Goal: Task Accomplishment & Management: Complete application form

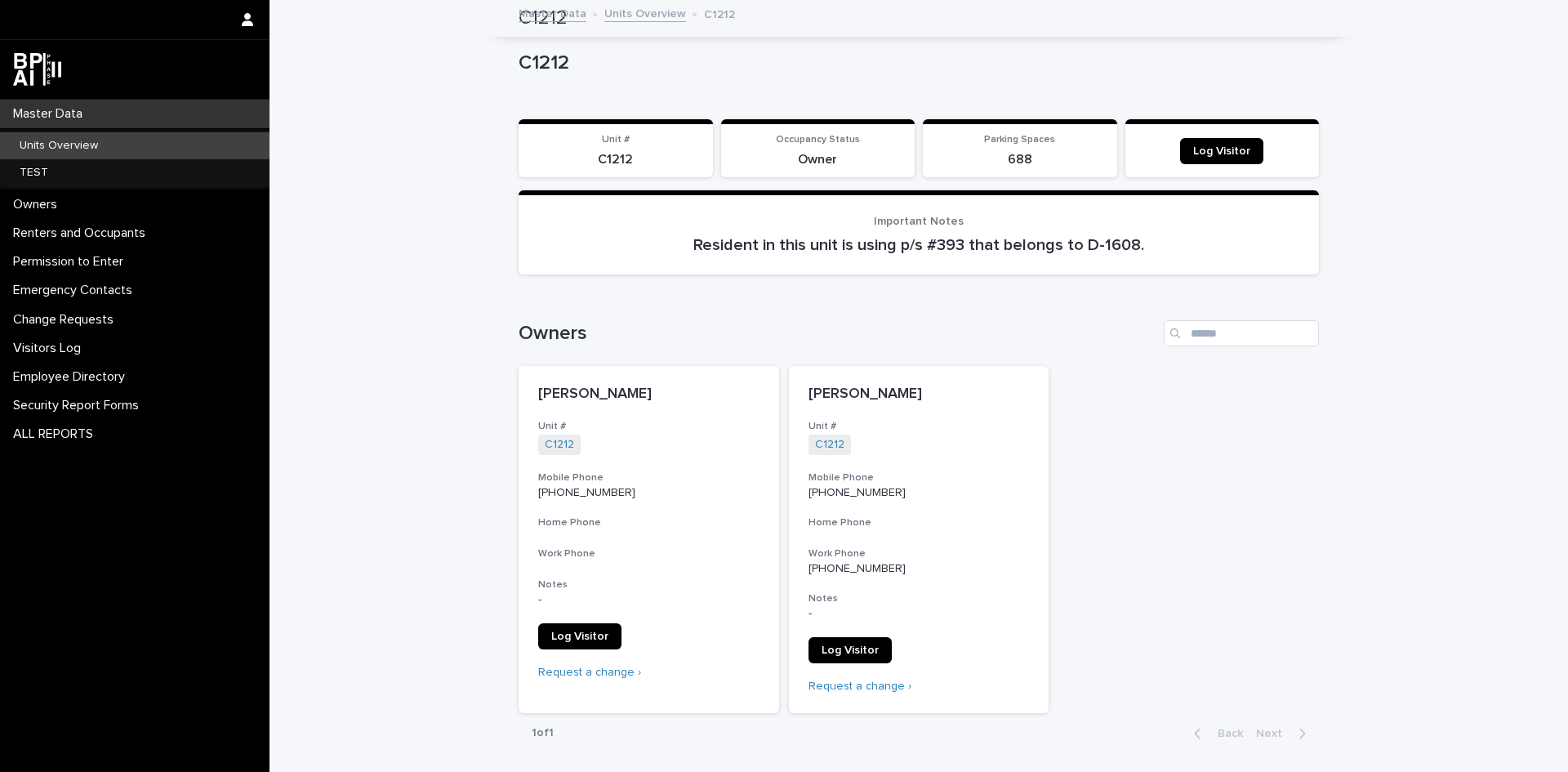
scroll to position [653, 0]
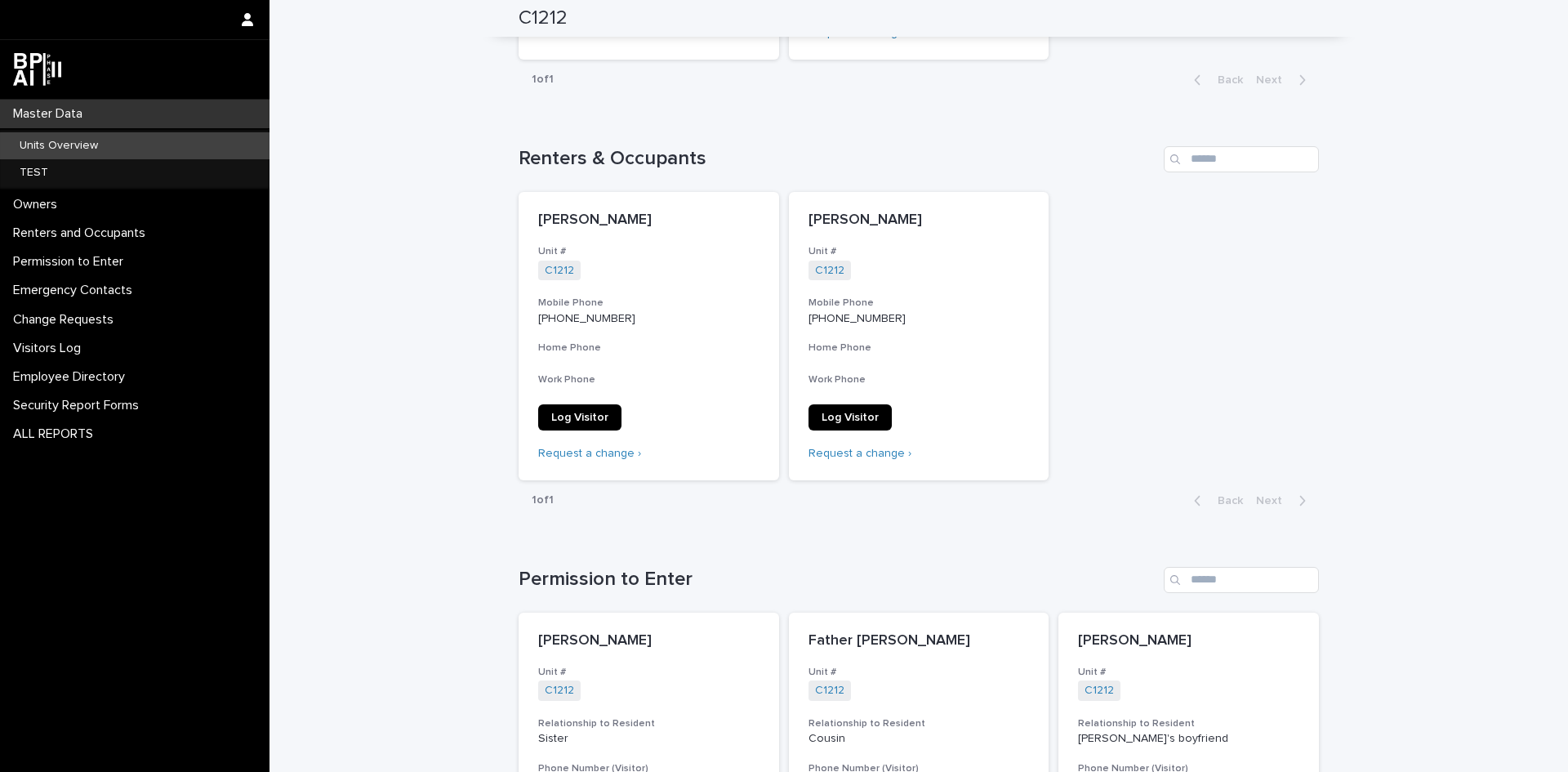
click at [30, 144] on p "Units Overview" at bounding box center [58, 146] width 104 height 14
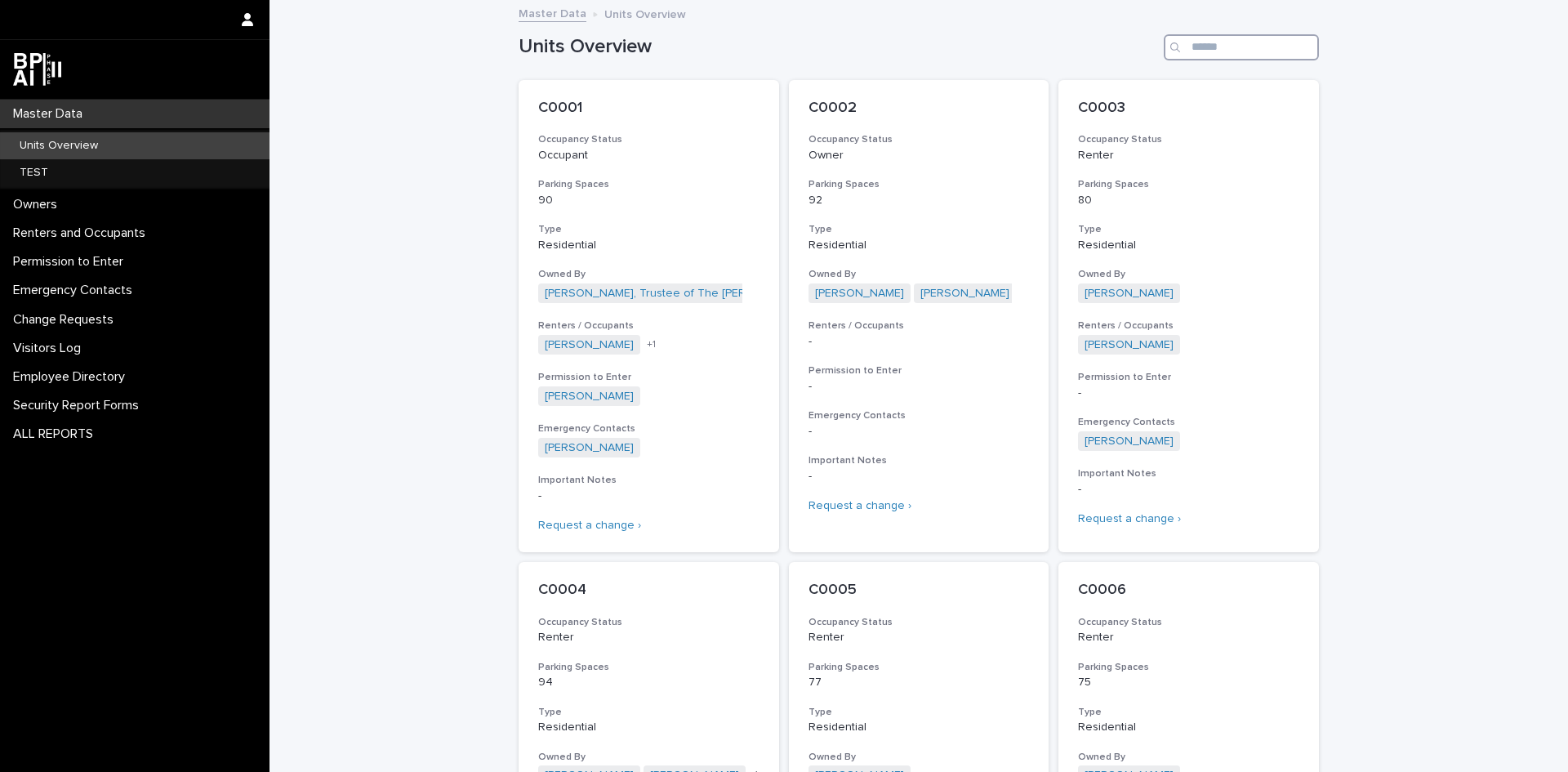
click at [1201, 42] on input "Search" at bounding box center [1241, 48] width 155 height 27
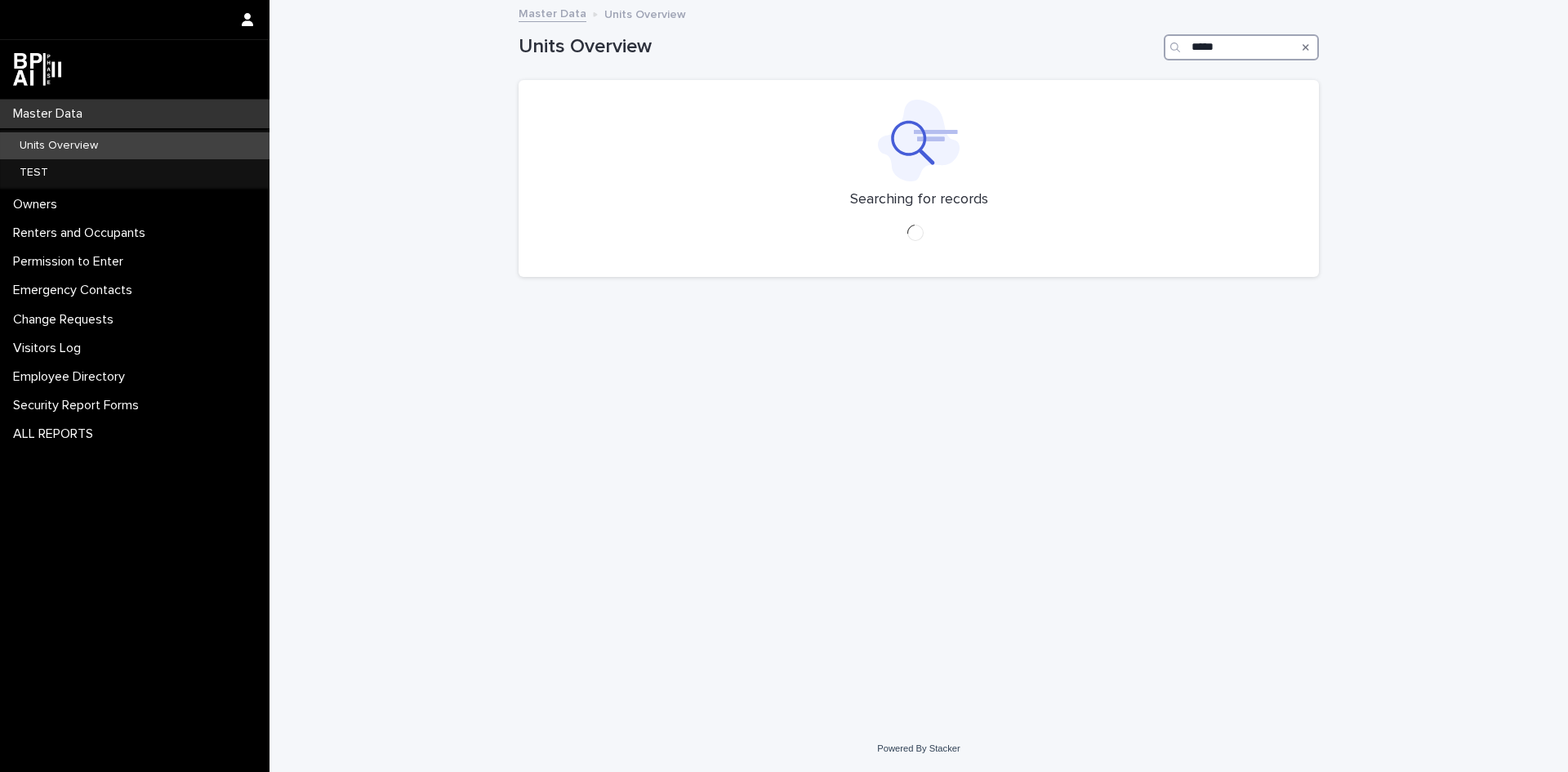
type input "*****"
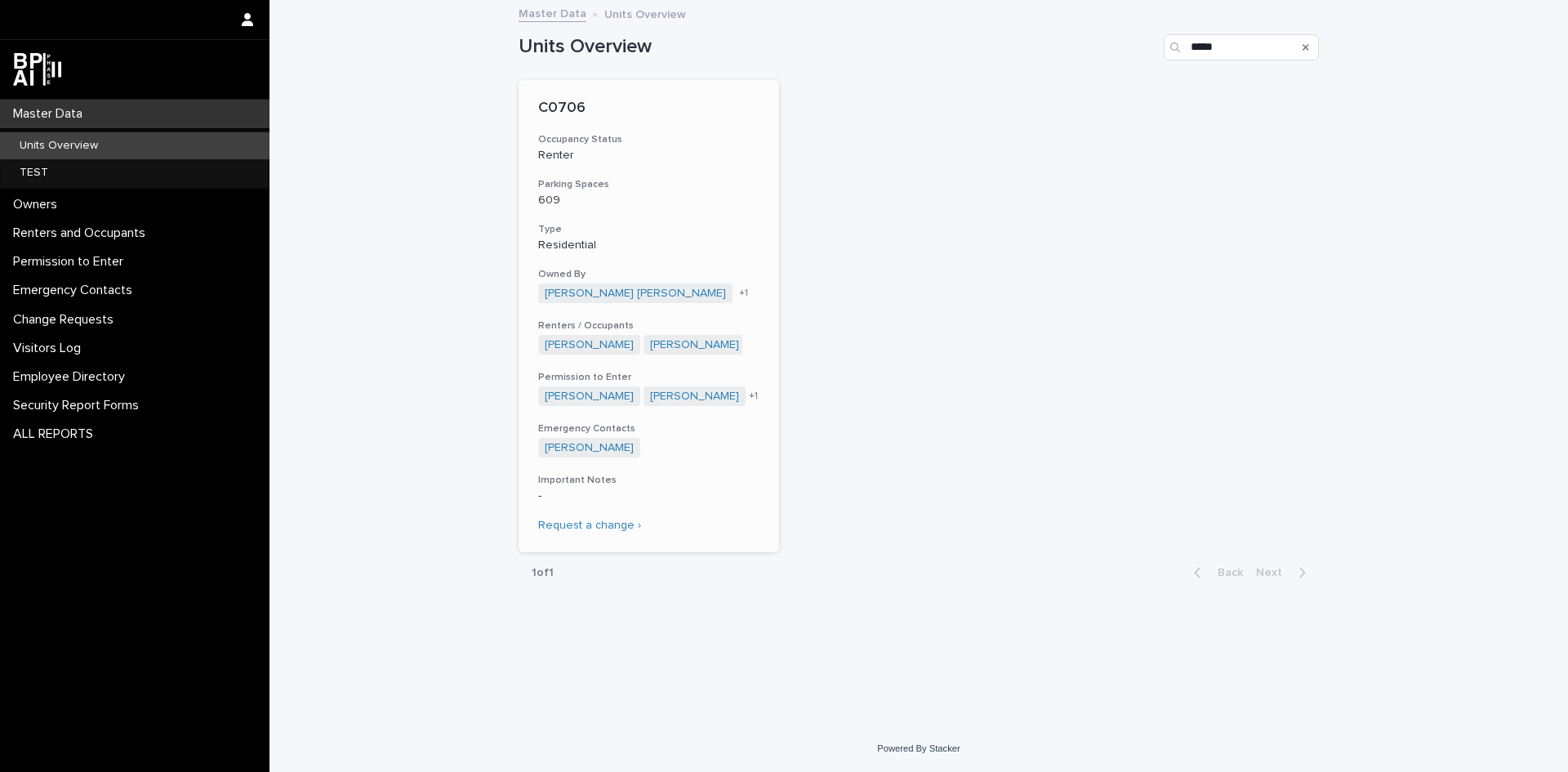
click at [574, 105] on p "C0706" at bounding box center [649, 109] width 221 height 18
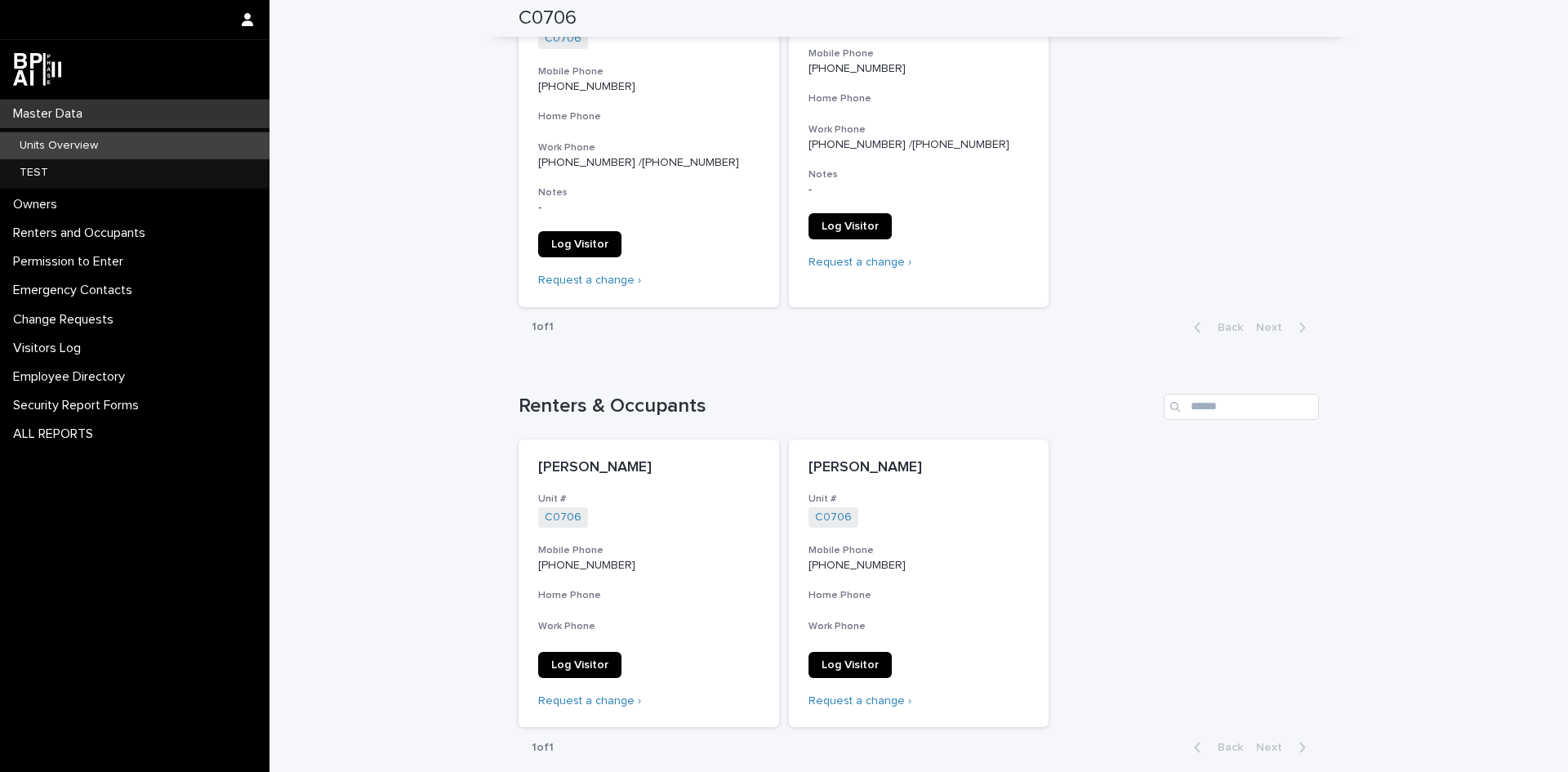
scroll to position [653, 0]
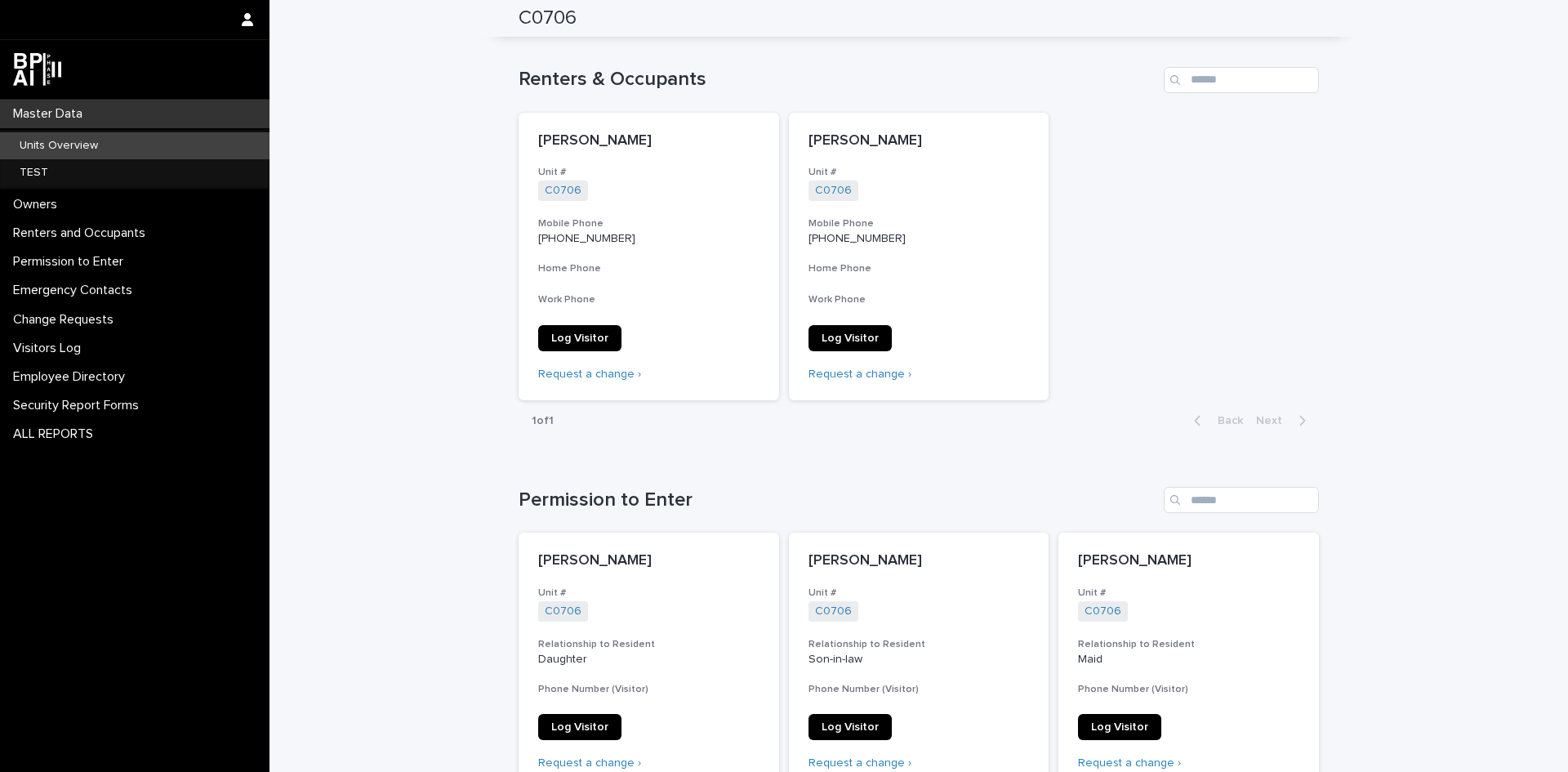
click at [35, 149] on p "Units Overview" at bounding box center [58, 146] width 104 height 14
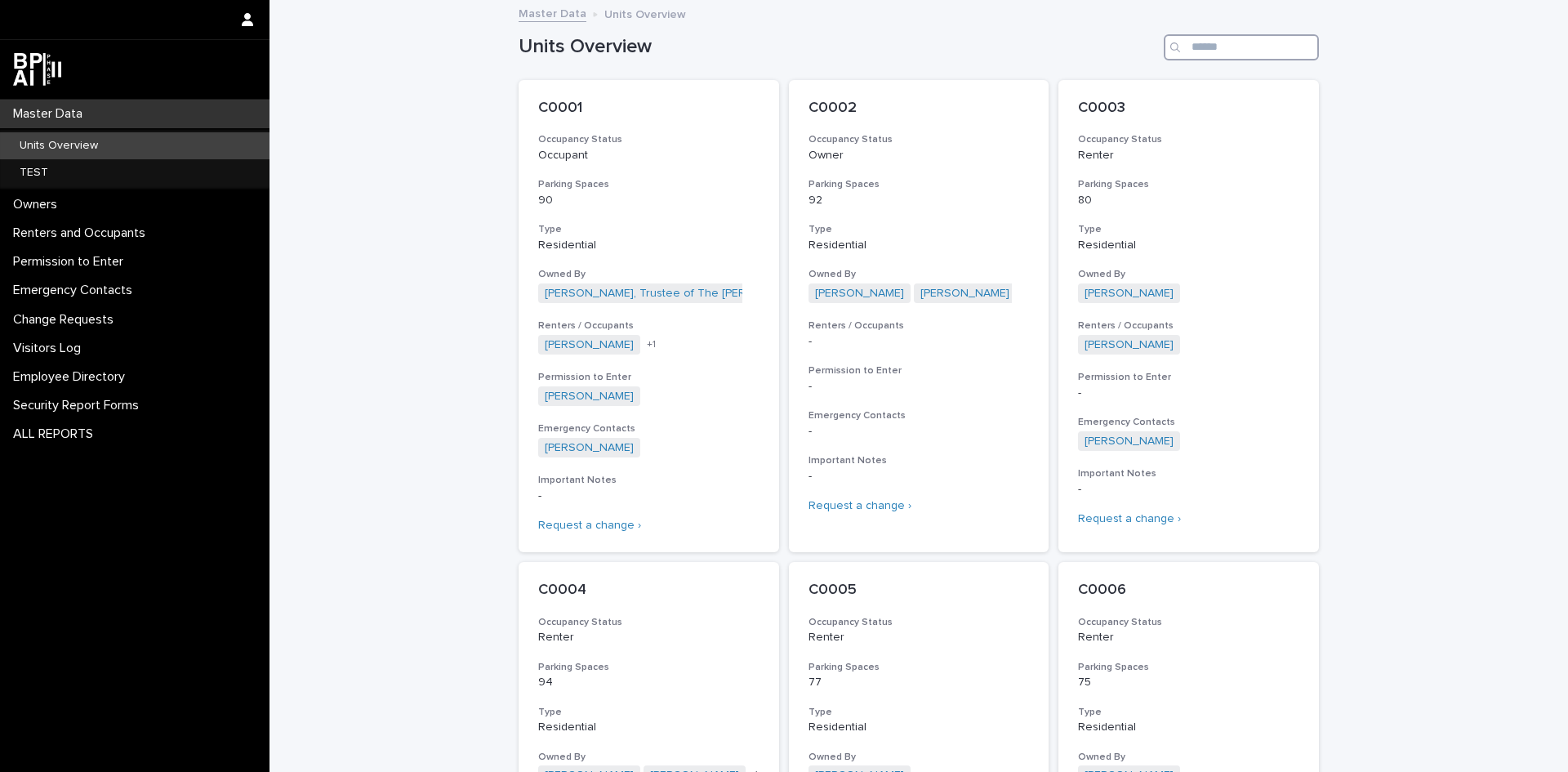
click at [1198, 48] on input "Search" at bounding box center [1241, 48] width 155 height 27
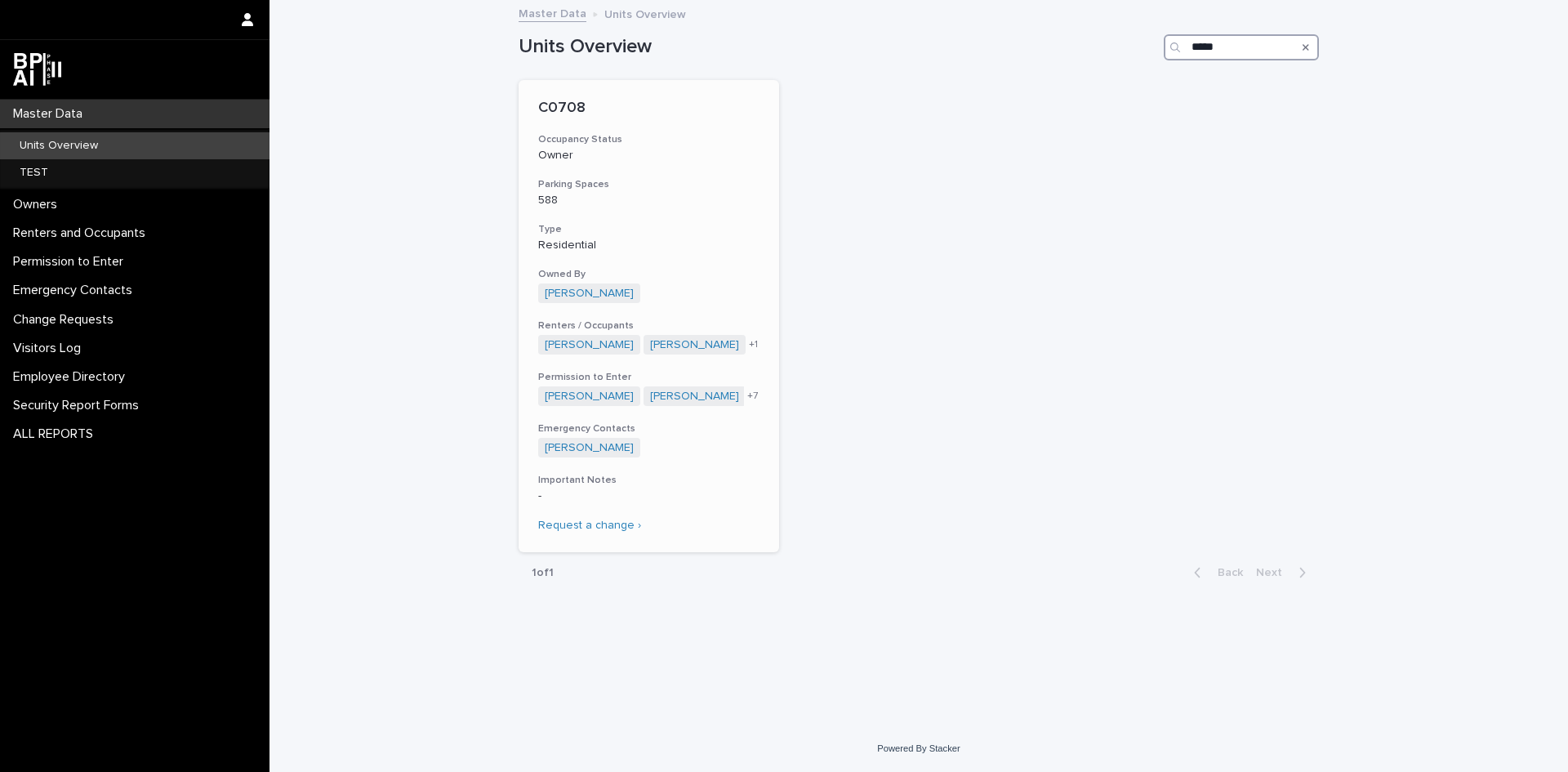
type input "*****"
click at [566, 100] on p "C0708" at bounding box center [649, 109] width 221 height 18
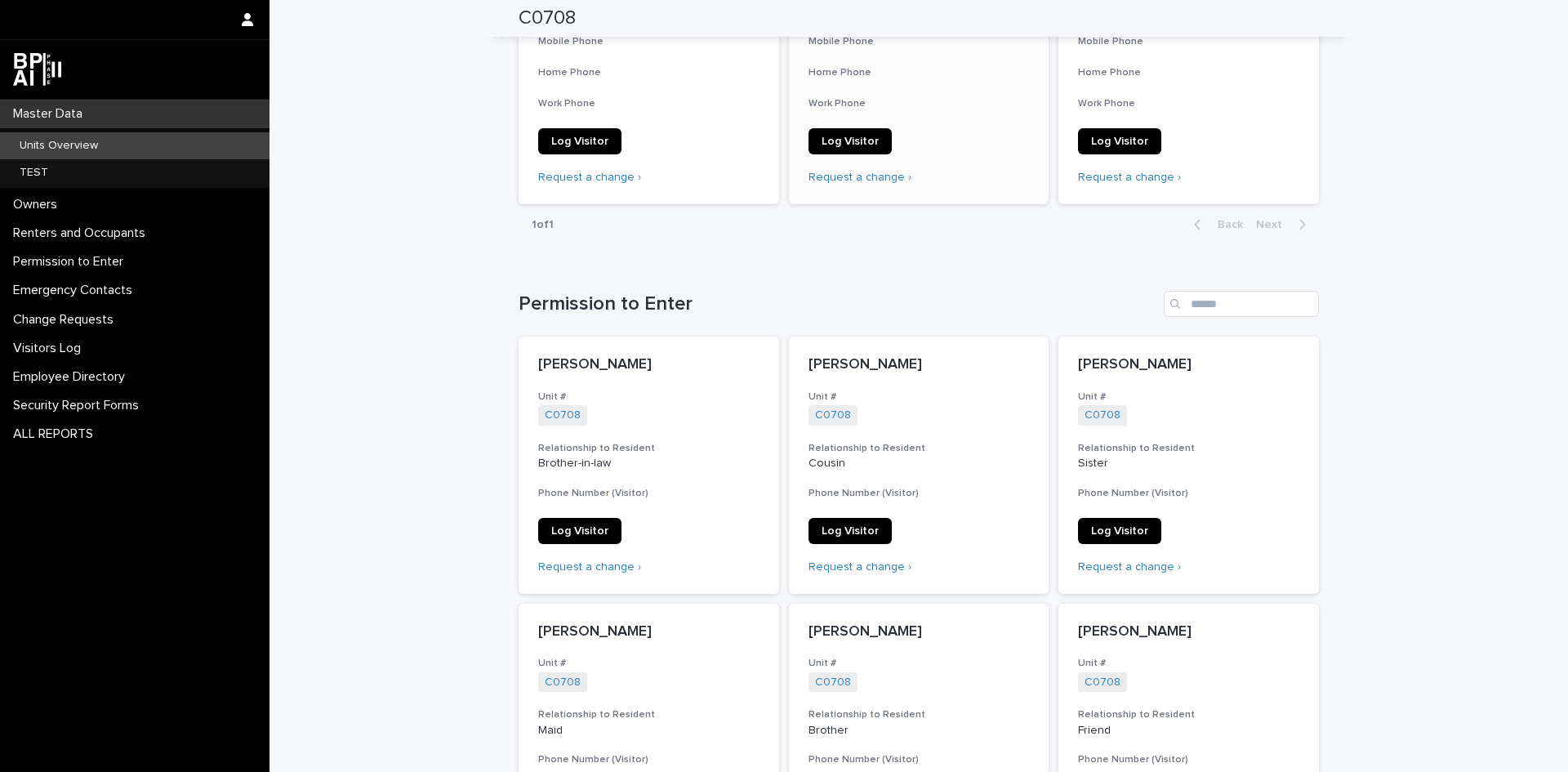
scroll to position [816, 0]
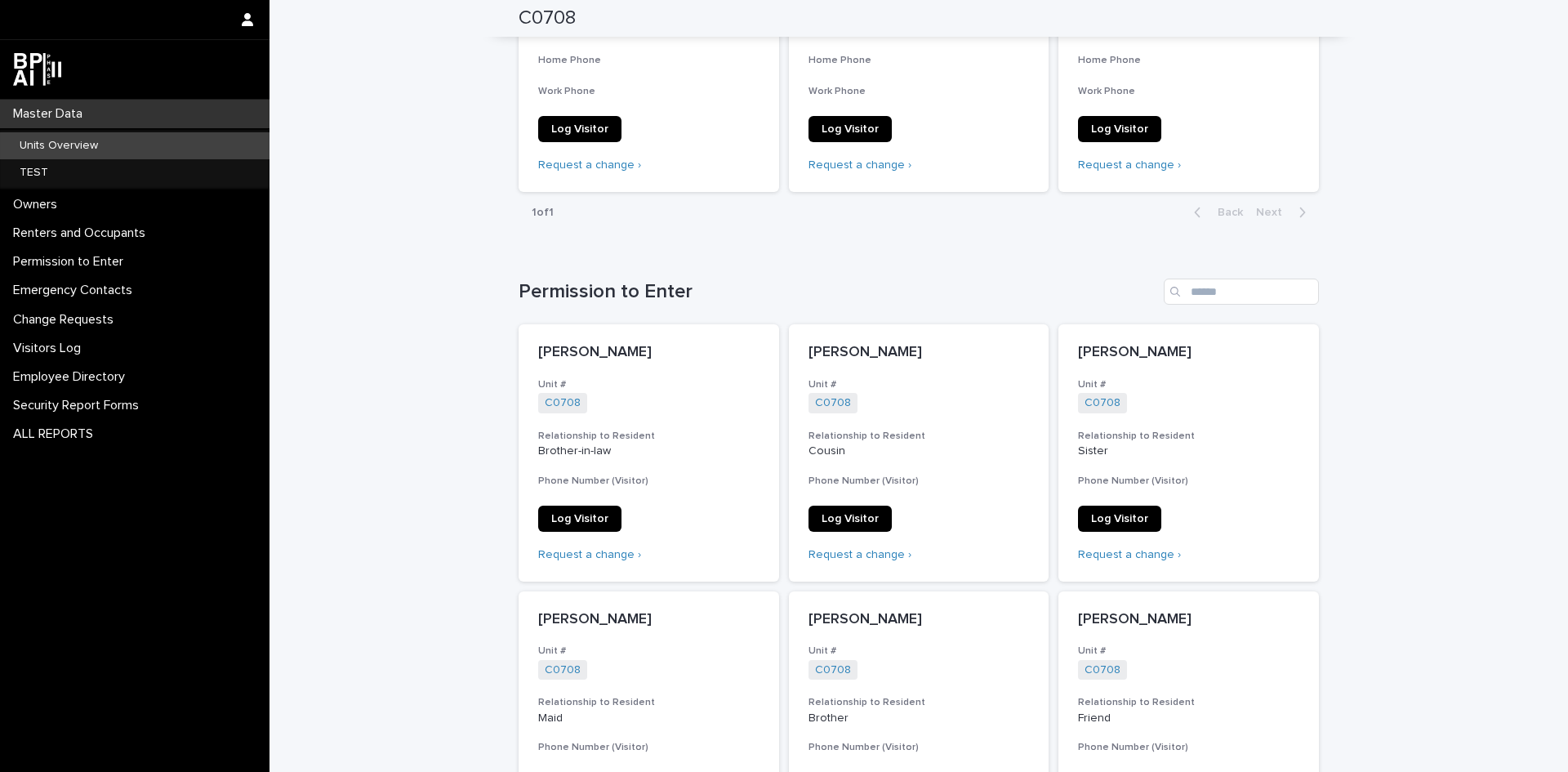
click at [37, 151] on p "Units Overview" at bounding box center [58, 146] width 104 height 14
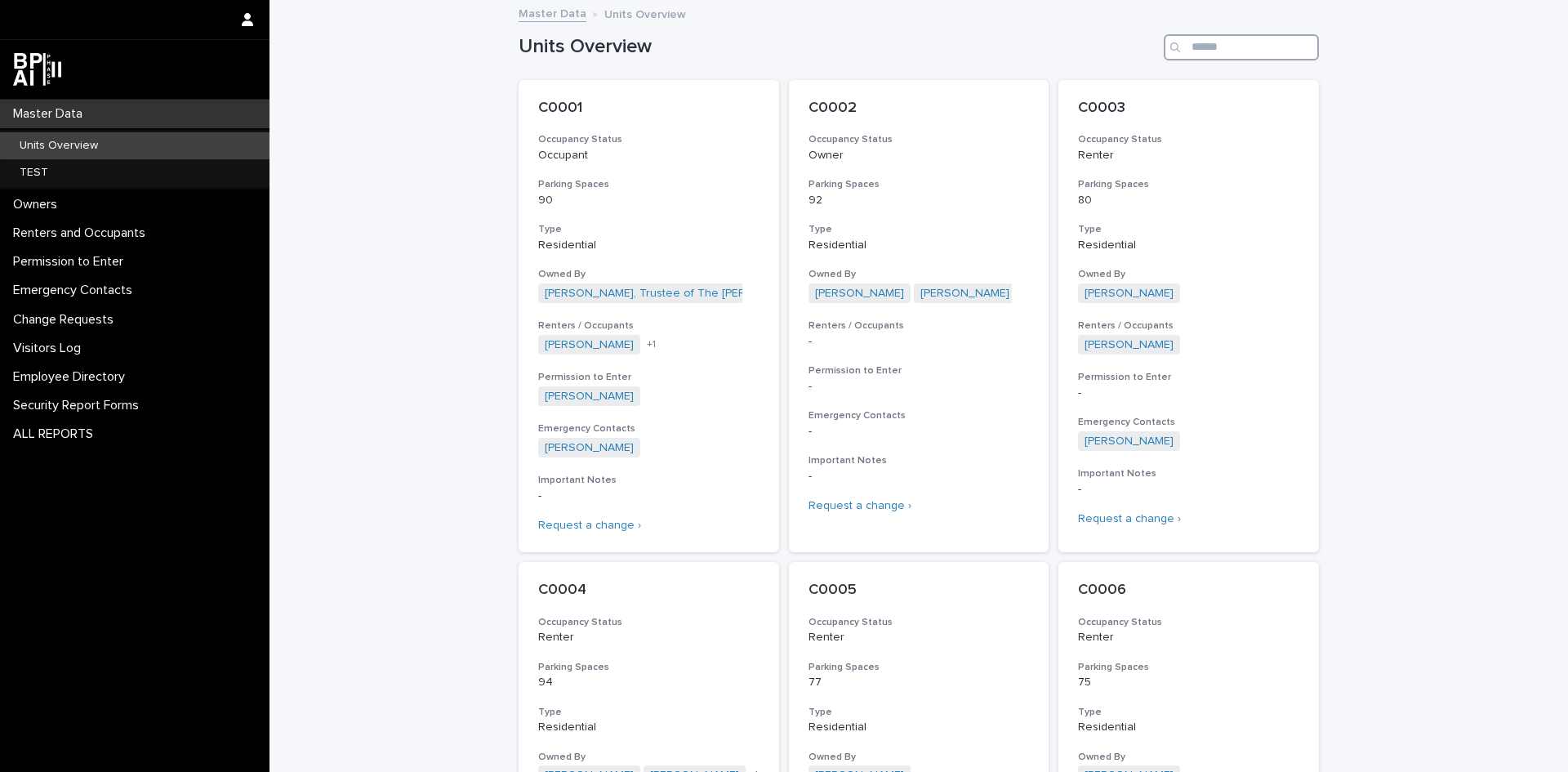
click at [1197, 48] on input "Search" at bounding box center [1241, 48] width 155 height 27
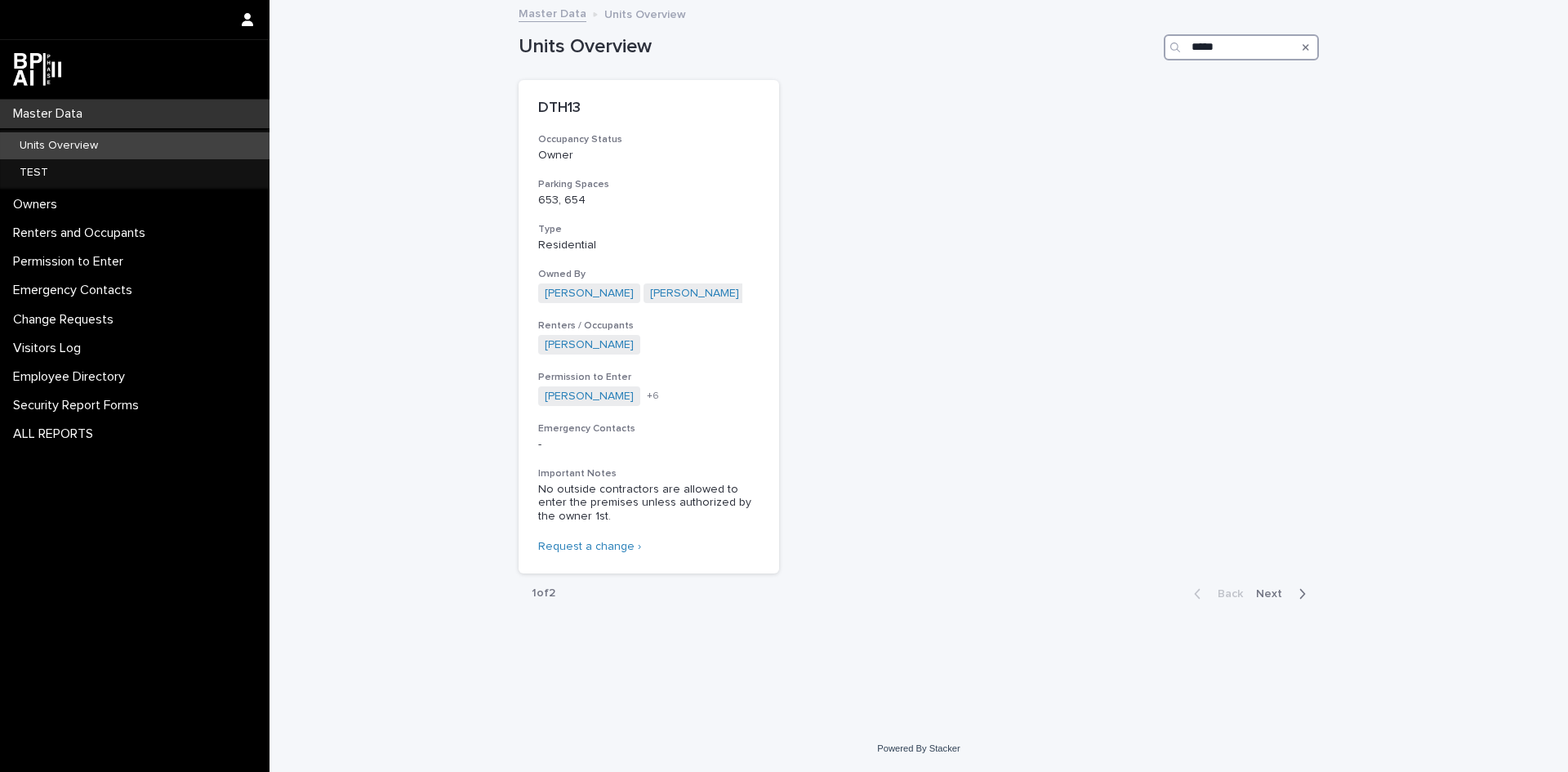
type input "*****"
click at [569, 112] on p "DTH13" at bounding box center [649, 109] width 221 height 18
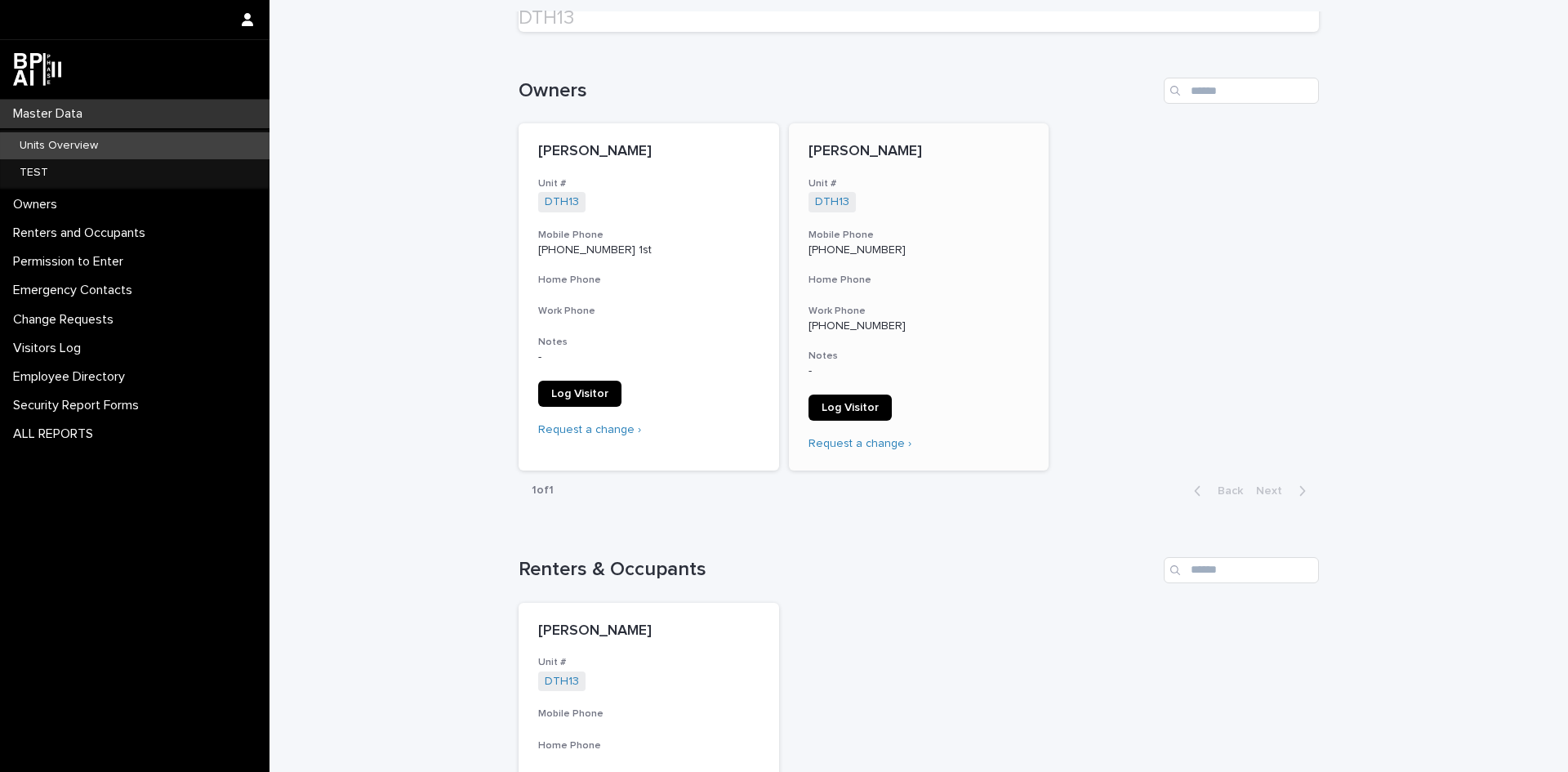
scroll to position [245, 0]
click at [27, 150] on p "Units Overview" at bounding box center [58, 146] width 104 height 14
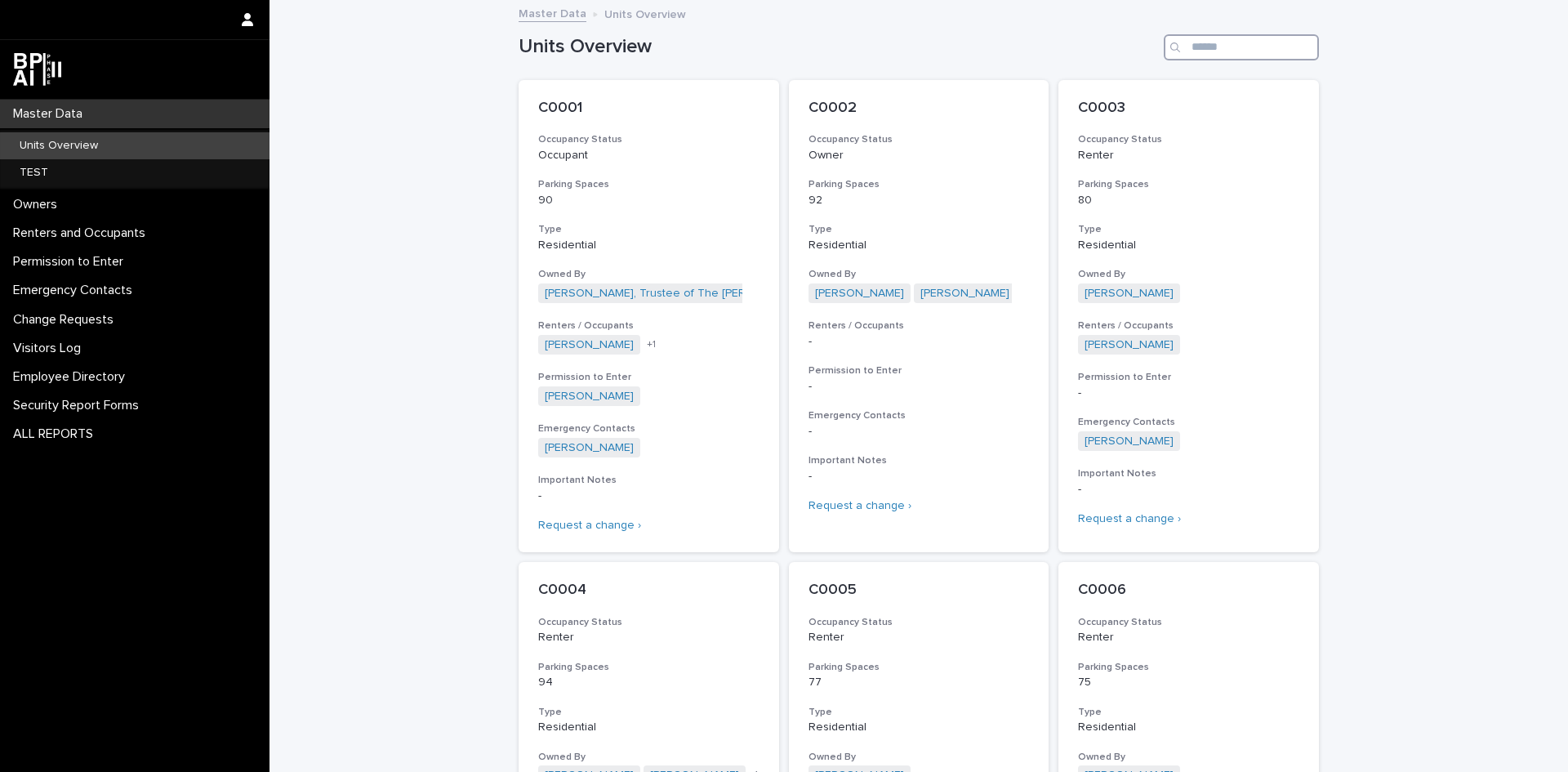
click at [1196, 46] on input "Search" at bounding box center [1241, 48] width 155 height 27
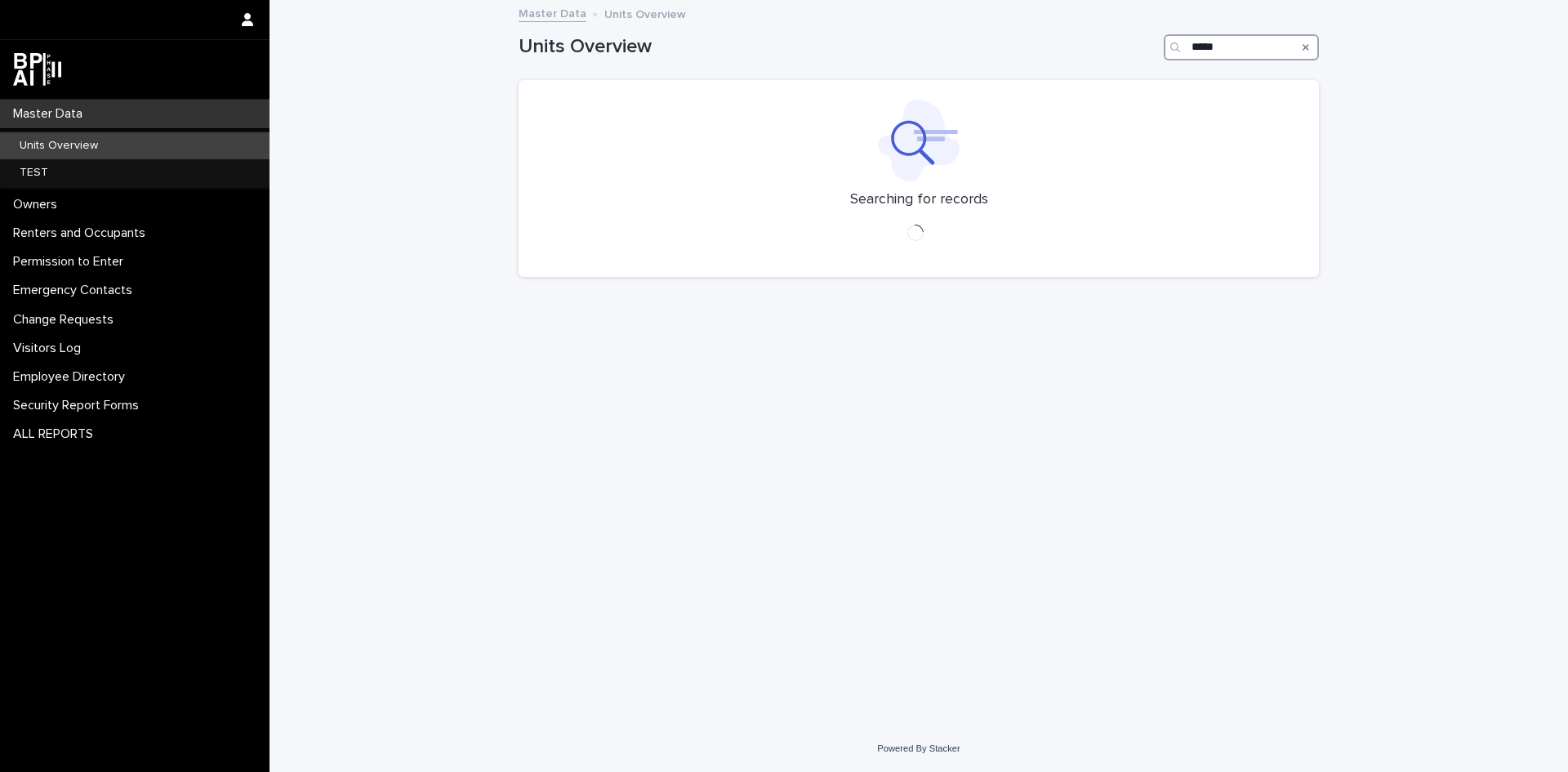
type input "*****"
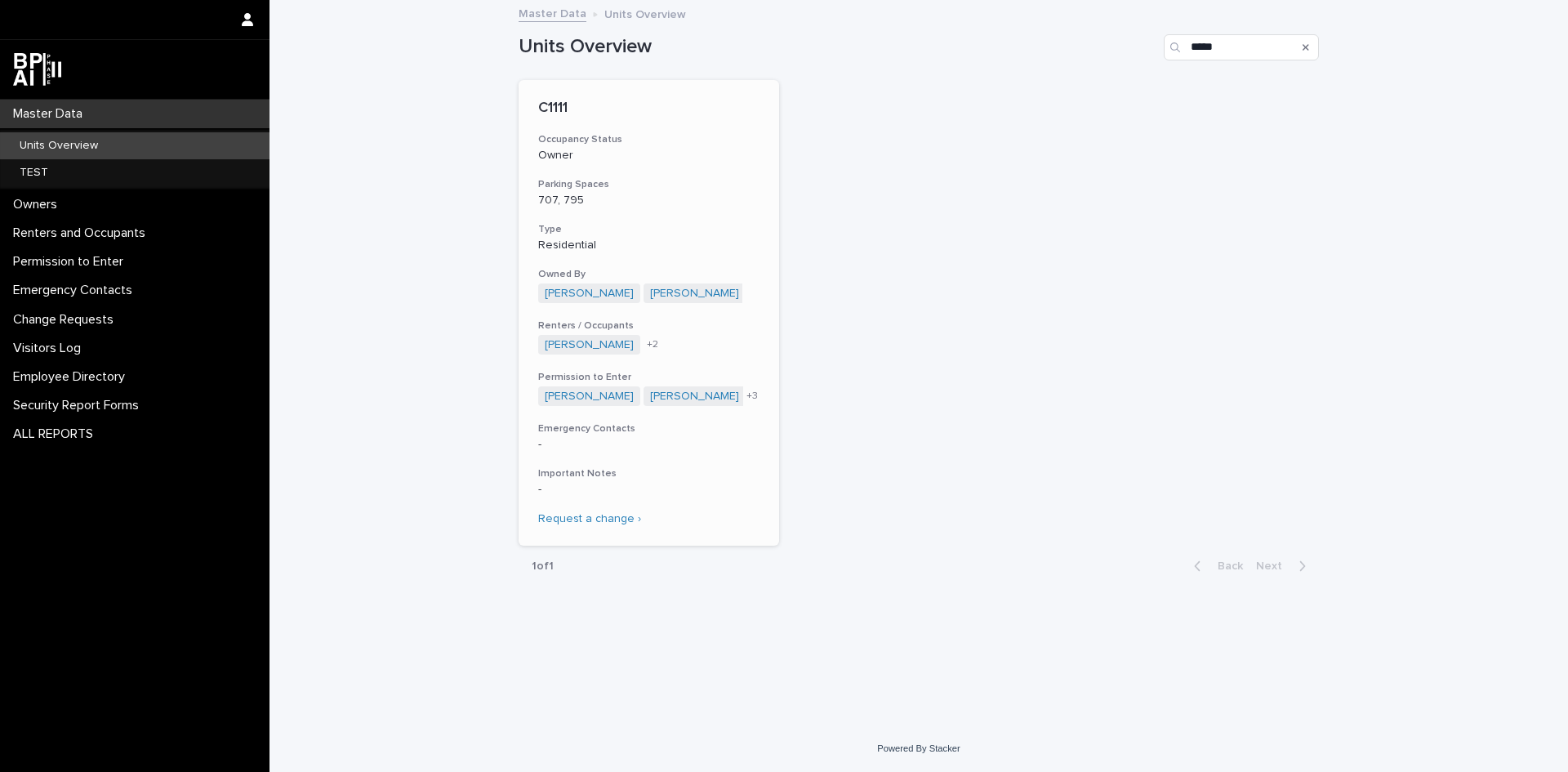
click at [548, 104] on p "C1111" at bounding box center [649, 109] width 221 height 18
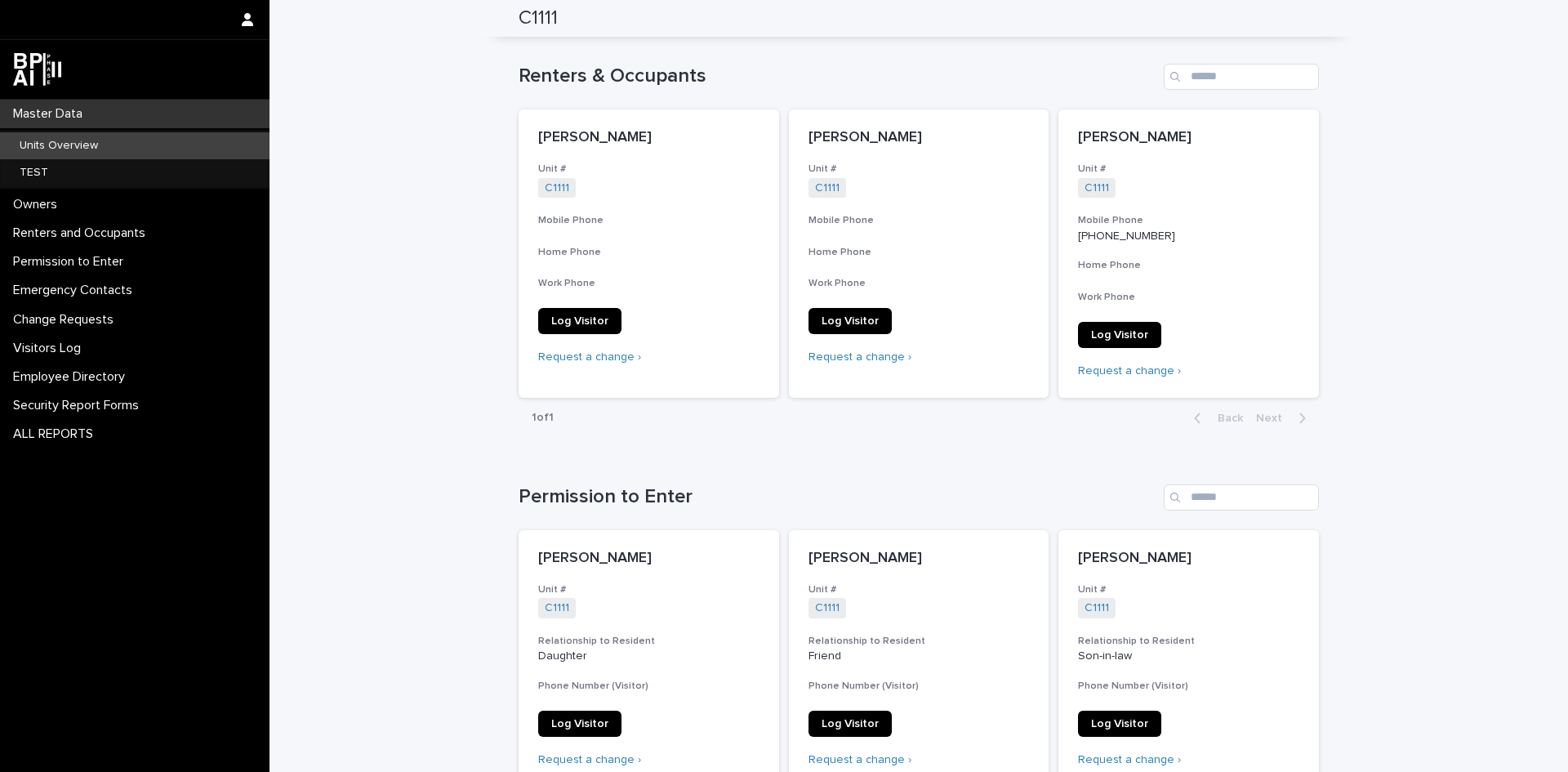
scroll to position [653, 0]
click at [1197, 72] on input "Search" at bounding box center [1241, 76] width 155 height 27
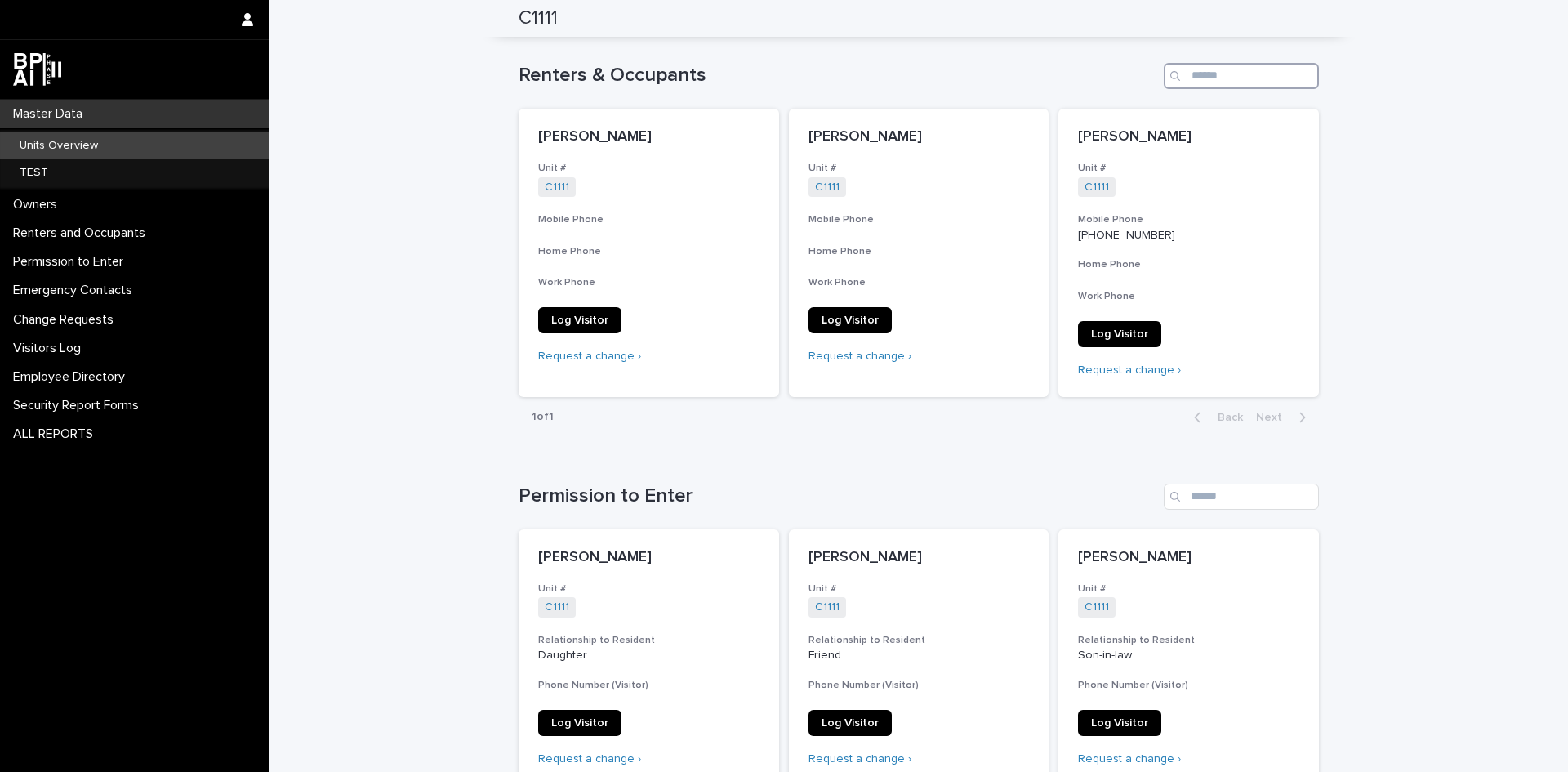
click at [1205, 78] on input "Search" at bounding box center [1241, 76] width 155 height 27
click at [31, 150] on p "Units Overview" at bounding box center [58, 146] width 104 height 14
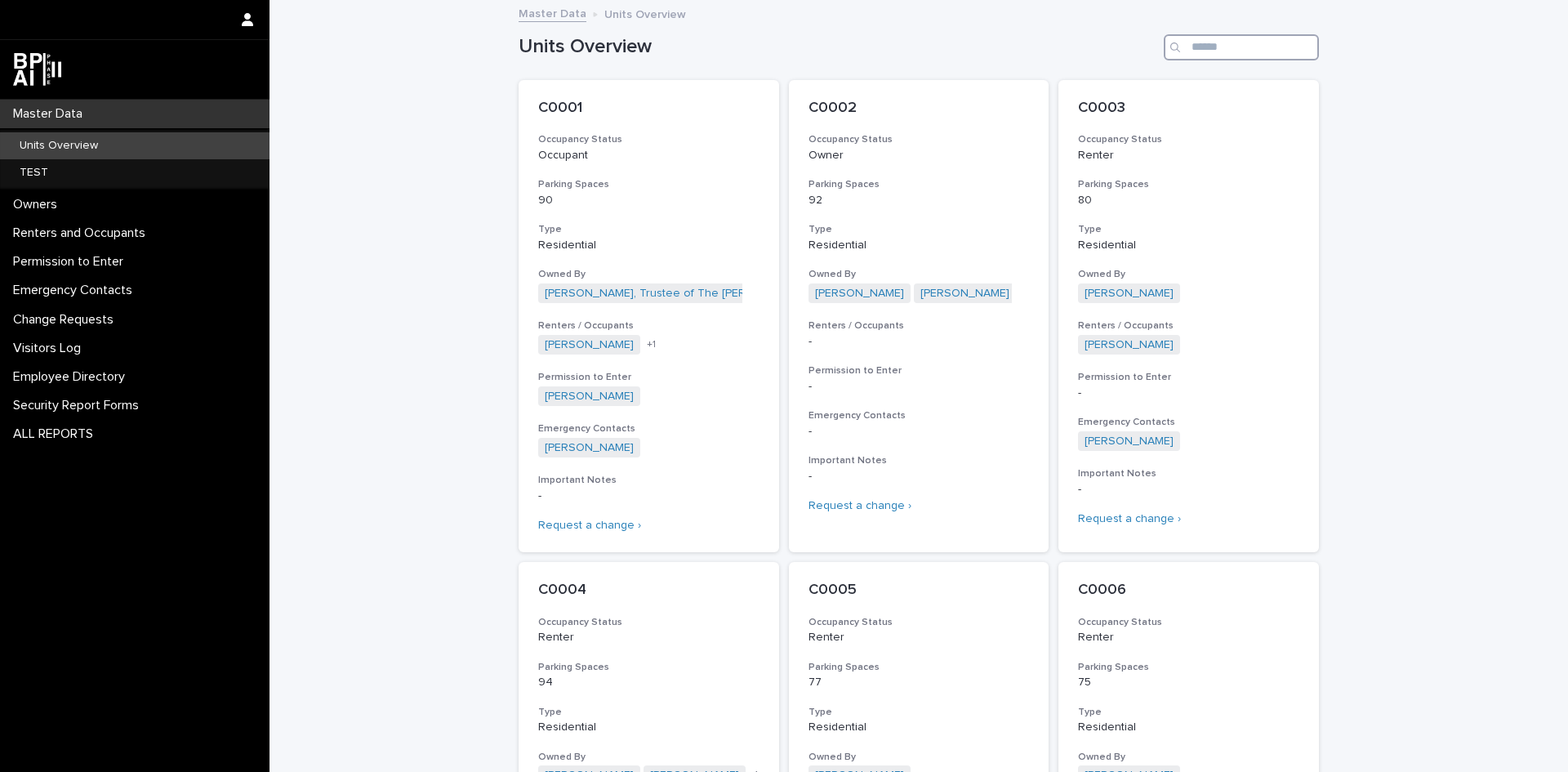
click at [1204, 43] on input "Search" at bounding box center [1241, 48] width 155 height 27
click at [1190, 49] on input "Search" at bounding box center [1241, 48] width 155 height 27
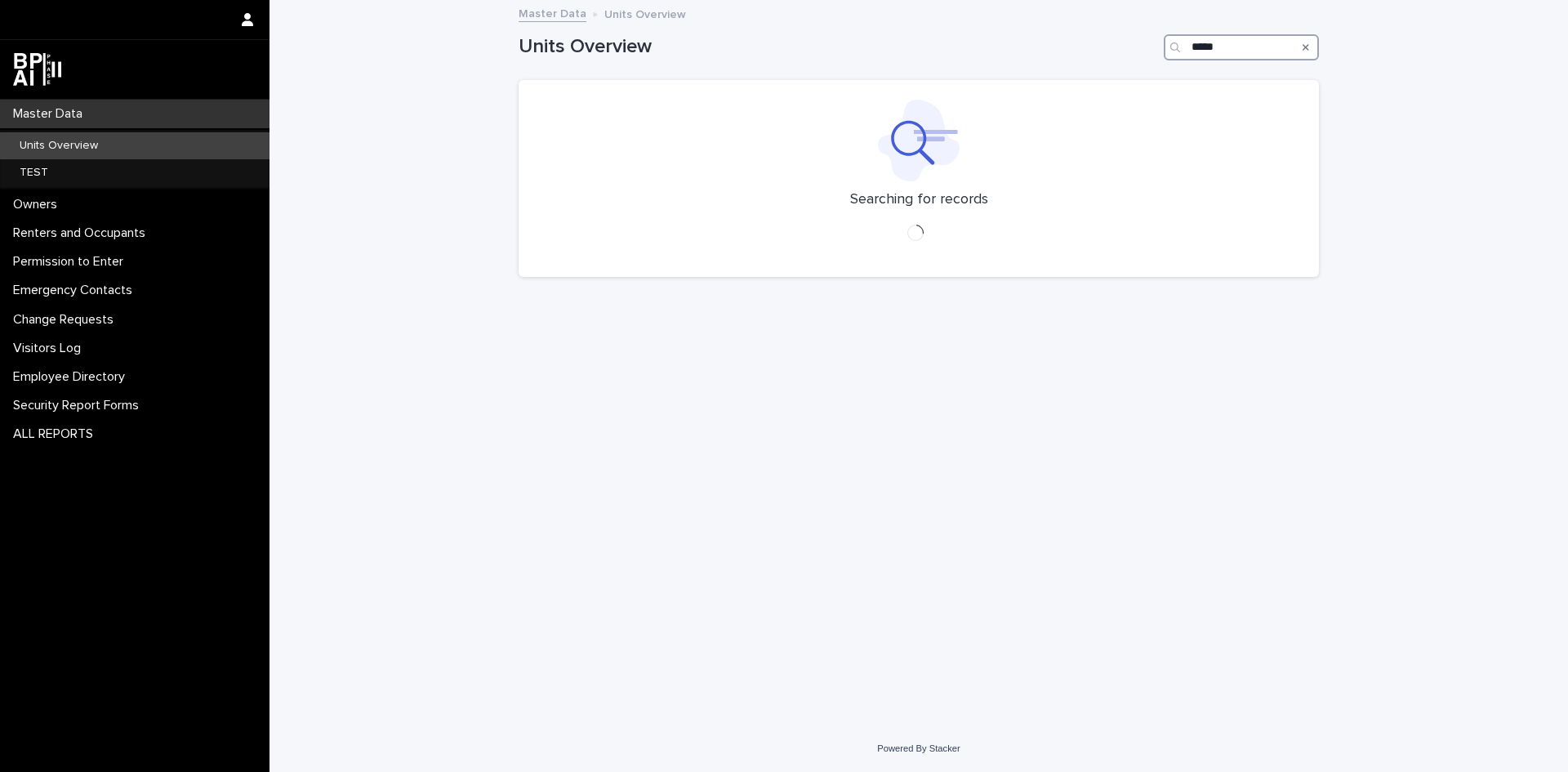
type input "*****"
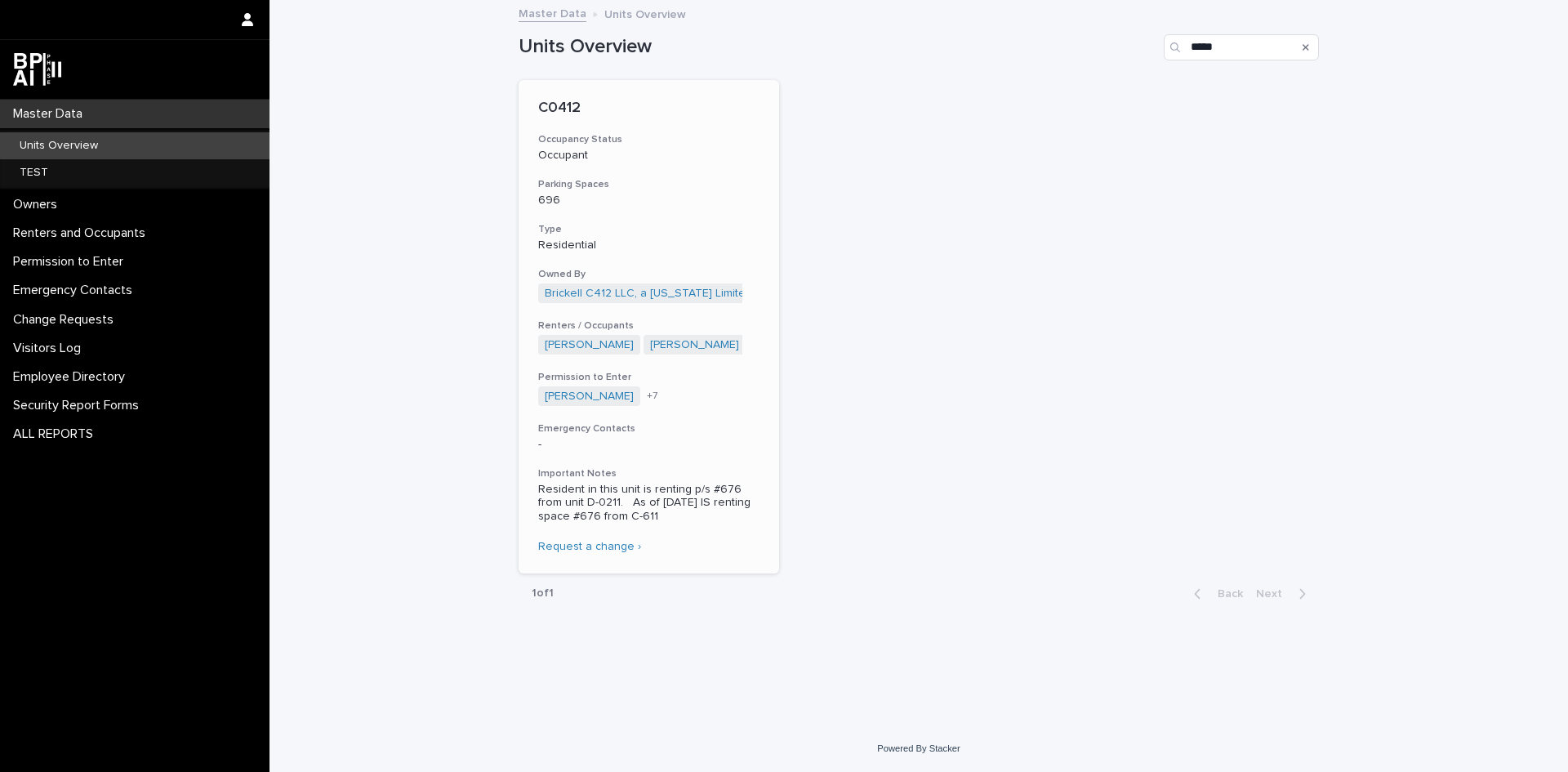
click at [572, 109] on p "C0412" at bounding box center [649, 109] width 221 height 18
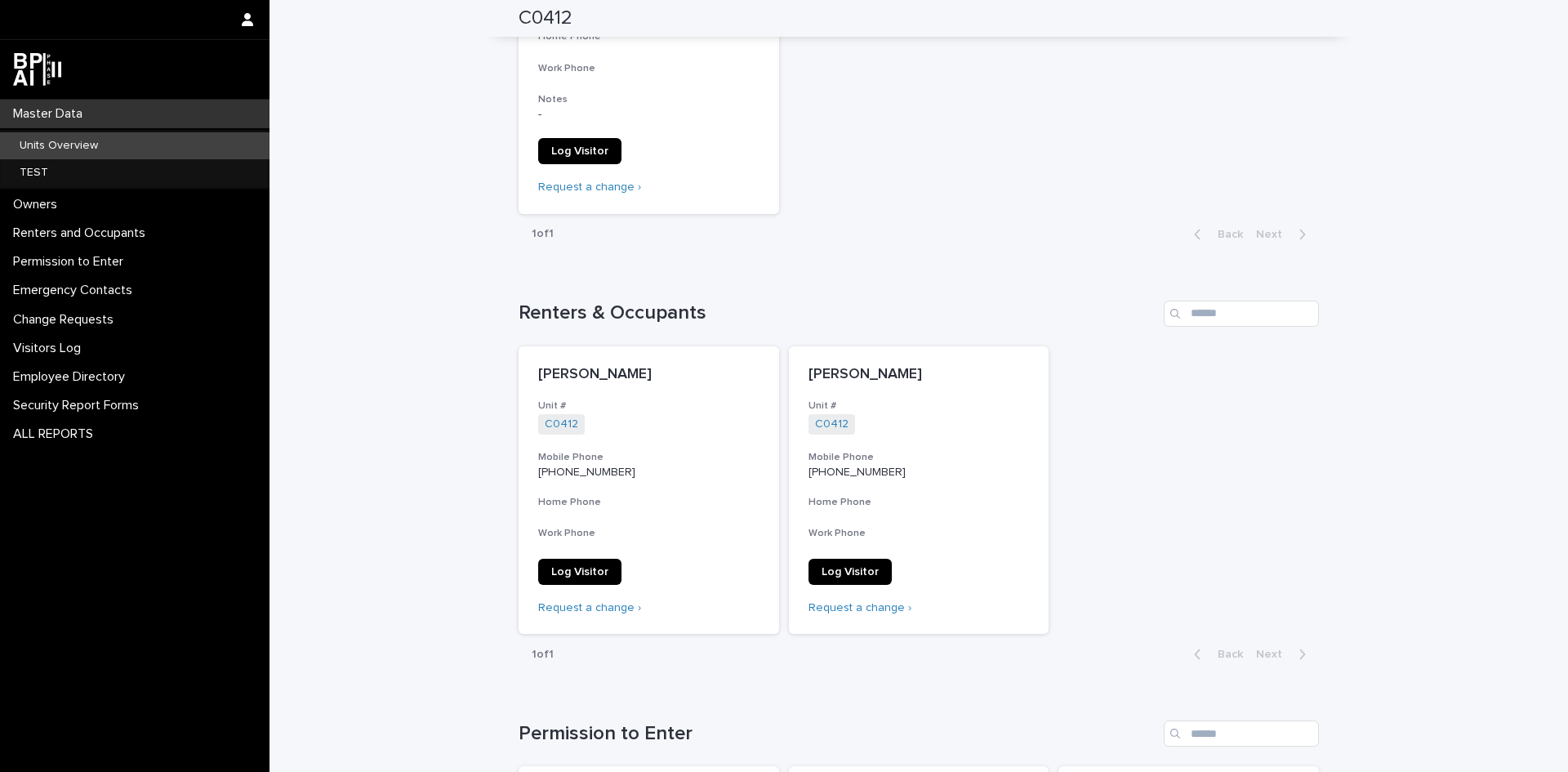
scroll to position [653, 0]
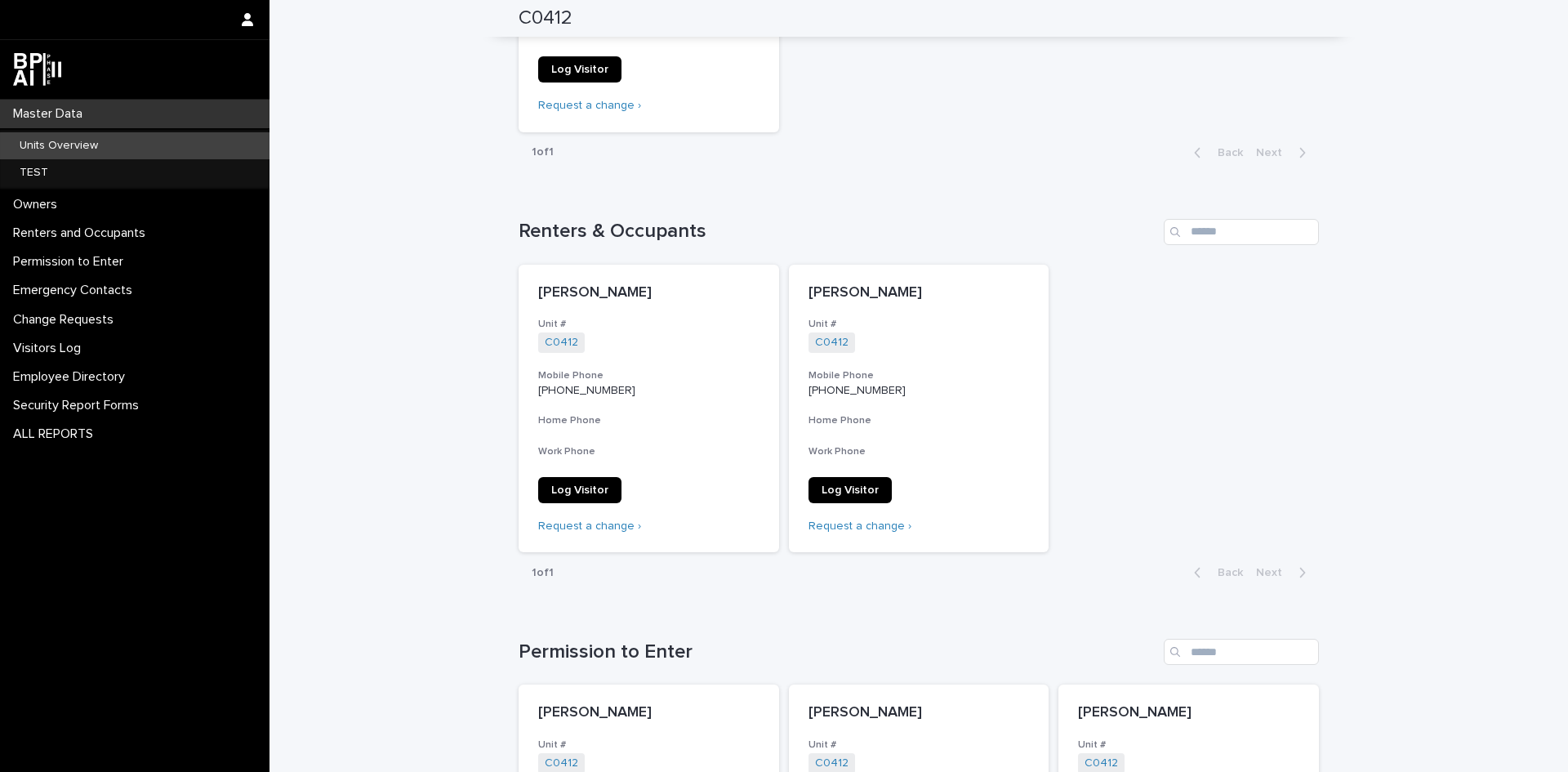
click at [26, 138] on div "Units Overview" at bounding box center [135, 145] width 269 height 27
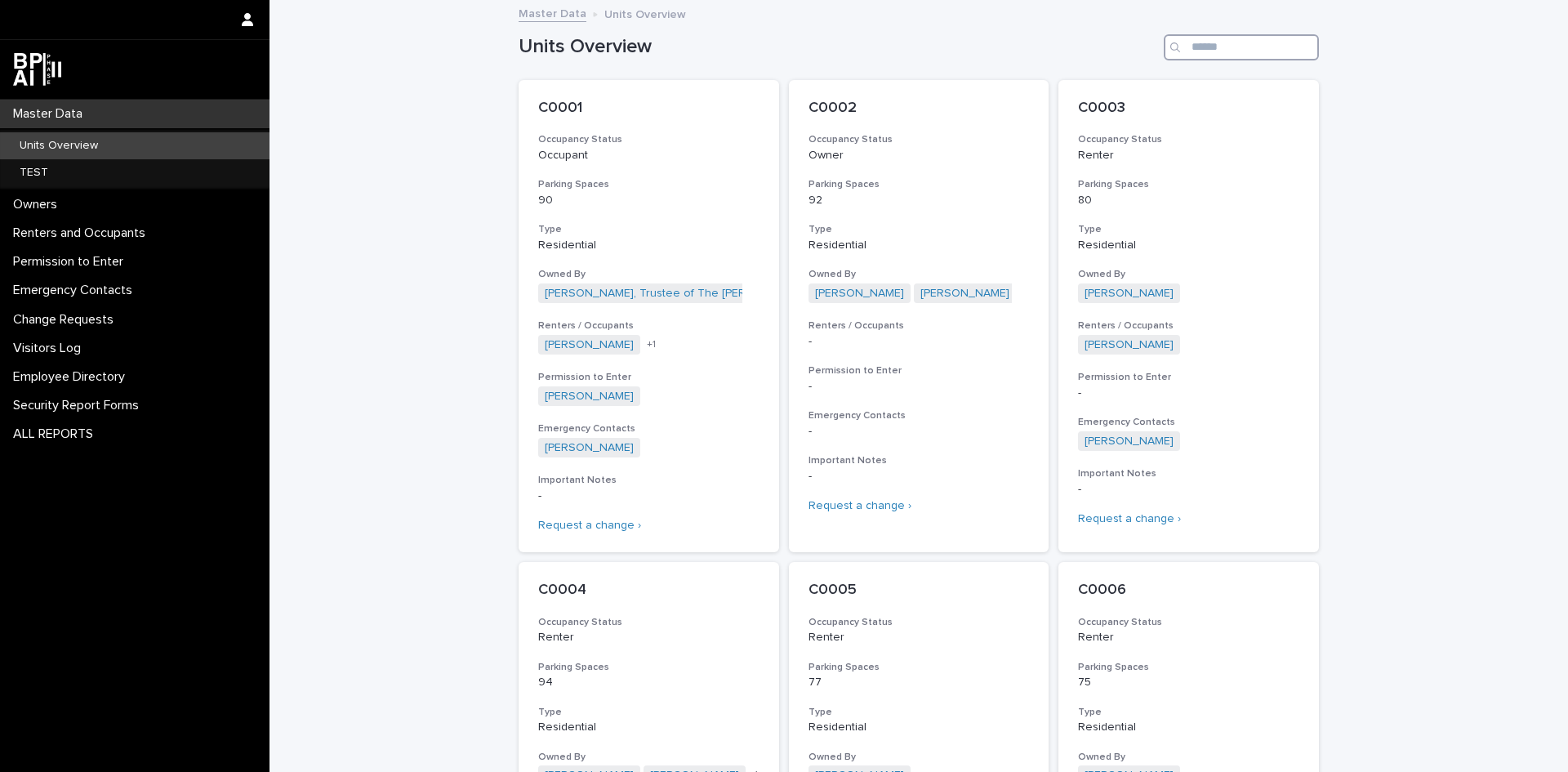
click at [1187, 46] on input "Search" at bounding box center [1241, 48] width 155 height 27
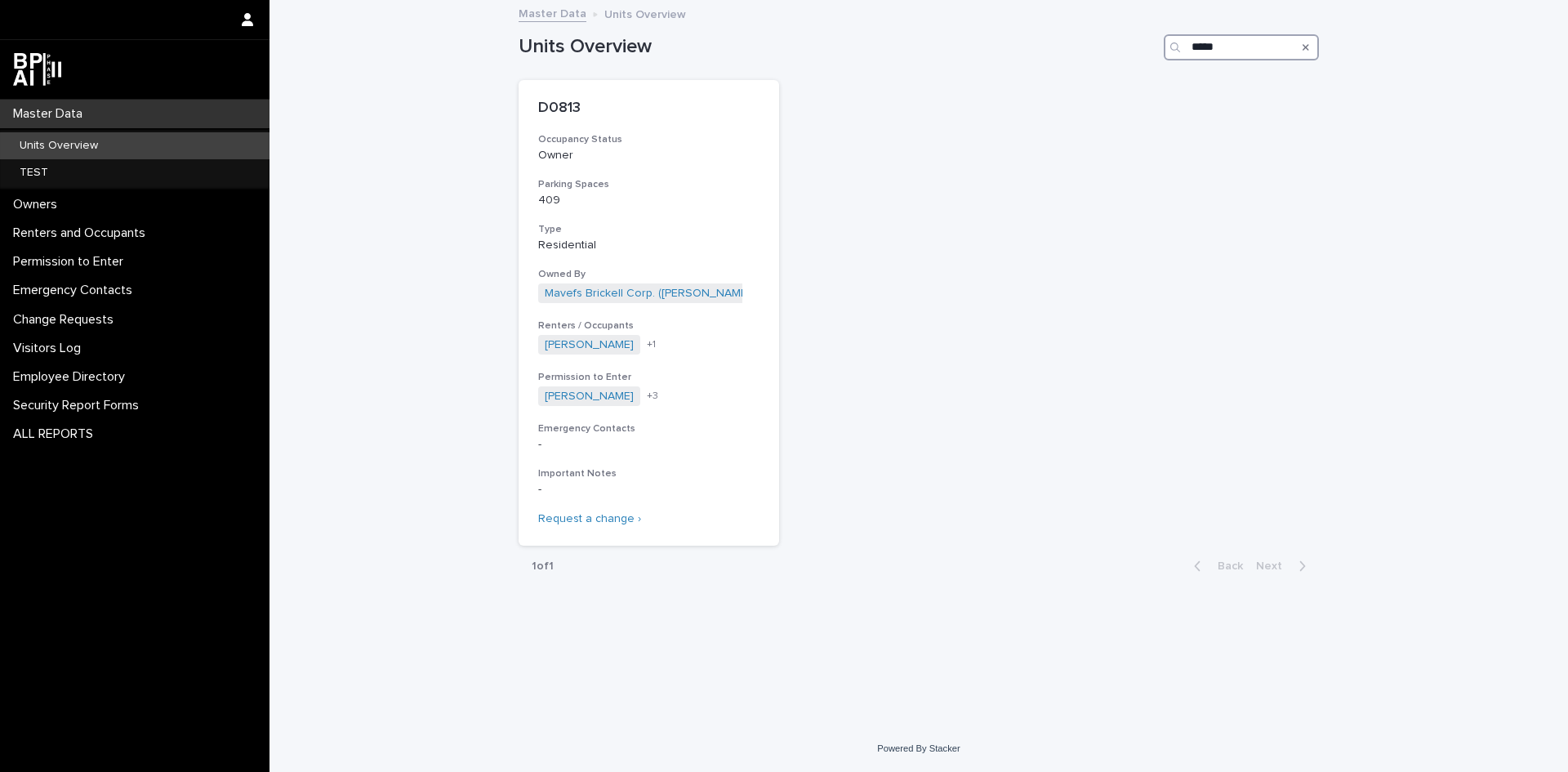
type input "*****"
click at [559, 100] on p "D0813" at bounding box center [649, 109] width 221 height 18
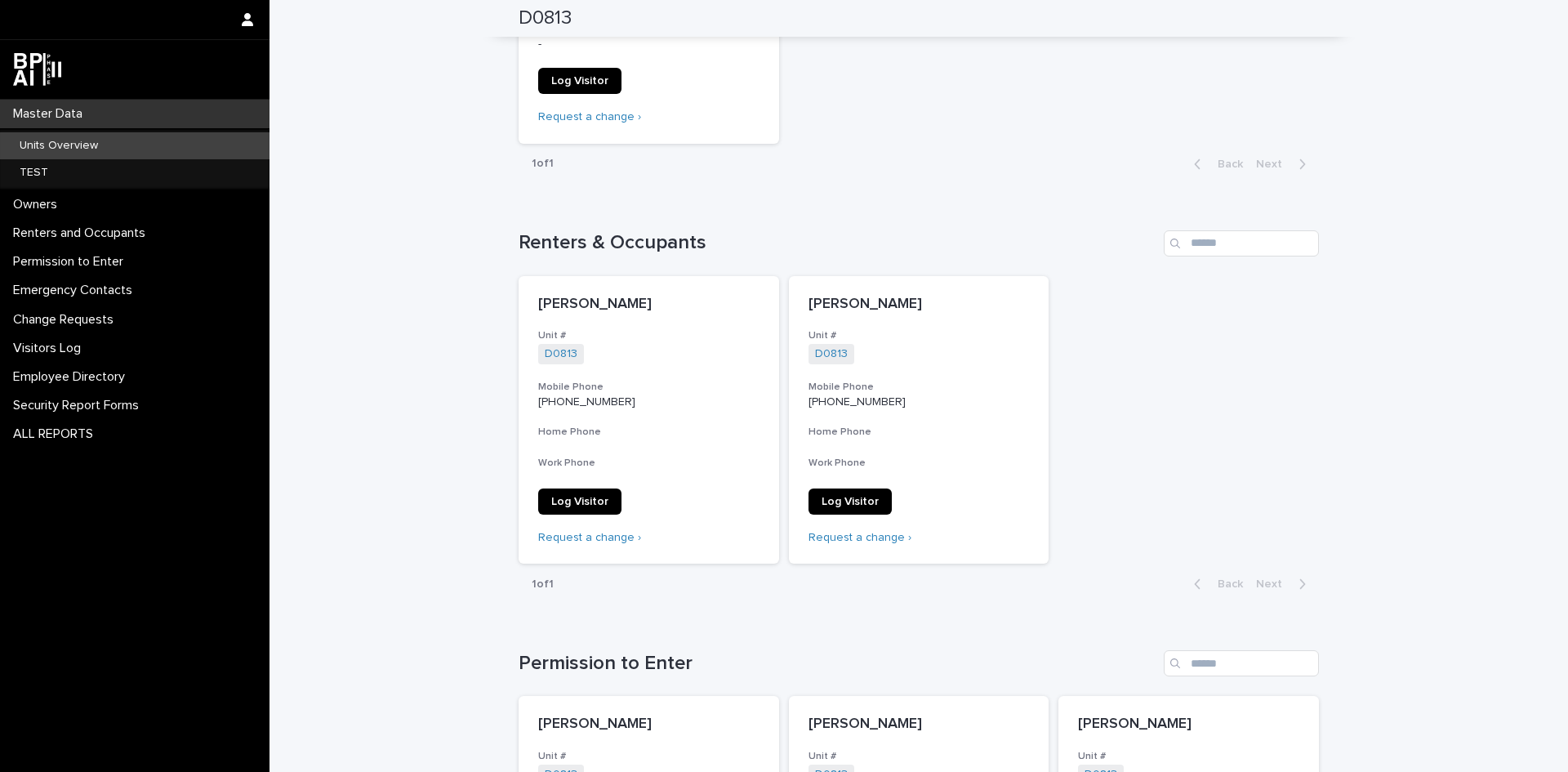
scroll to position [572, 0]
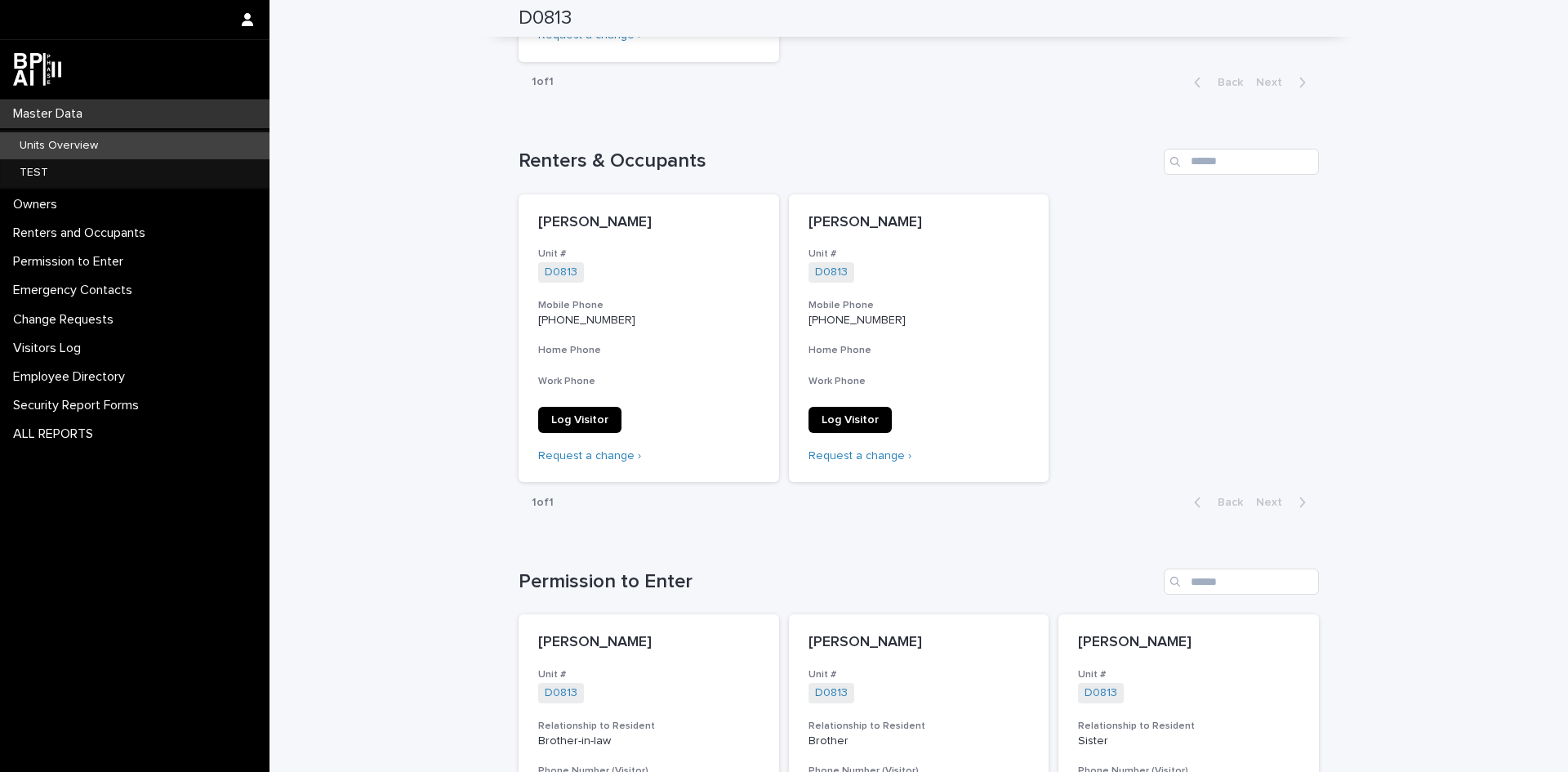
click at [31, 116] on p "Master Data" at bounding box center [50, 114] width 89 height 16
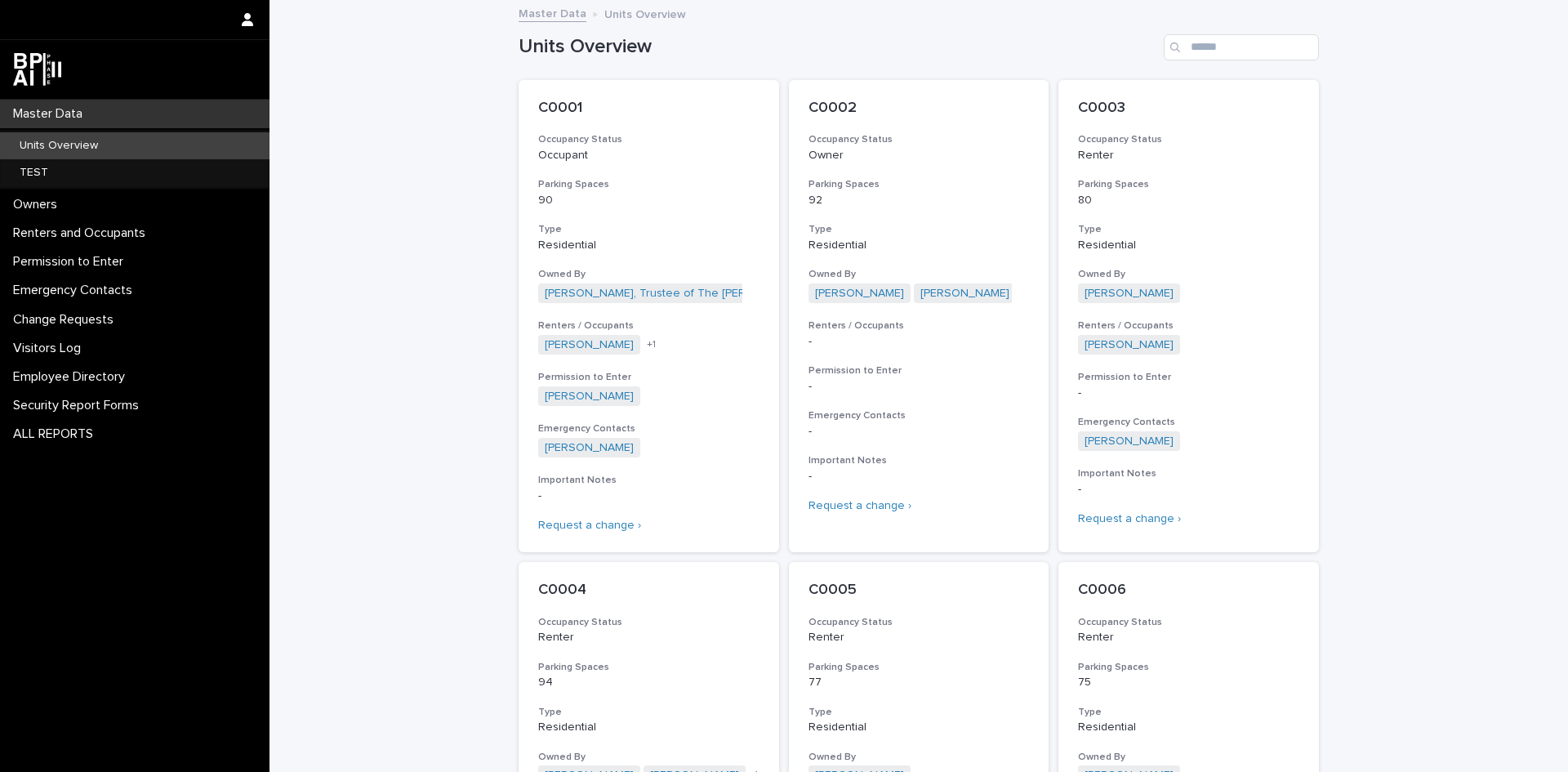
click at [25, 143] on p "Units Overview" at bounding box center [58, 146] width 104 height 14
click at [1199, 48] on input "Search" at bounding box center [1241, 48] width 155 height 27
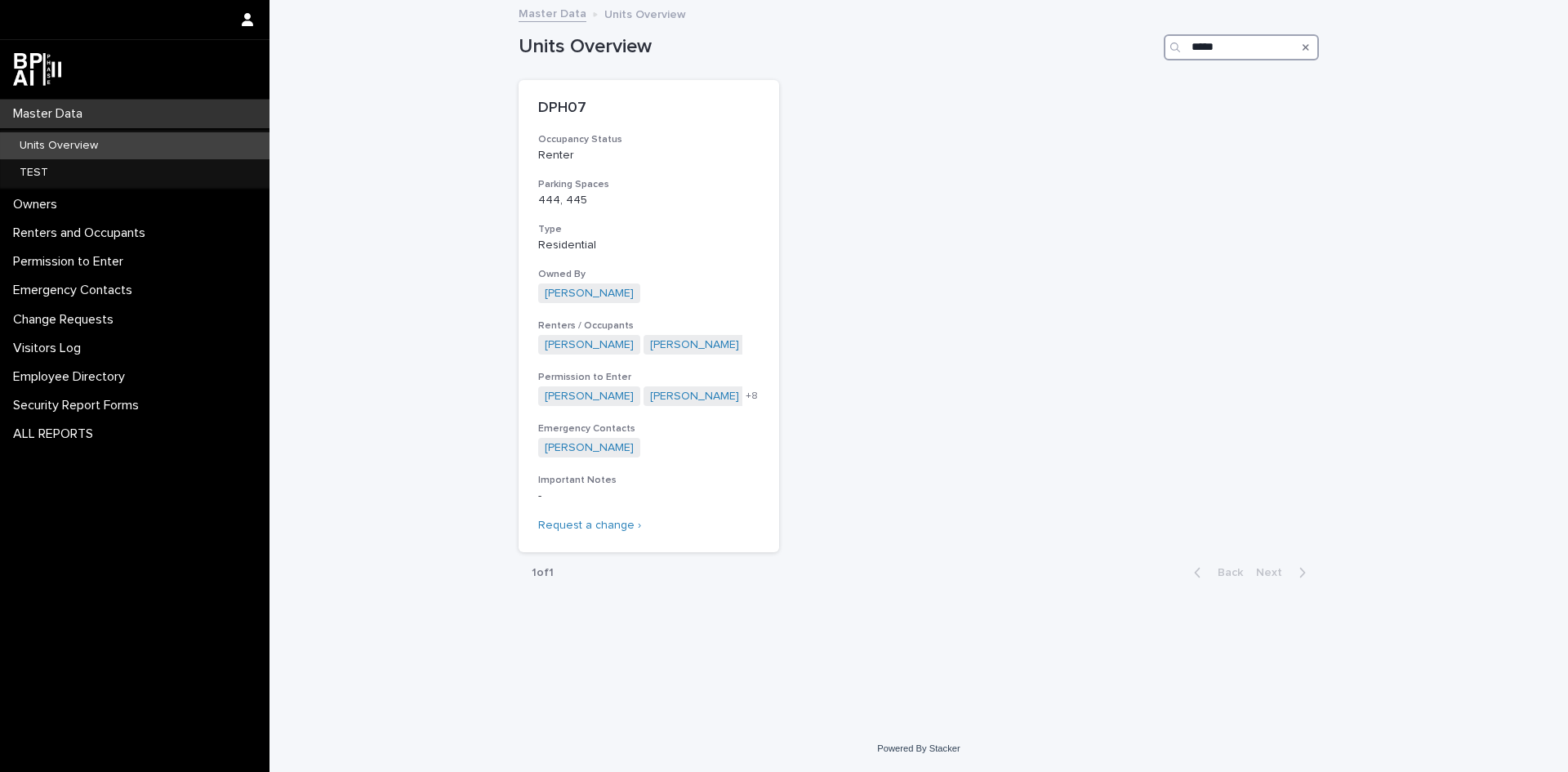
type input "*****"
click at [560, 106] on p "DPH07" at bounding box center [649, 109] width 221 height 18
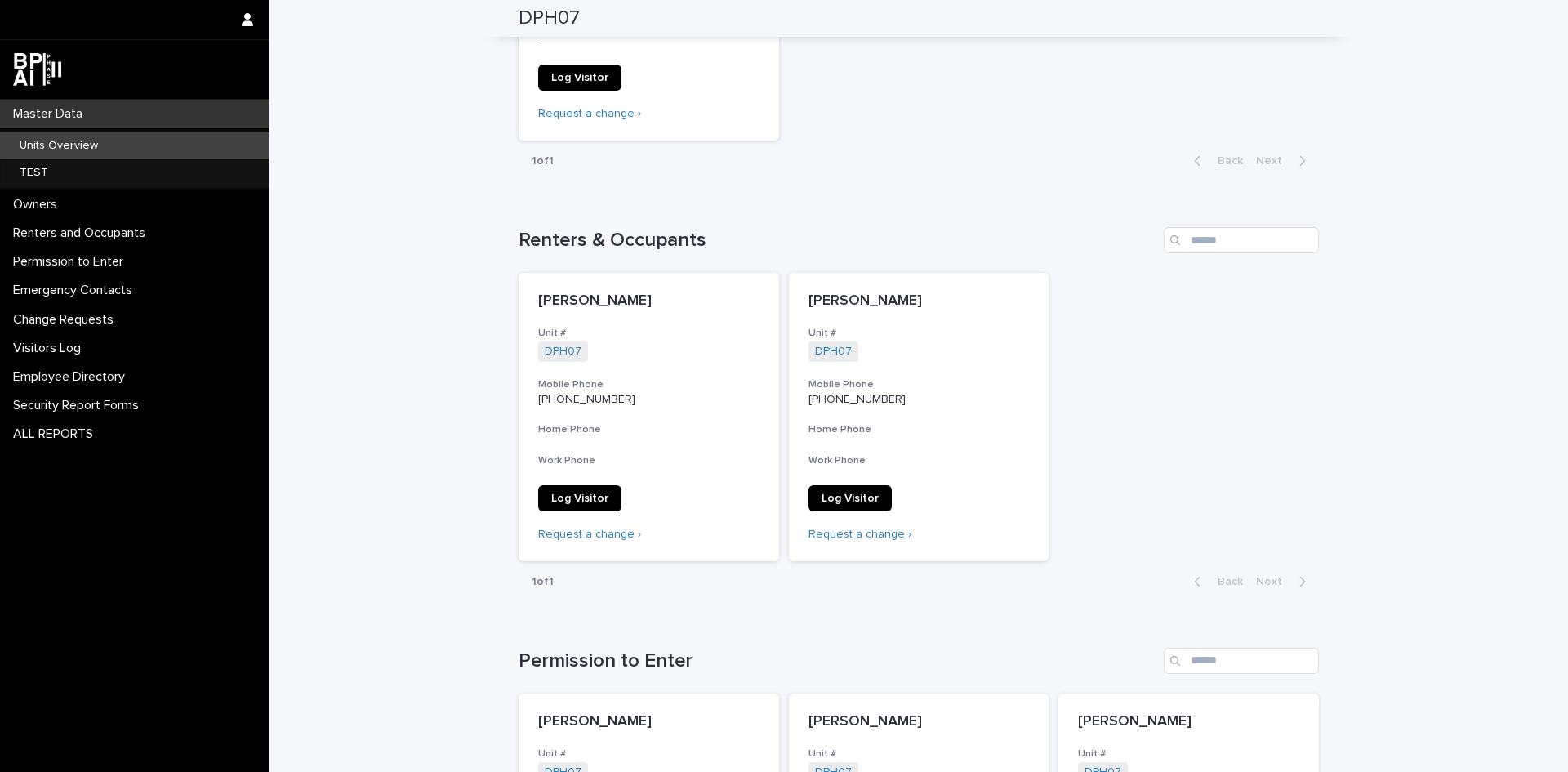
scroll to position [490, 0]
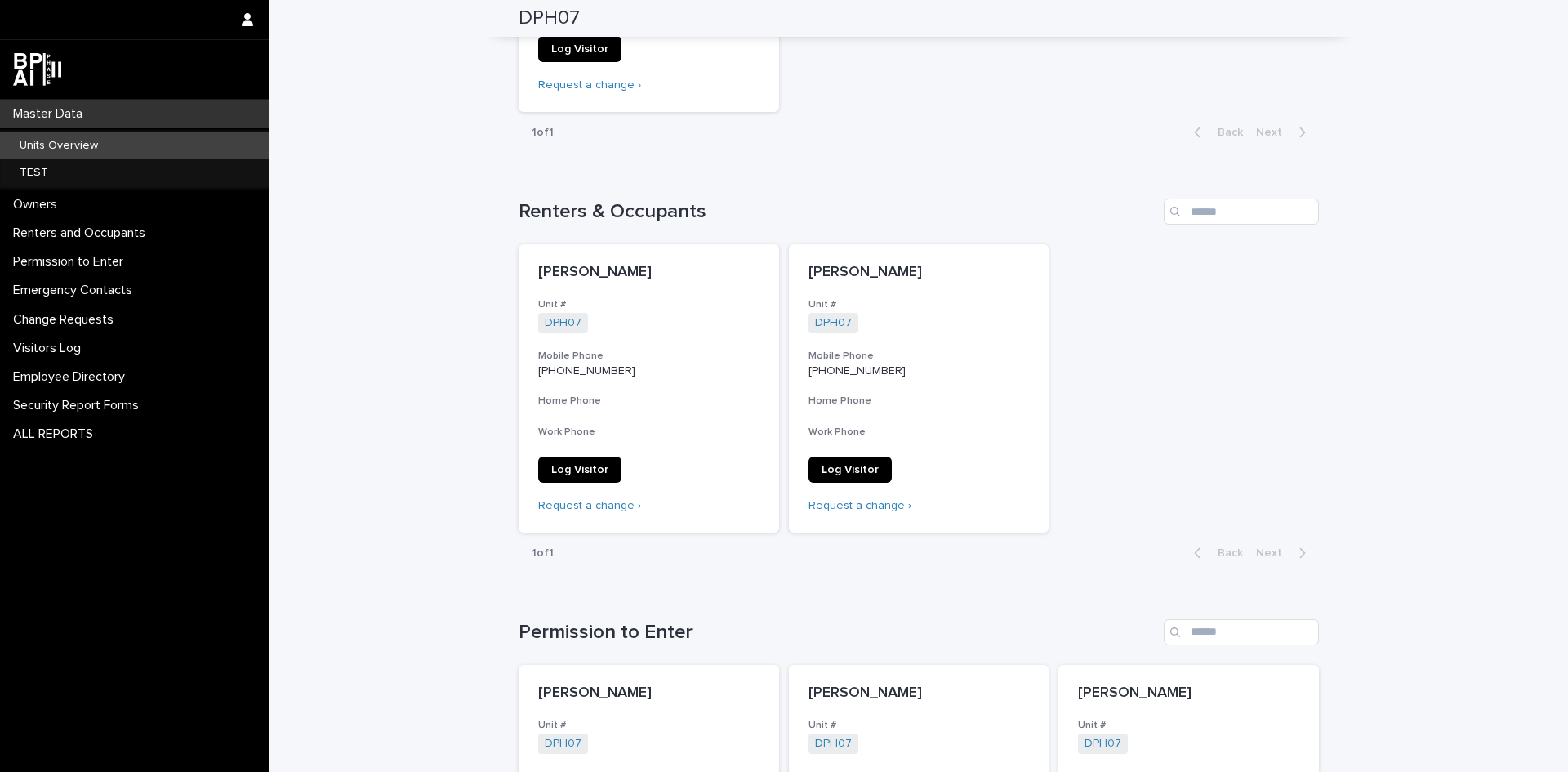
click at [27, 151] on p "Units Overview" at bounding box center [58, 146] width 104 height 14
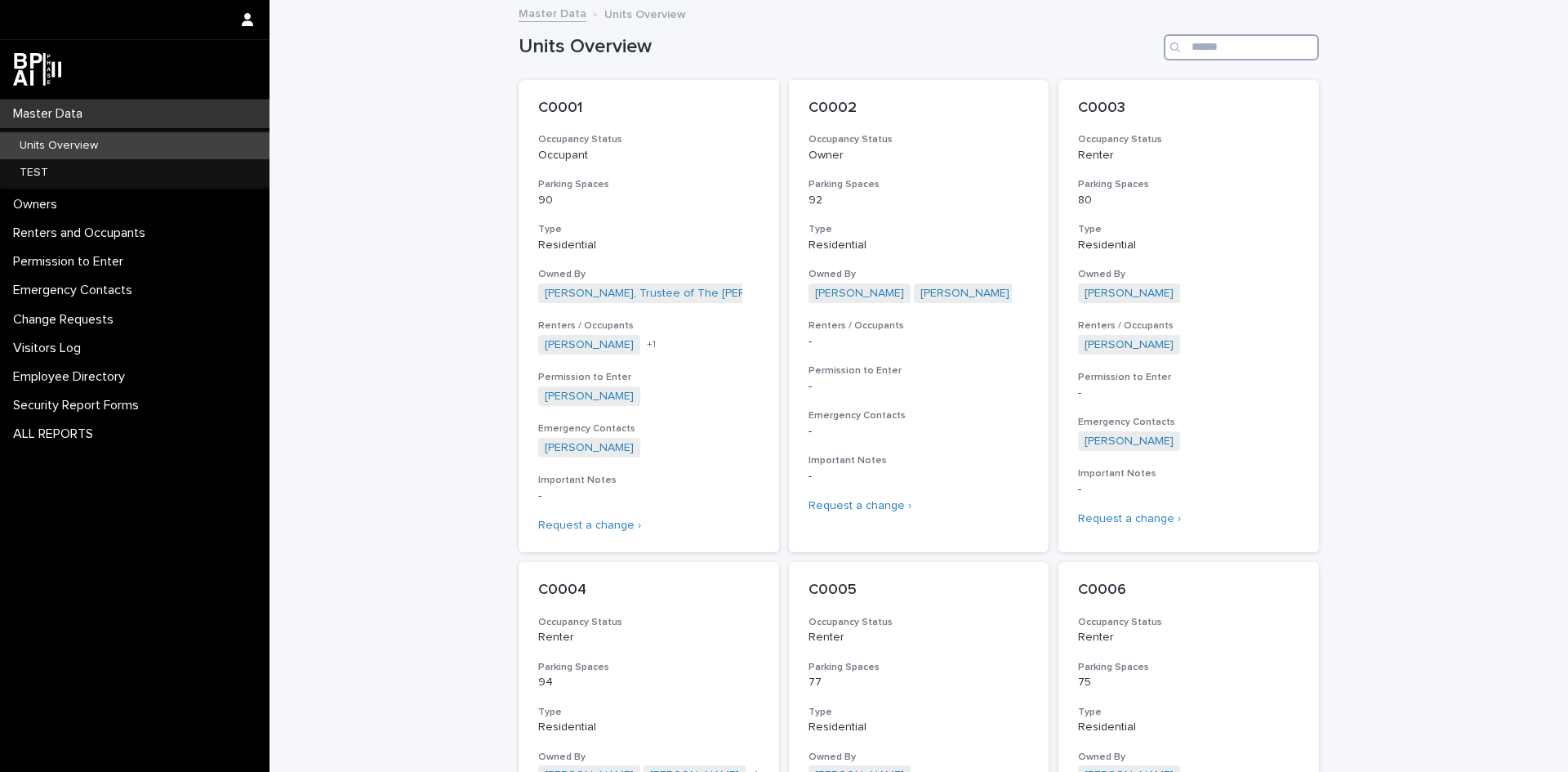
click at [1195, 48] on input "Search" at bounding box center [1241, 48] width 155 height 27
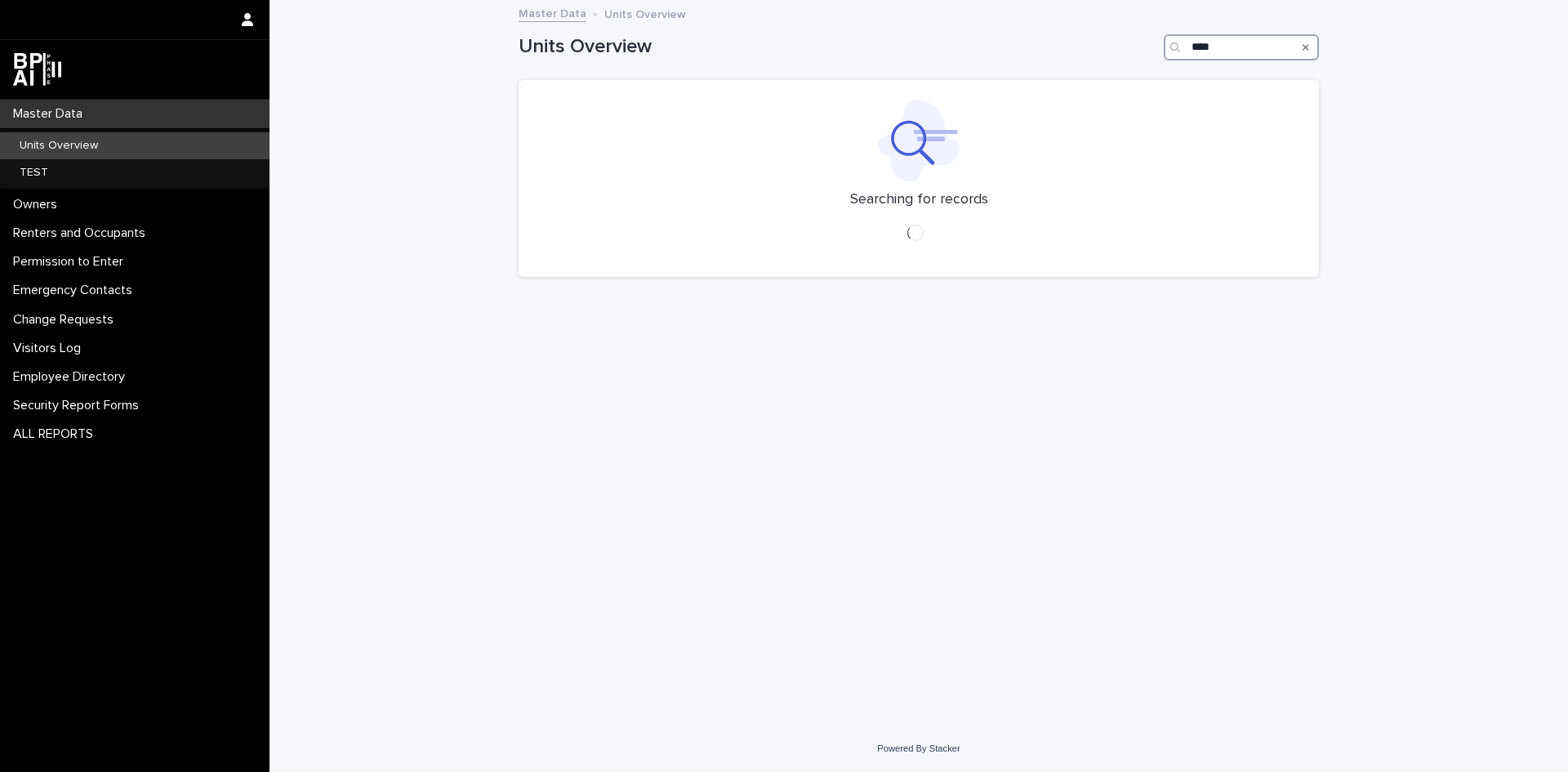
type input "****"
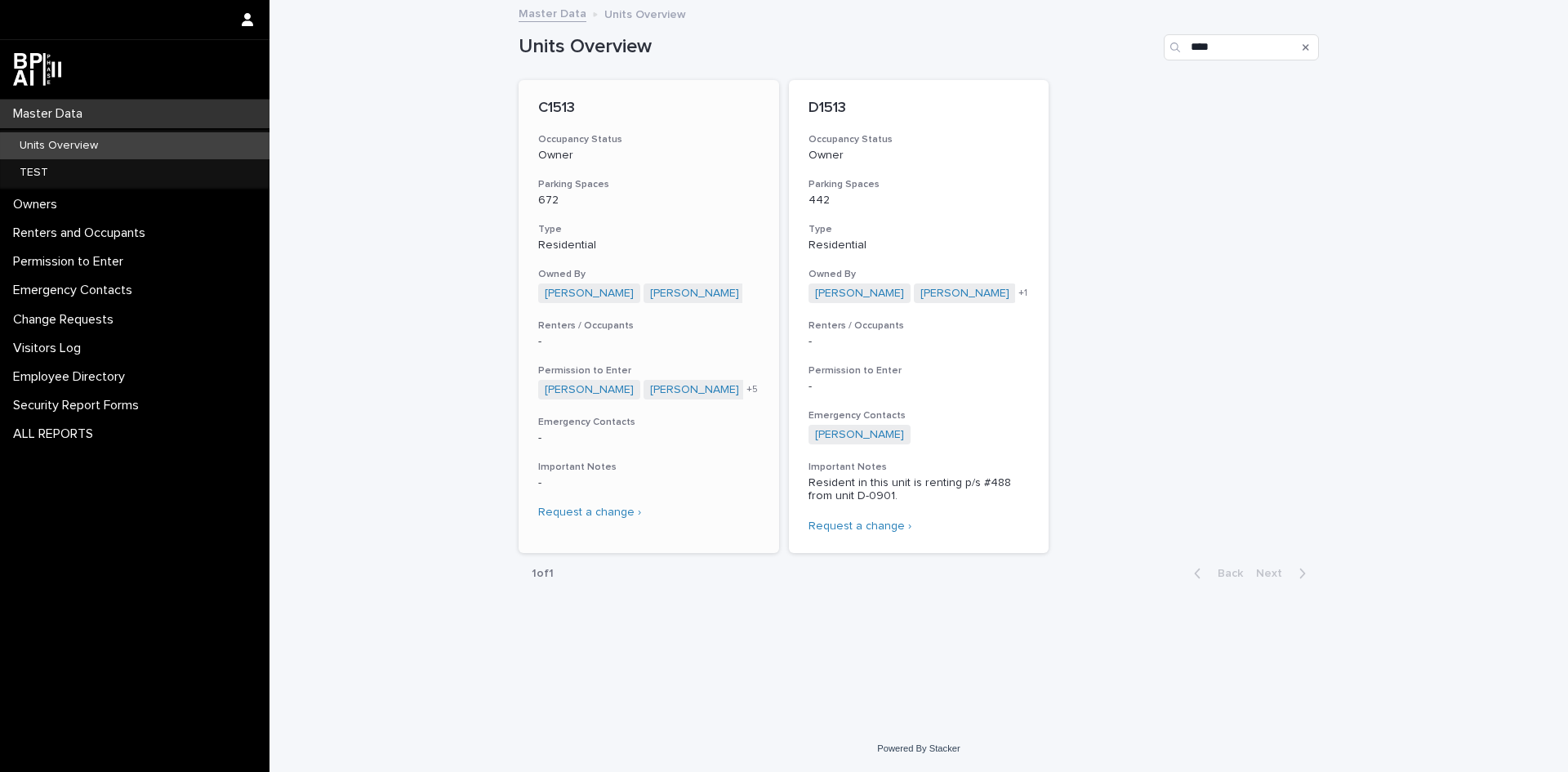
click at [557, 112] on p "C1513" at bounding box center [649, 109] width 221 height 18
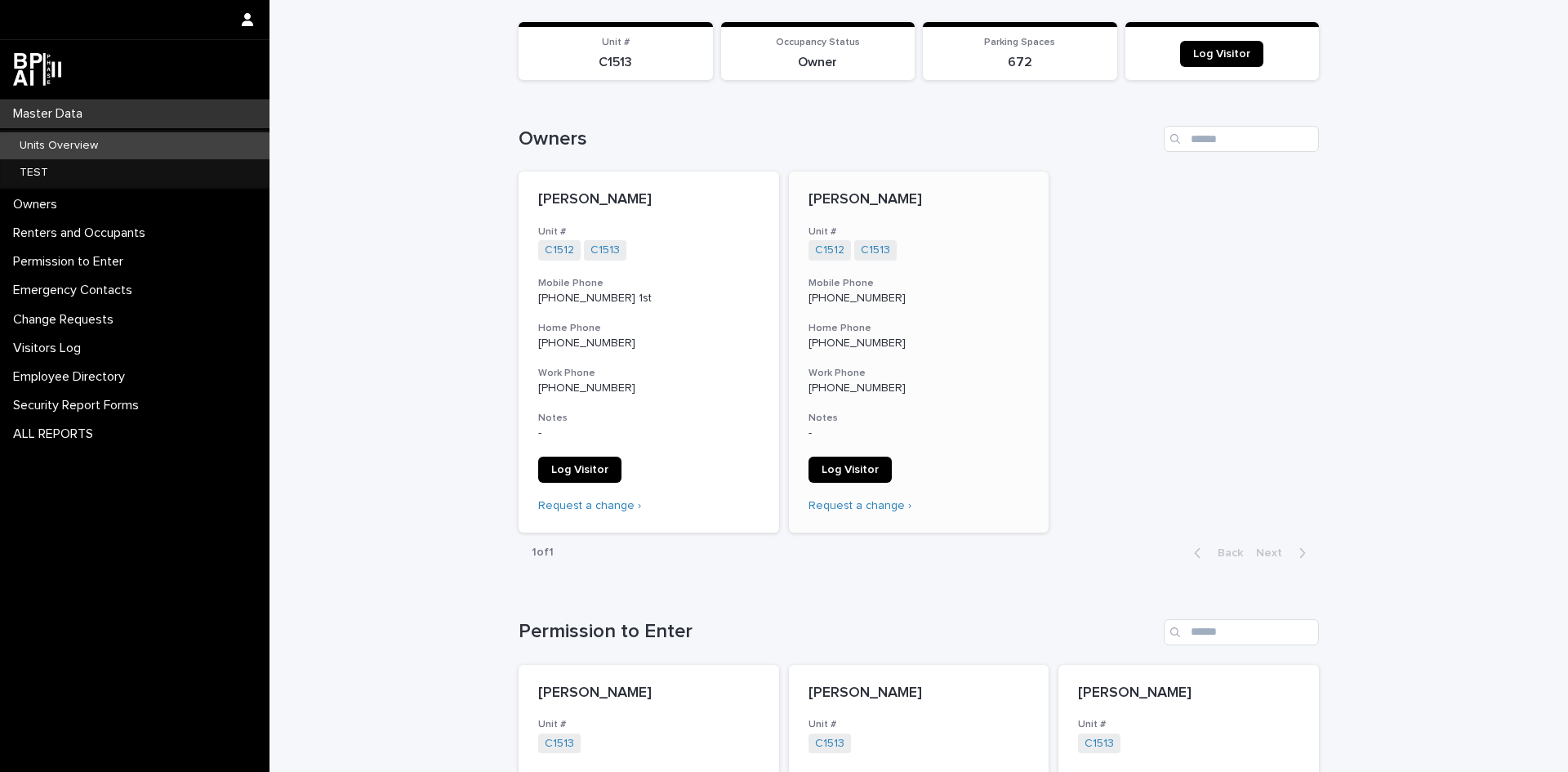
scroll to position [163, 0]
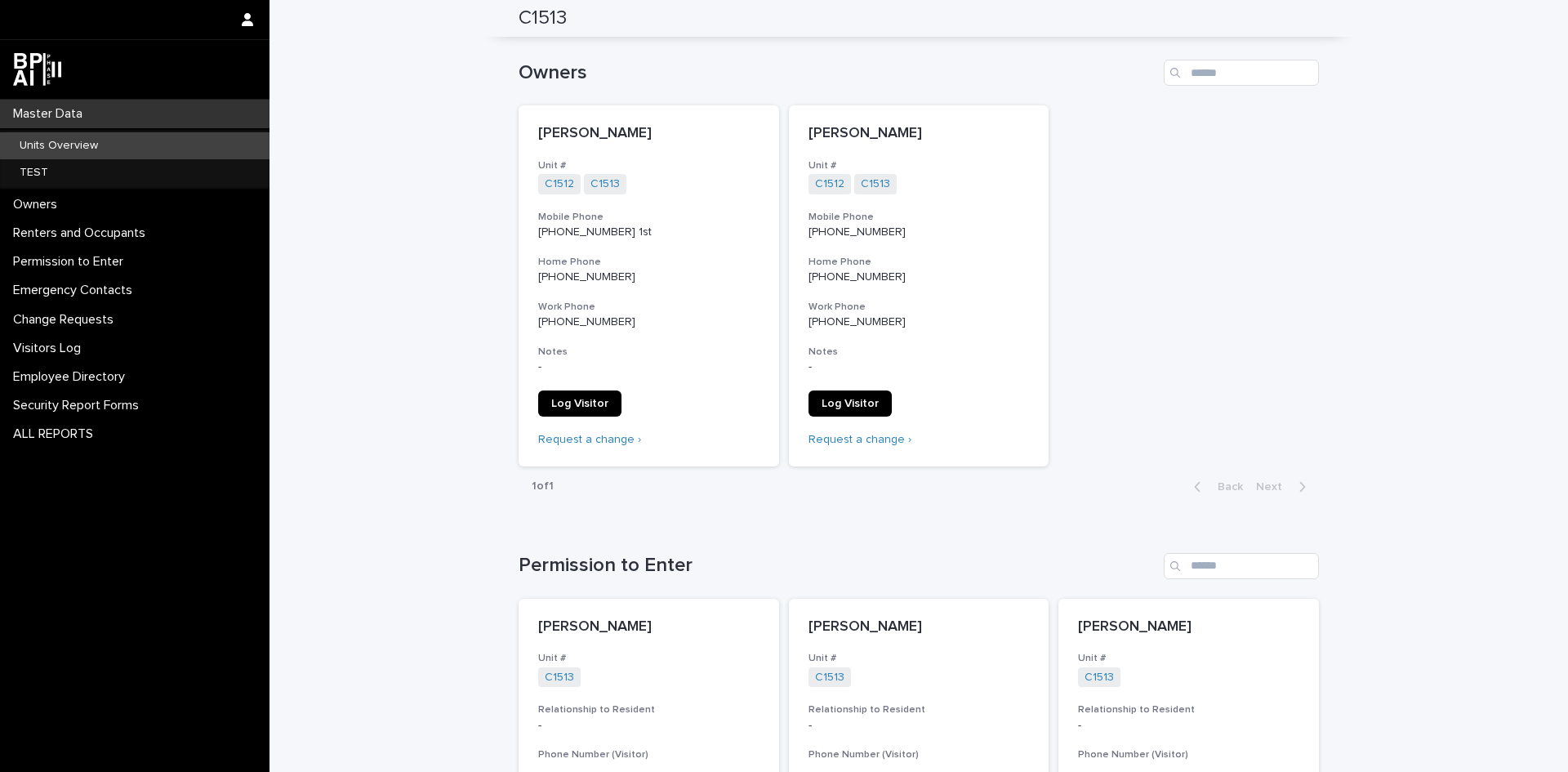
click at [24, 145] on p "Units Overview" at bounding box center [58, 146] width 104 height 14
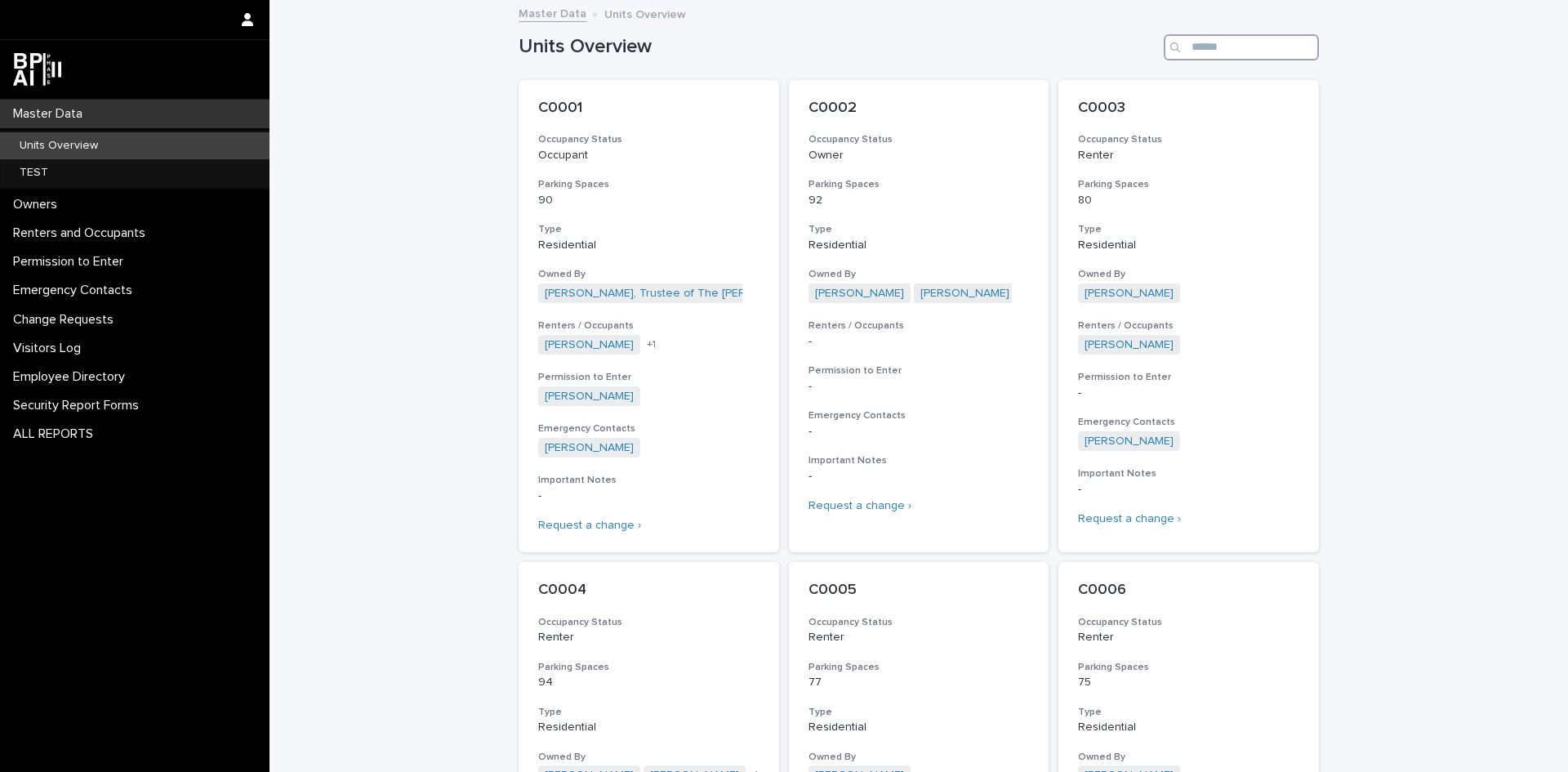
click at [1196, 40] on input "Search" at bounding box center [1241, 48] width 155 height 27
click at [1189, 45] on input "Search" at bounding box center [1241, 48] width 155 height 27
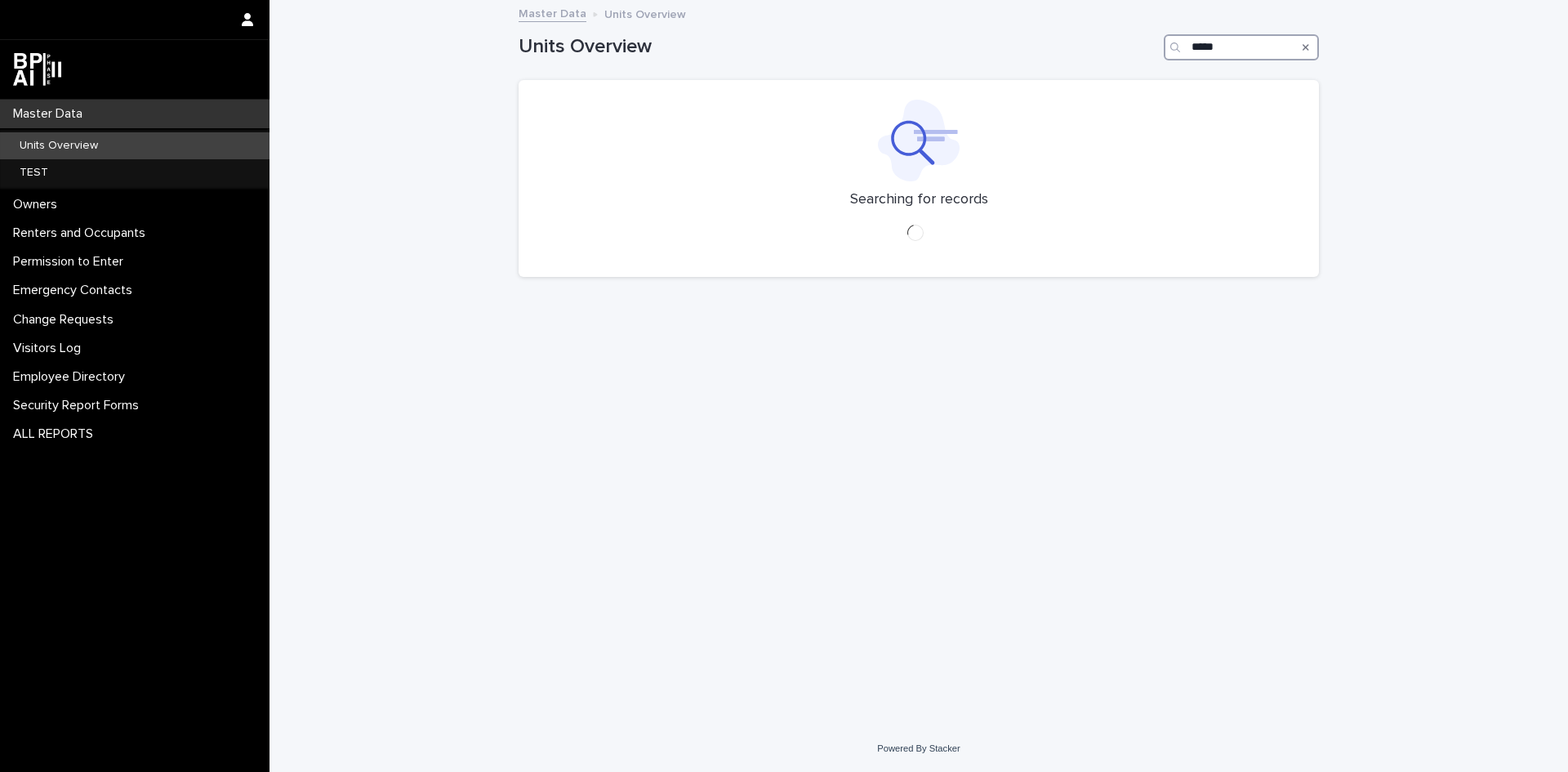
type input "*****"
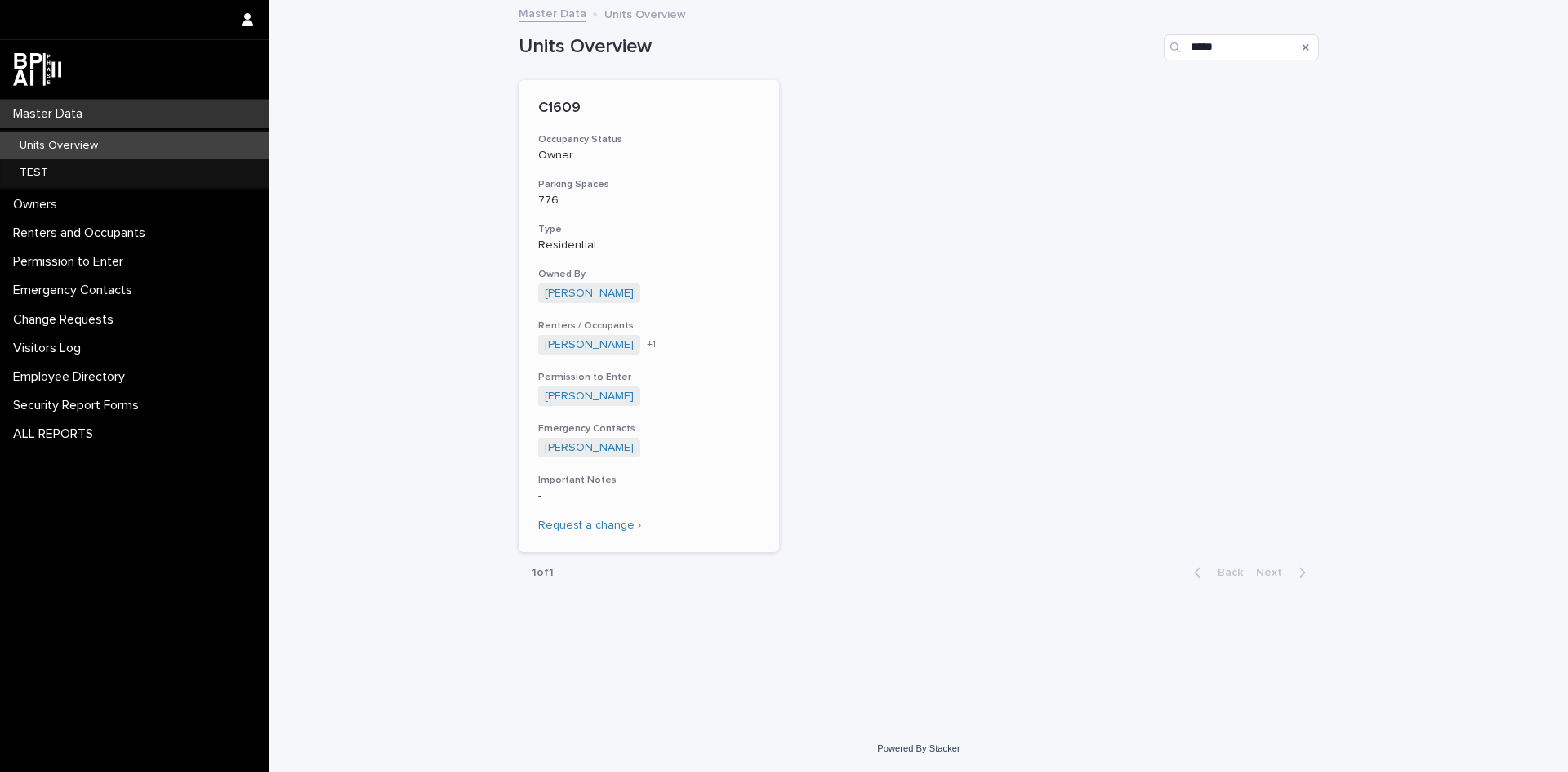
click at [566, 108] on p "C1609" at bounding box center [649, 109] width 221 height 18
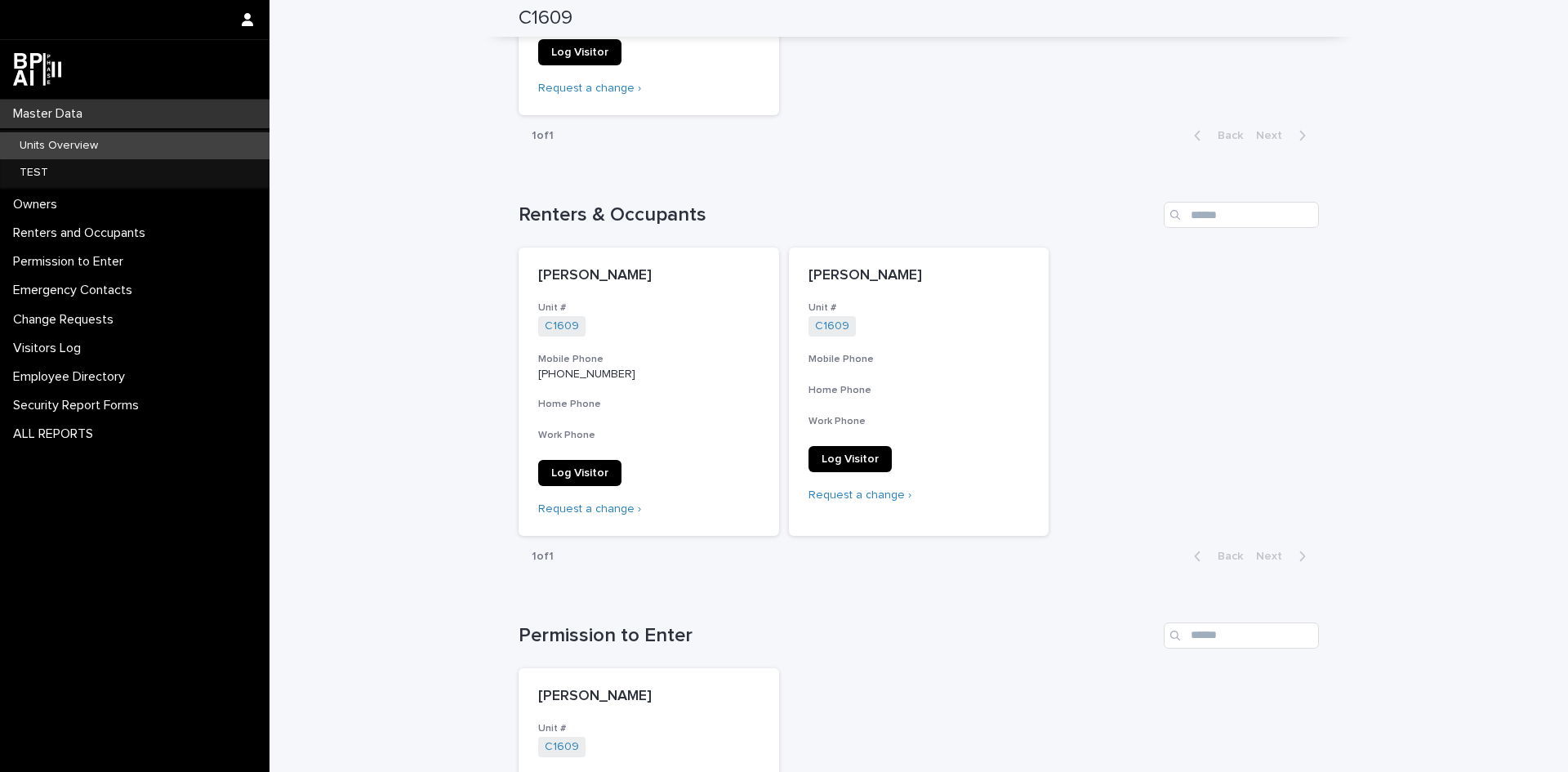
scroll to position [490, 0]
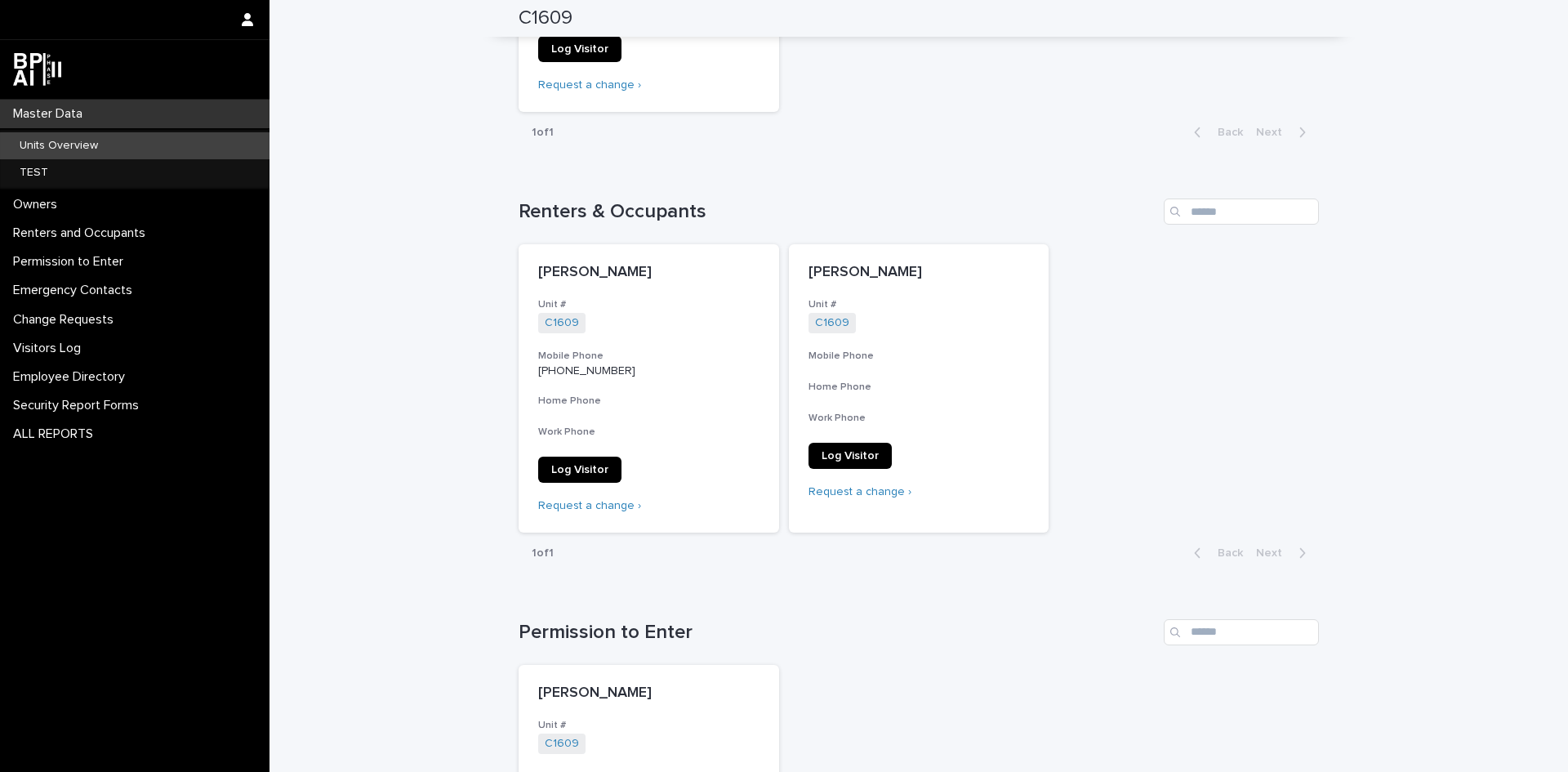
click at [30, 147] on p "Units Overview" at bounding box center [58, 146] width 104 height 14
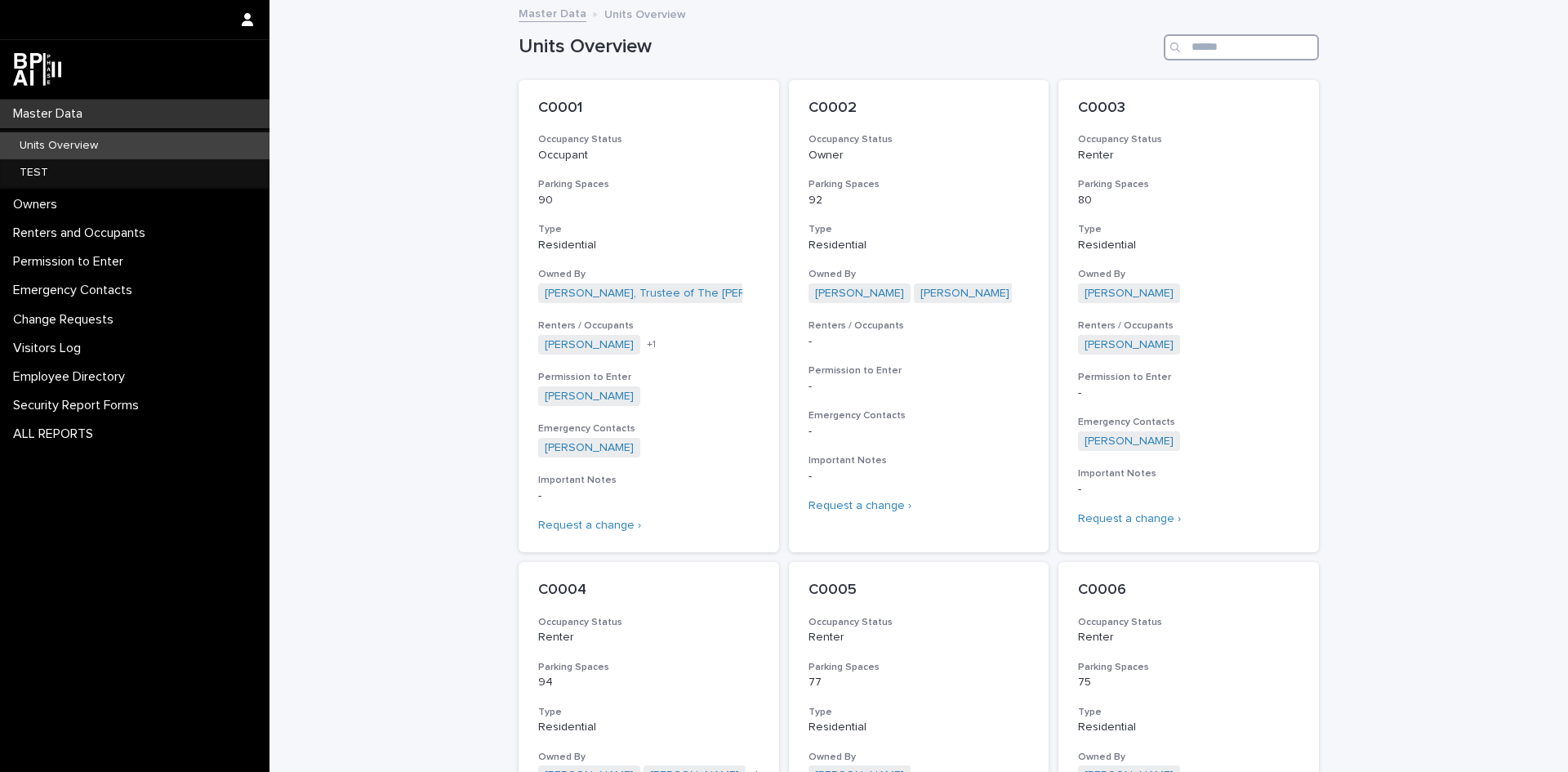
click at [1214, 48] on input "Search" at bounding box center [1241, 48] width 155 height 27
type input "*"
click at [35, 143] on p "Units Overview" at bounding box center [58, 146] width 104 height 14
click at [0, 132] on link "Units Overview" at bounding box center [135, 145] width 269 height 27
click at [37, 143] on p "Units Overview" at bounding box center [58, 146] width 104 height 14
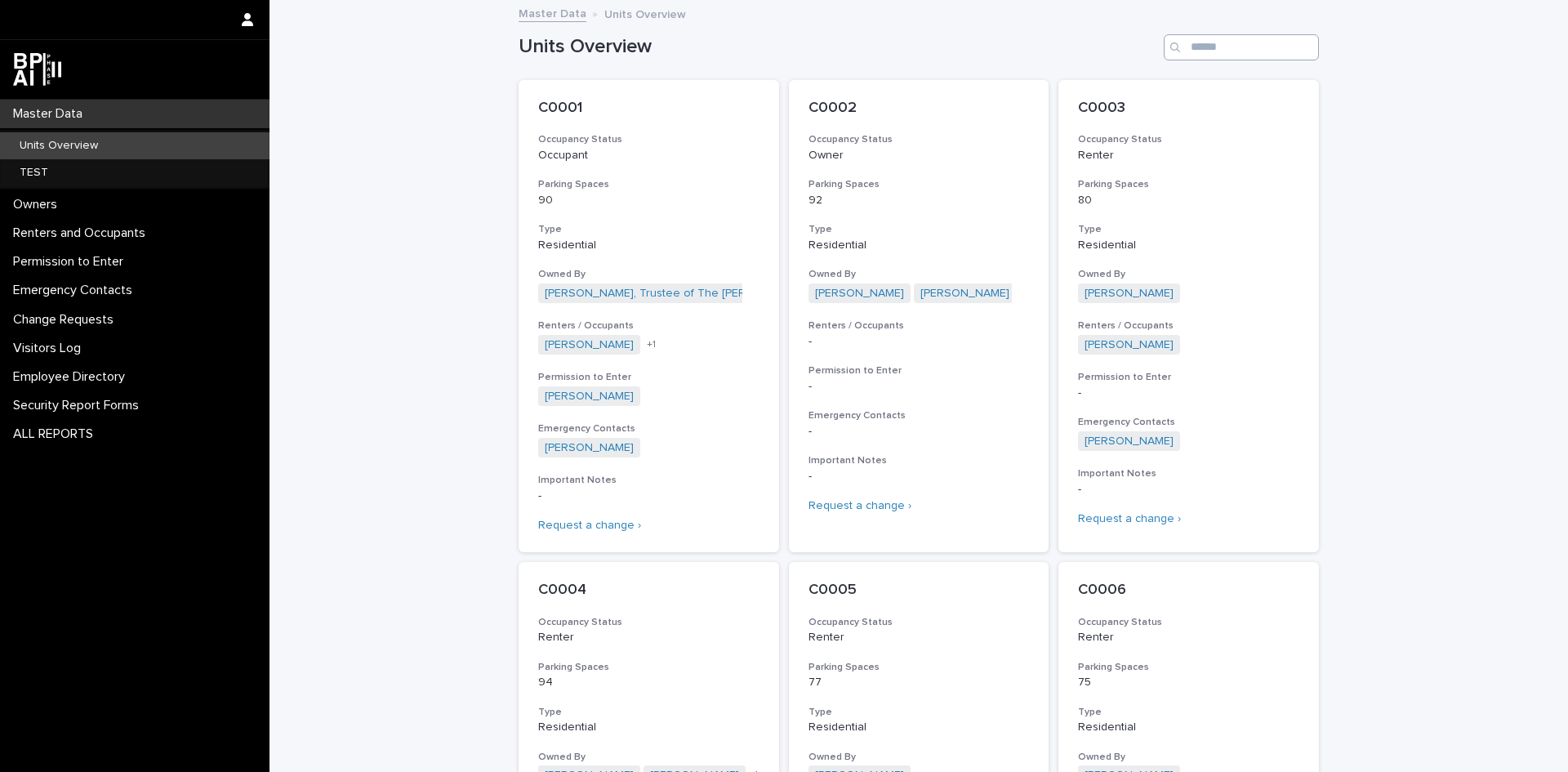
click at [0, 132] on link "Units Overview" at bounding box center [135, 145] width 269 height 27
click at [1190, 47] on input "Search" at bounding box center [1241, 48] width 155 height 27
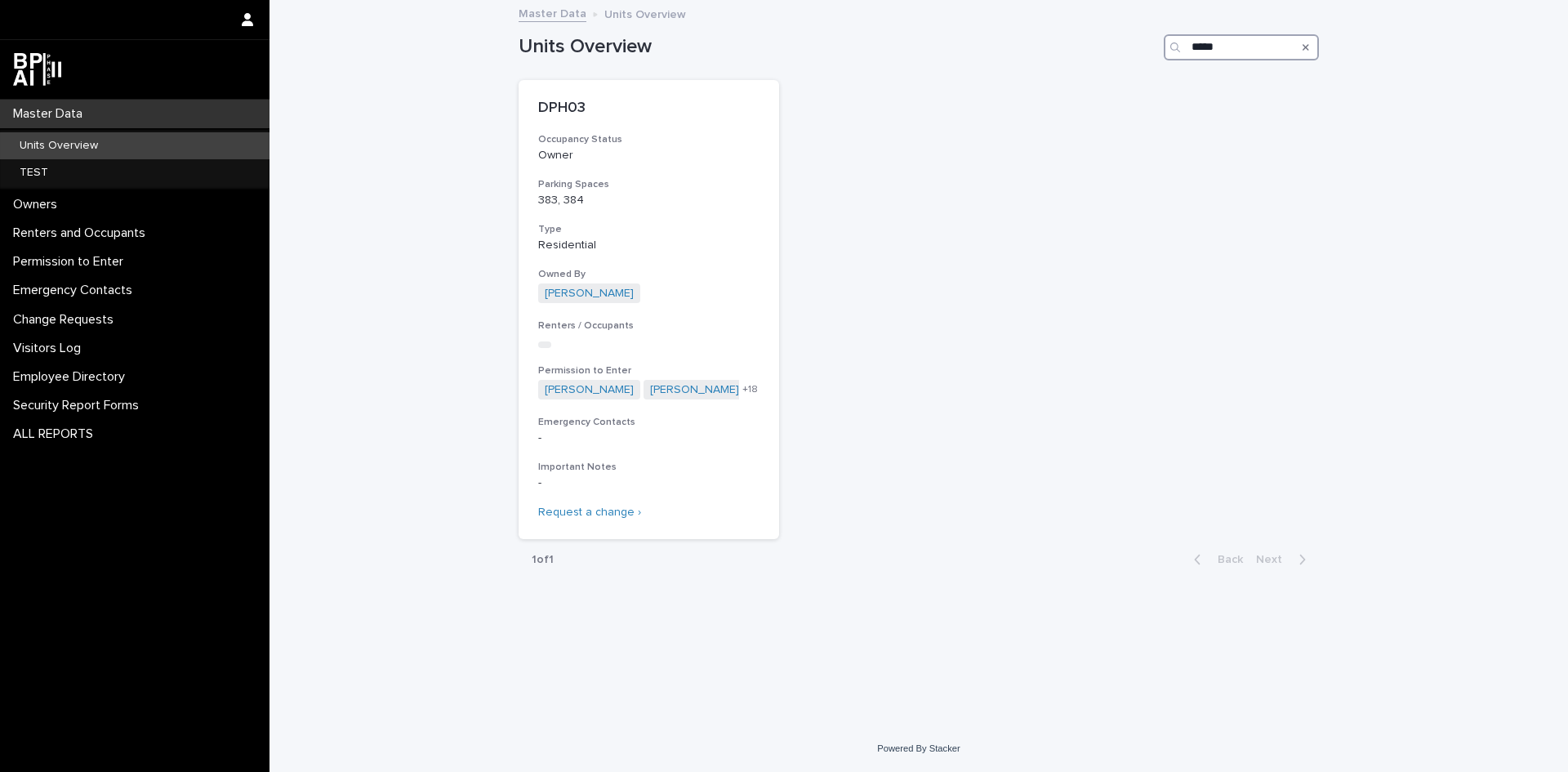
type input "*****"
click at [552, 100] on p "DPH03" at bounding box center [649, 109] width 221 height 18
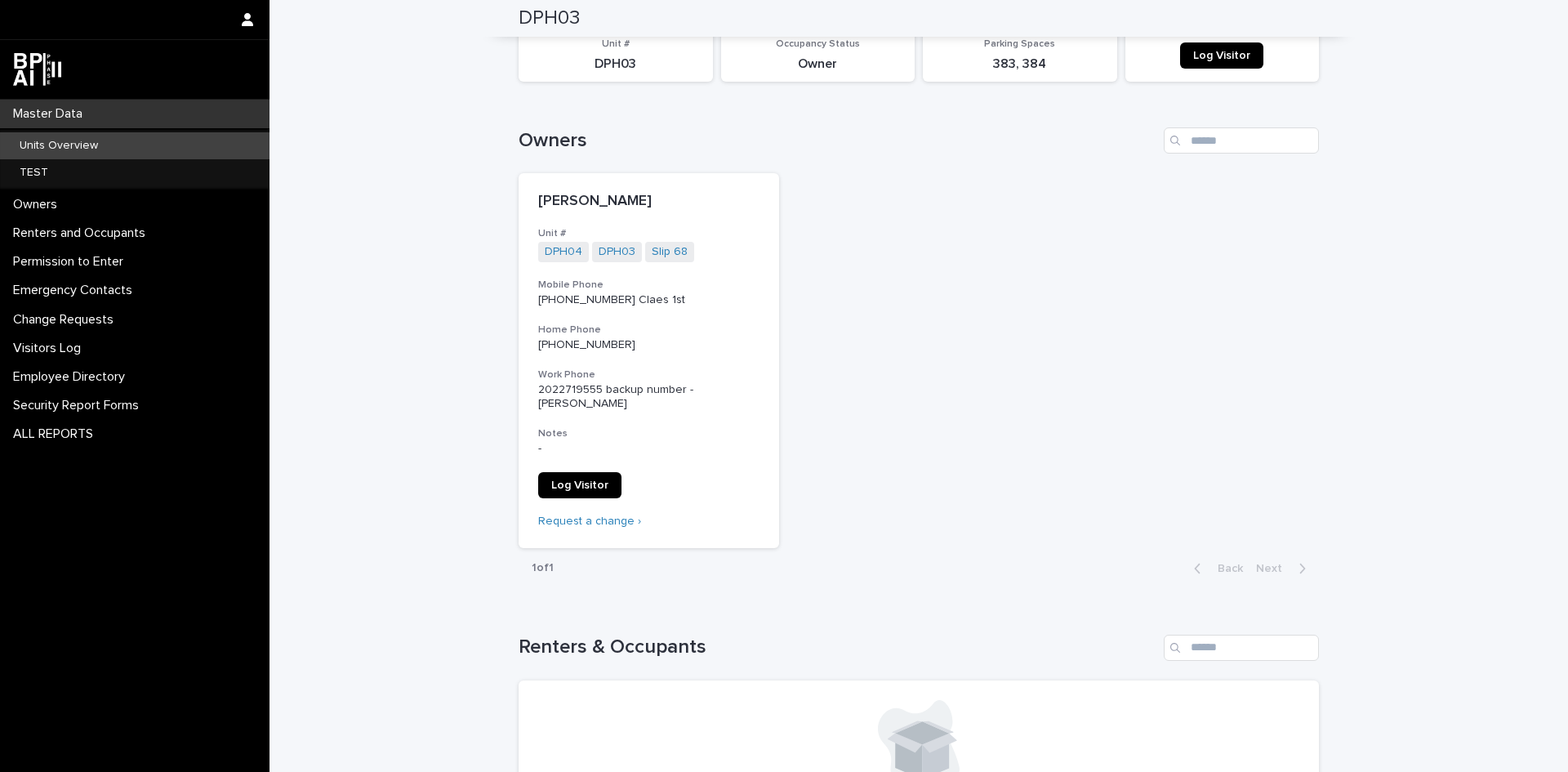
scroll to position [81, 0]
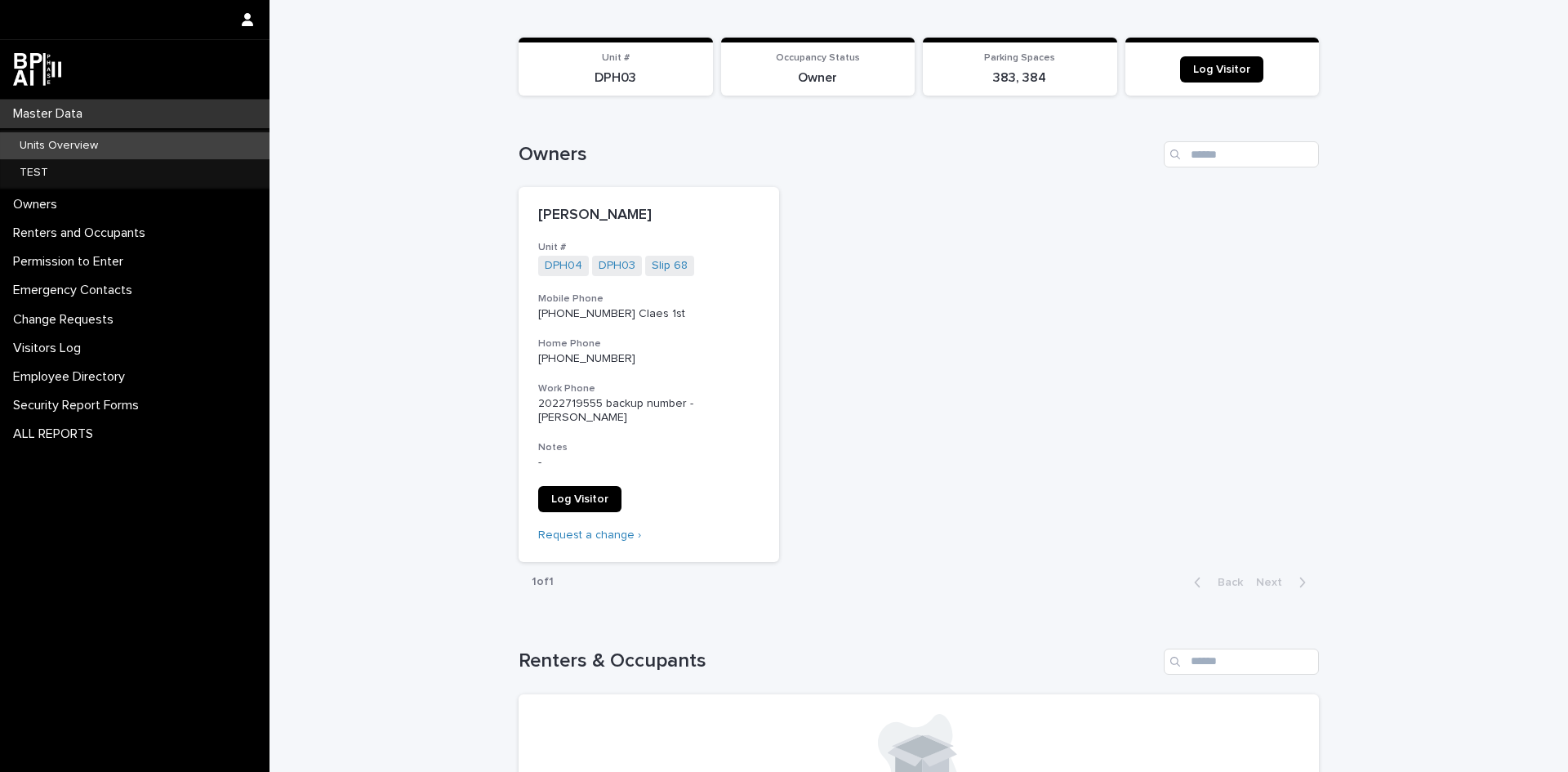
click at [37, 154] on div "Units Overview" at bounding box center [135, 145] width 269 height 27
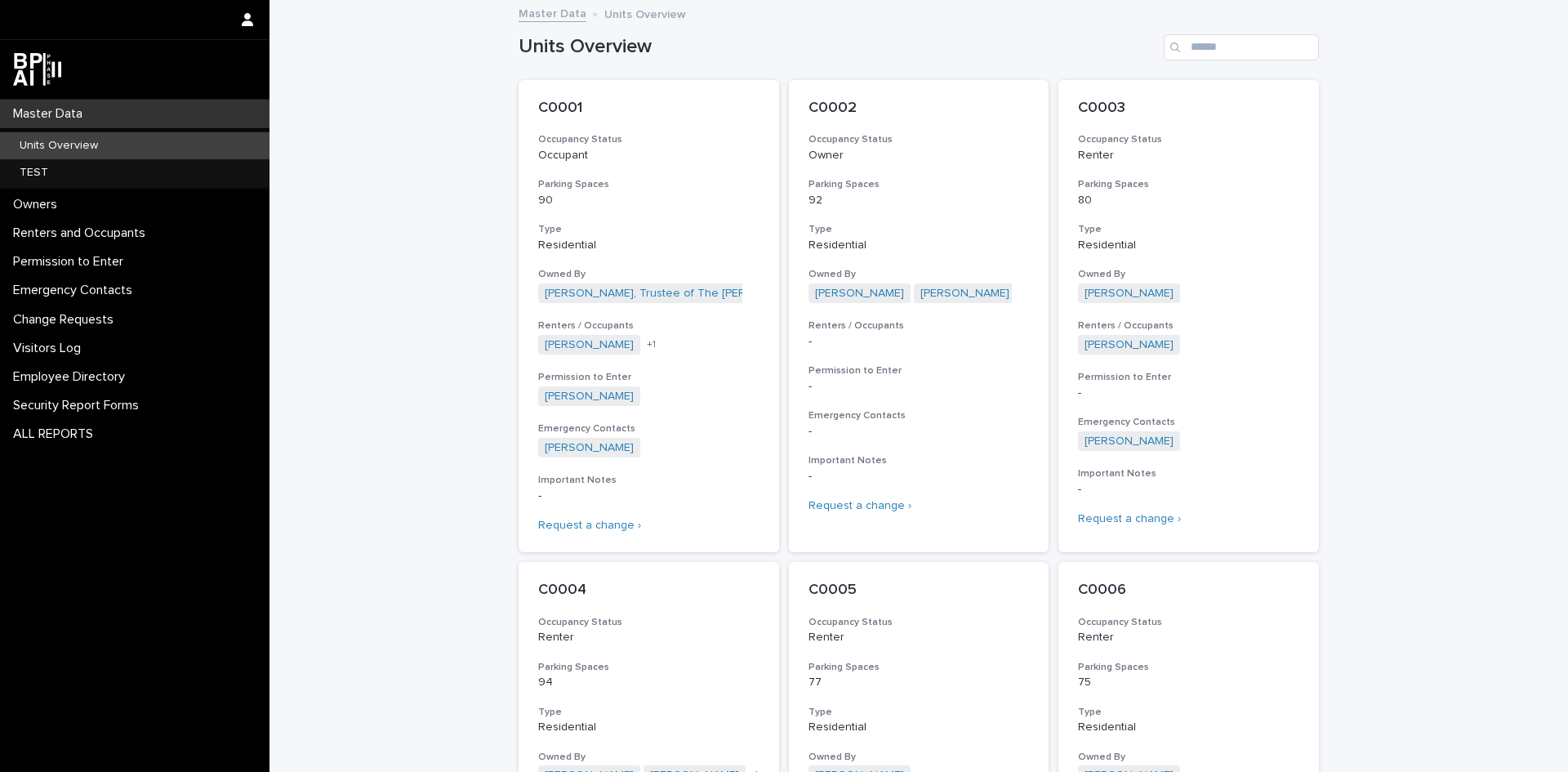
click at [29, 139] on p "Units Overview" at bounding box center [58, 146] width 104 height 14
click at [1198, 50] on input "Search" at bounding box center [1241, 48] width 155 height 27
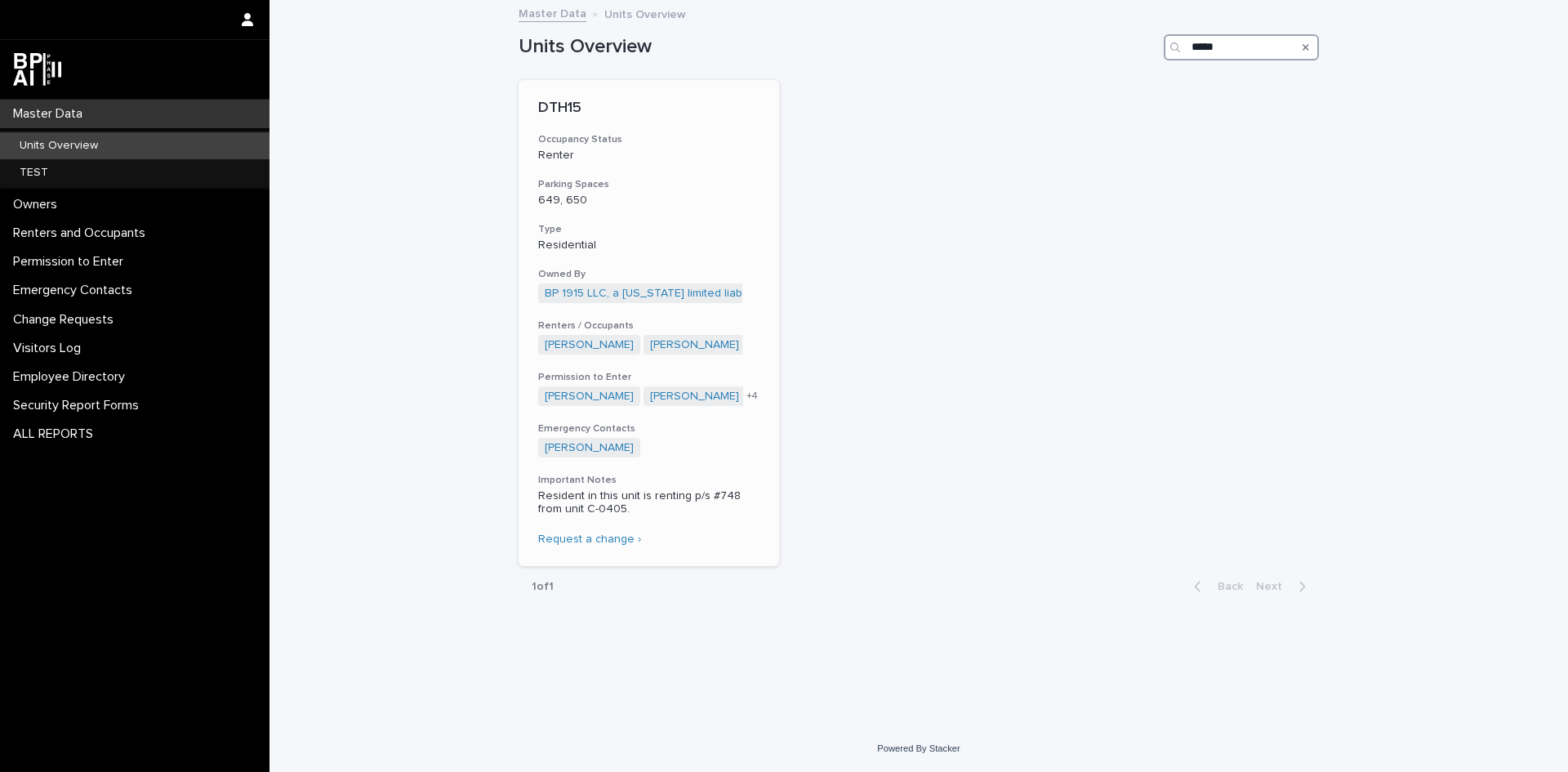
type input "*****"
click at [566, 110] on p "DTH15" at bounding box center [649, 109] width 221 height 18
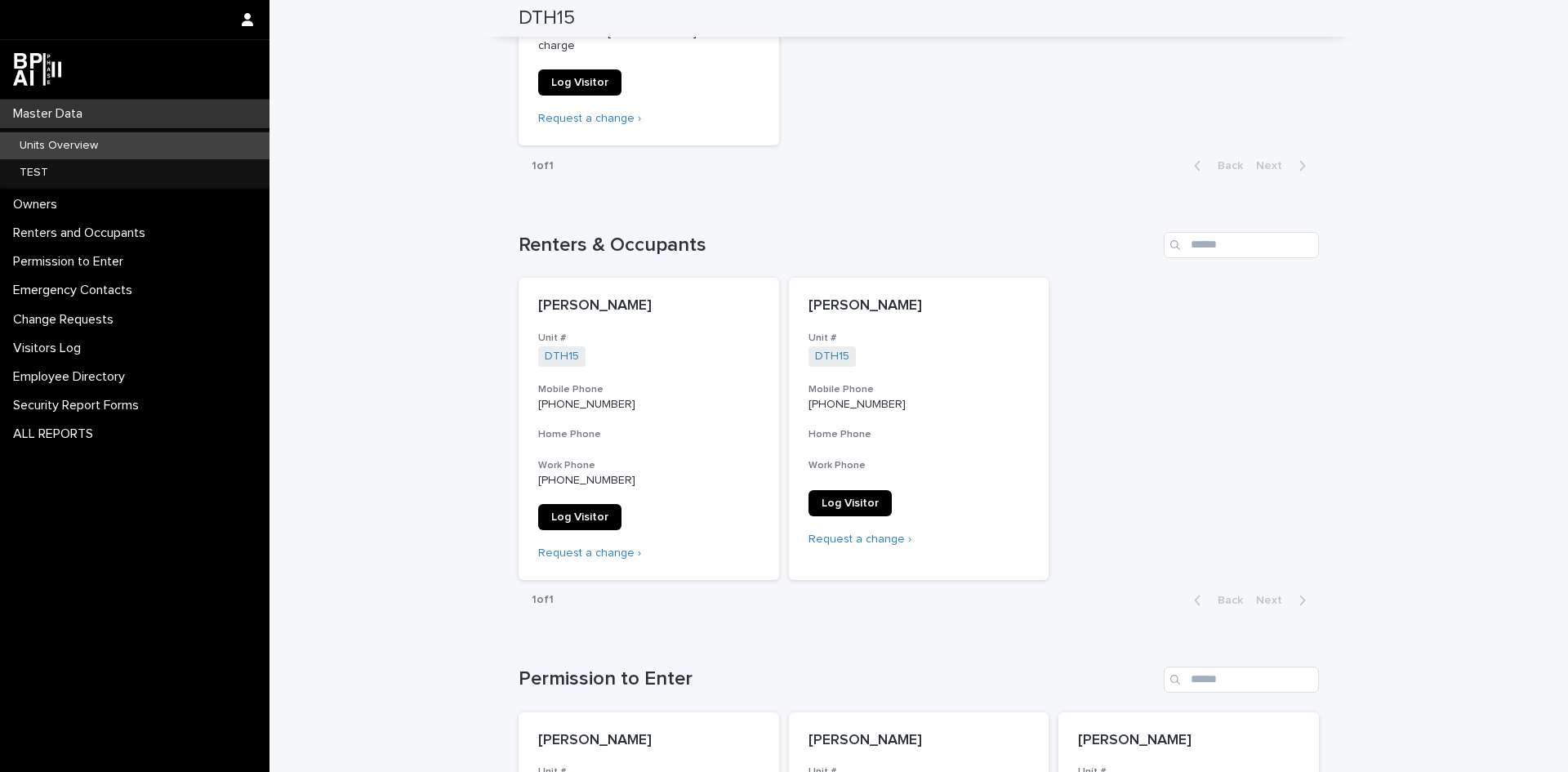
scroll to position [577, 0]
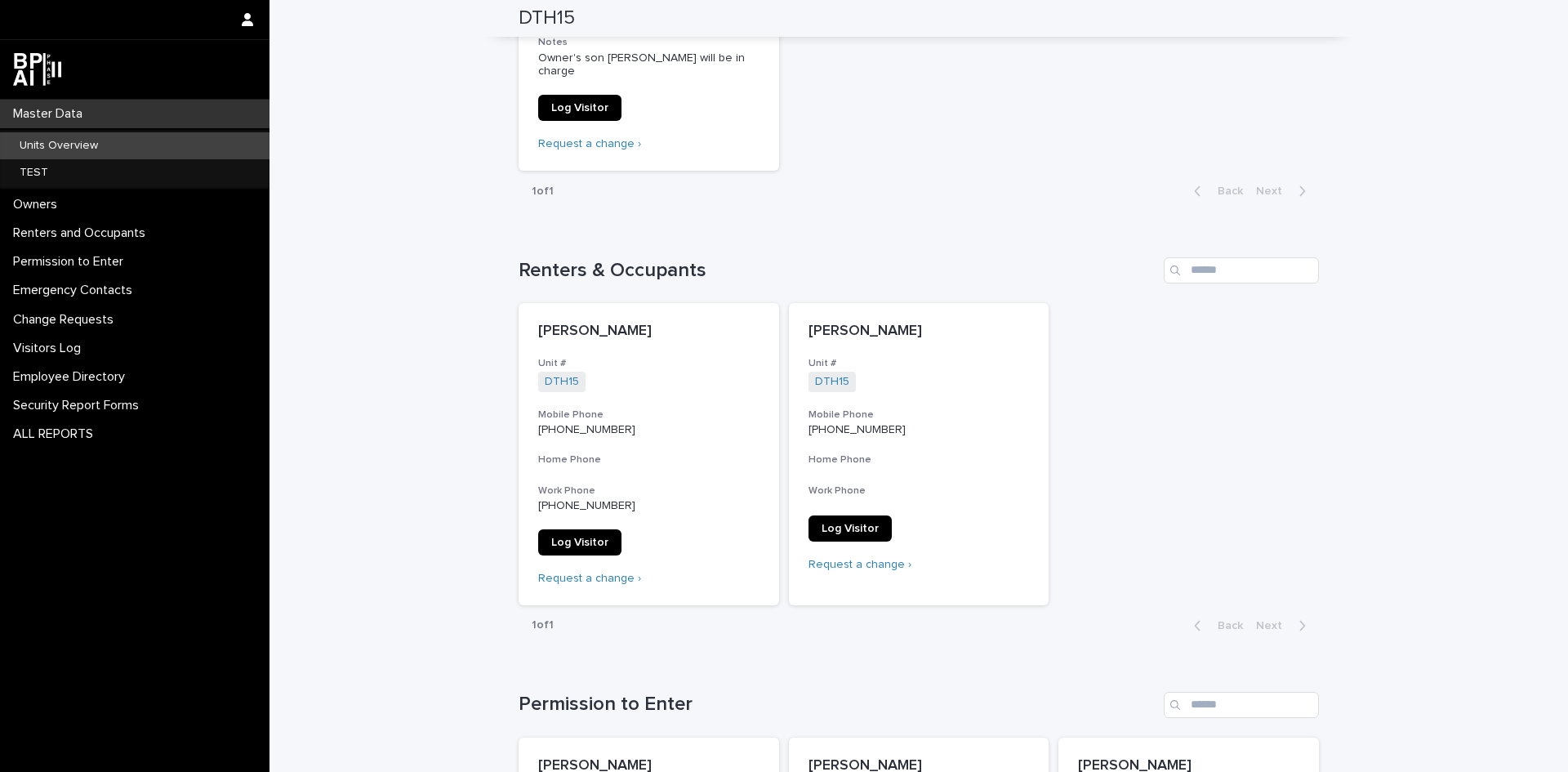
click at [31, 146] on p "Units Overview" at bounding box center [58, 146] width 104 height 14
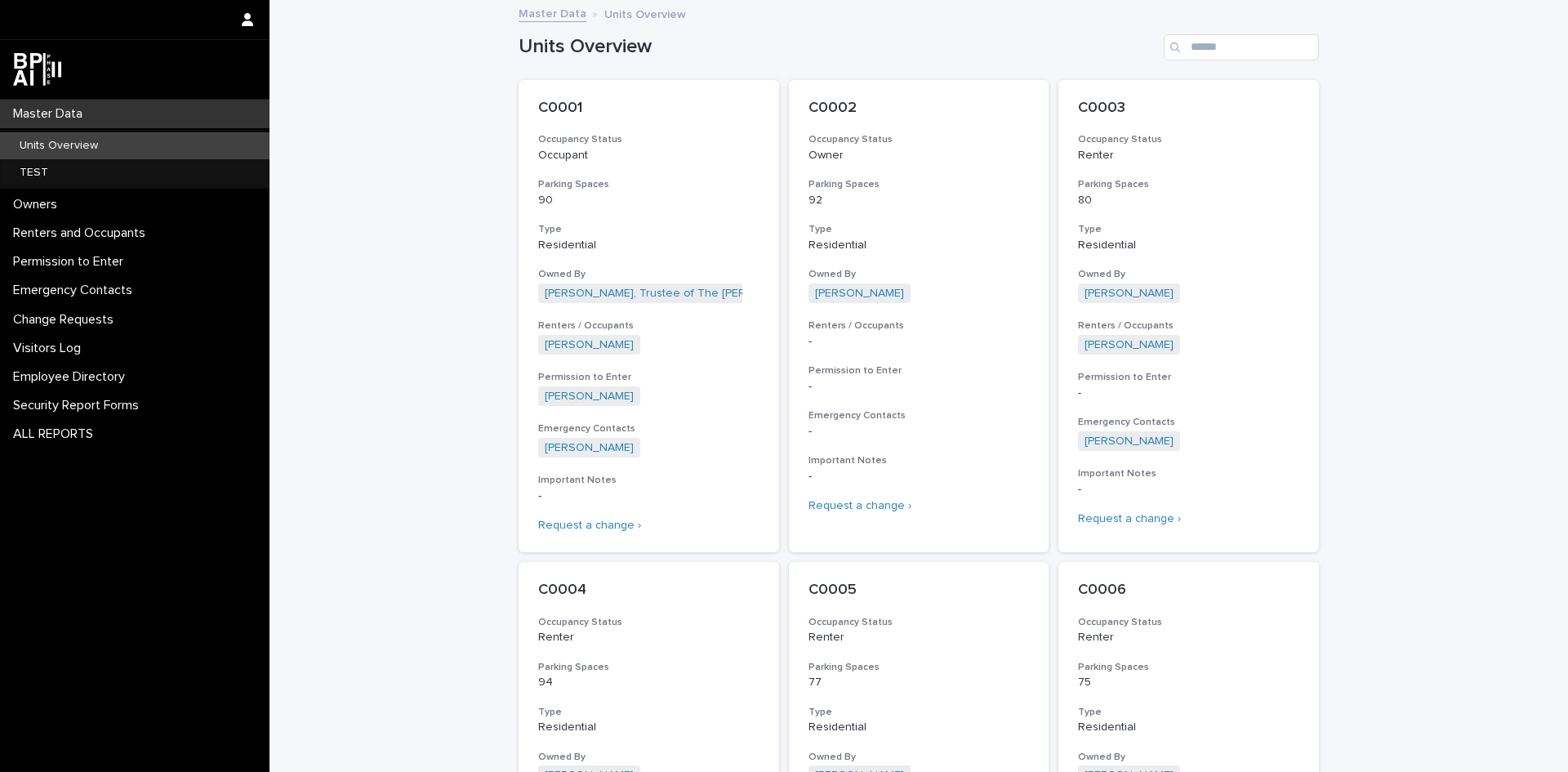
click at [31, 146] on p "Units Overview" at bounding box center [58, 146] width 104 height 14
click at [1199, 49] on input "Search" at bounding box center [1241, 48] width 155 height 27
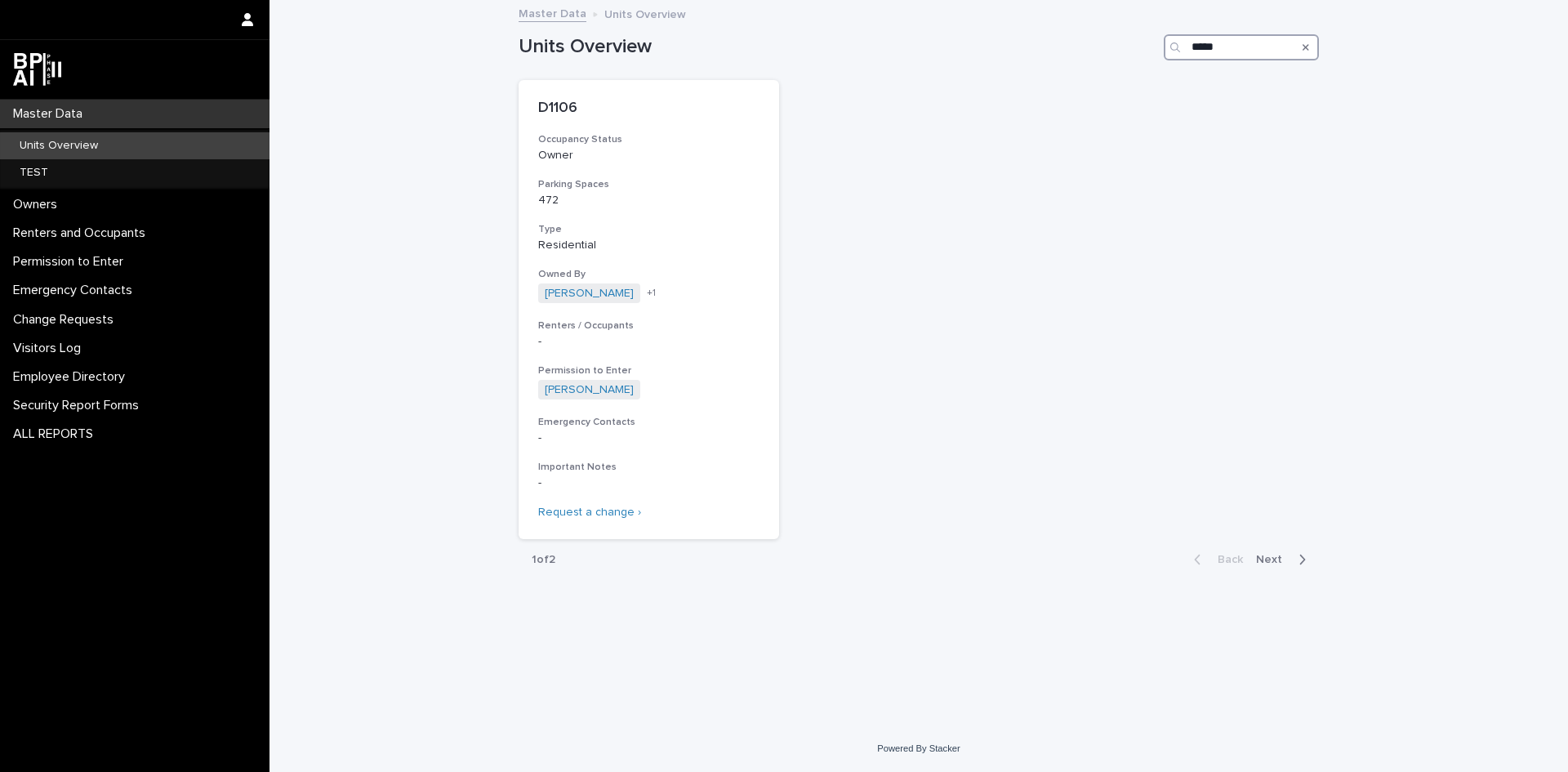
type input "*****"
click at [544, 100] on p "D1106" at bounding box center [649, 109] width 221 height 18
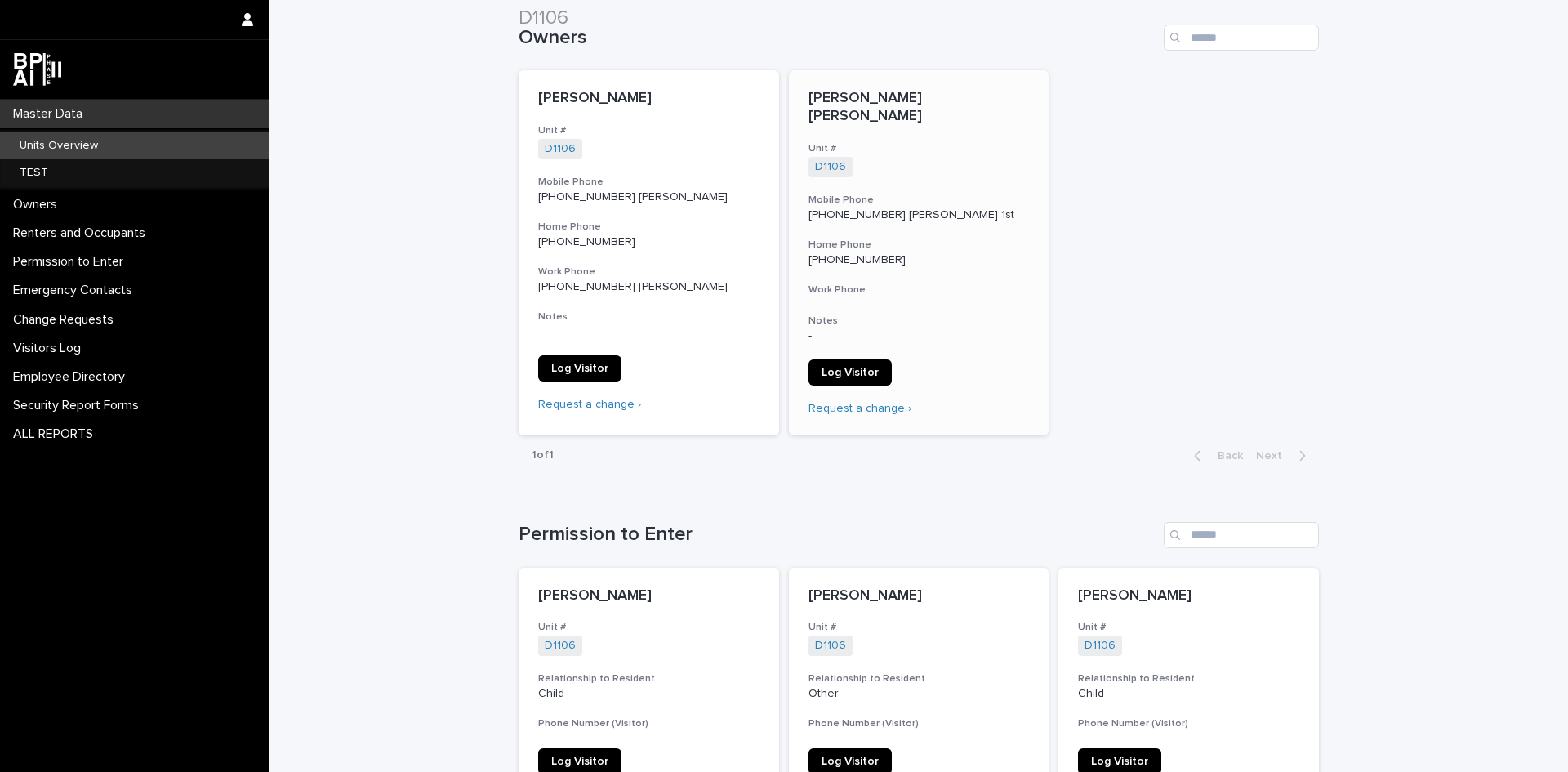
scroll to position [245, 0]
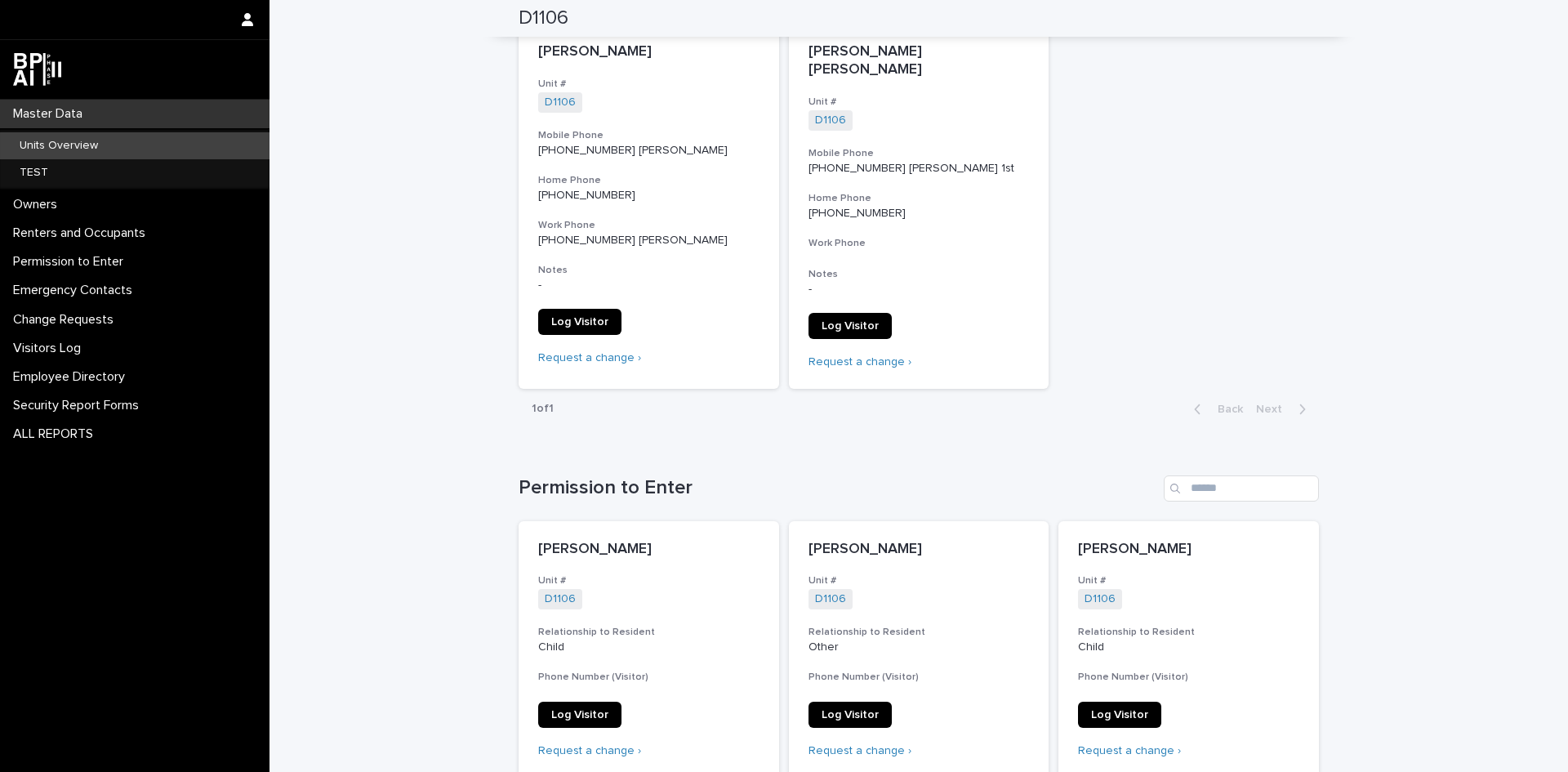
click at [19, 143] on p "Units Overview" at bounding box center [58, 146] width 104 height 14
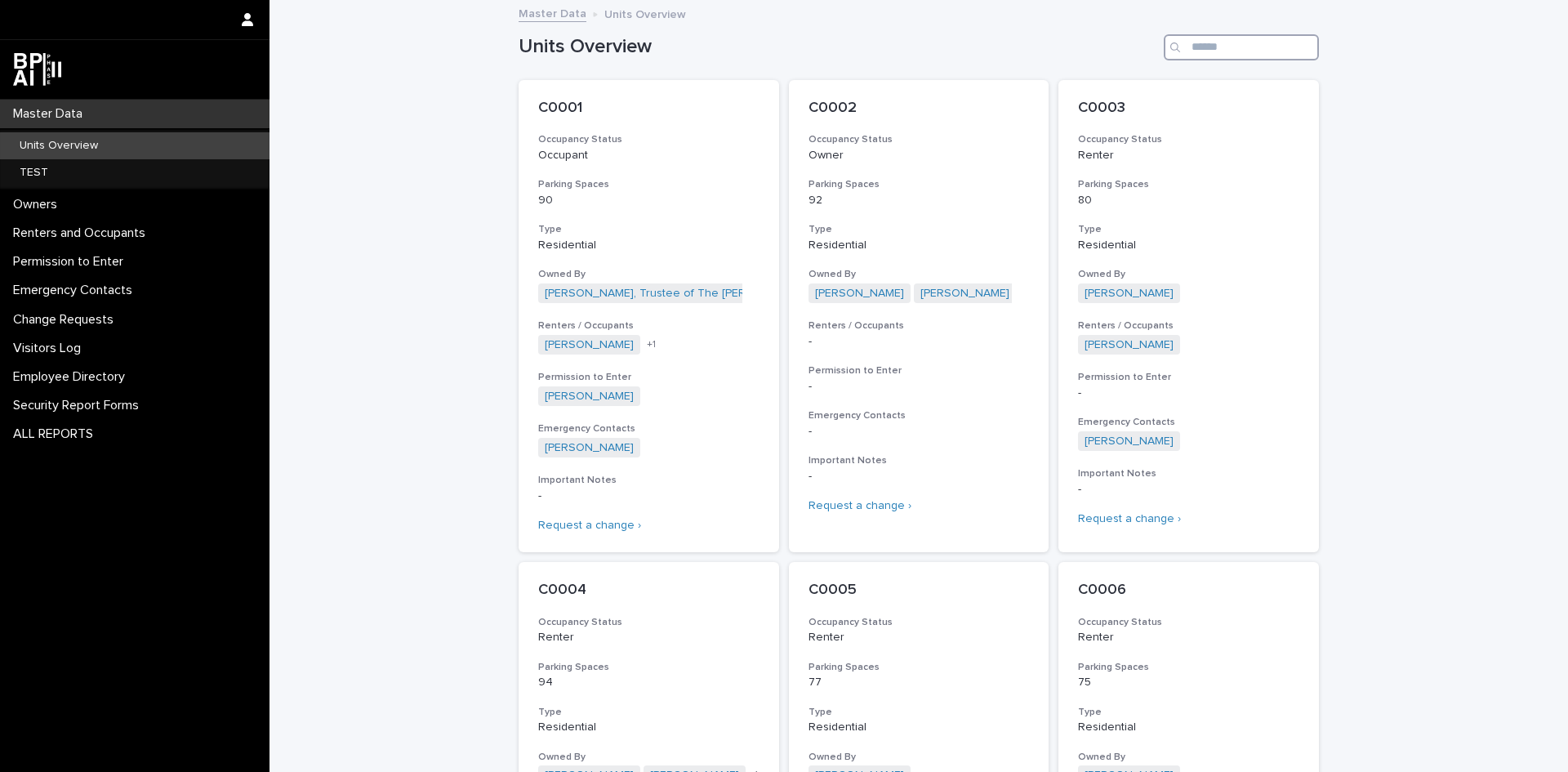
click at [1197, 48] on input "Search" at bounding box center [1241, 48] width 155 height 27
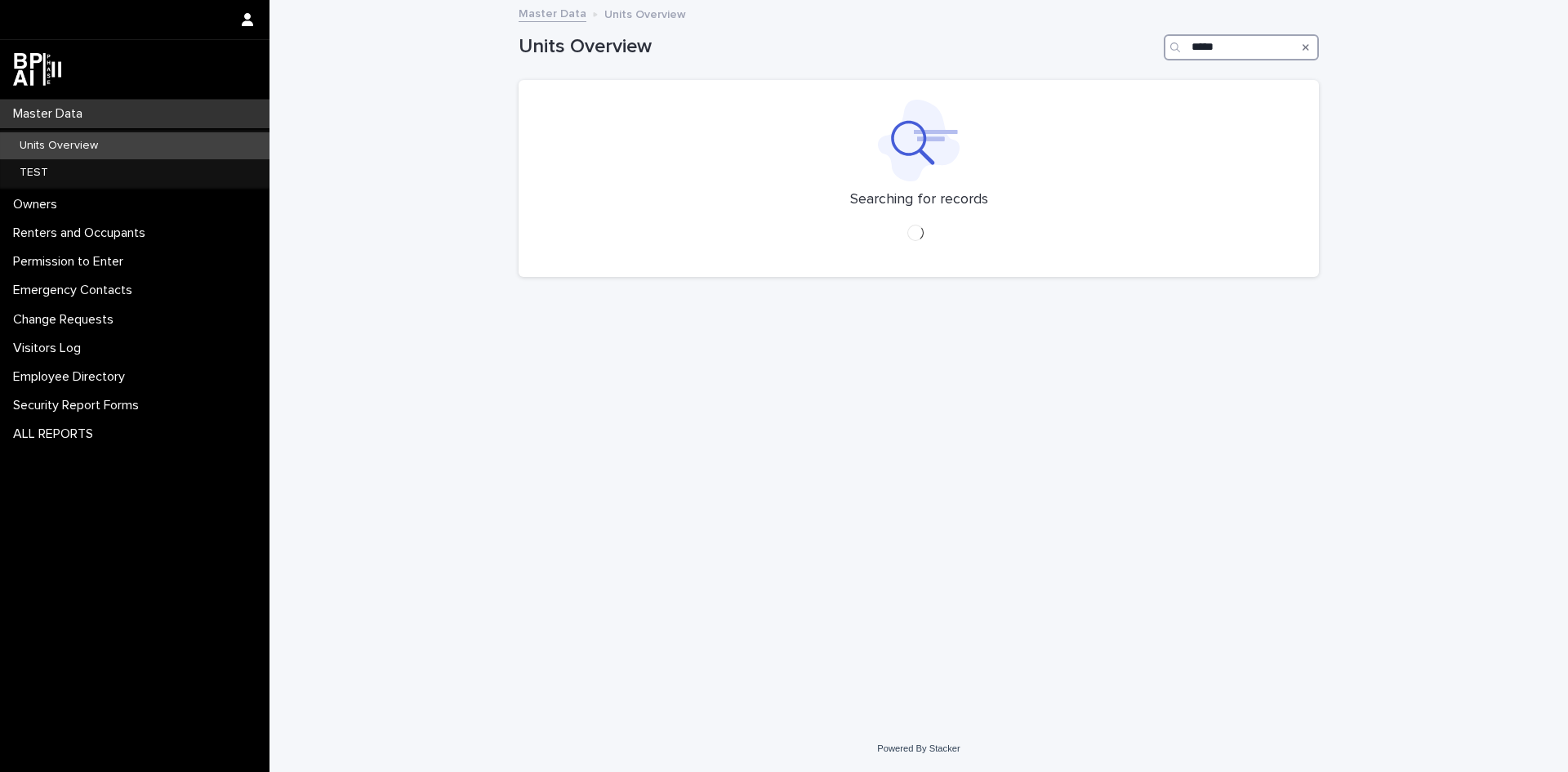
type input "*****"
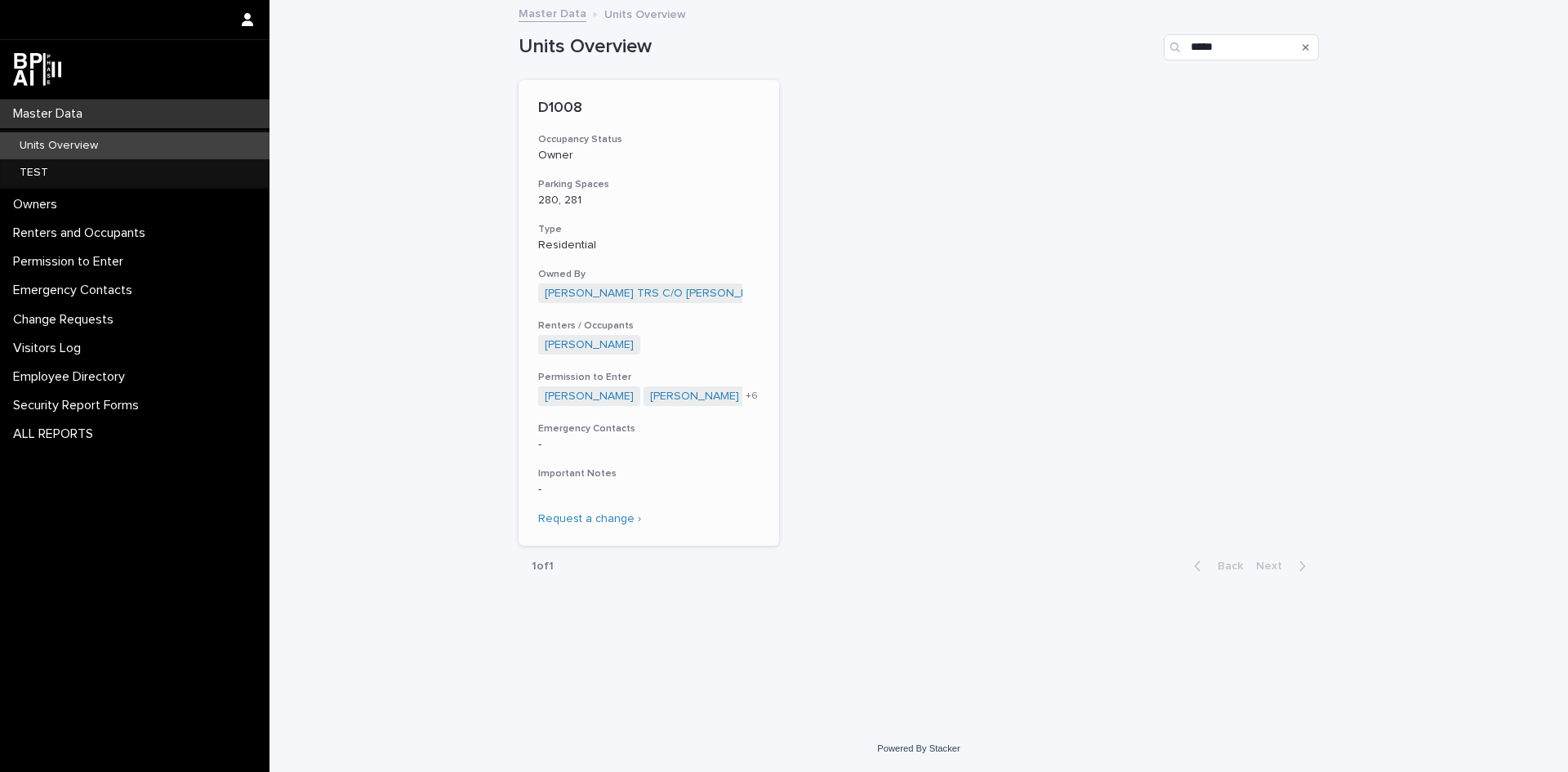
click at [563, 111] on p "D1008" at bounding box center [649, 109] width 221 height 18
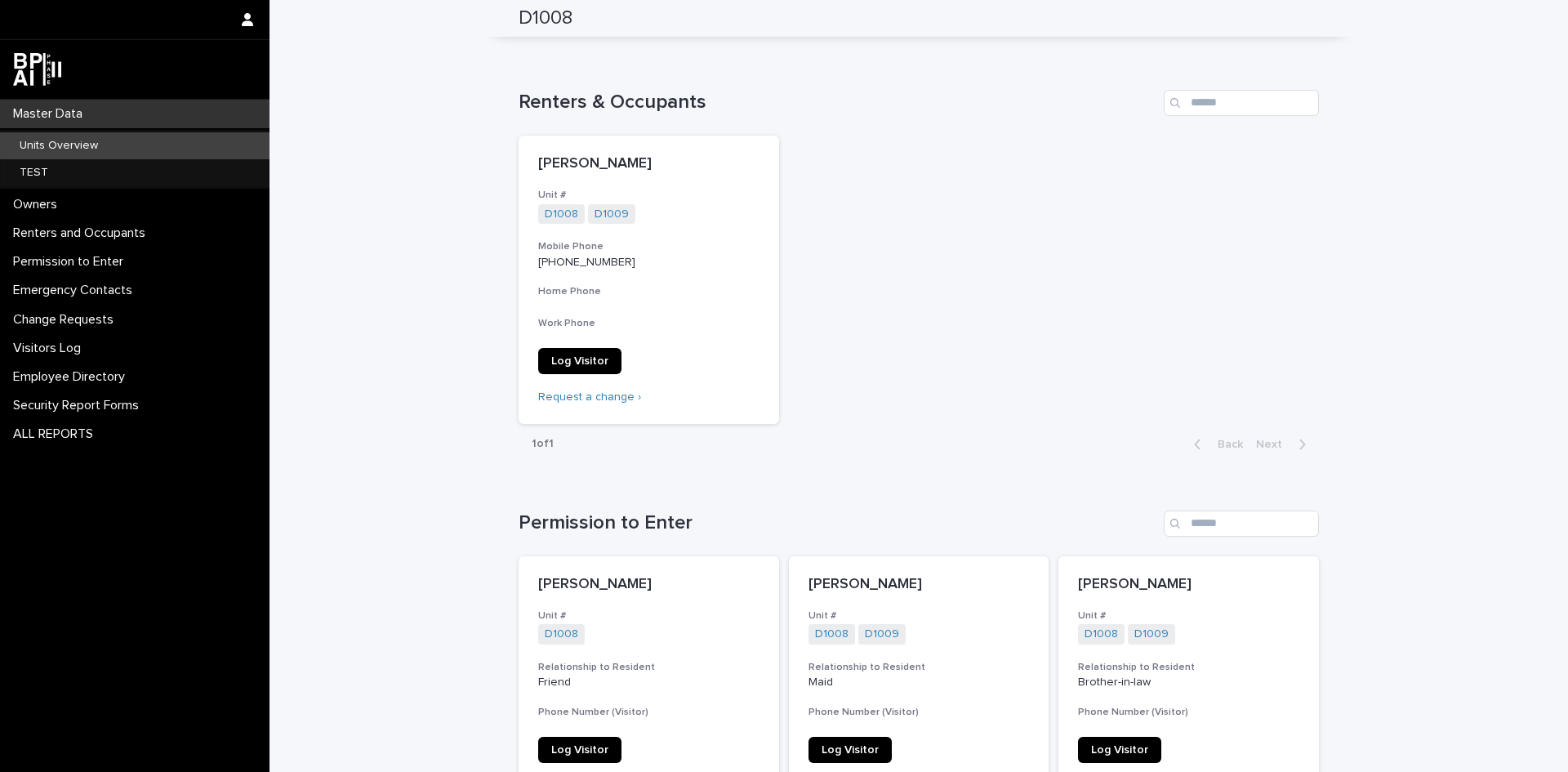
scroll to position [653, 0]
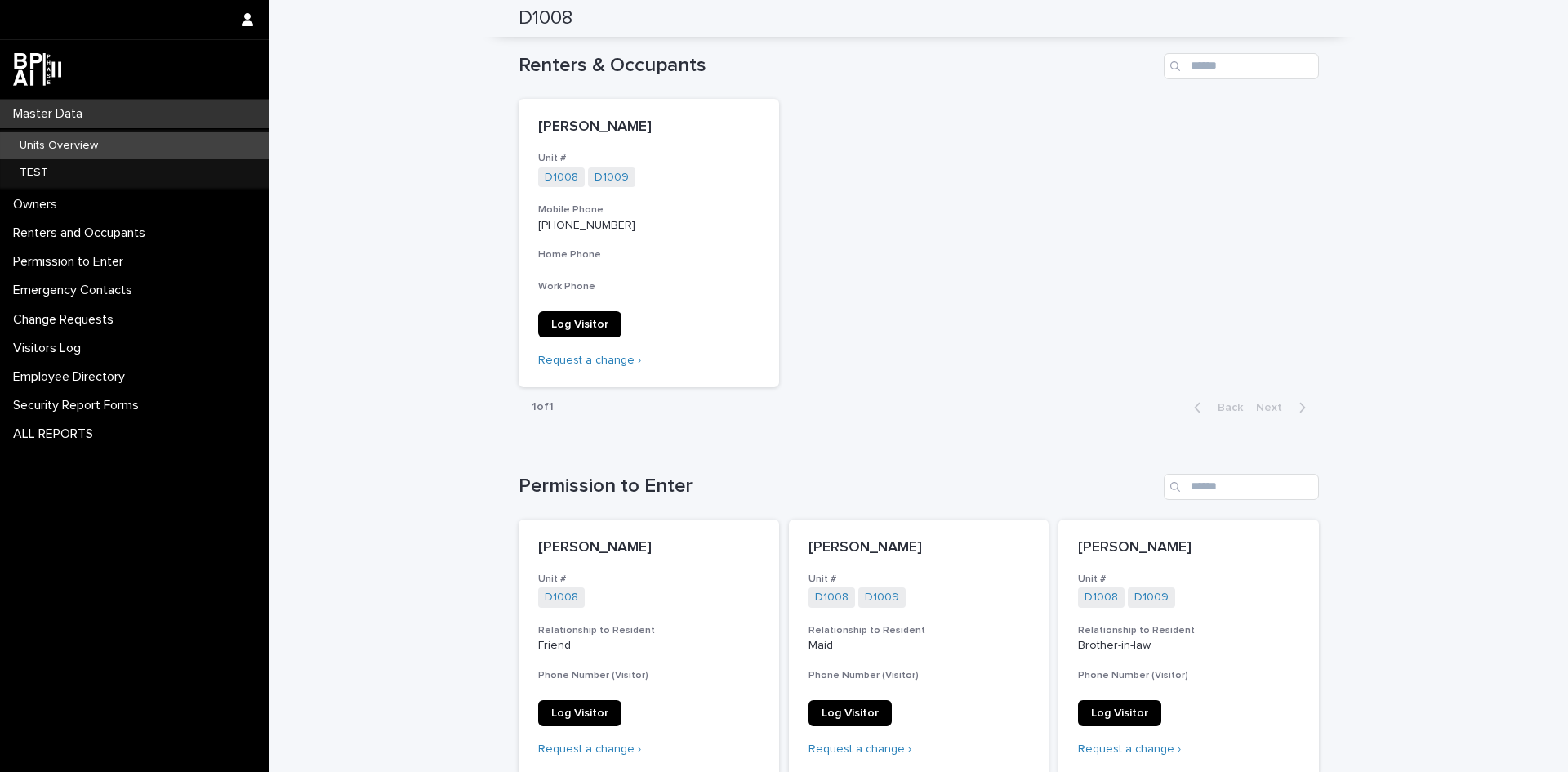
click at [21, 141] on p "Units Overview" at bounding box center [58, 146] width 104 height 14
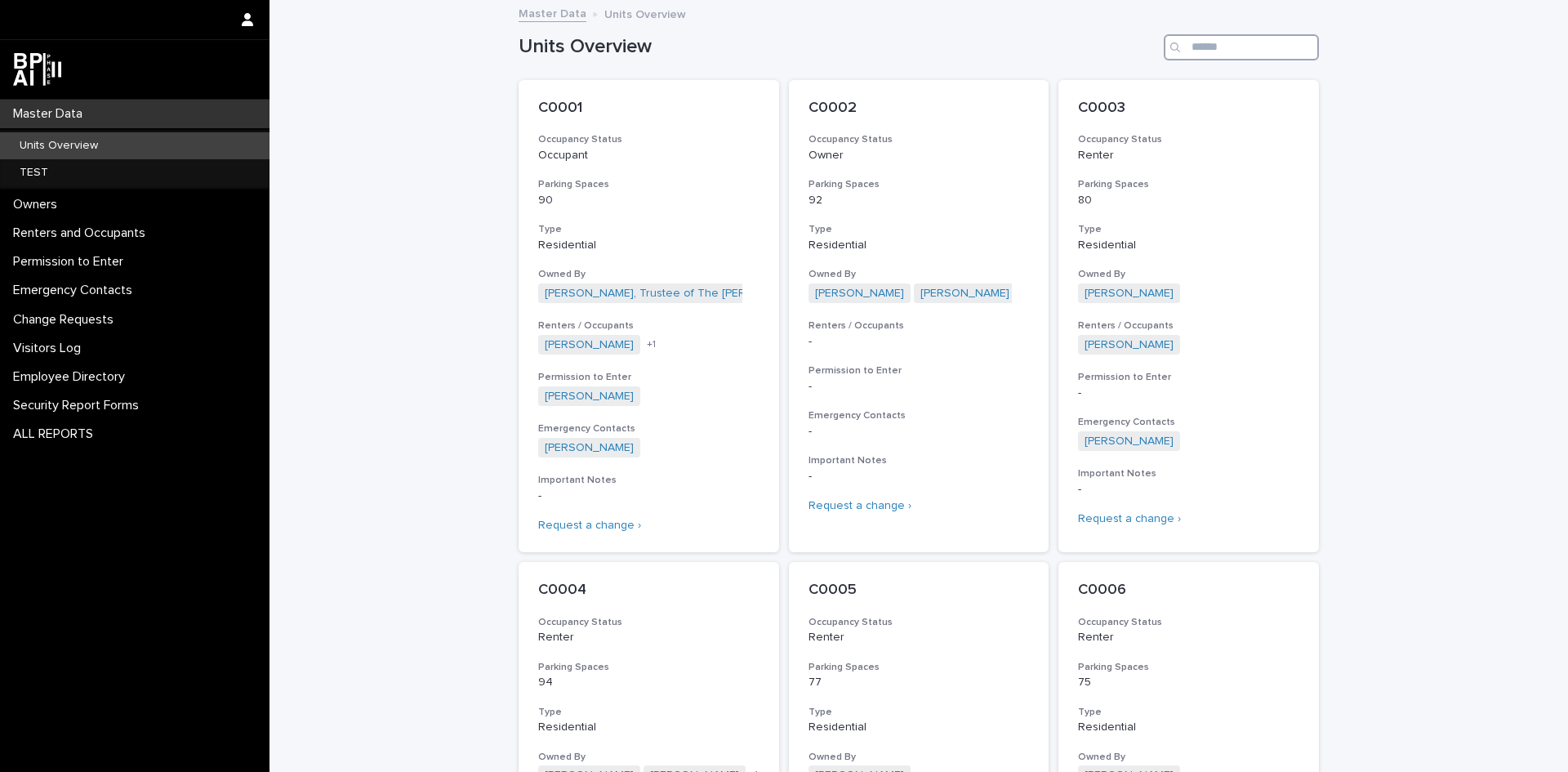
click at [1196, 47] on input "Search" at bounding box center [1241, 48] width 155 height 27
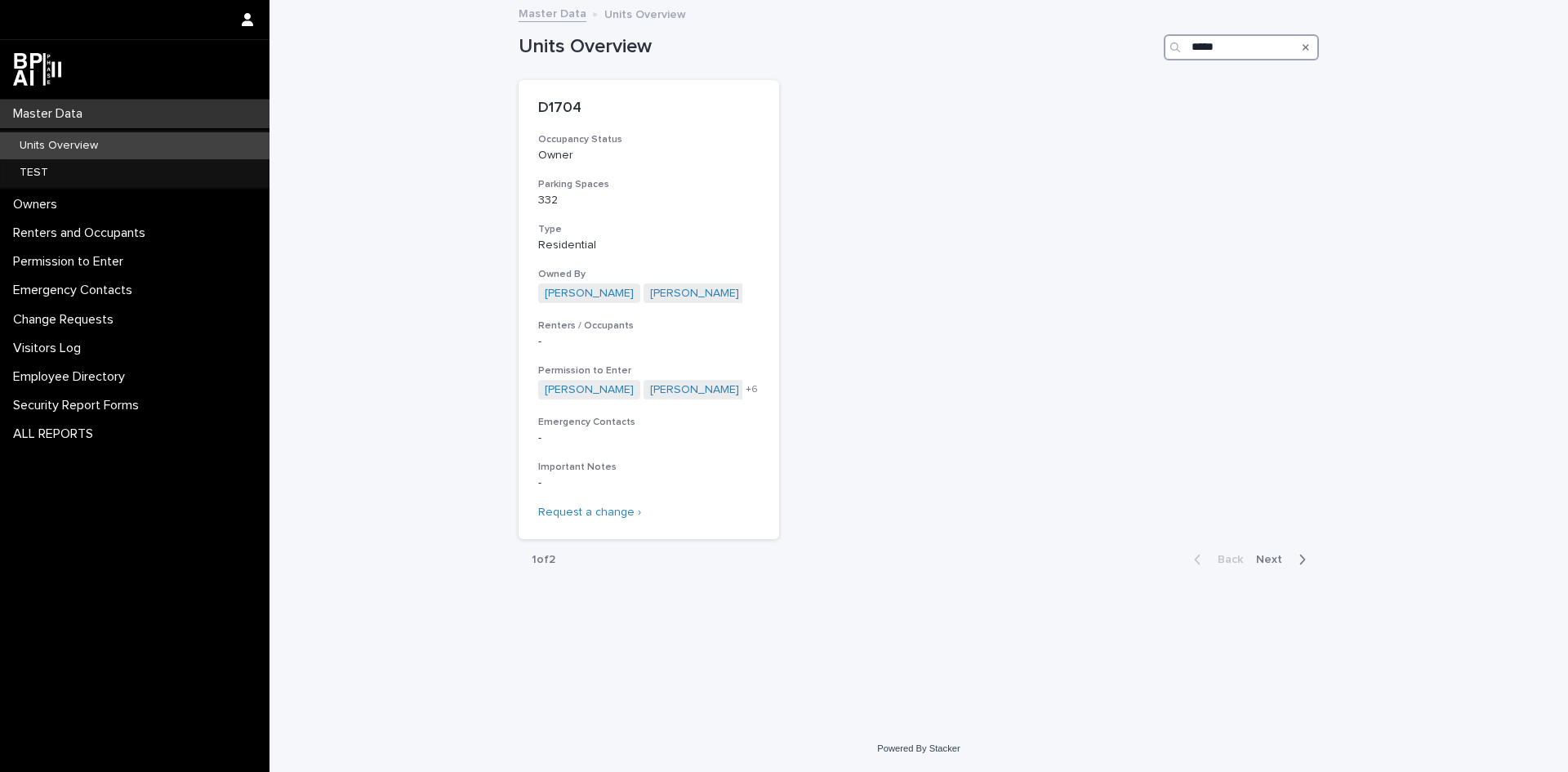
type input "*****"
click at [1196, 47] on input "*****" at bounding box center [1241, 48] width 155 height 27
click at [564, 108] on p "D1704" at bounding box center [649, 109] width 221 height 18
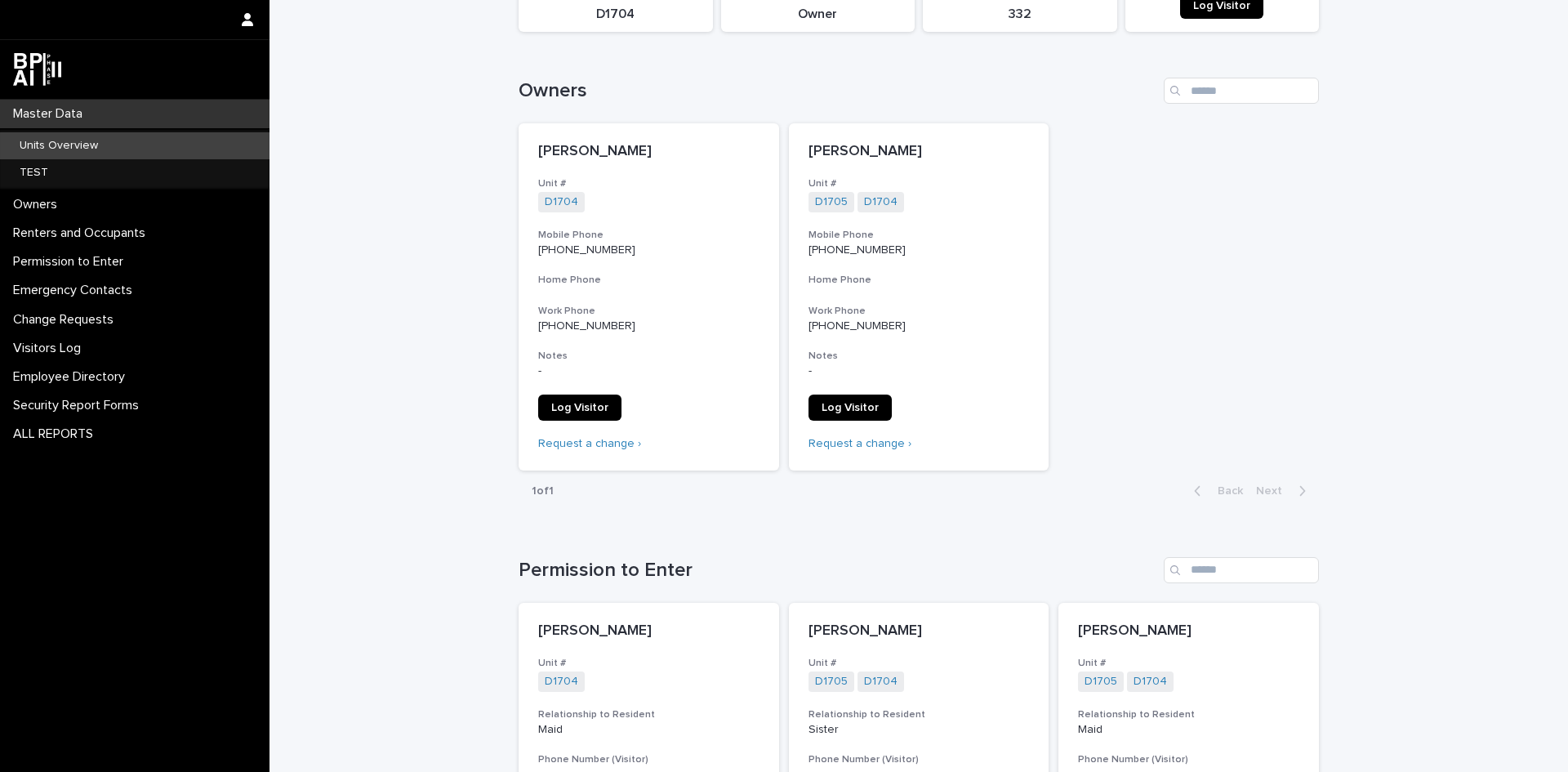
scroll to position [163, 0]
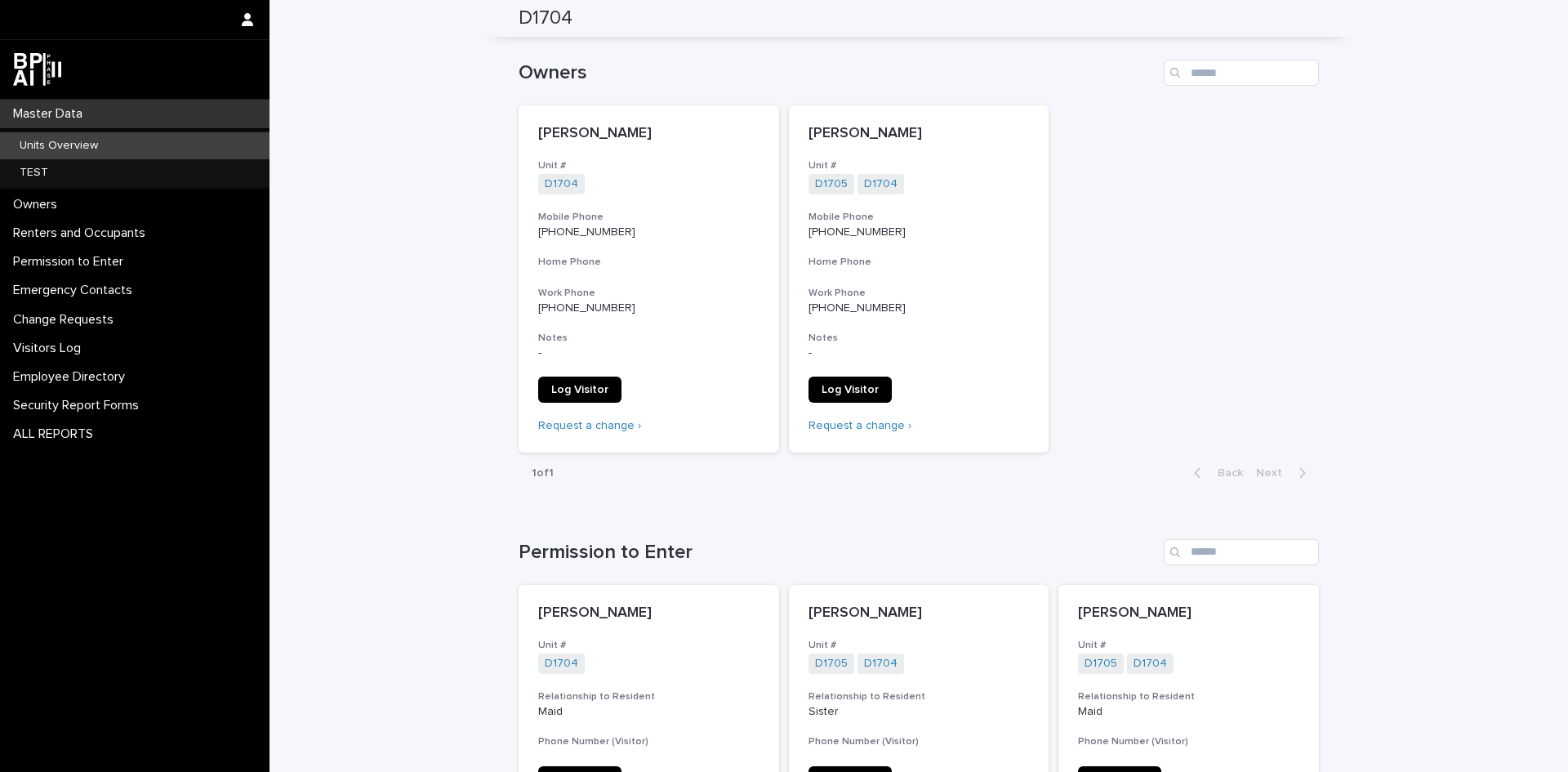
click at [41, 144] on p "Units Overview" at bounding box center [58, 146] width 104 height 14
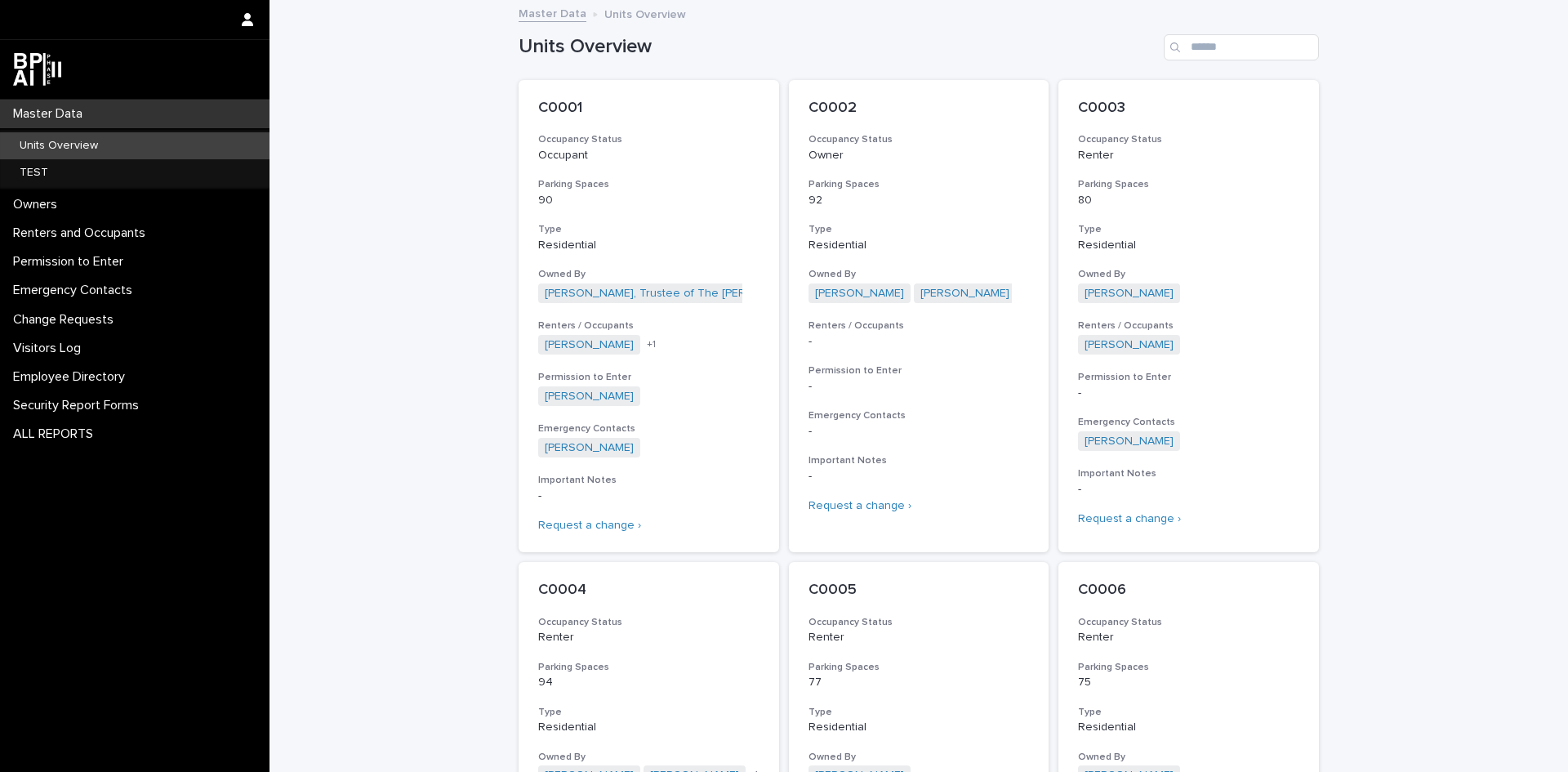
click at [24, 143] on p "Units Overview" at bounding box center [58, 146] width 104 height 14
click at [0, 132] on link "Units Overview" at bounding box center [135, 145] width 269 height 27
click at [1216, 42] on input "Search" at bounding box center [1241, 48] width 155 height 27
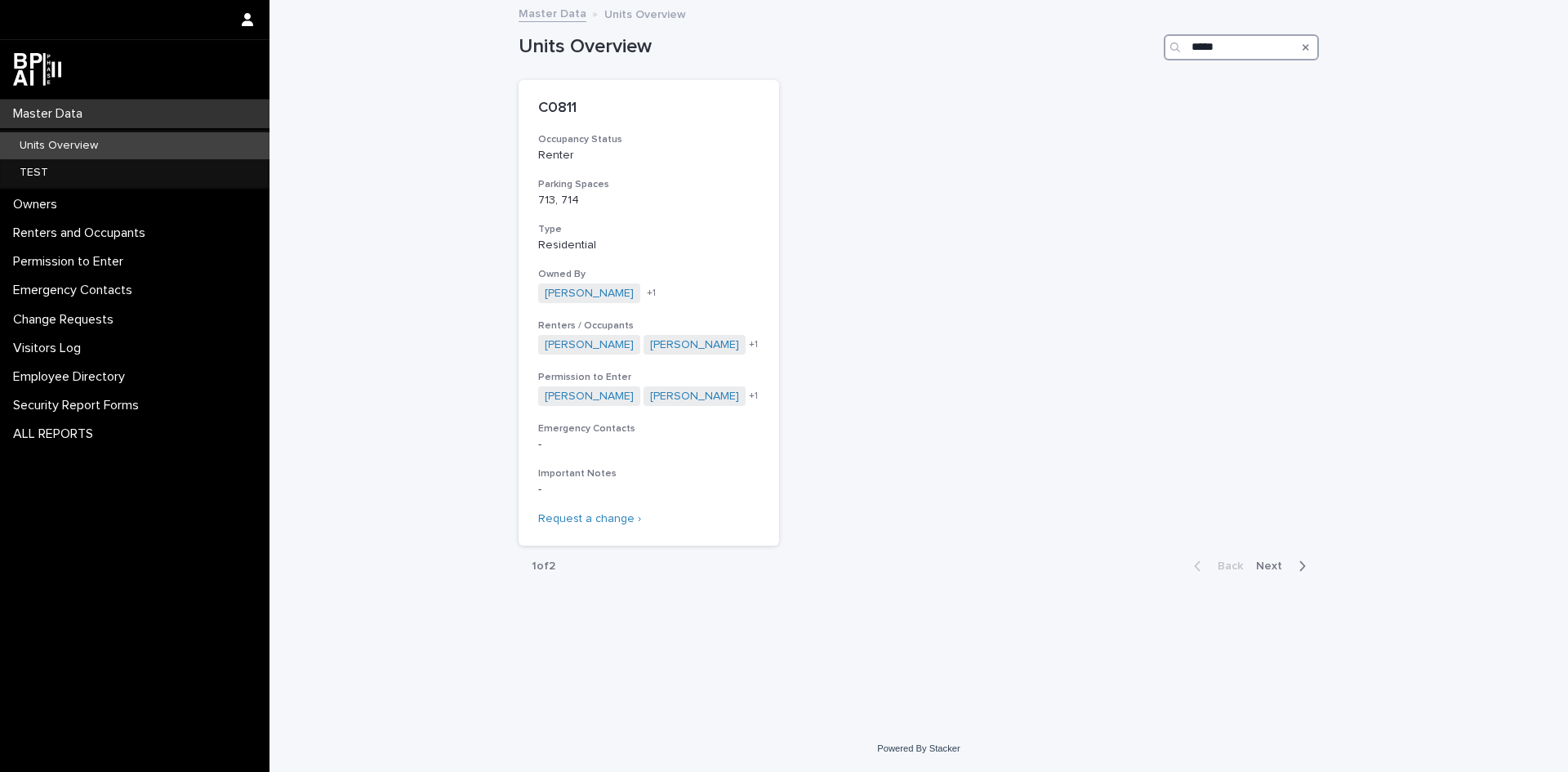
type input "*****"
click at [561, 103] on p "C0811" at bounding box center [649, 109] width 221 height 18
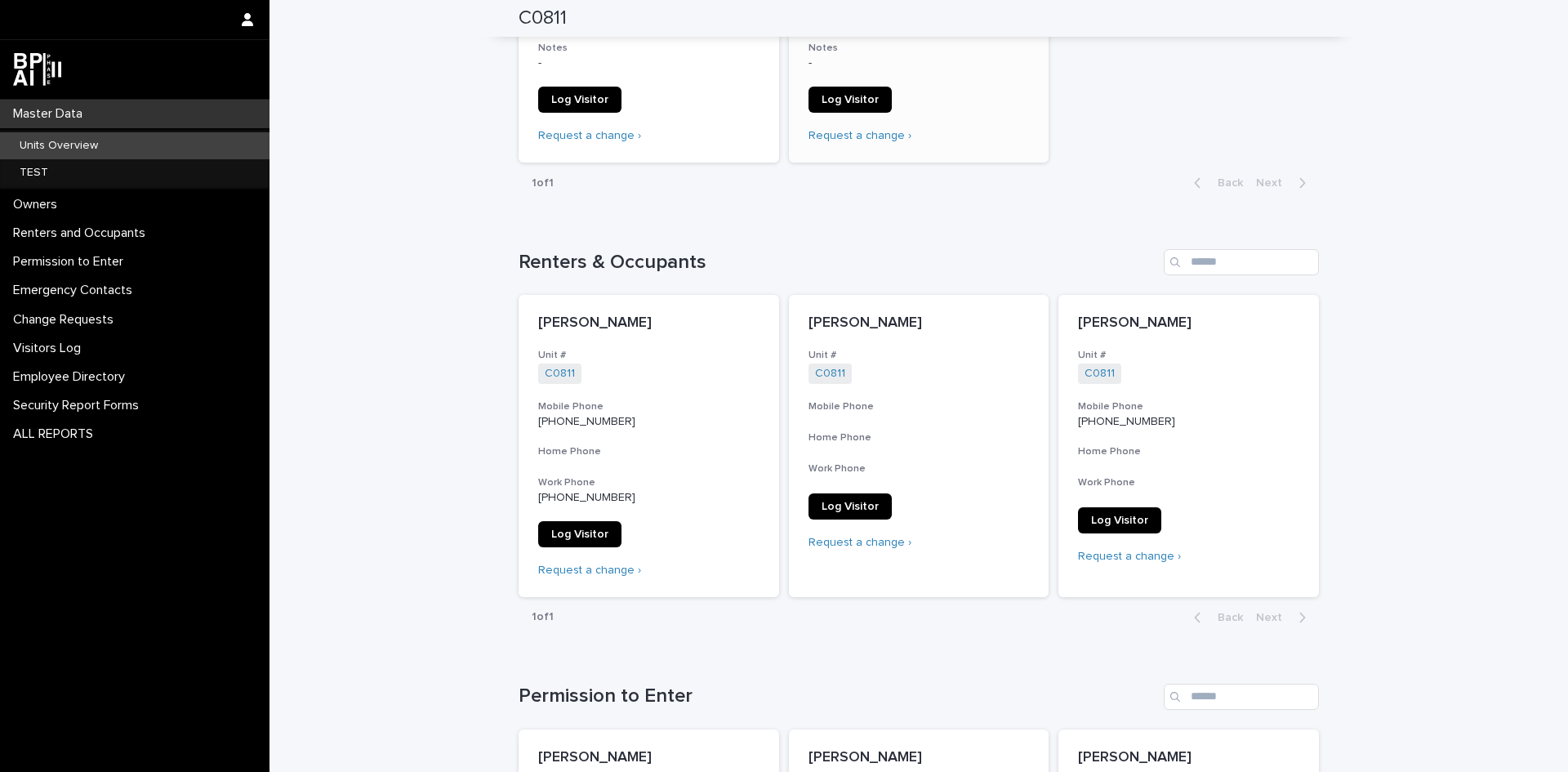
scroll to position [490, 0]
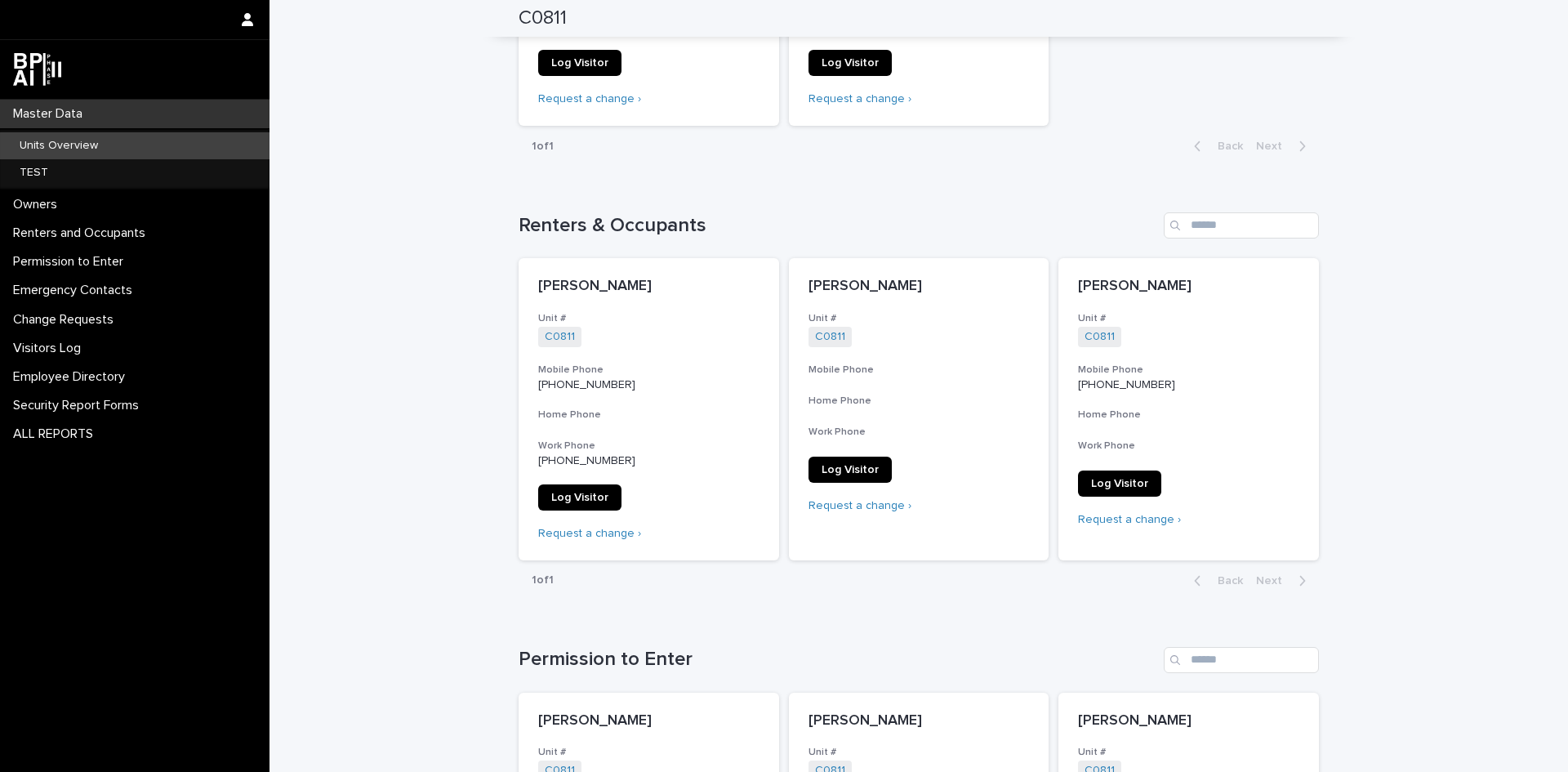
click at [27, 139] on p "Units Overview" at bounding box center [58, 146] width 104 height 14
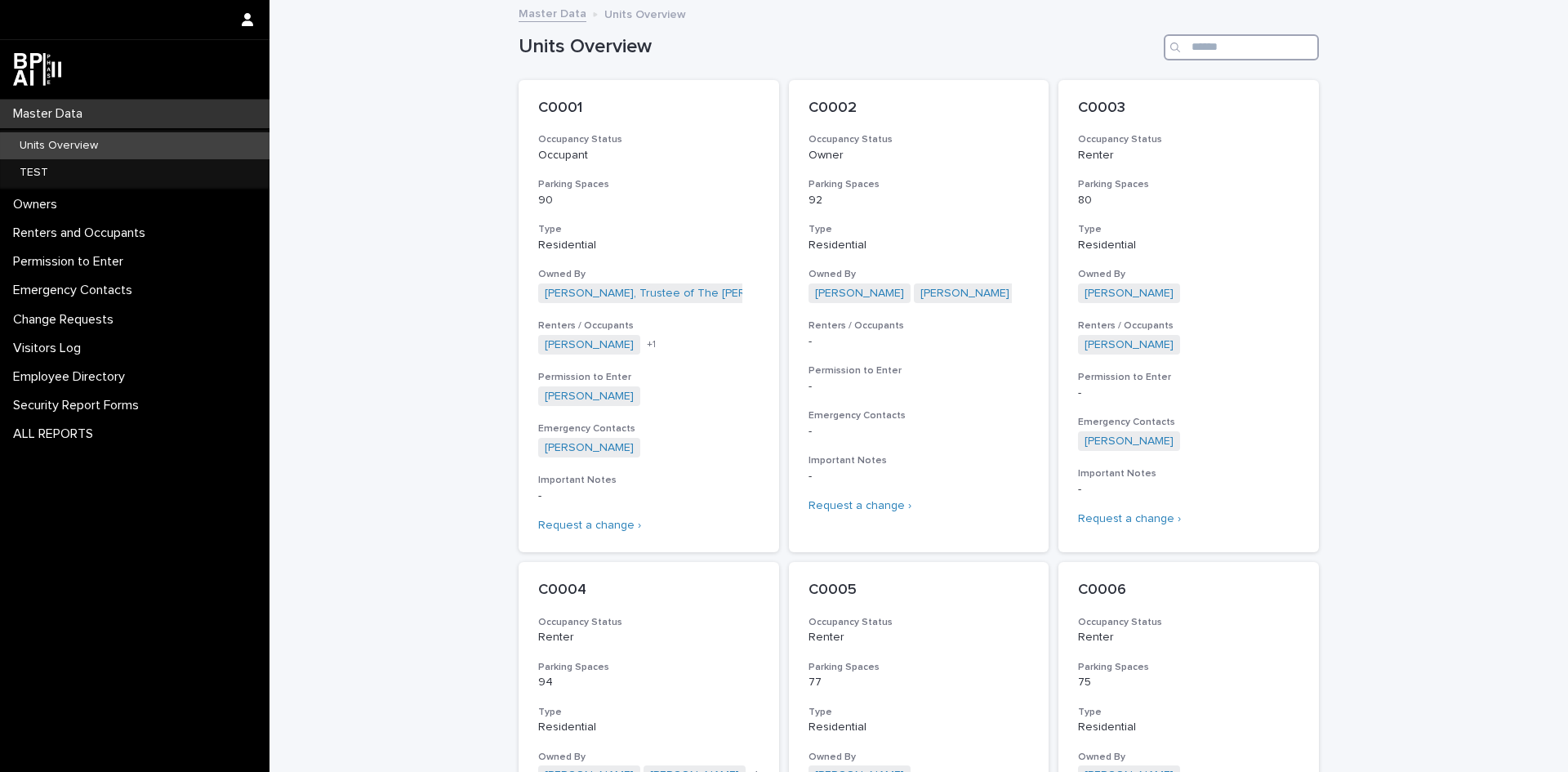
click at [1202, 42] on input "Search" at bounding box center [1241, 48] width 155 height 27
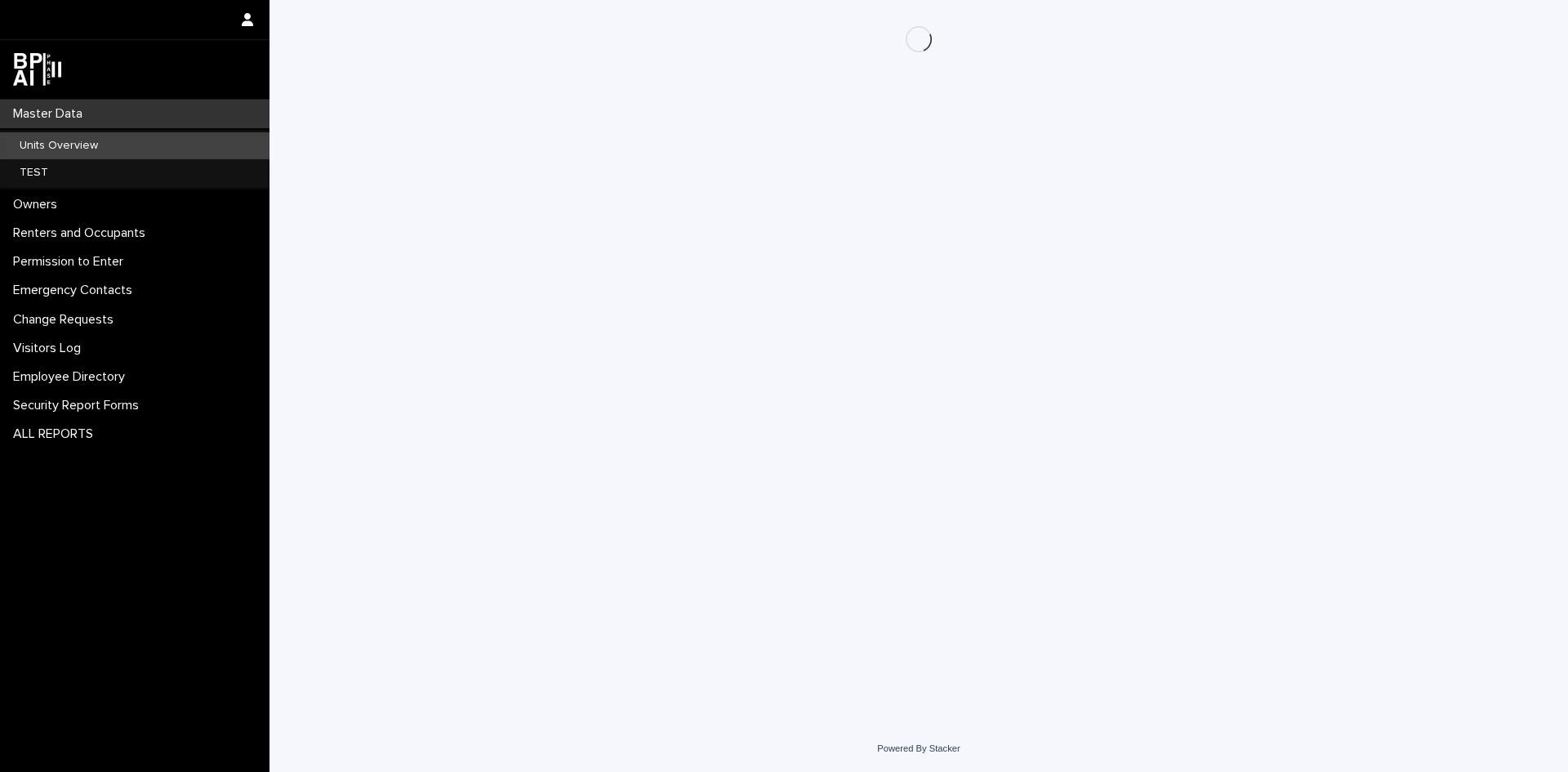
click at [1244, 654] on div "Loading... Saving… Loading... Saving…" at bounding box center [919, 342] width 816 height 684
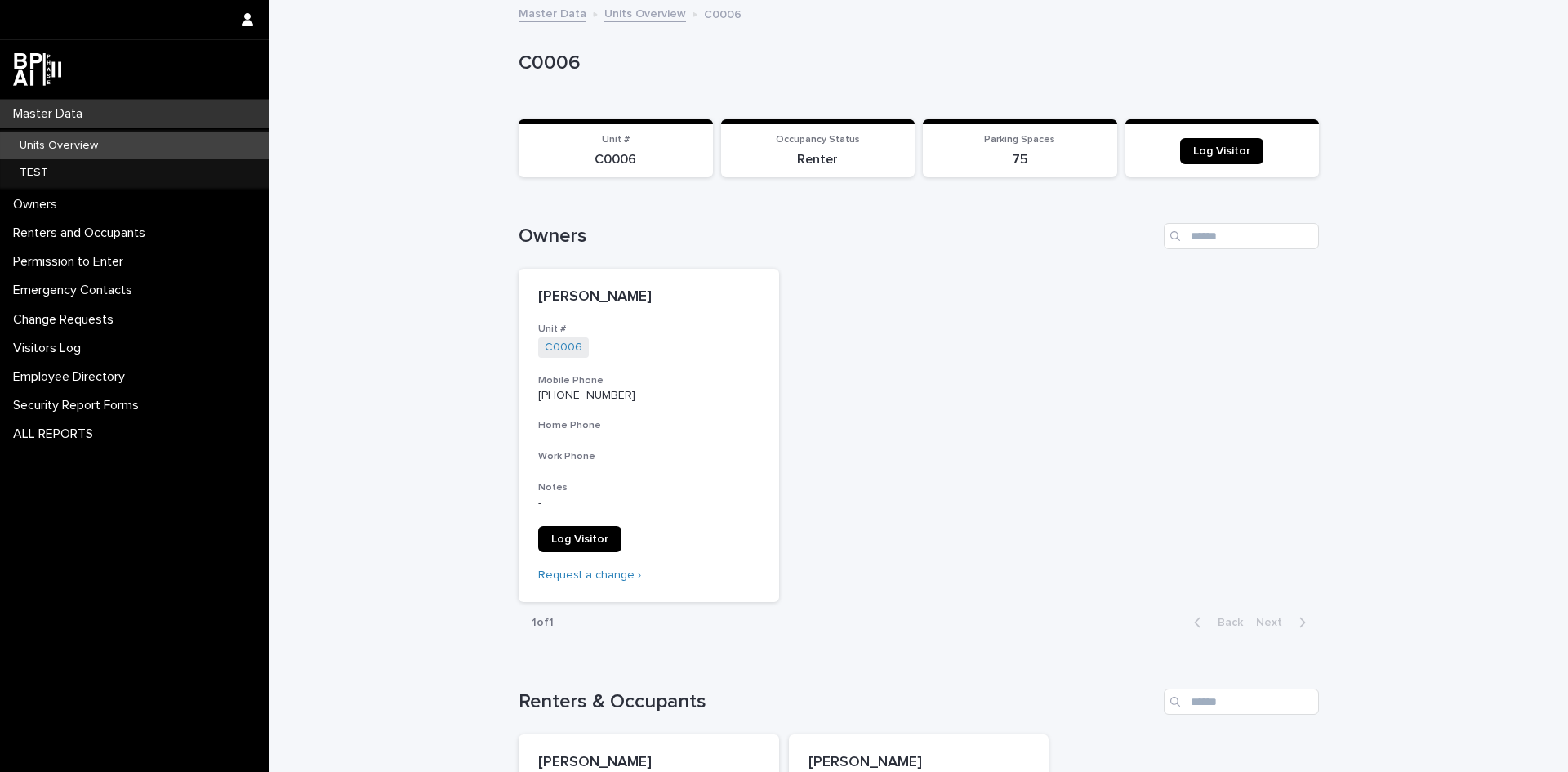
click at [35, 136] on div "Units Overview" at bounding box center [135, 145] width 269 height 27
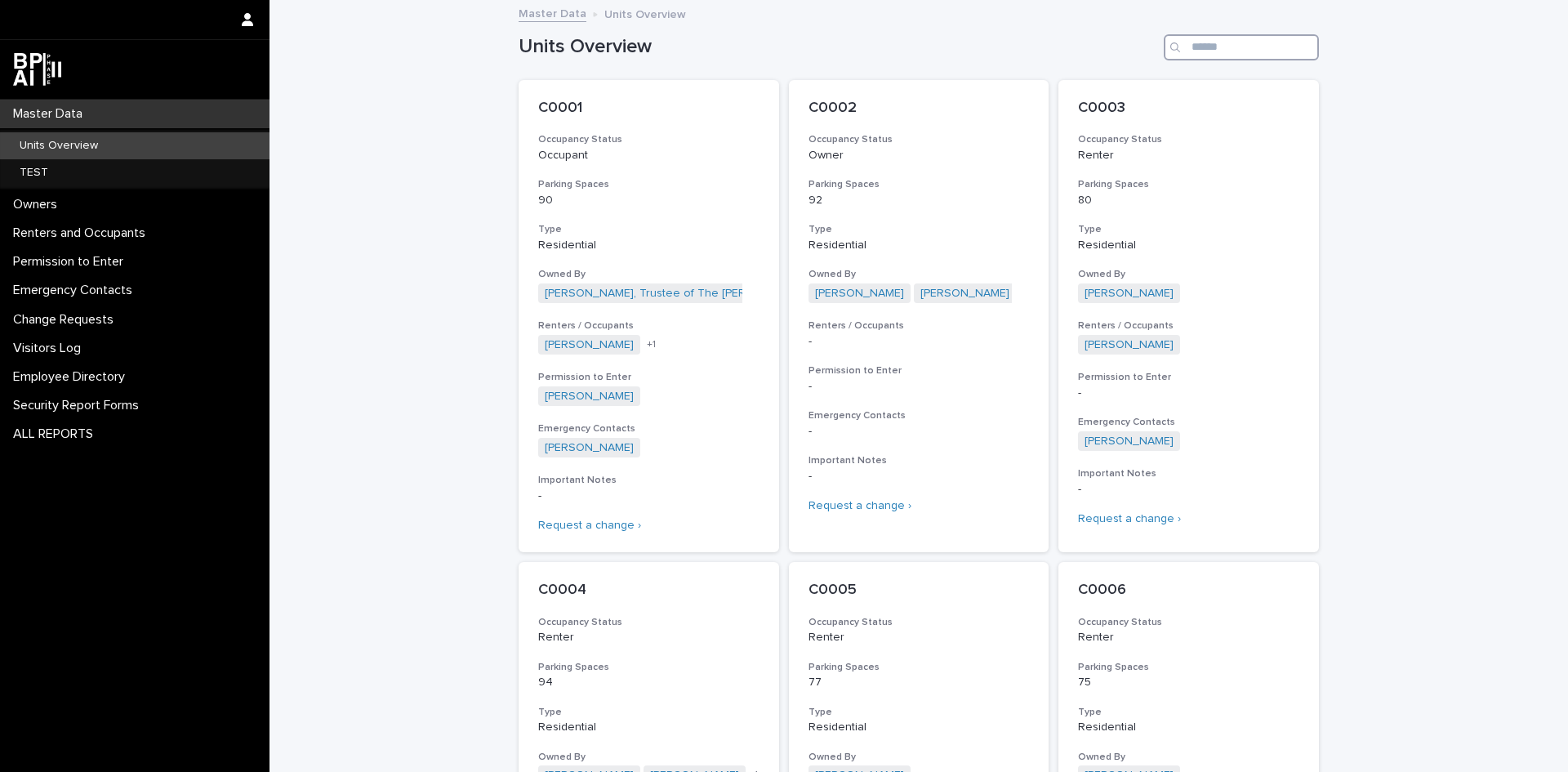
click at [1187, 48] on input "Search" at bounding box center [1241, 48] width 155 height 27
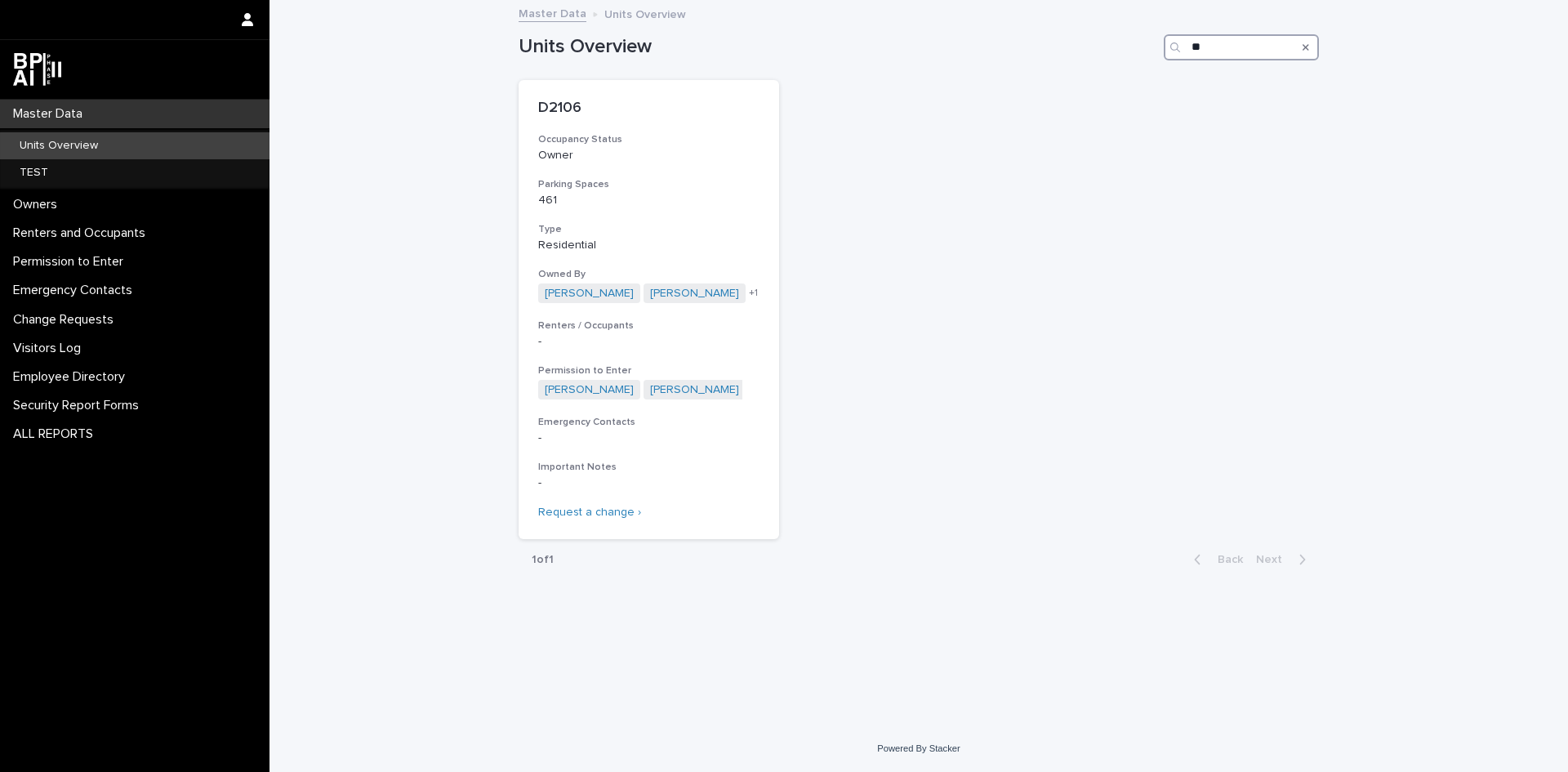
type input "*"
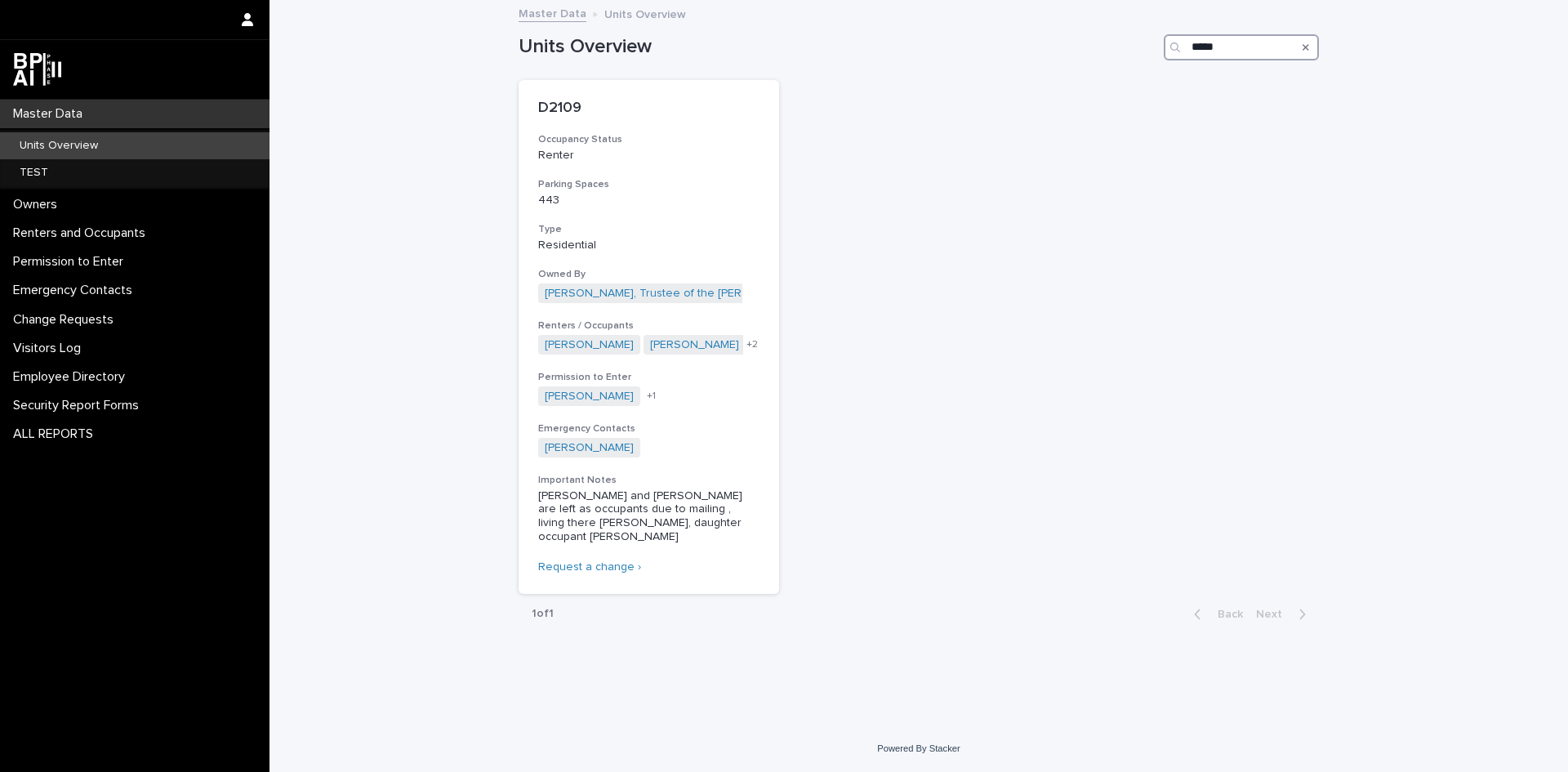
type input "*****"
click at [547, 104] on p "D2109" at bounding box center [649, 109] width 221 height 18
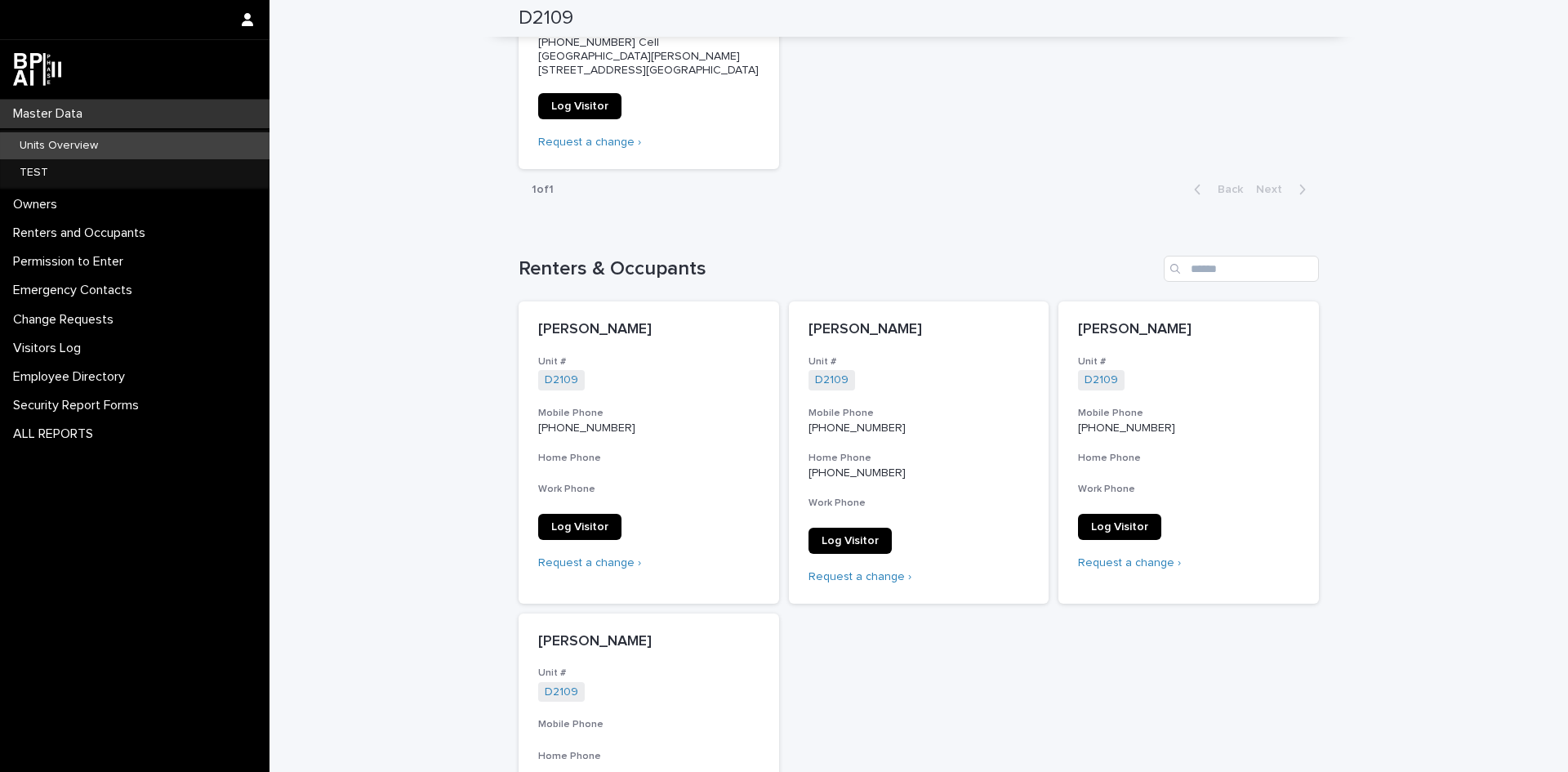
scroll to position [735, 0]
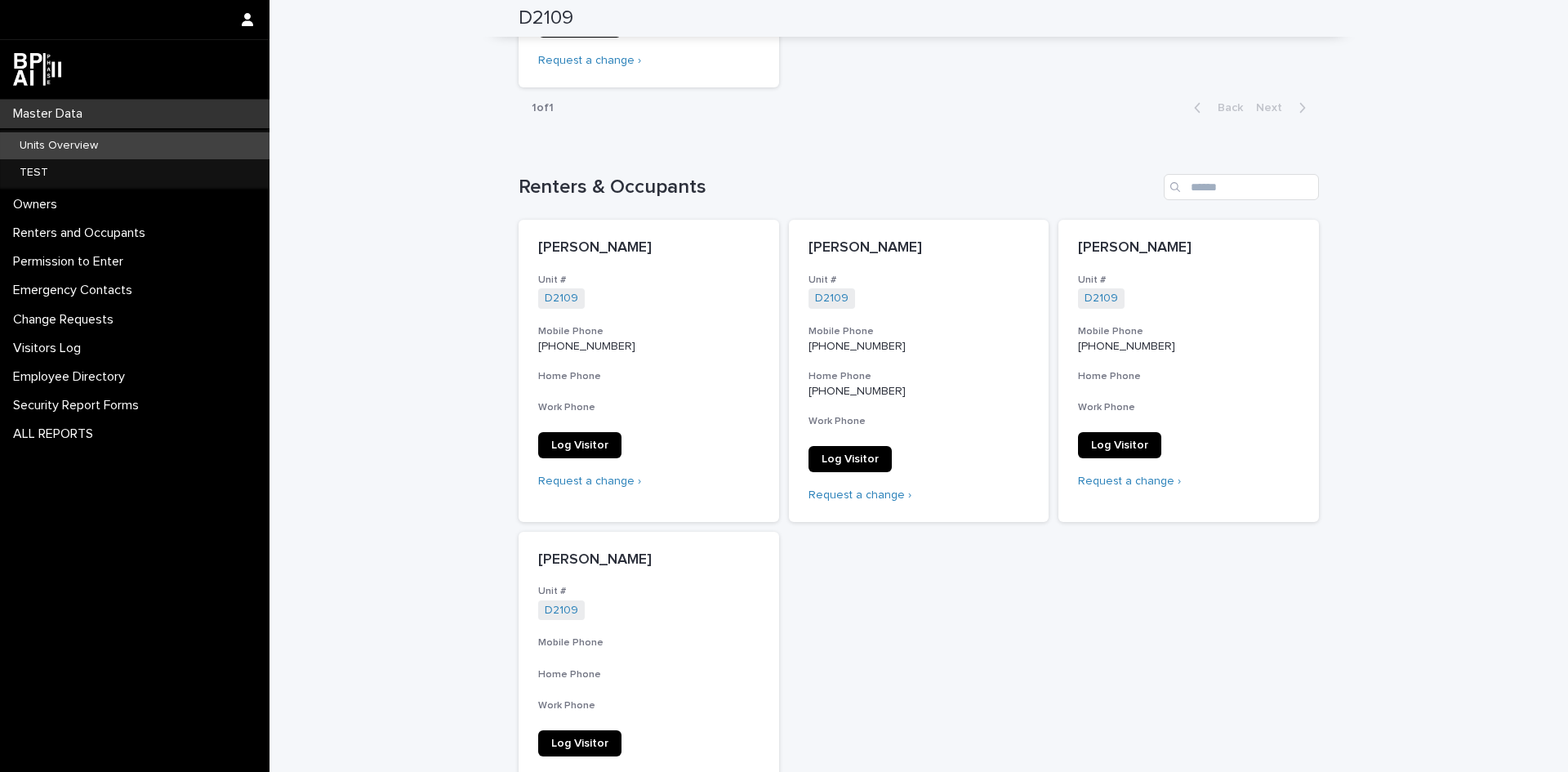
click at [26, 143] on p "Units Overview" at bounding box center [58, 146] width 104 height 14
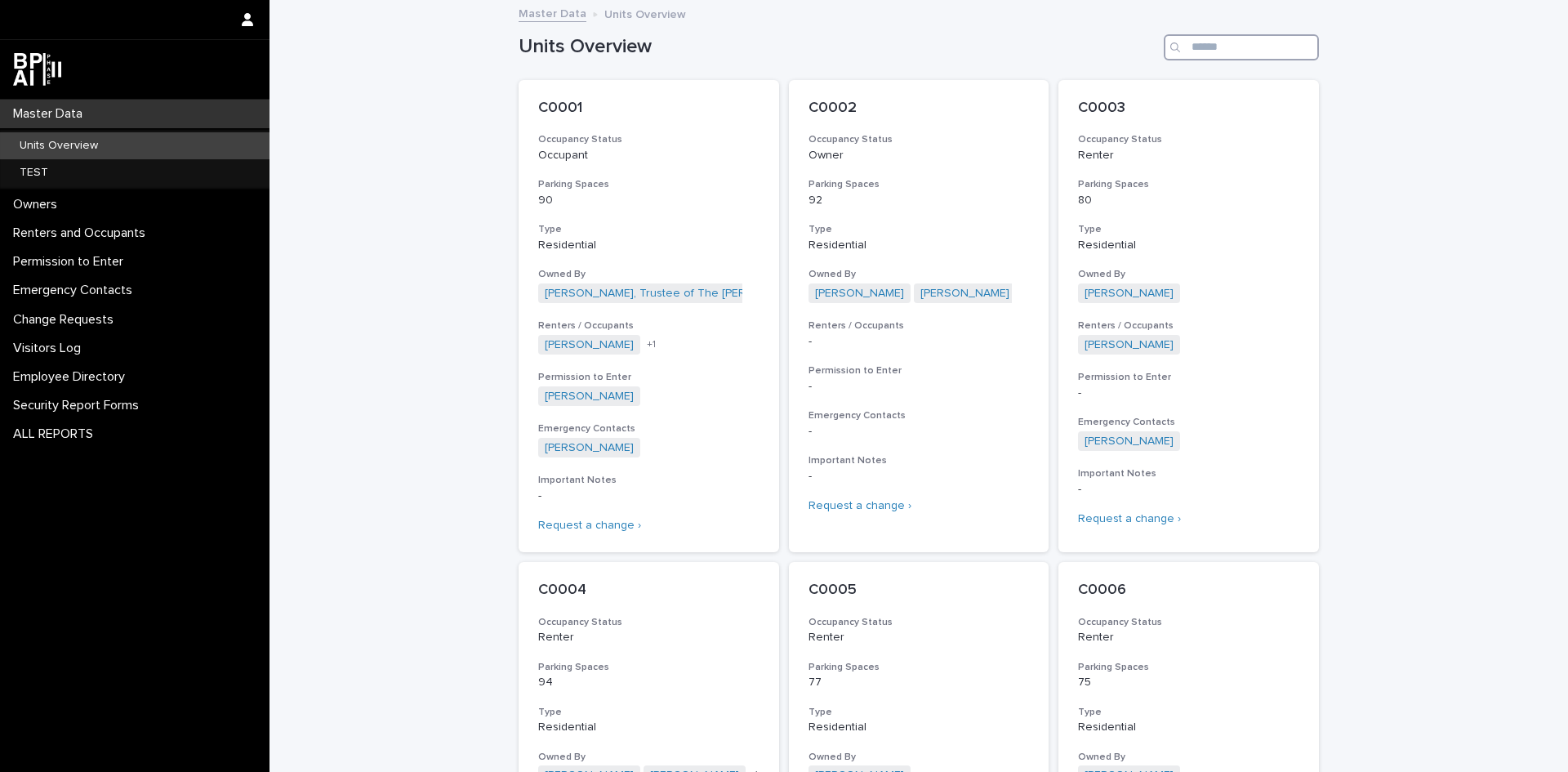
click at [1198, 47] on input "Search" at bounding box center [1241, 48] width 155 height 27
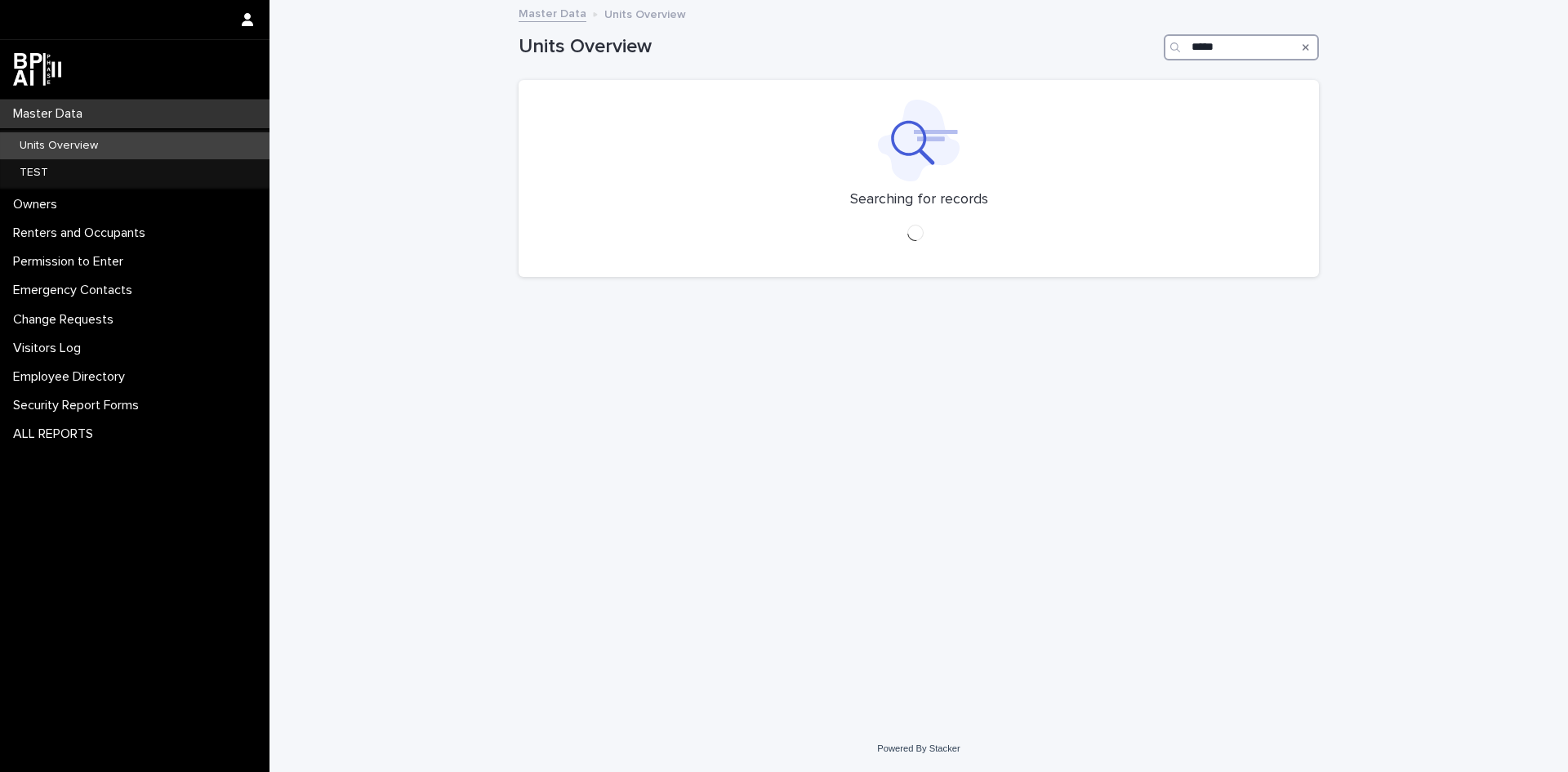
type input "*****"
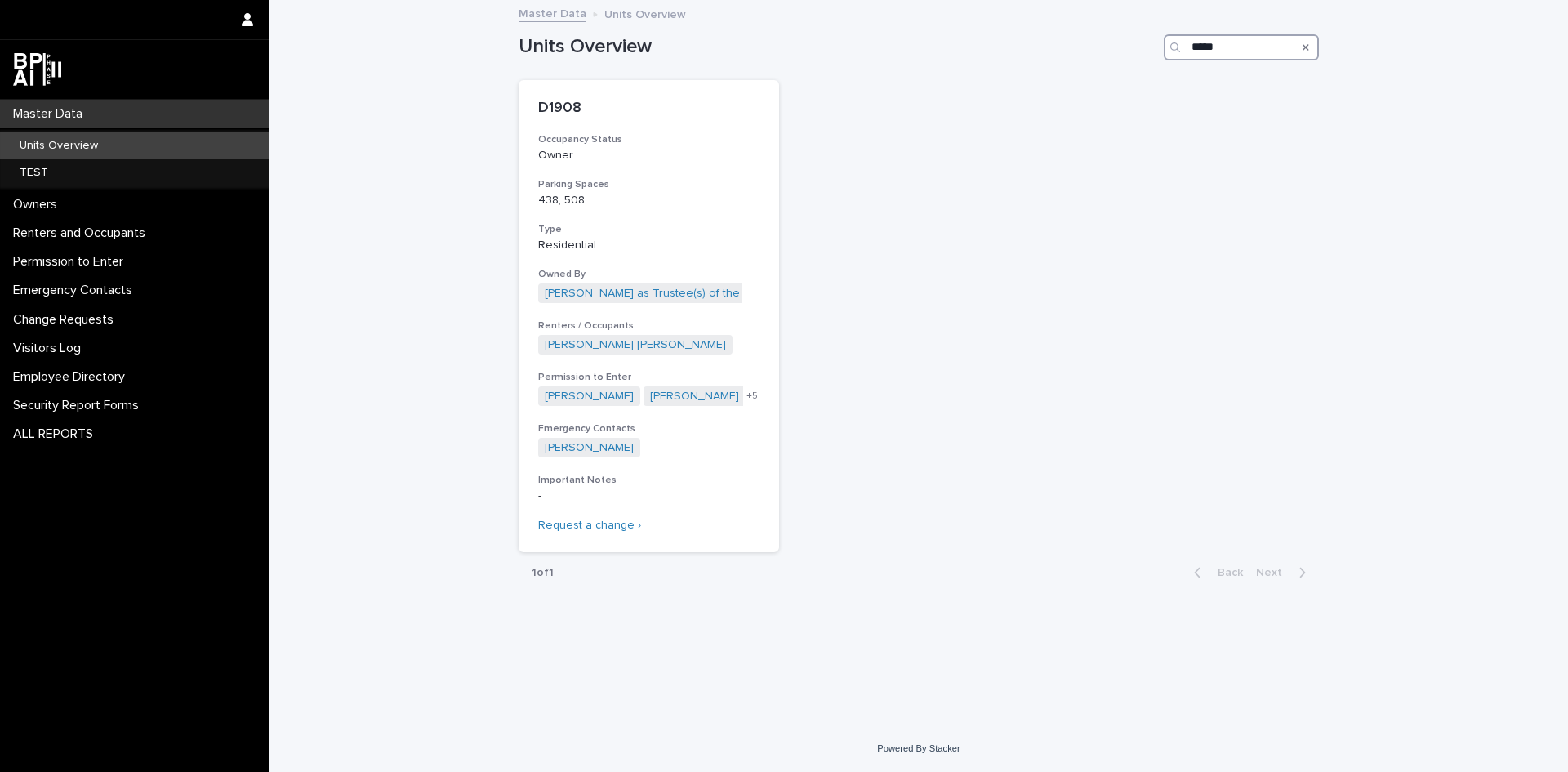
click at [1202, 46] on input "*****" at bounding box center [1241, 48] width 155 height 27
click at [560, 107] on p "D1908" at bounding box center [649, 109] width 221 height 18
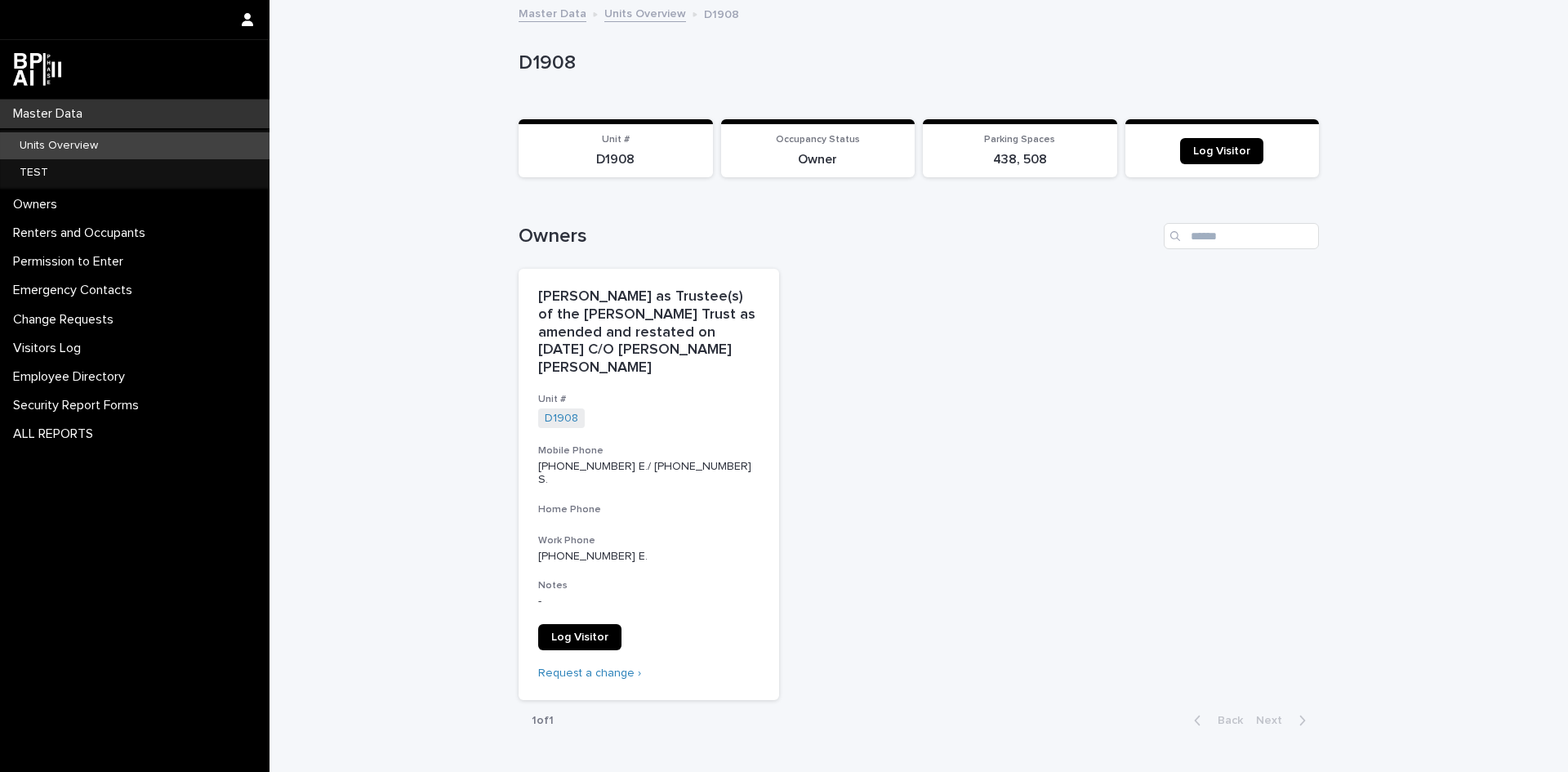
drag, startPoint x: 614, startPoint y: 161, endPoint x: 616, endPoint y: 216, distance: 55.0
click at [614, 170] on section "Unit # D1908" at bounding box center [616, 149] width 195 height 58
click at [612, 163] on p "D1908" at bounding box center [615, 160] width 174 height 16
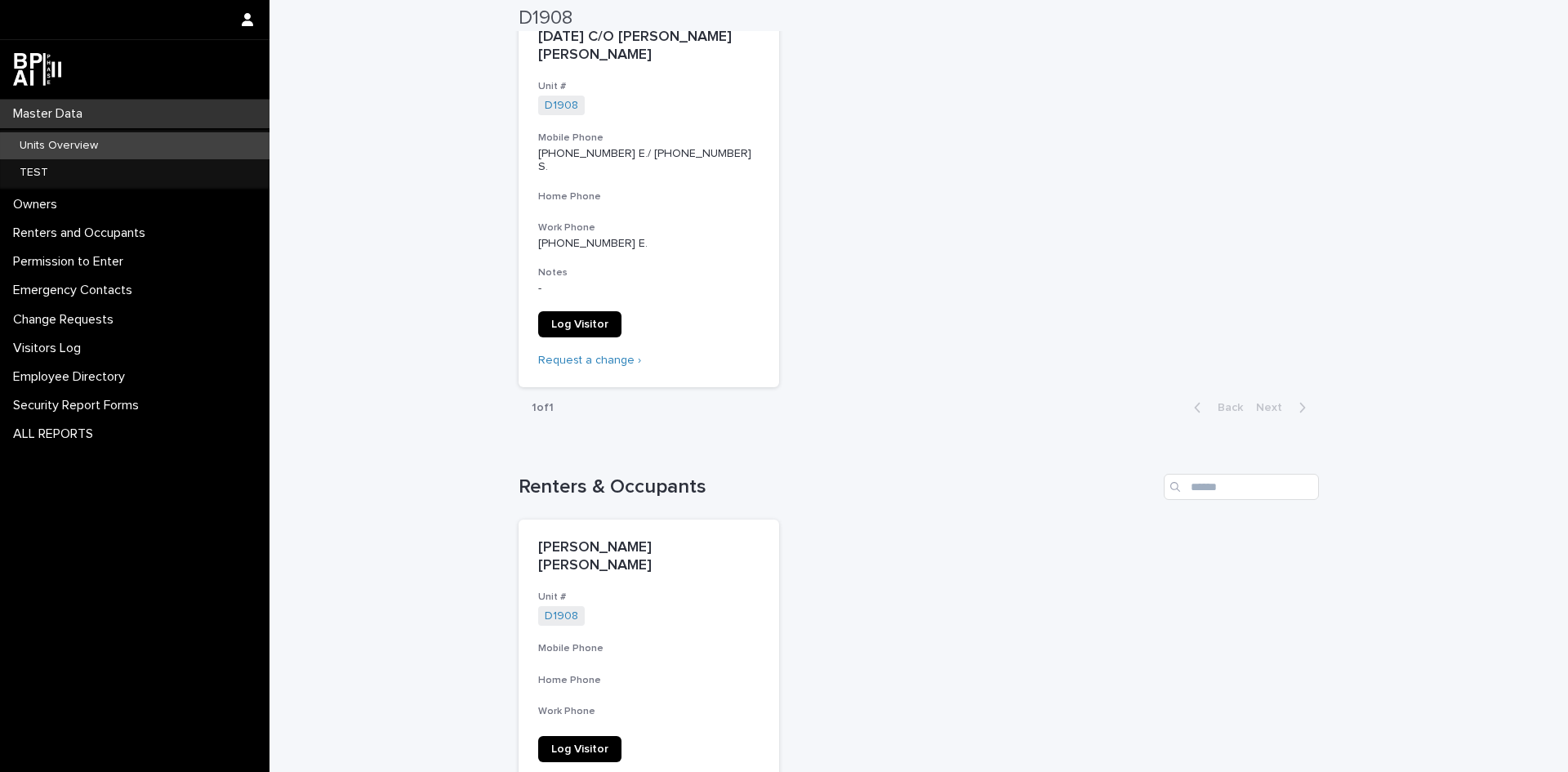
scroll to position [327, 0]
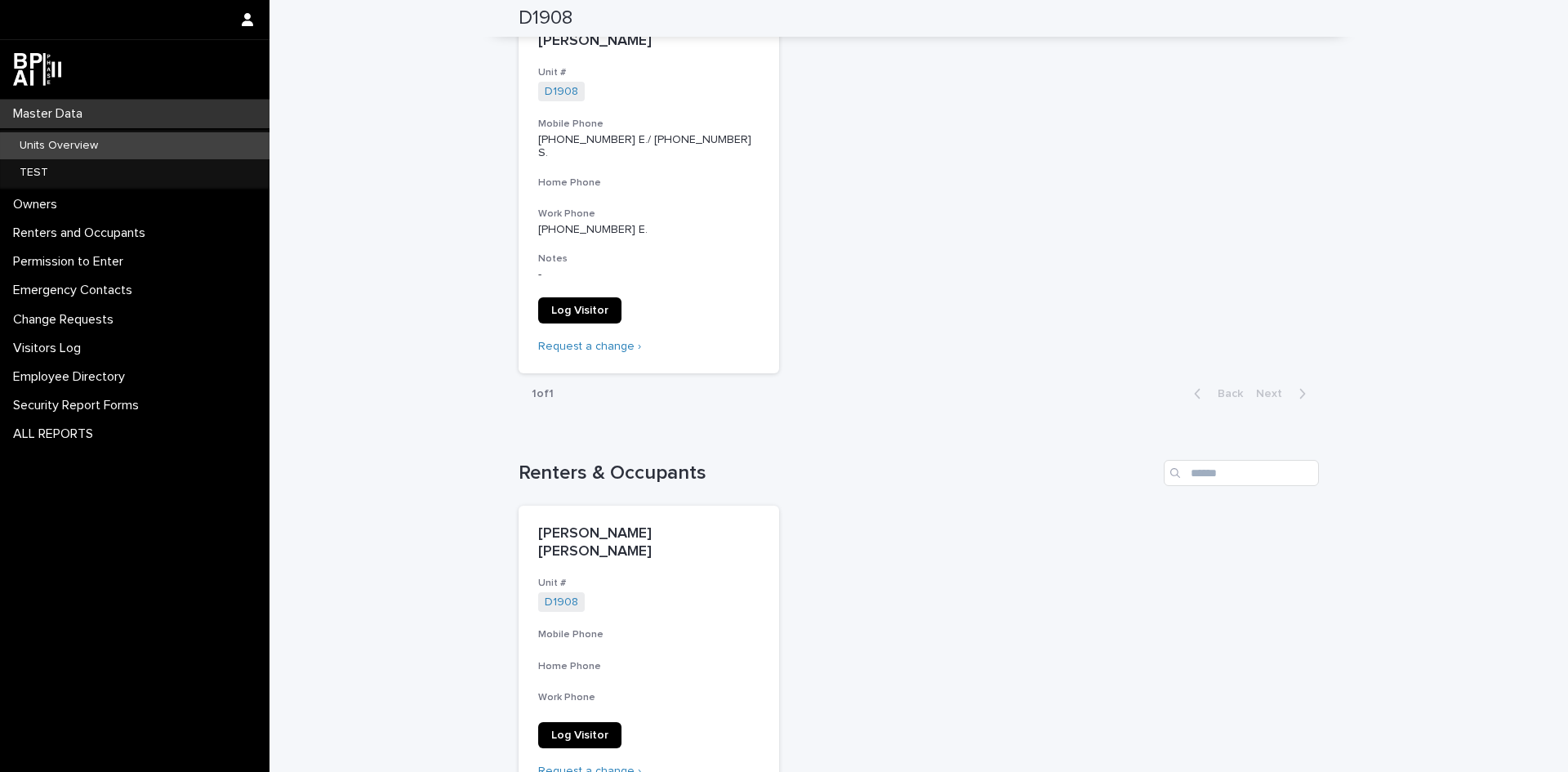
click at [33, 143] on p "Units Overview" at bounding box center [58, 146] width 104 height 14
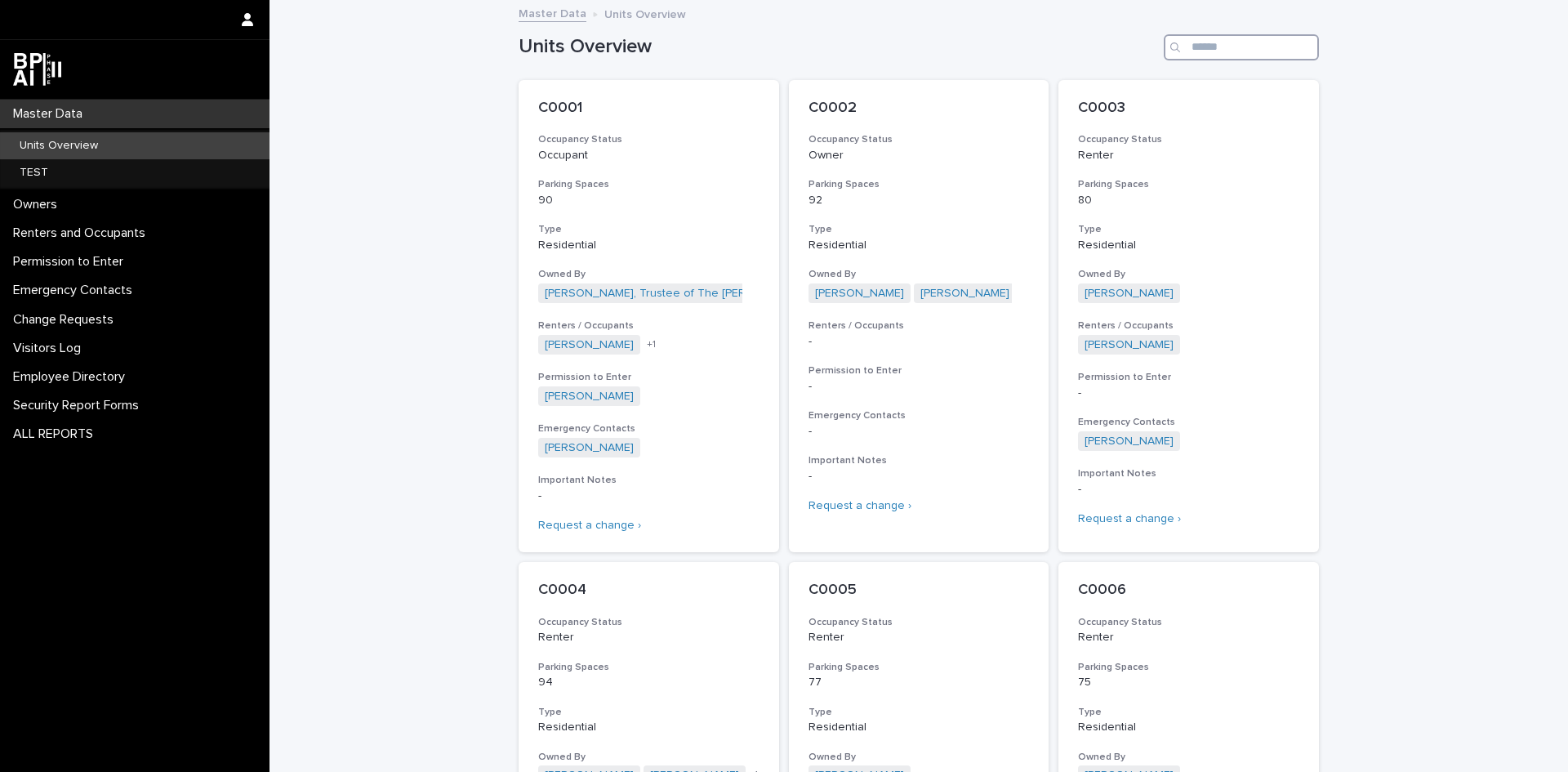
click at [1224, 47] on input "Search" at bounding box center [1241, 48] width 155 height 27
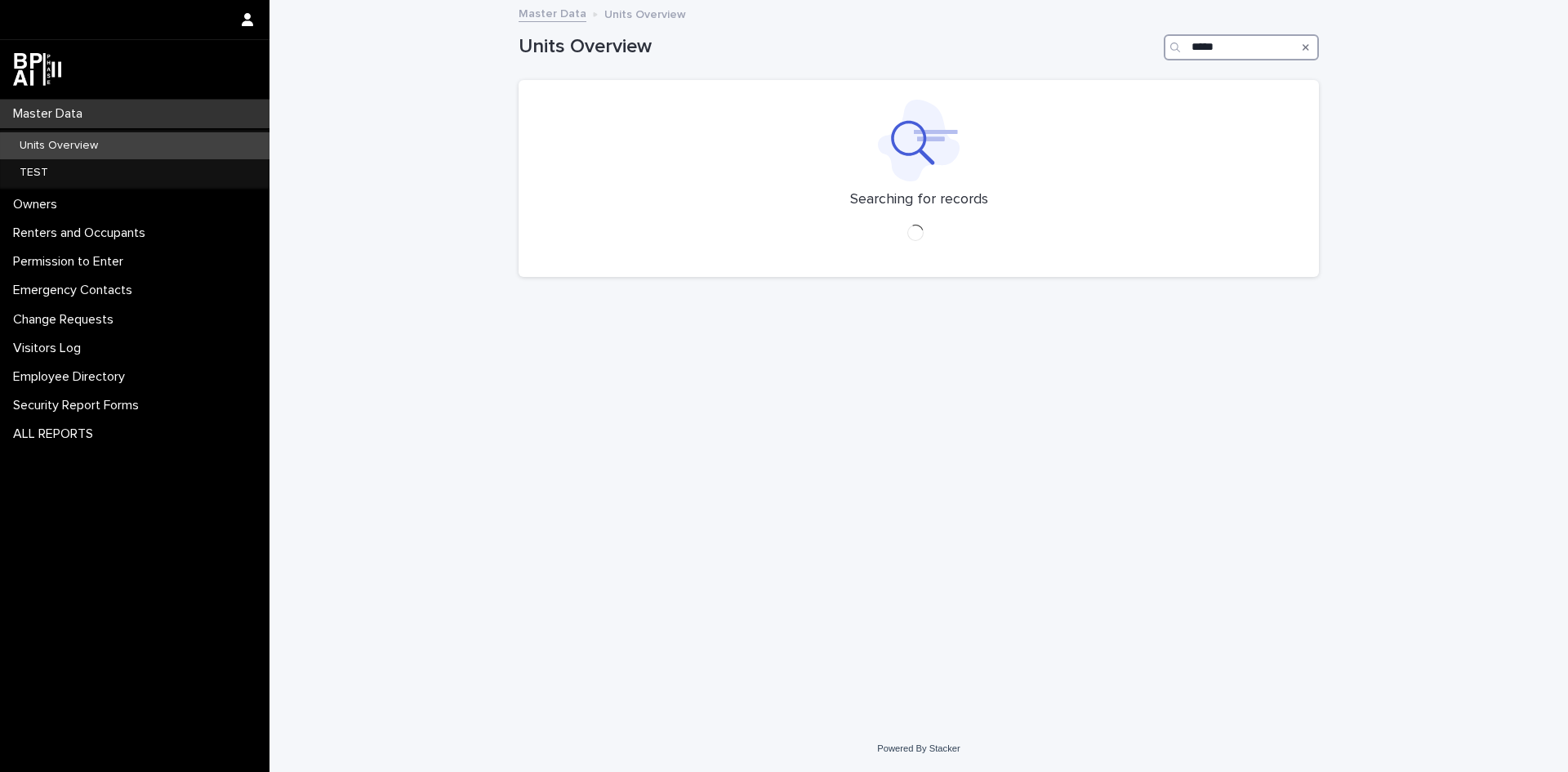
type input "*****"
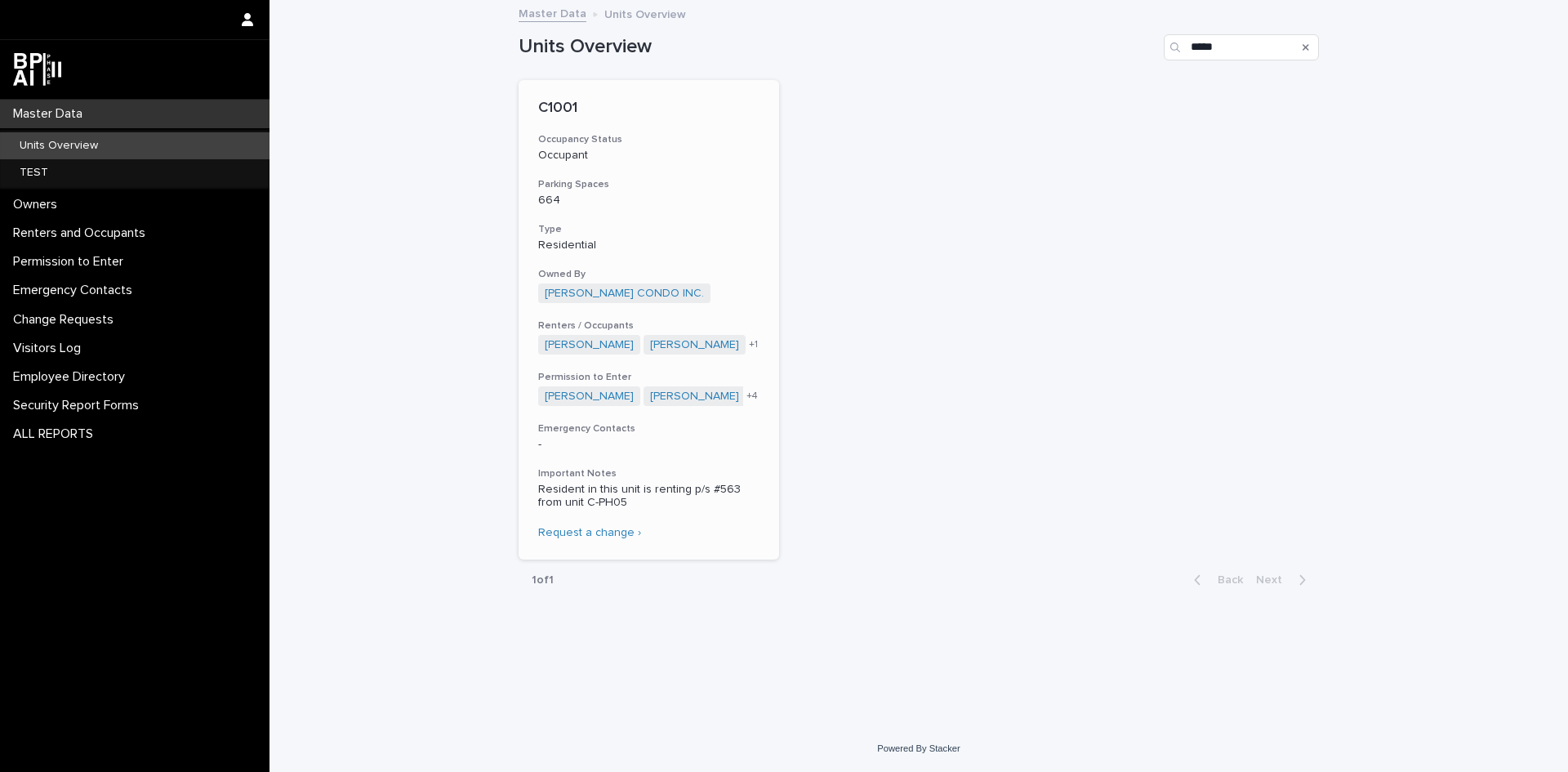
click at [569, 110] on p "C1001" at bounding box center [649, 109] width 221 height 18
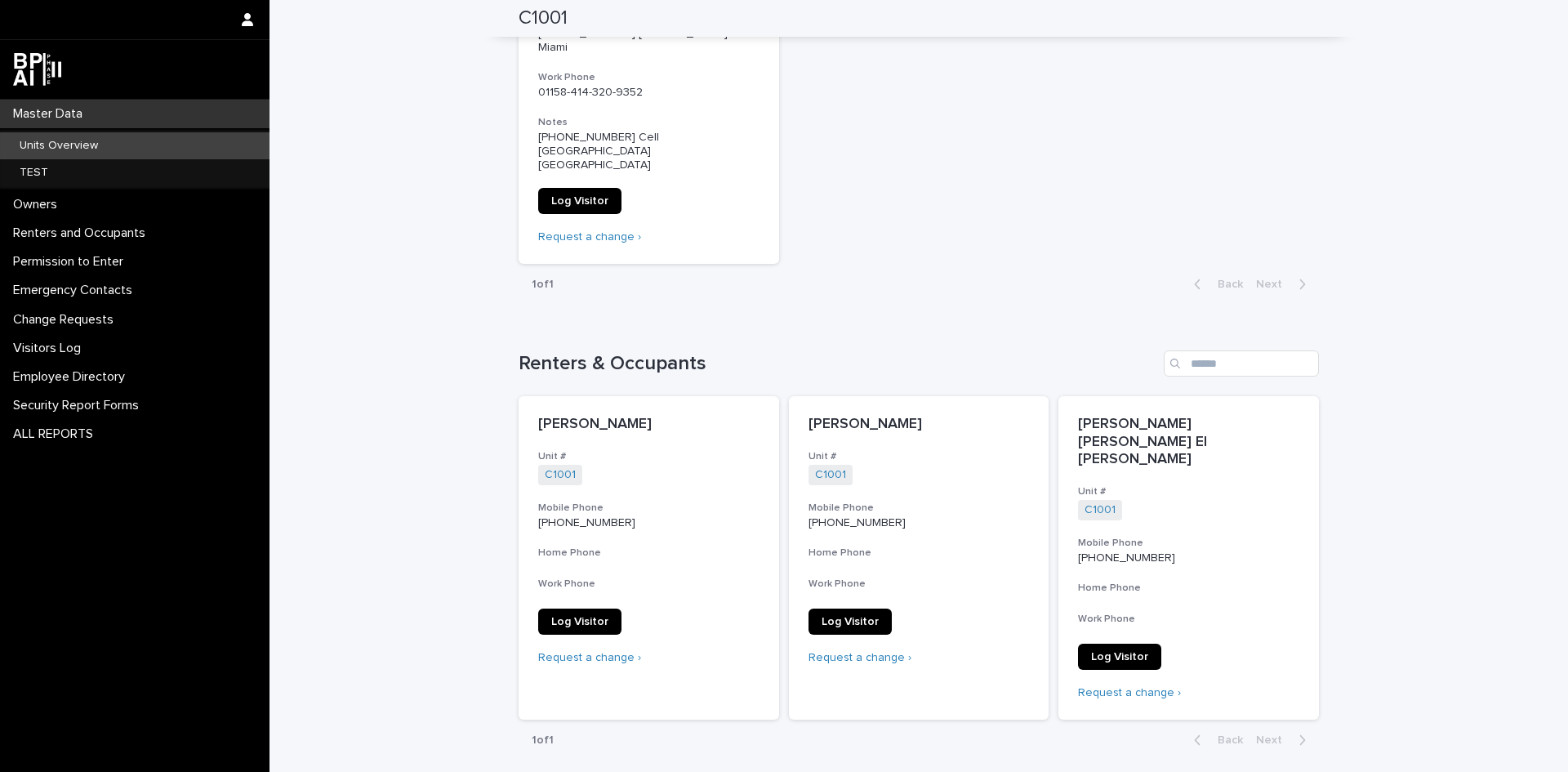
scroll to position [572, 0]
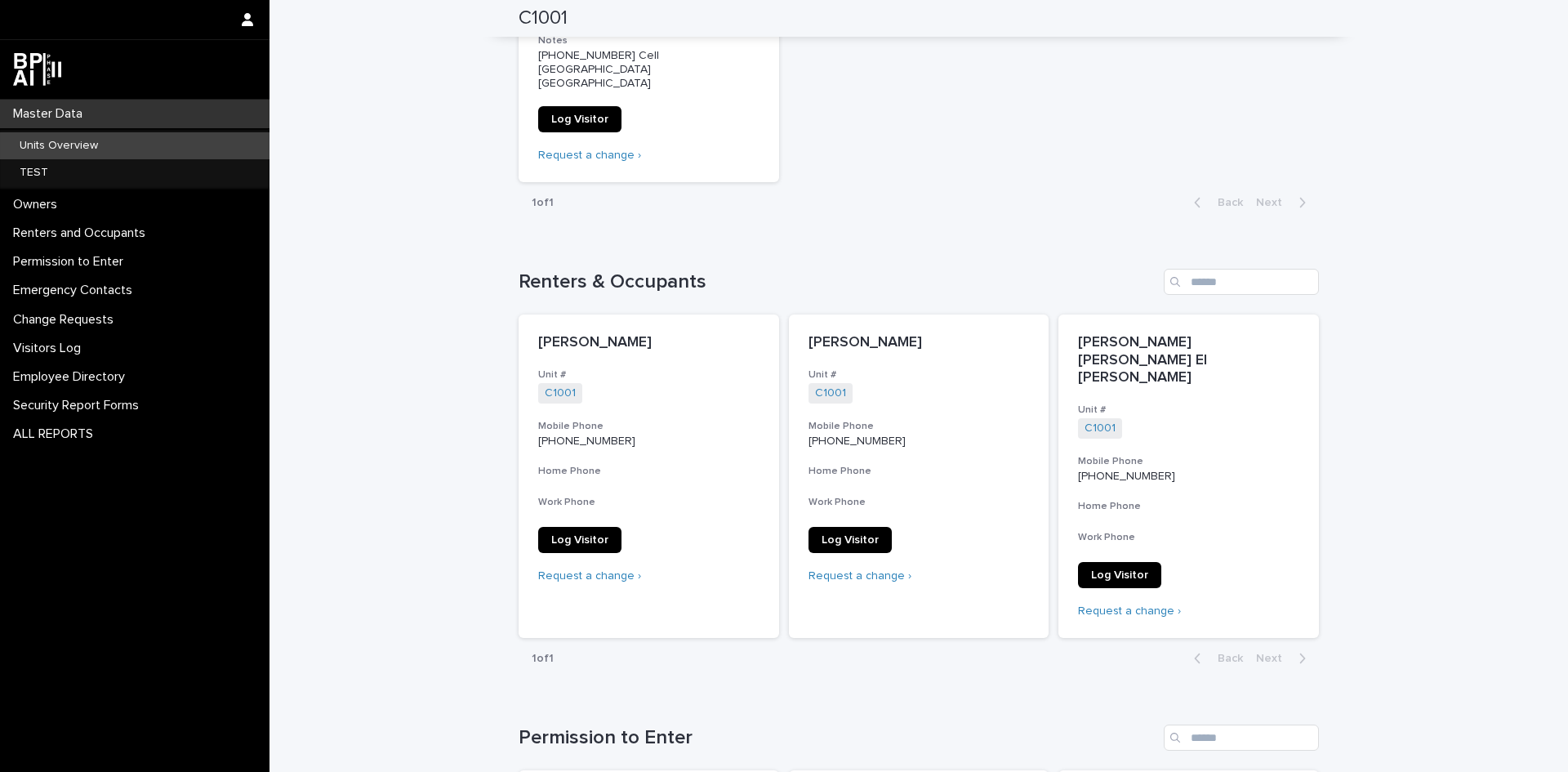
click at [35, 143] on p "Units Overview" at bounding box center [58, 146] width 104 height 14
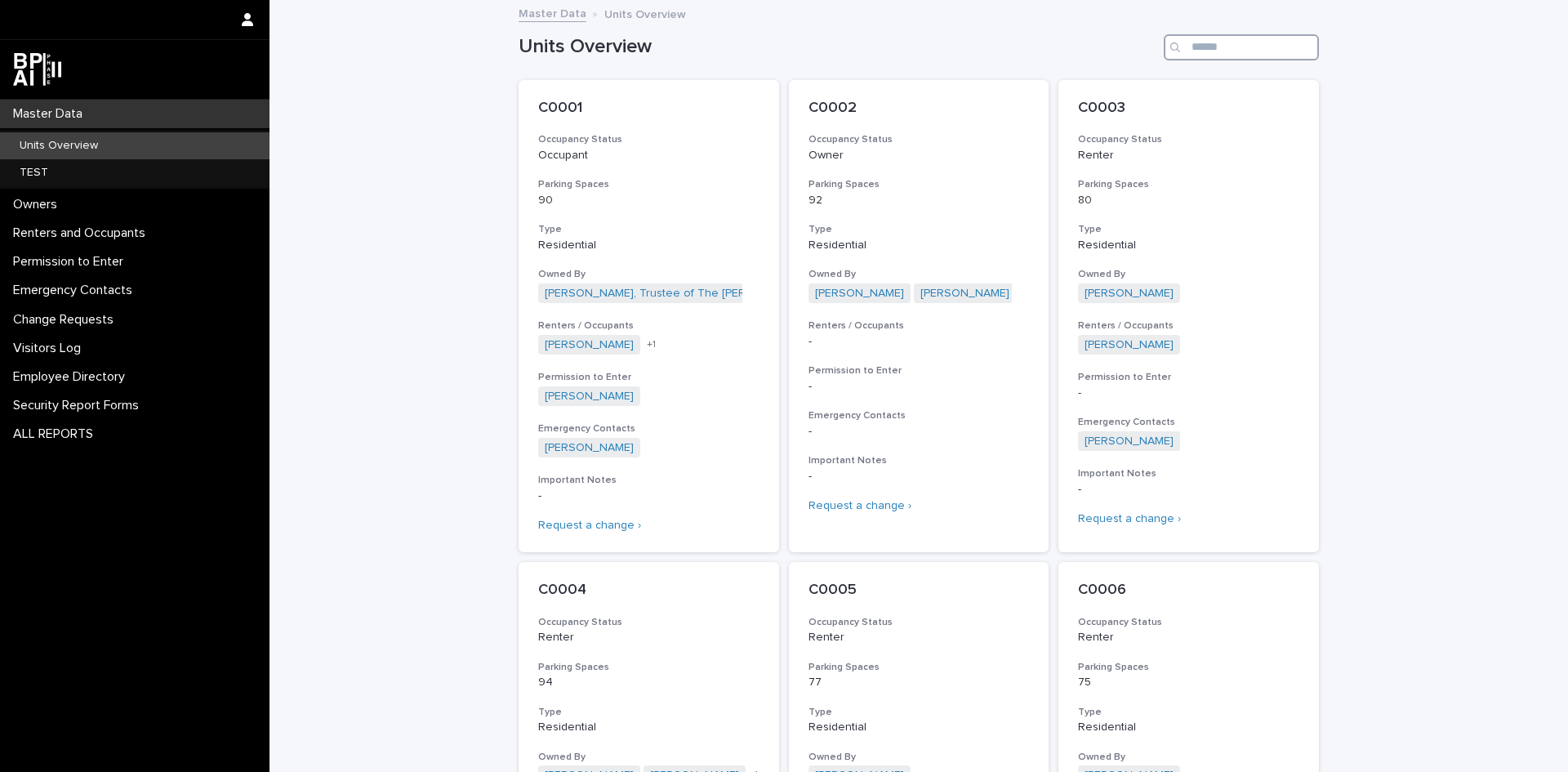
click at [1186, 43] on input "Search" at bounding box center [1241, 48] width 155 height 27
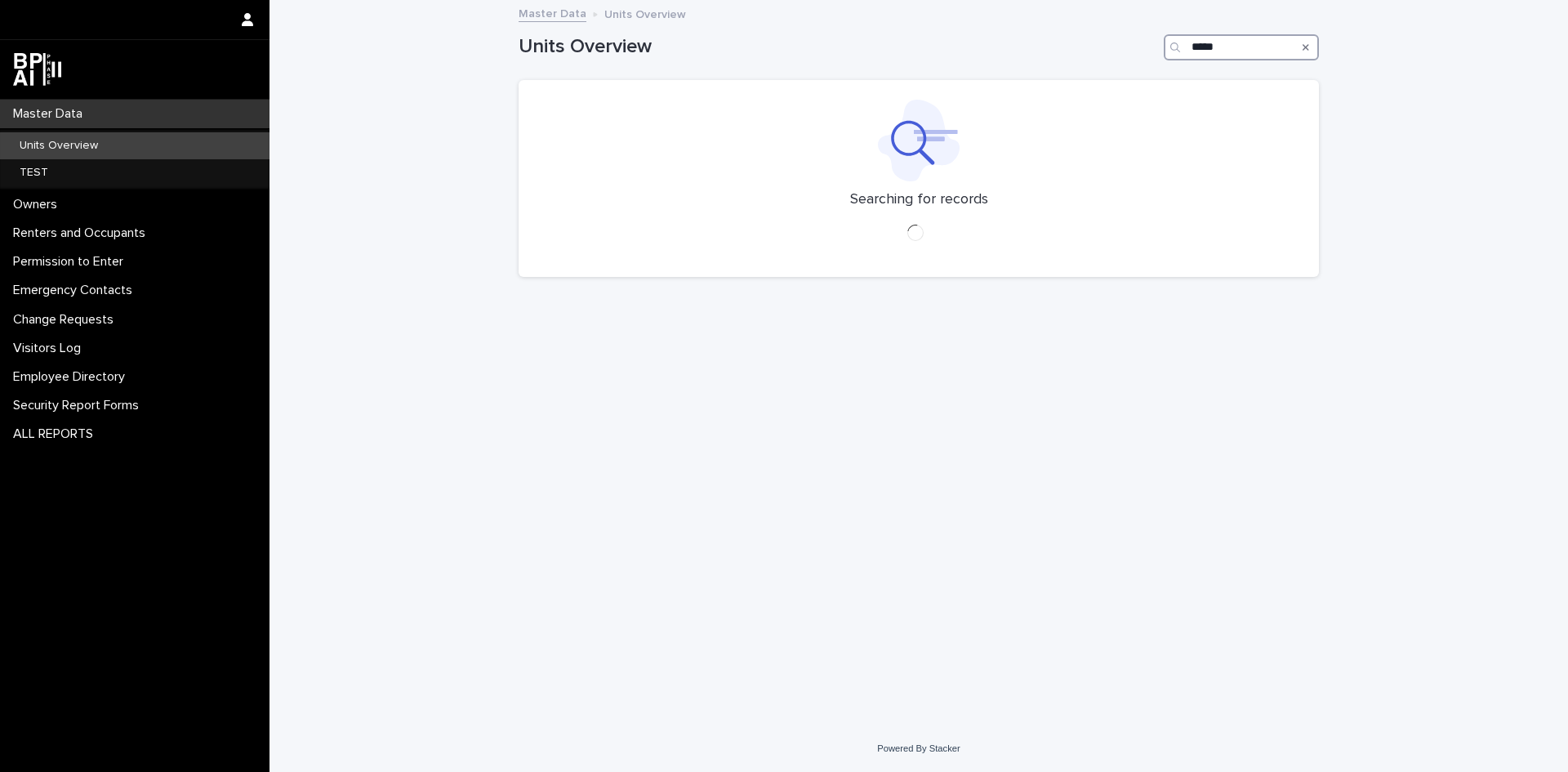
type input "*****"
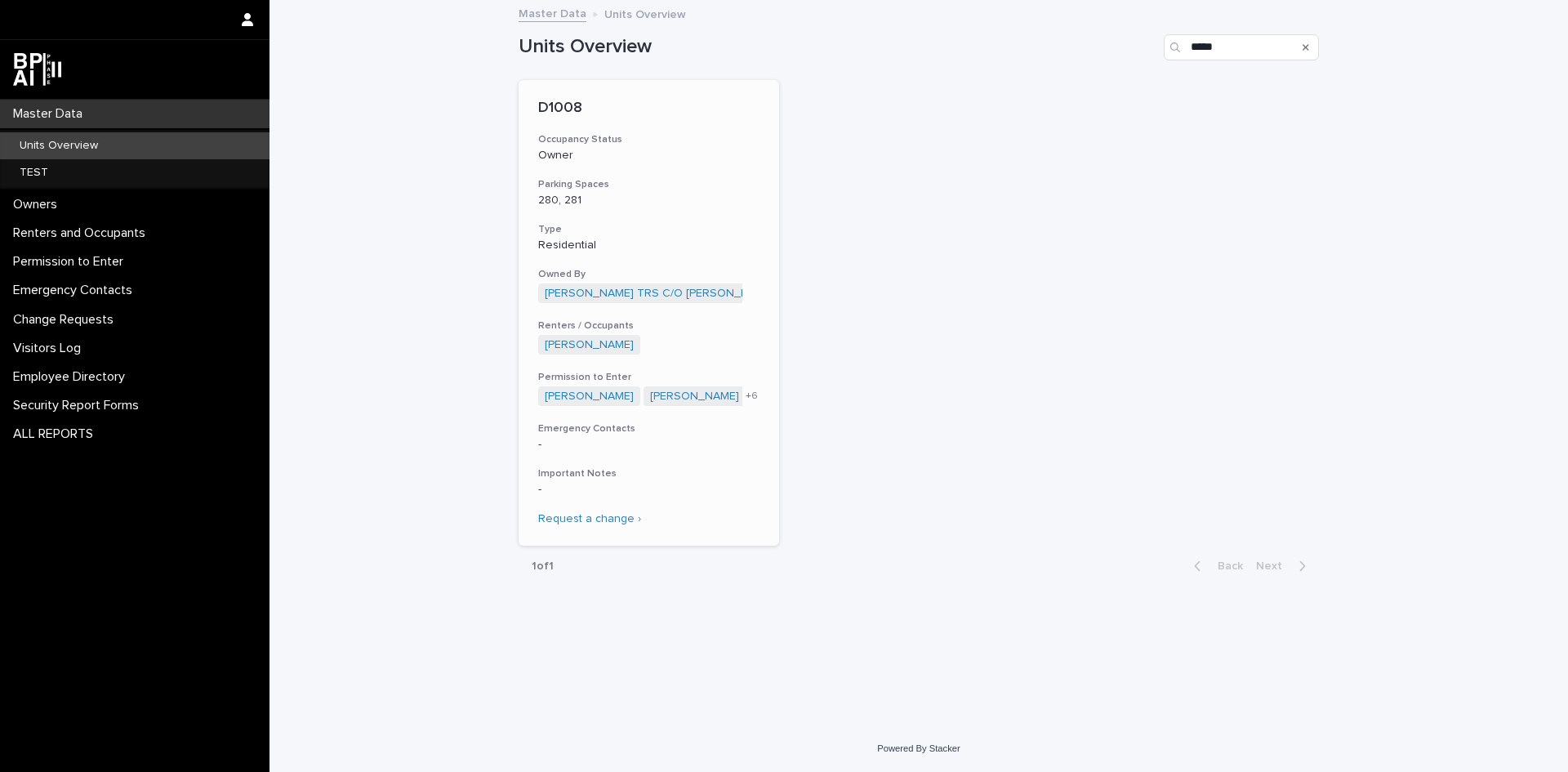
click at [555, 111] on p "D1008" at bounding box center [649, 109] width 221 height 18
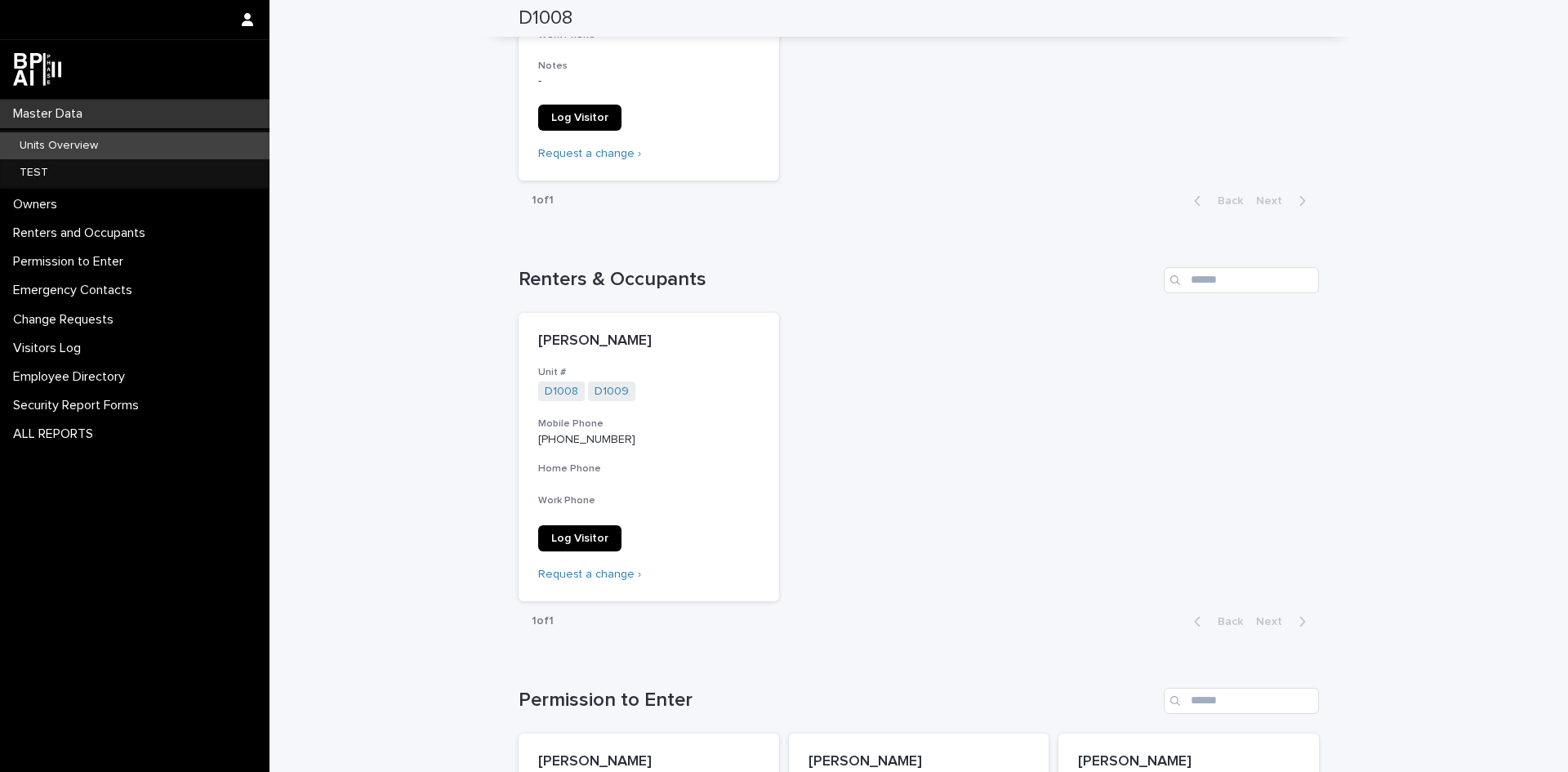
scroll to position [490, 0]
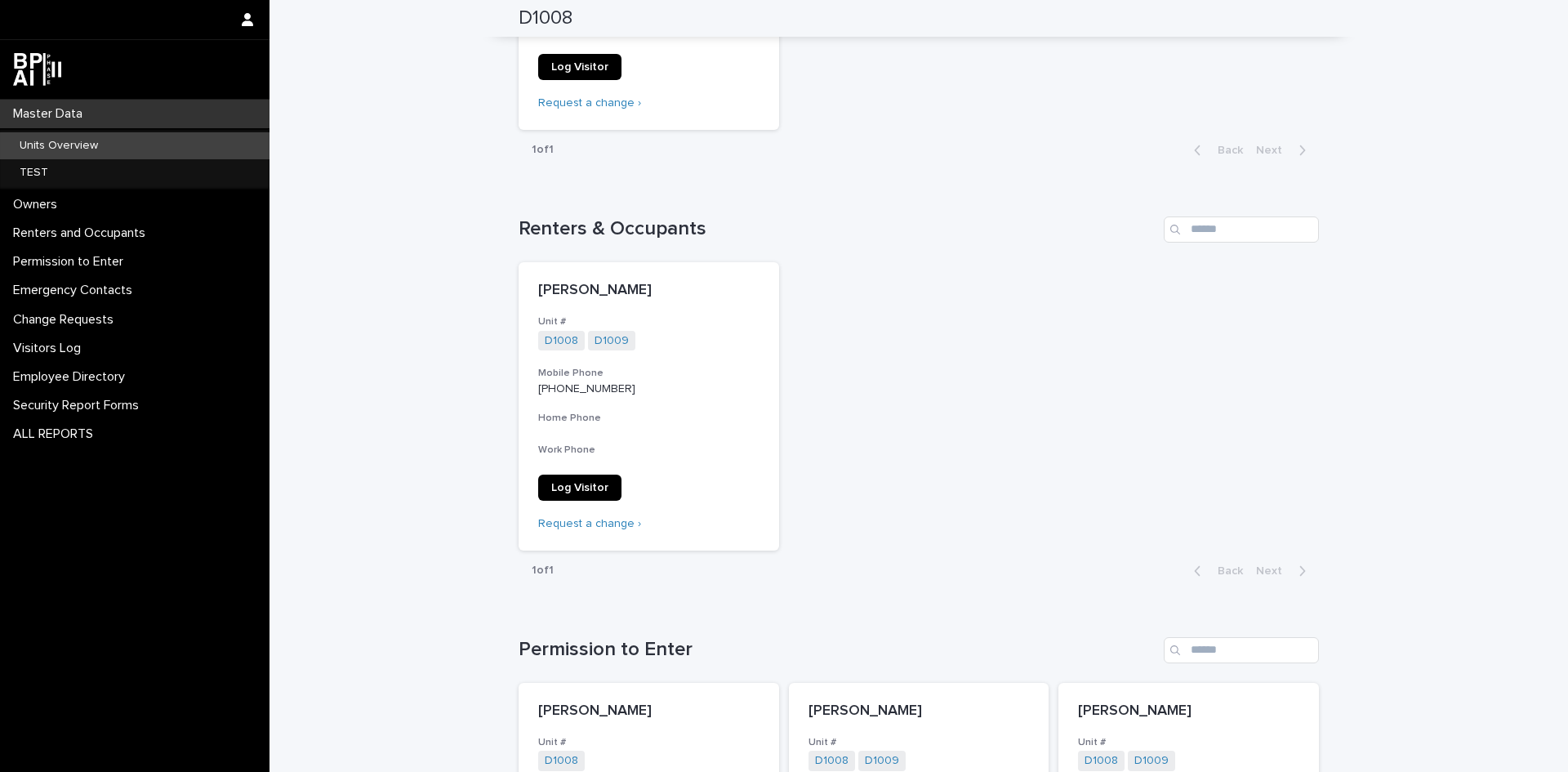
click at [25, 142] on p "Units Overview" at bounding box center [58, 146] width 104 height 14
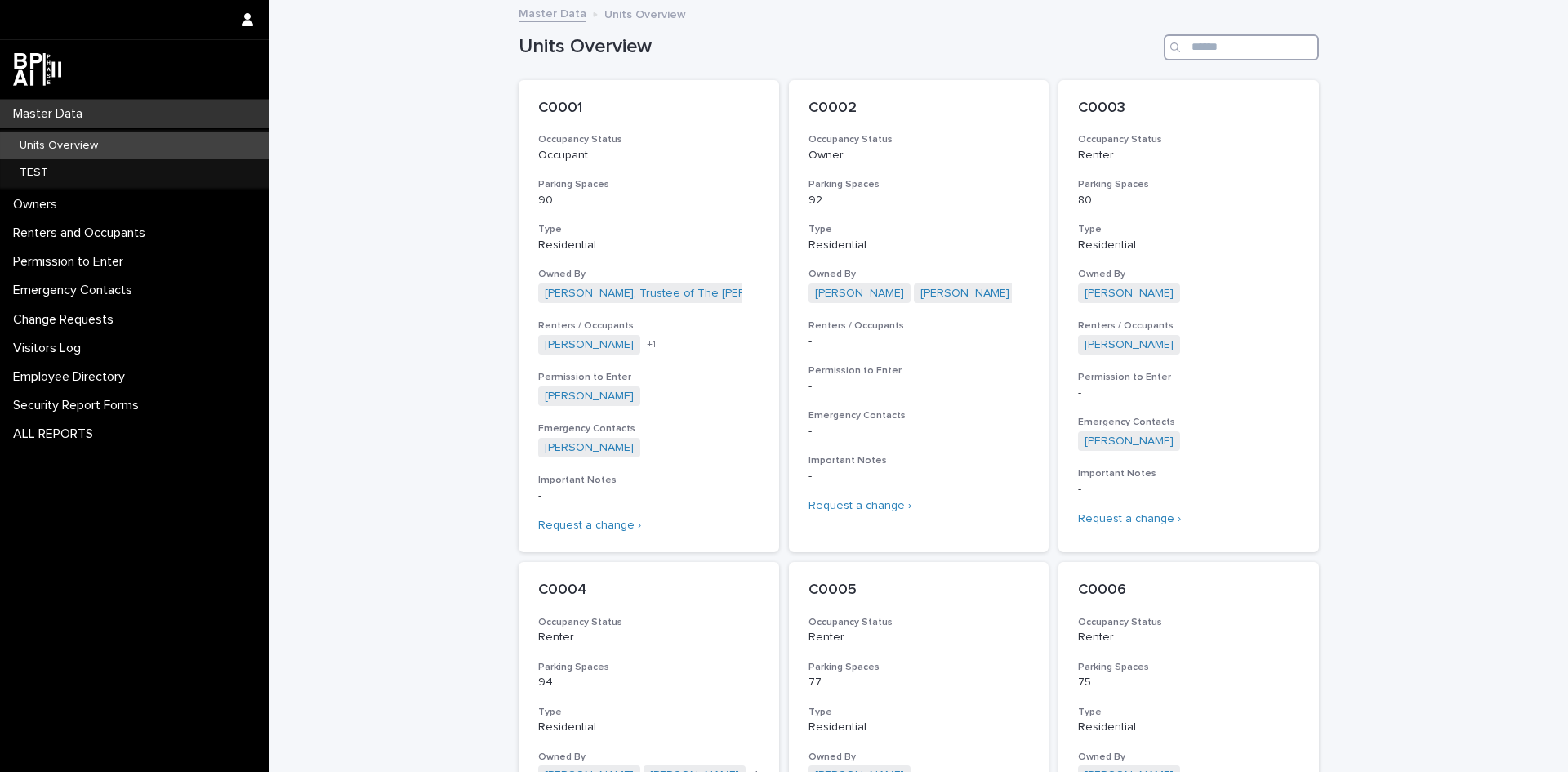
click at [1205, 43] on input "Search" at bounding box center [1241, 48] width 155 height 27
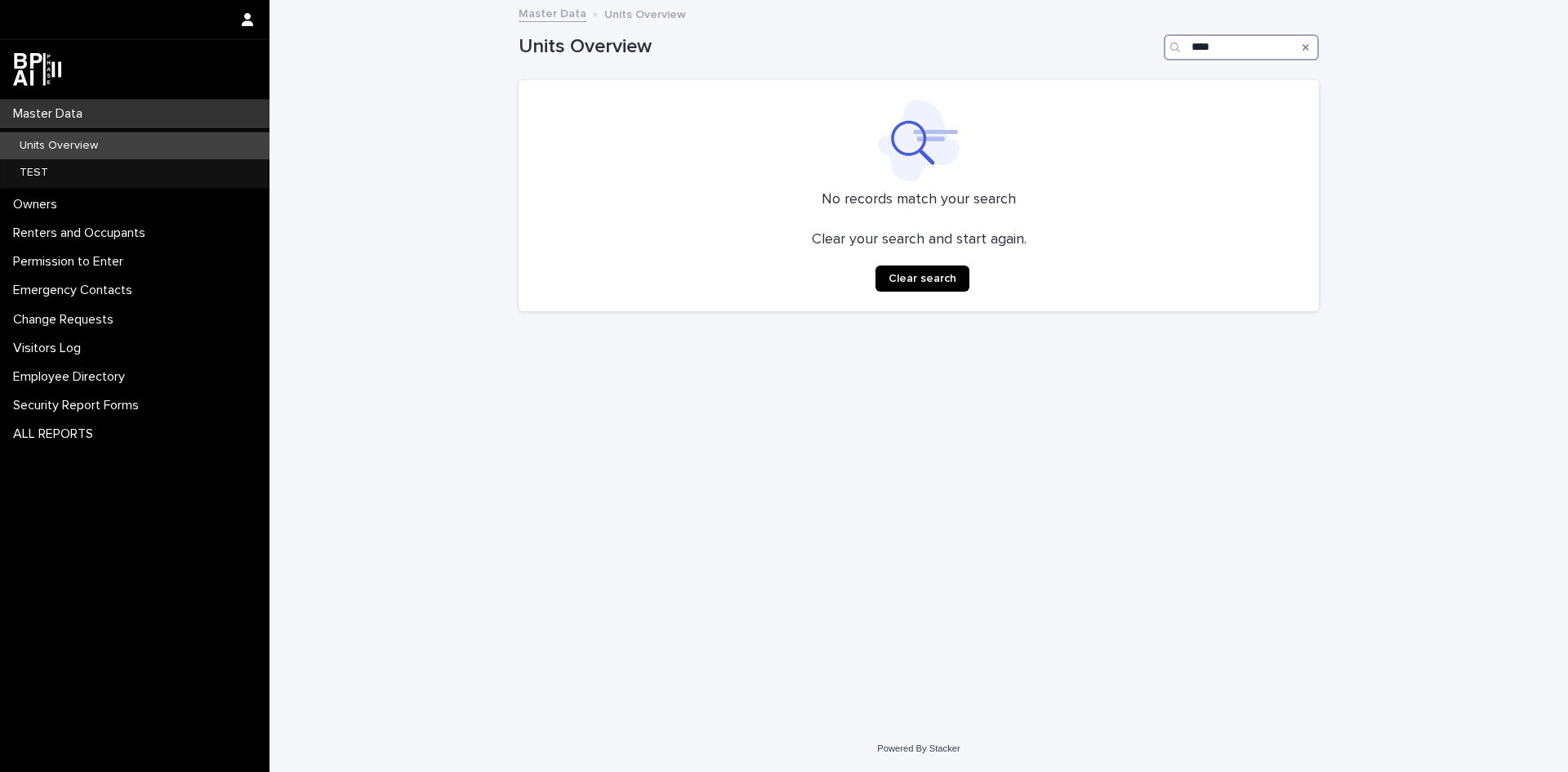
type input "****"
drag, startPoint x: 35, startPoint y: 137, endPoint x: 169, endPoint y: 150, distance: 134.6
click at [36, 137] on div "Units Overview" at bounding box center [135, 145] width 269 height 27
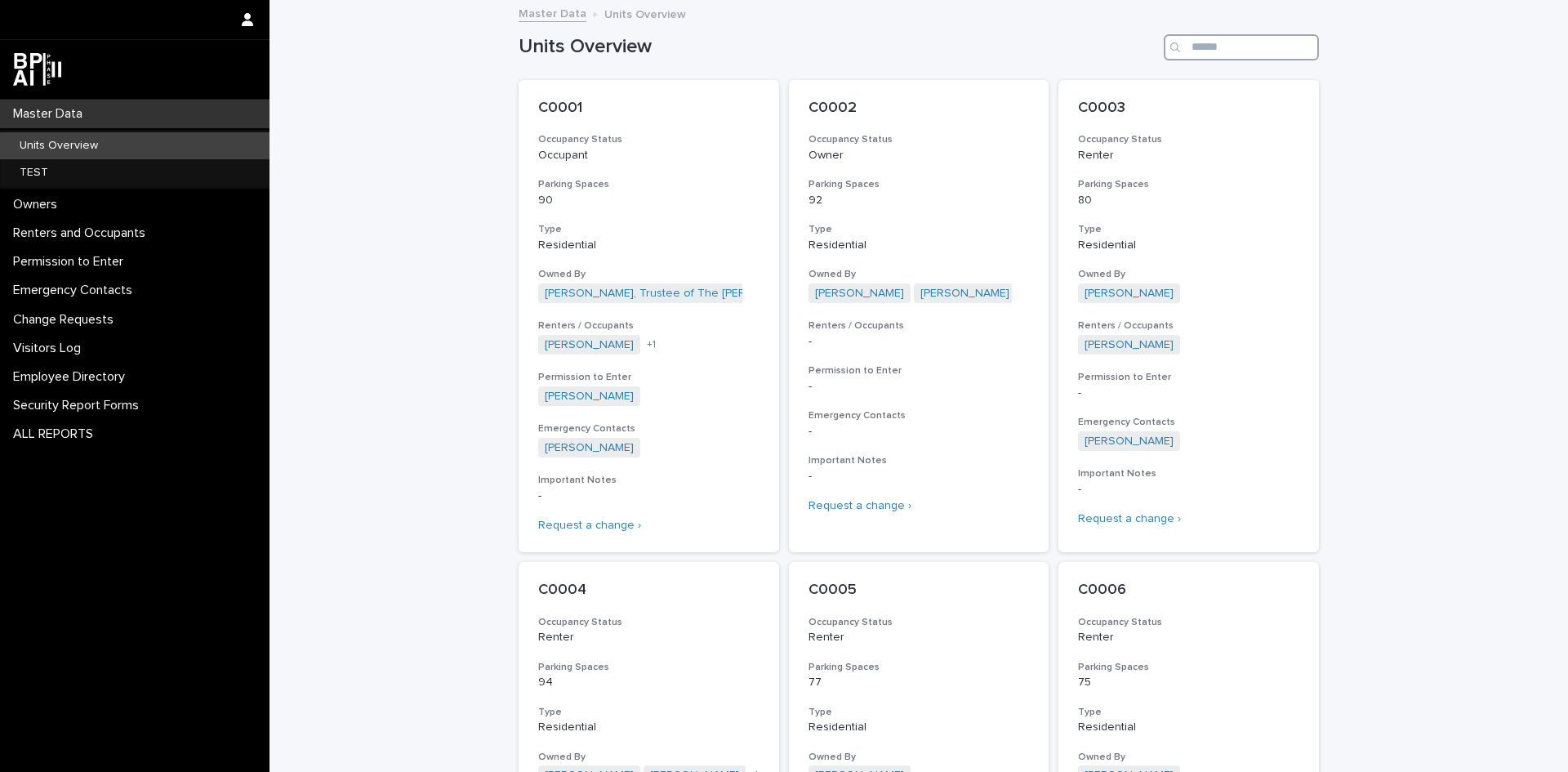
click at [1233, 51] on input "Search" at bounding box center [1241, 48] width 155 height 27
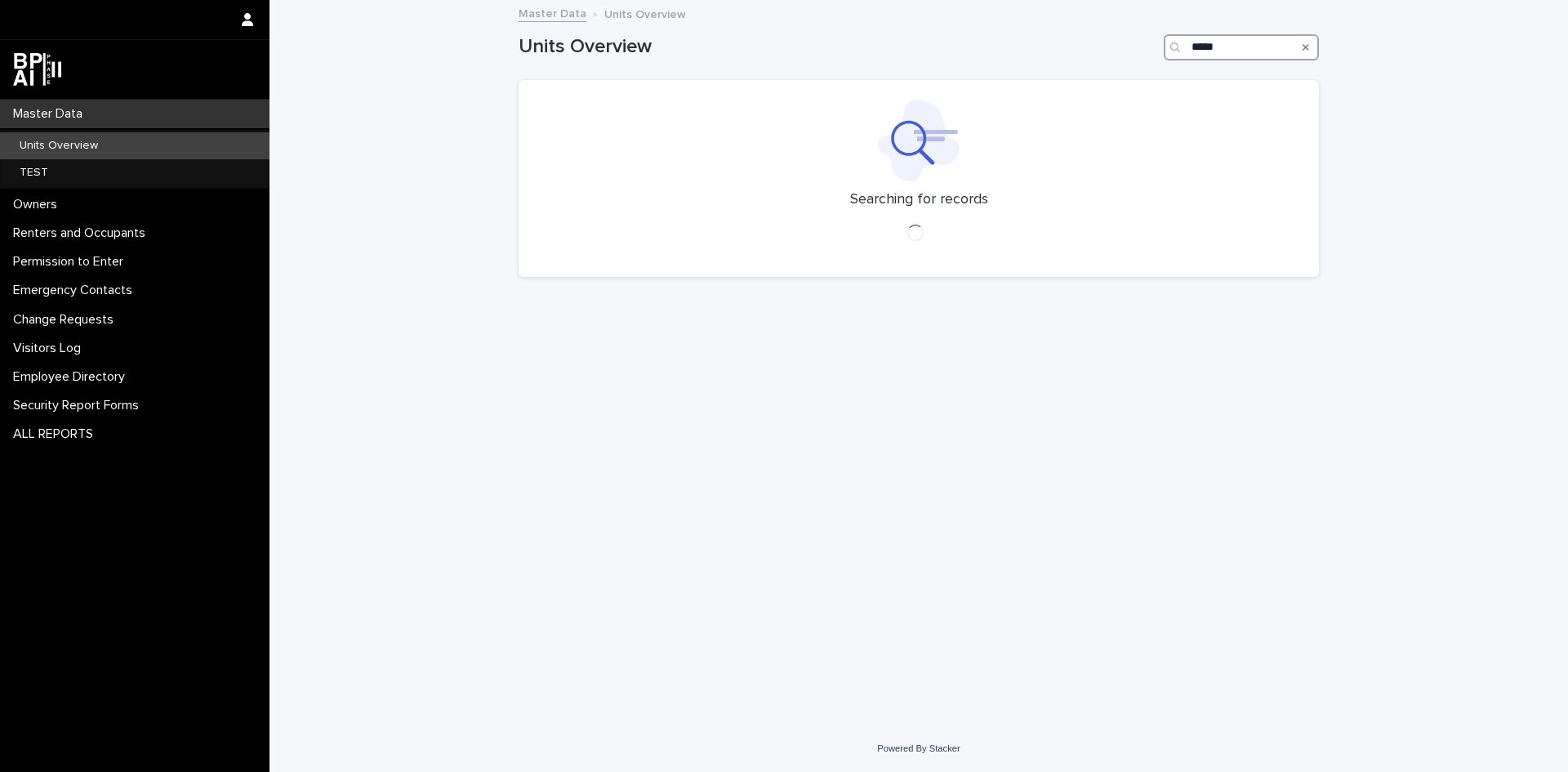
type input "*****"
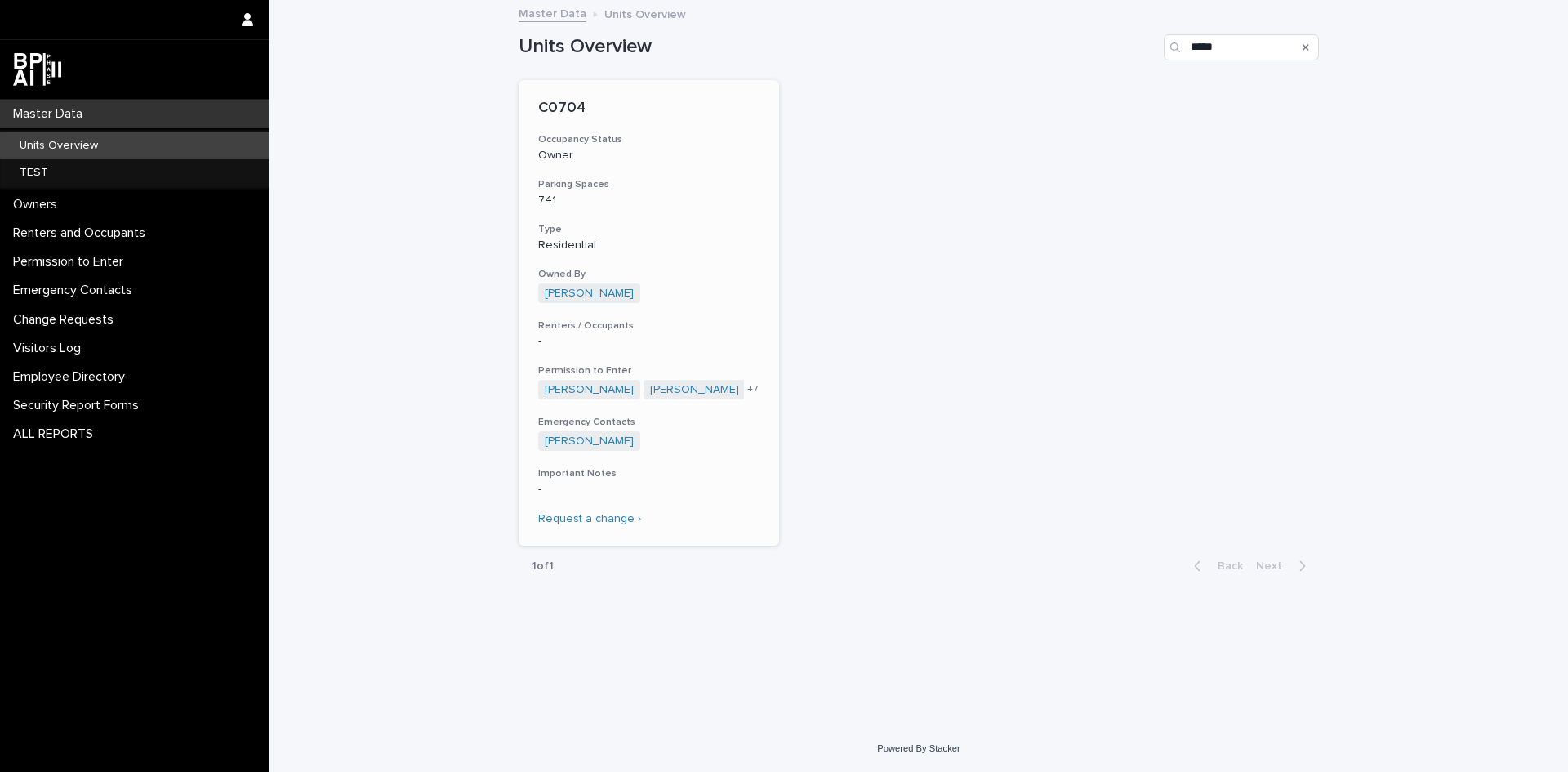
click at [568, 104] on p "C0704" at bounding box center [649, 109] width 221 height 18
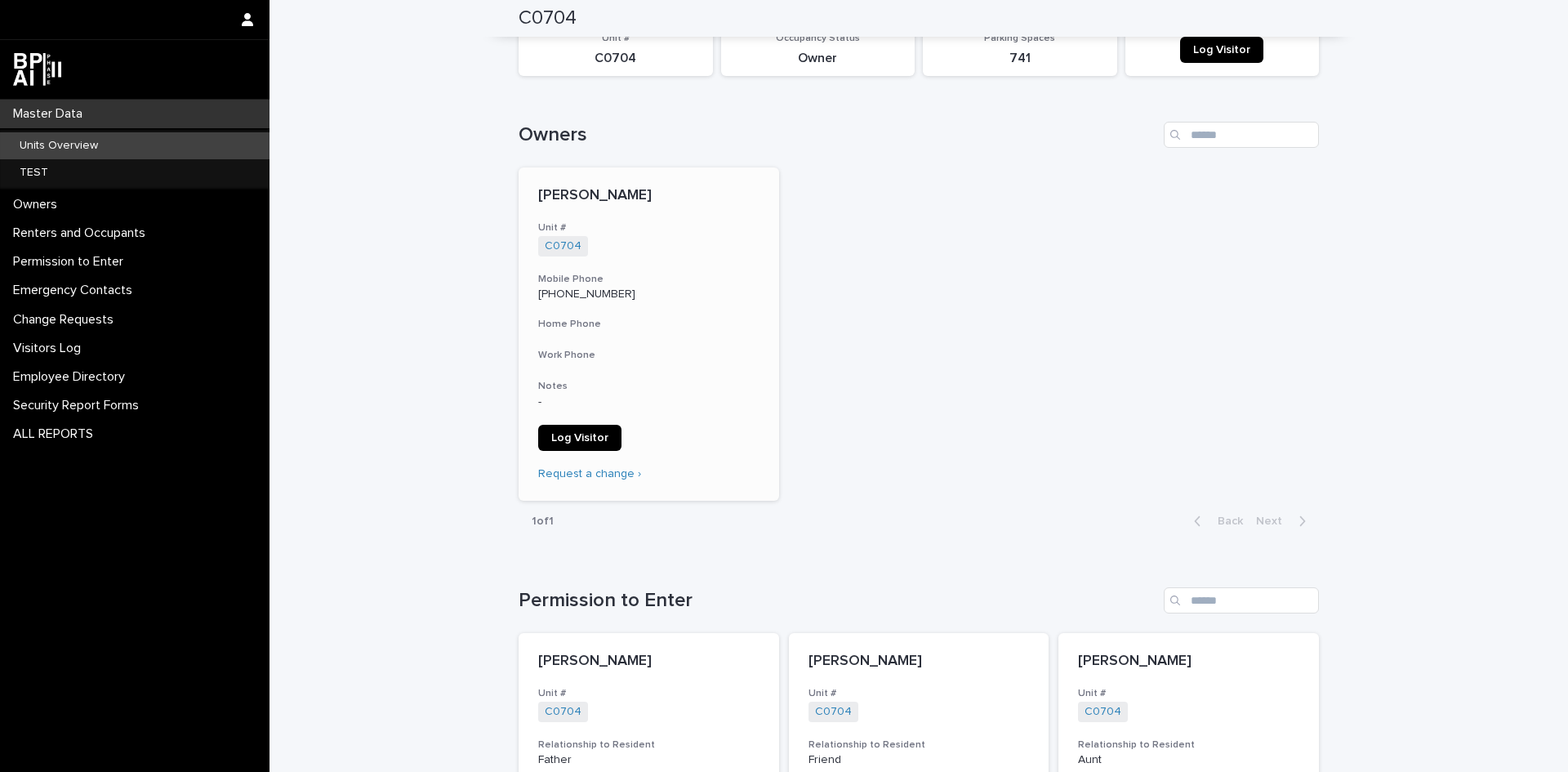
scroll to position [87, 0]
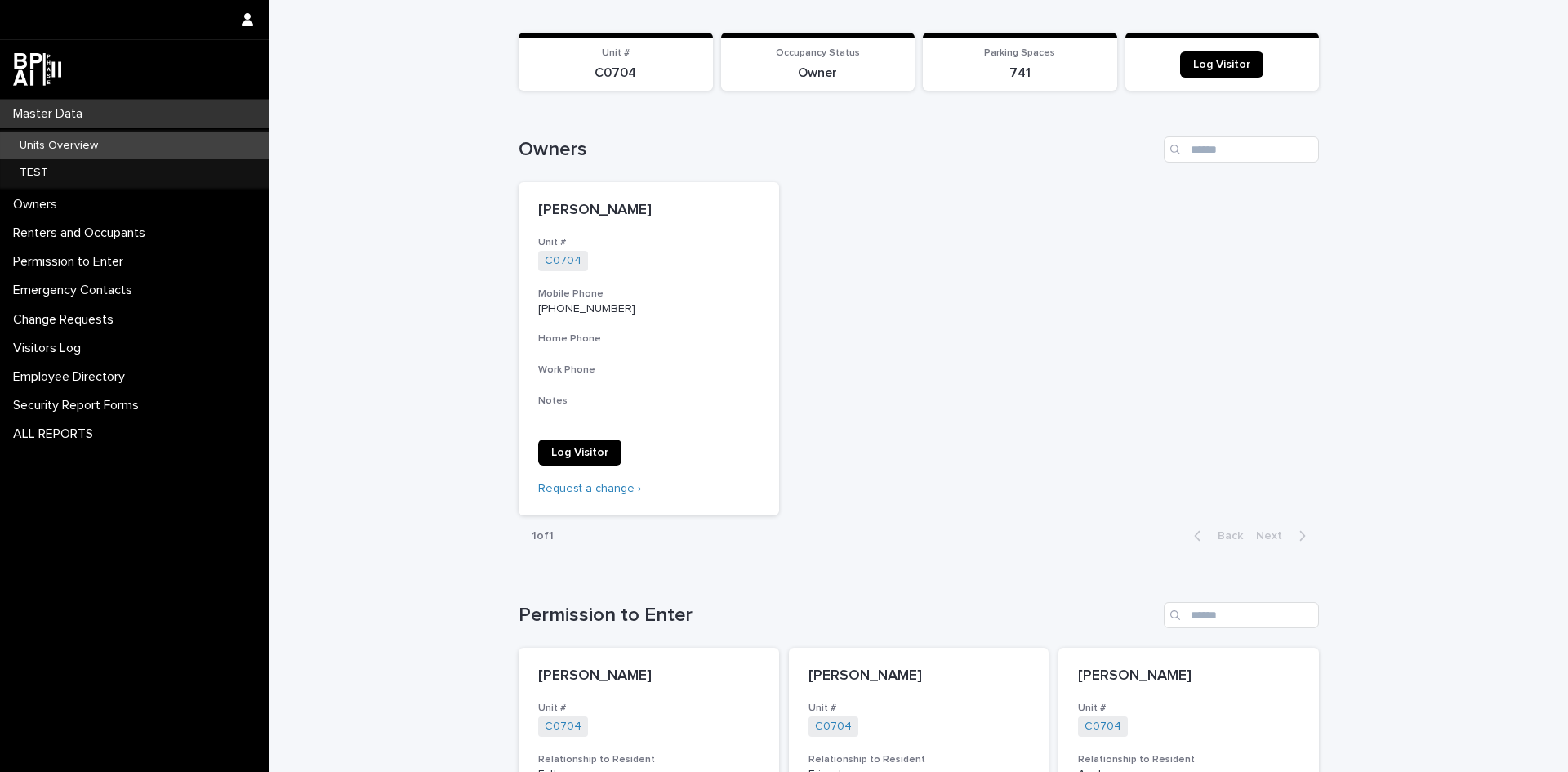
click at [38, 143] on p "Units Overview" at bounding box center [58, 146] width 104 height 14
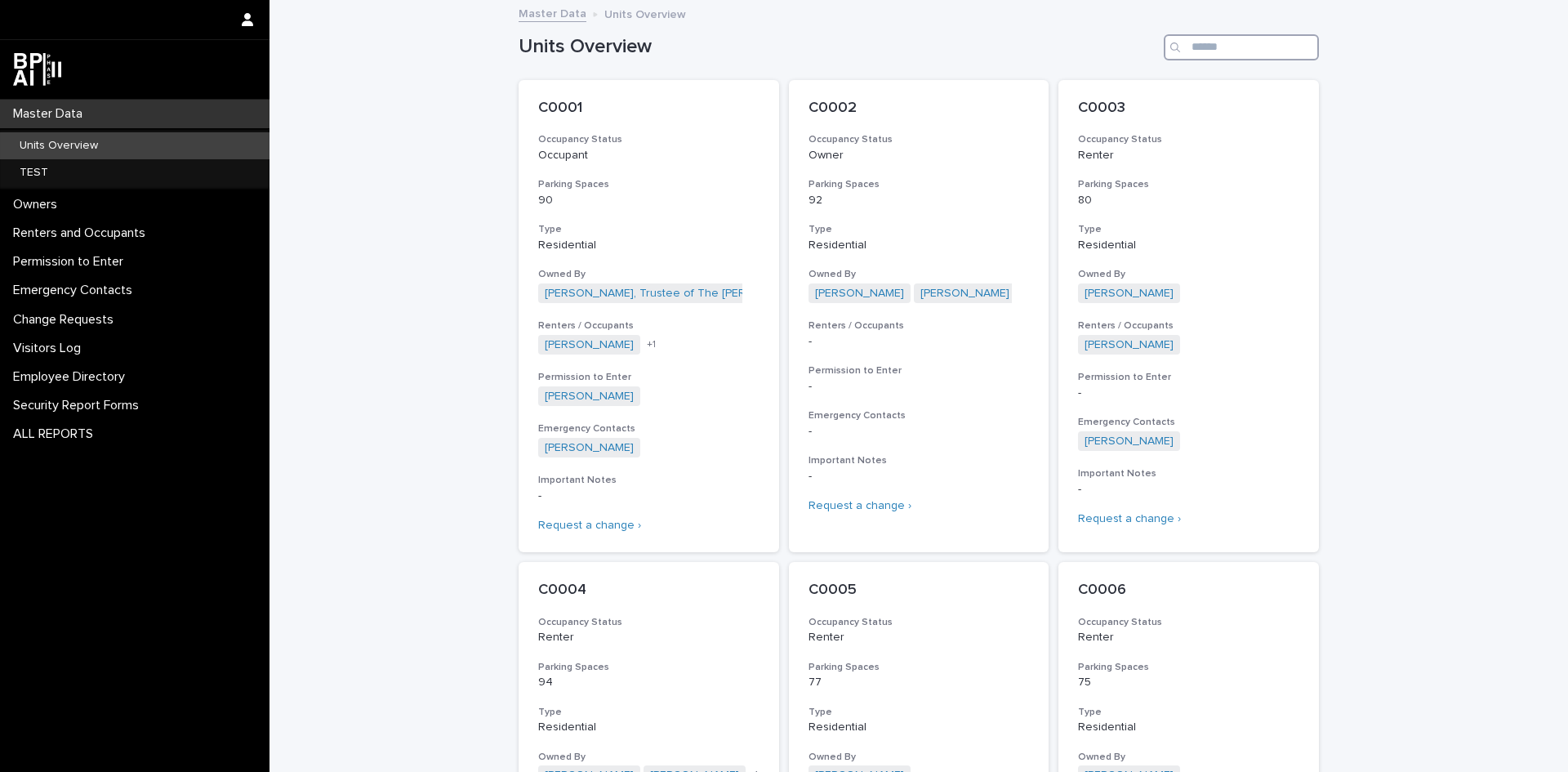
click at [1200, 48] on input "Search" at bounding box center [1241, 48] width 155 height 27
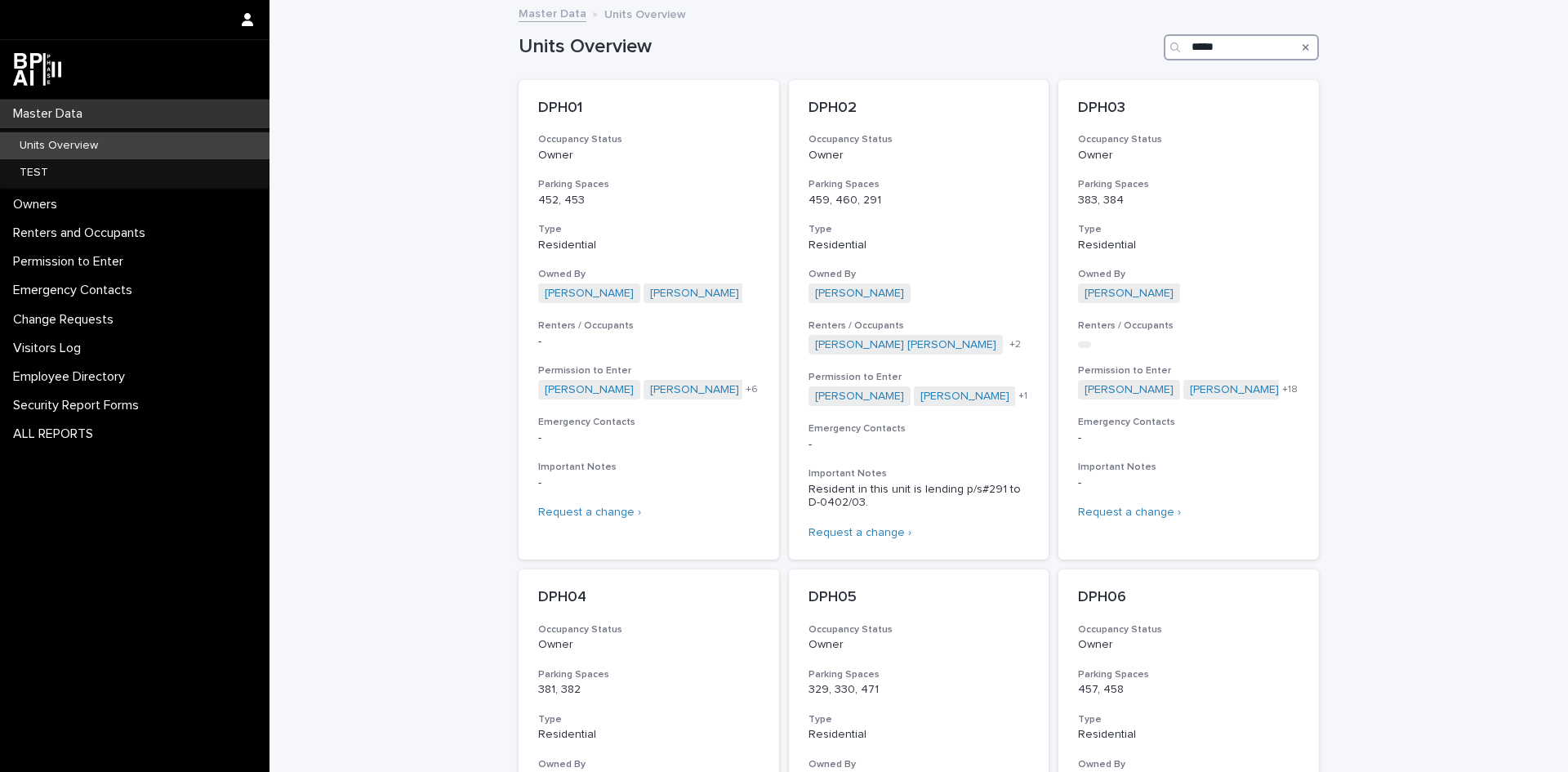
type input "*****"
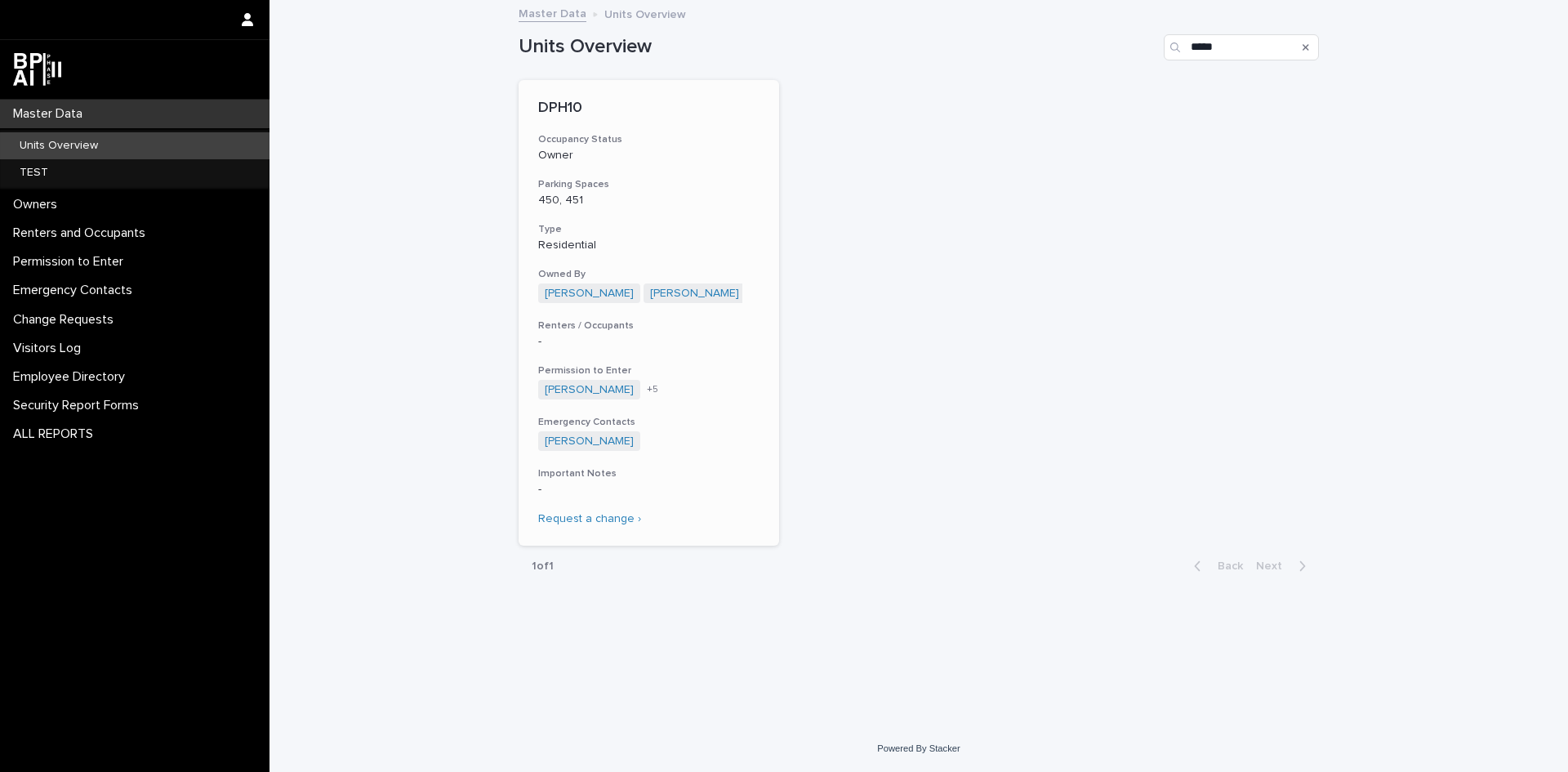
click at [568, 107] on p "DPH10" at bounding box center [649, 109] width 221 height 18
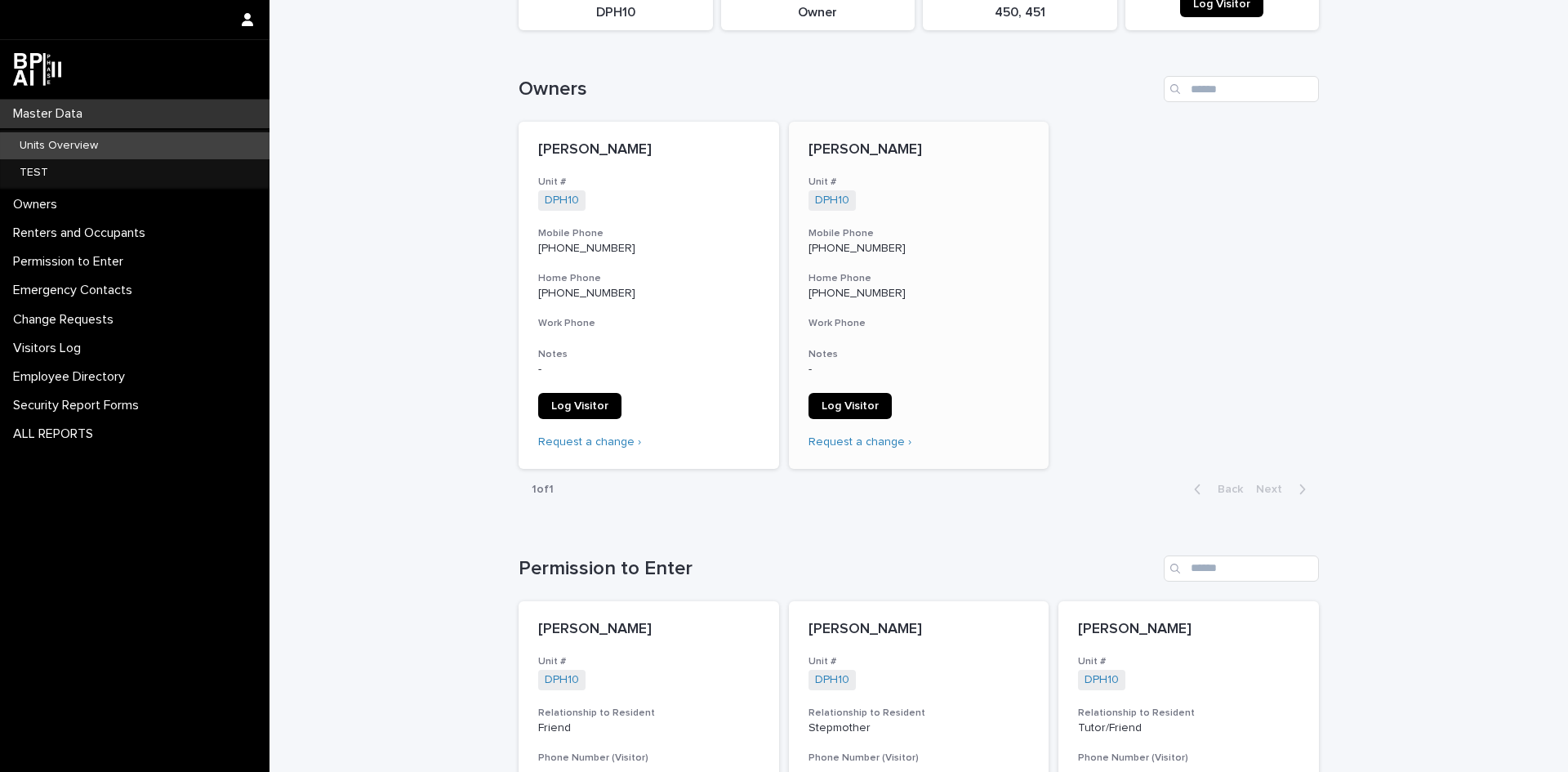
scroll to position [163, 0]
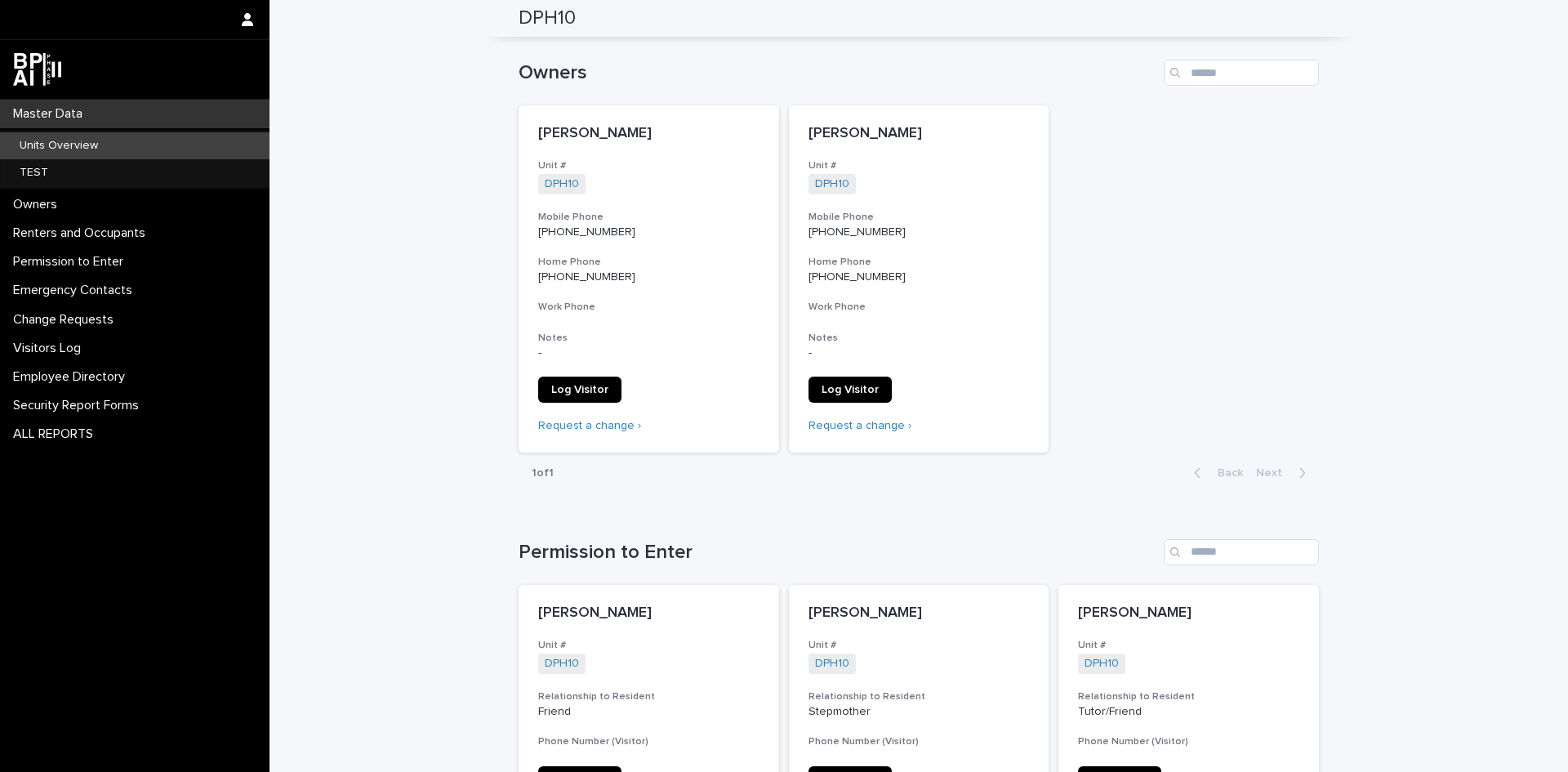
click at [28, 143] on p "Units Overview" at bounding box center [58, 146] width 104 height 14
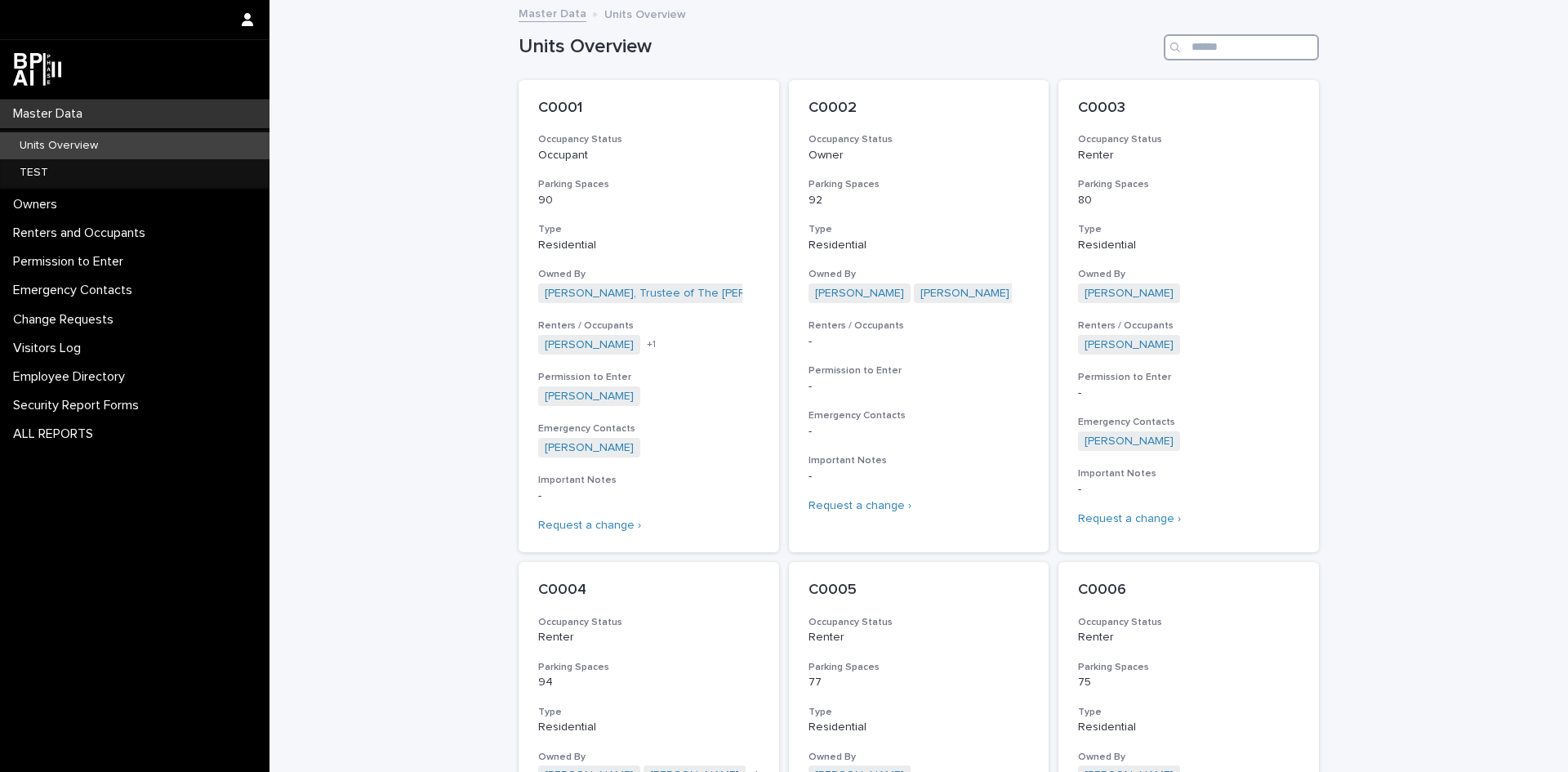
click at [1214, 52] on input "Search" at bounding box center [1241, 48] width 155 height 27
click at [27, 147] on p "Units Overview" at bounding box center [58, 146] width 104 height 14
click at [1186, 48] on input "Search" at bounding box center [1241, 48] width 155 height 27
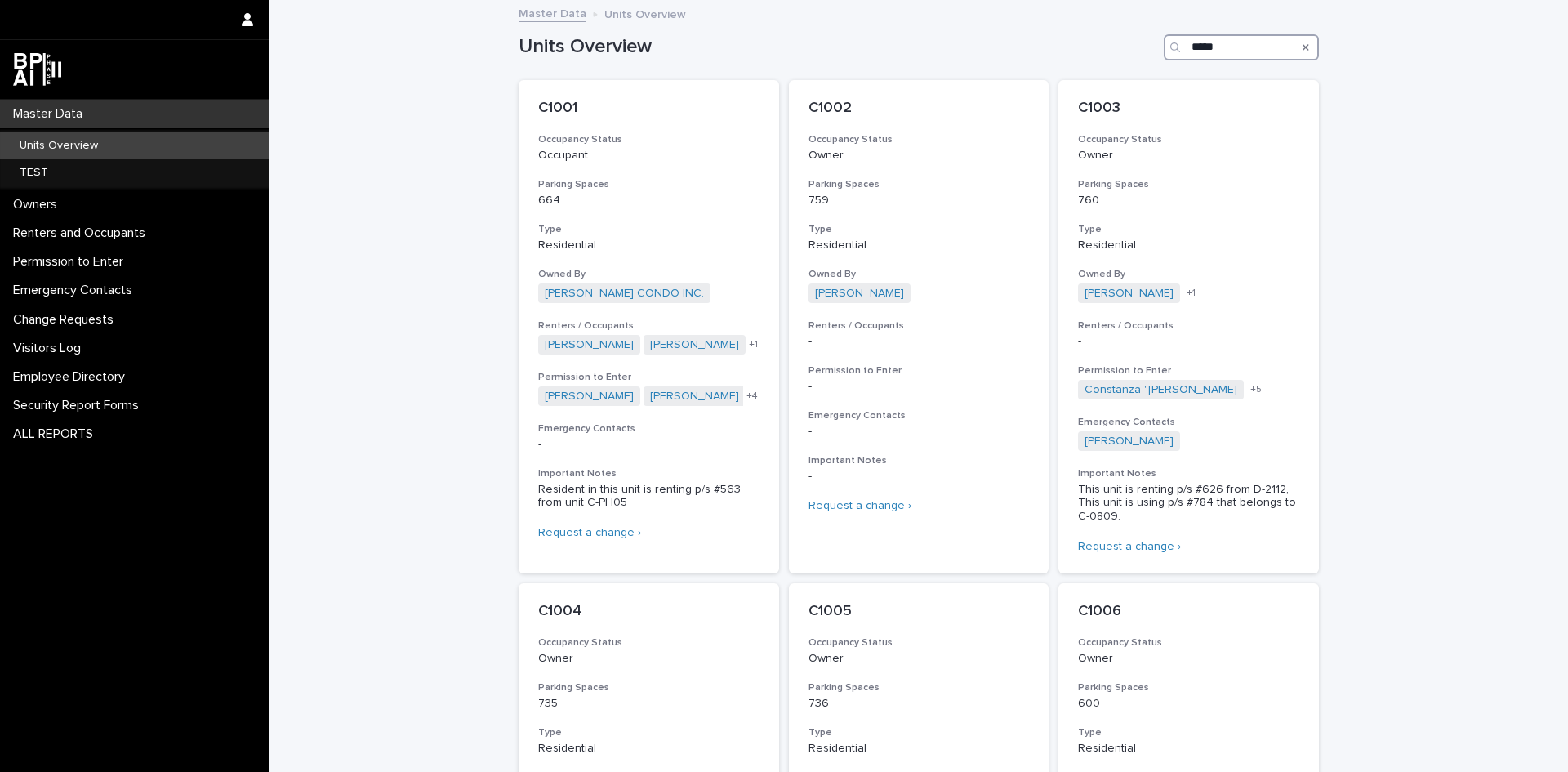
type input "*****"
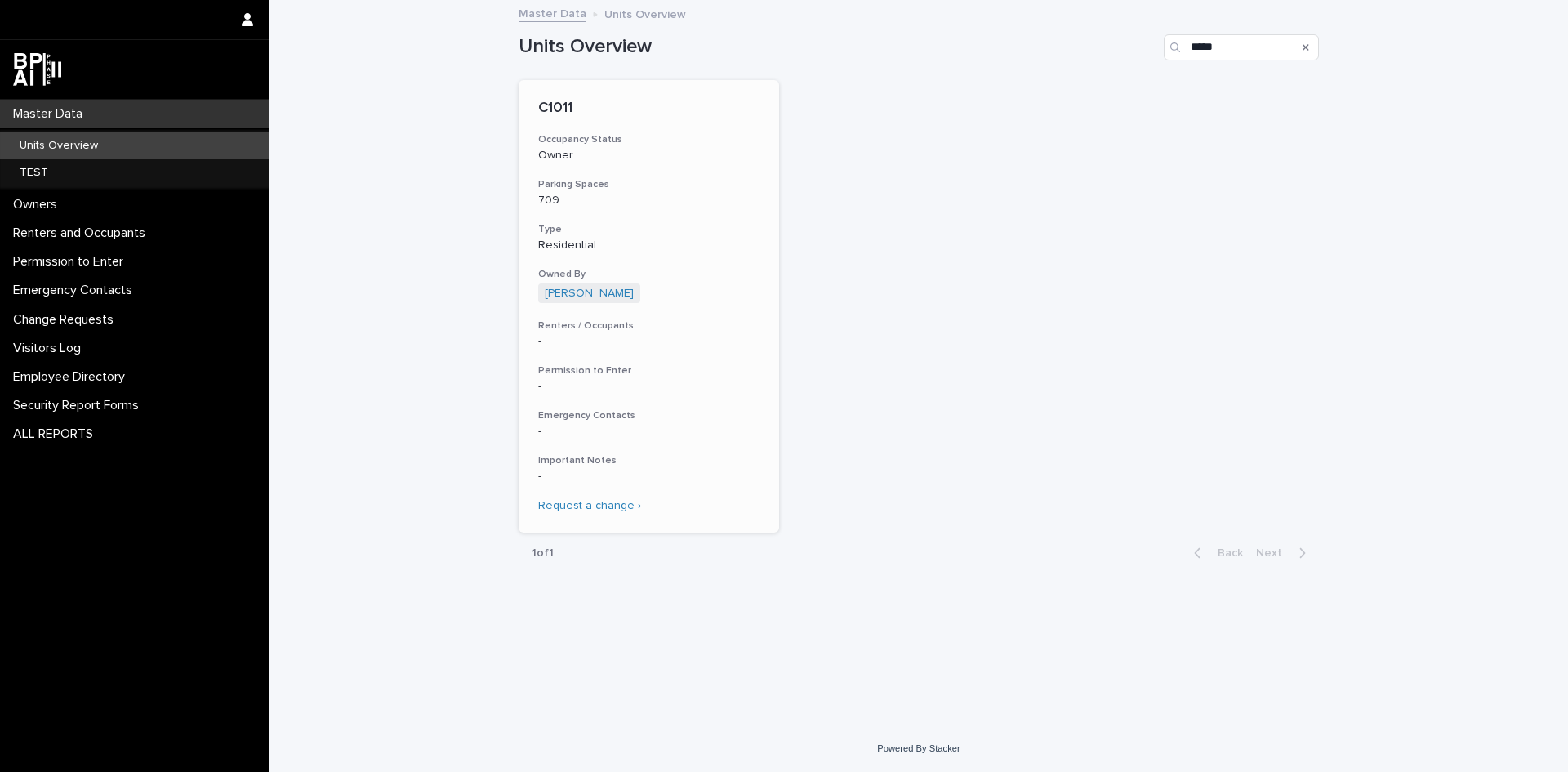
click at [555, 100] on p "C1011" at bounding box center [649, 109] width 221 height 18
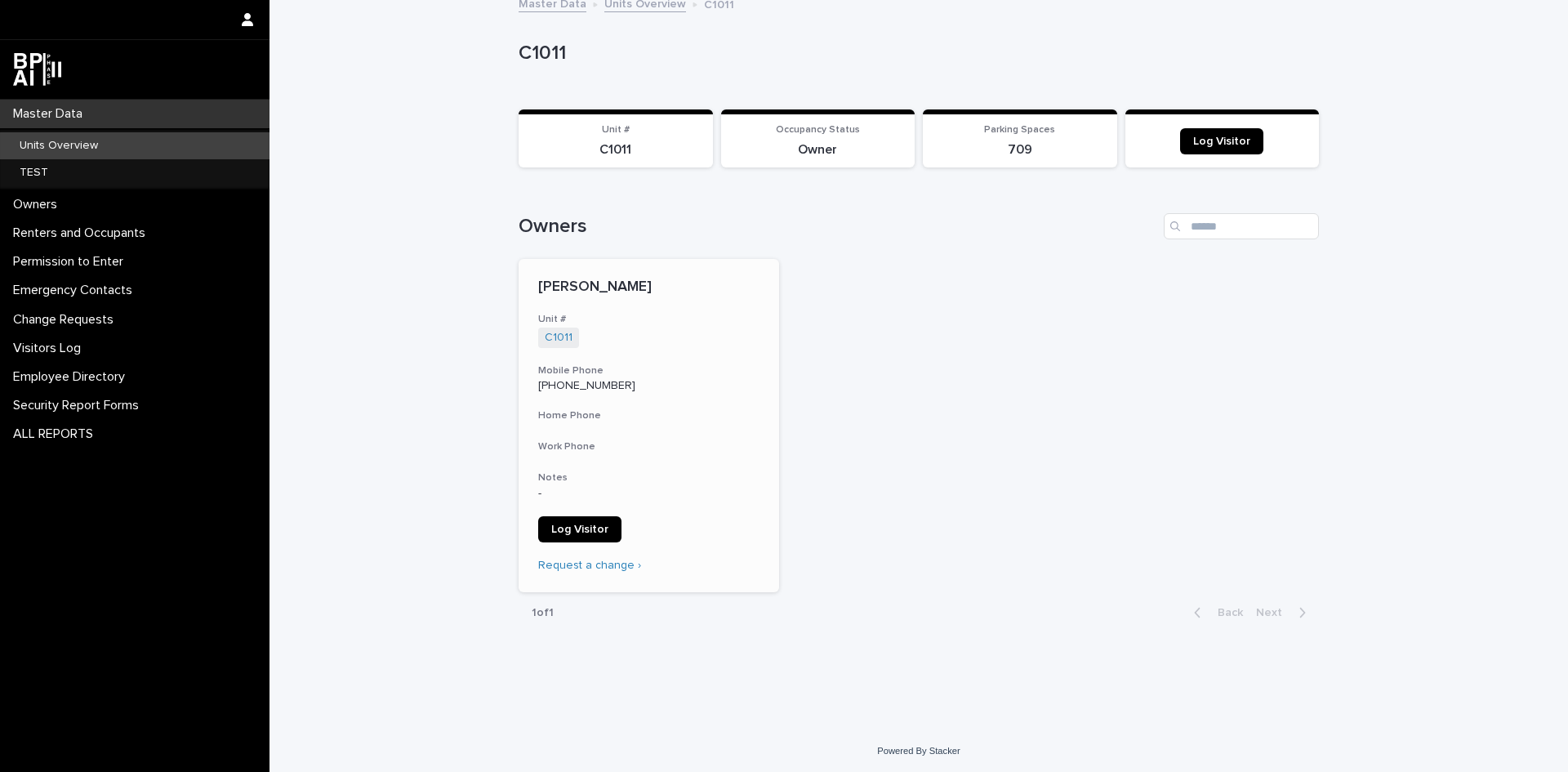
scroll to position [12, 0]
click at [546, 58] on p "C1011" at bounding box center [915, 50] width 794 height 24
click at [42, 143] on p "Units Overview" at bounding box center [58, 146] width 104 height 14
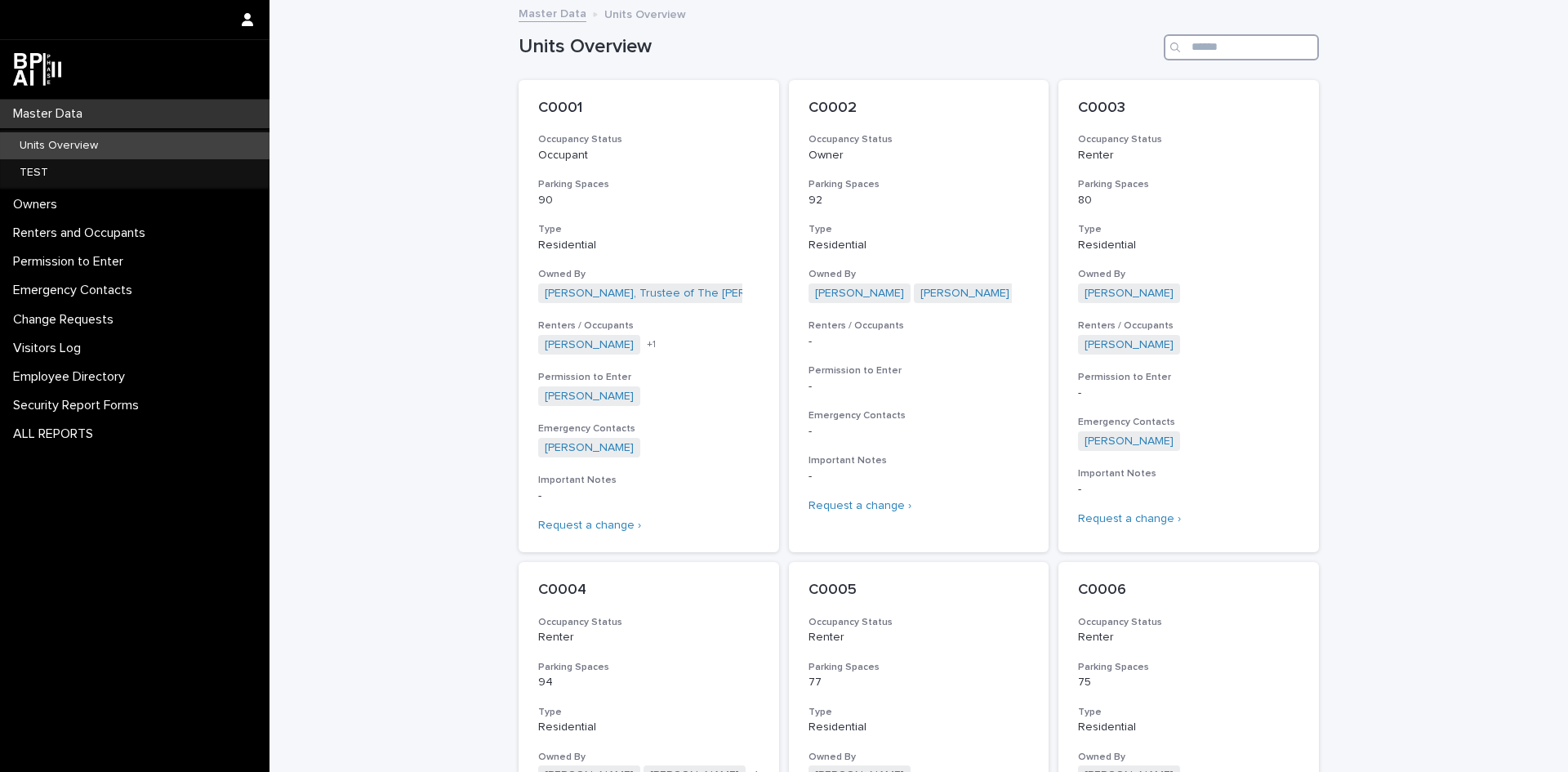
click at [1207, 39] on input "Search" at bounding box center [1241, 48] width 155 height 27
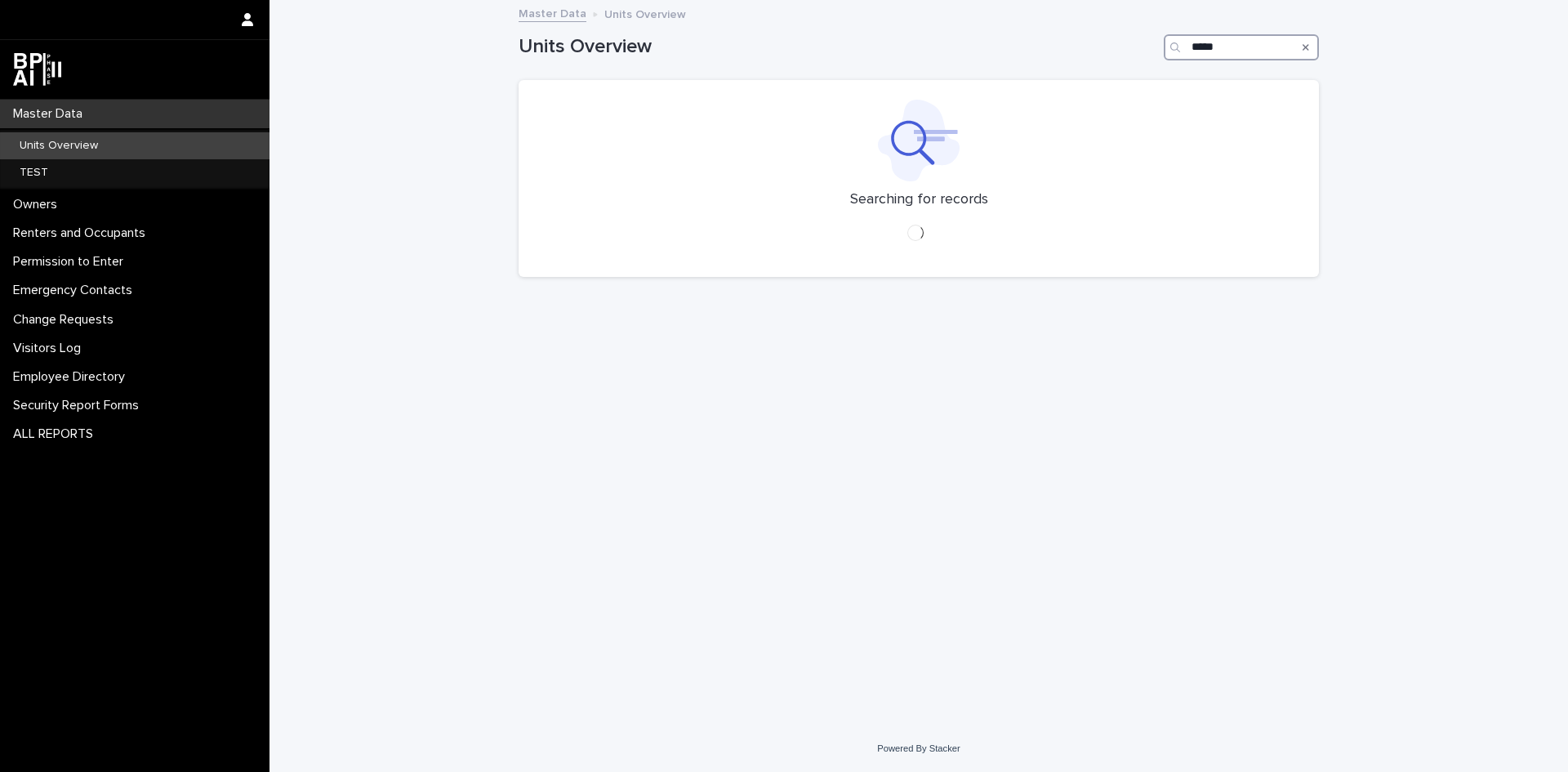
type input "*****"
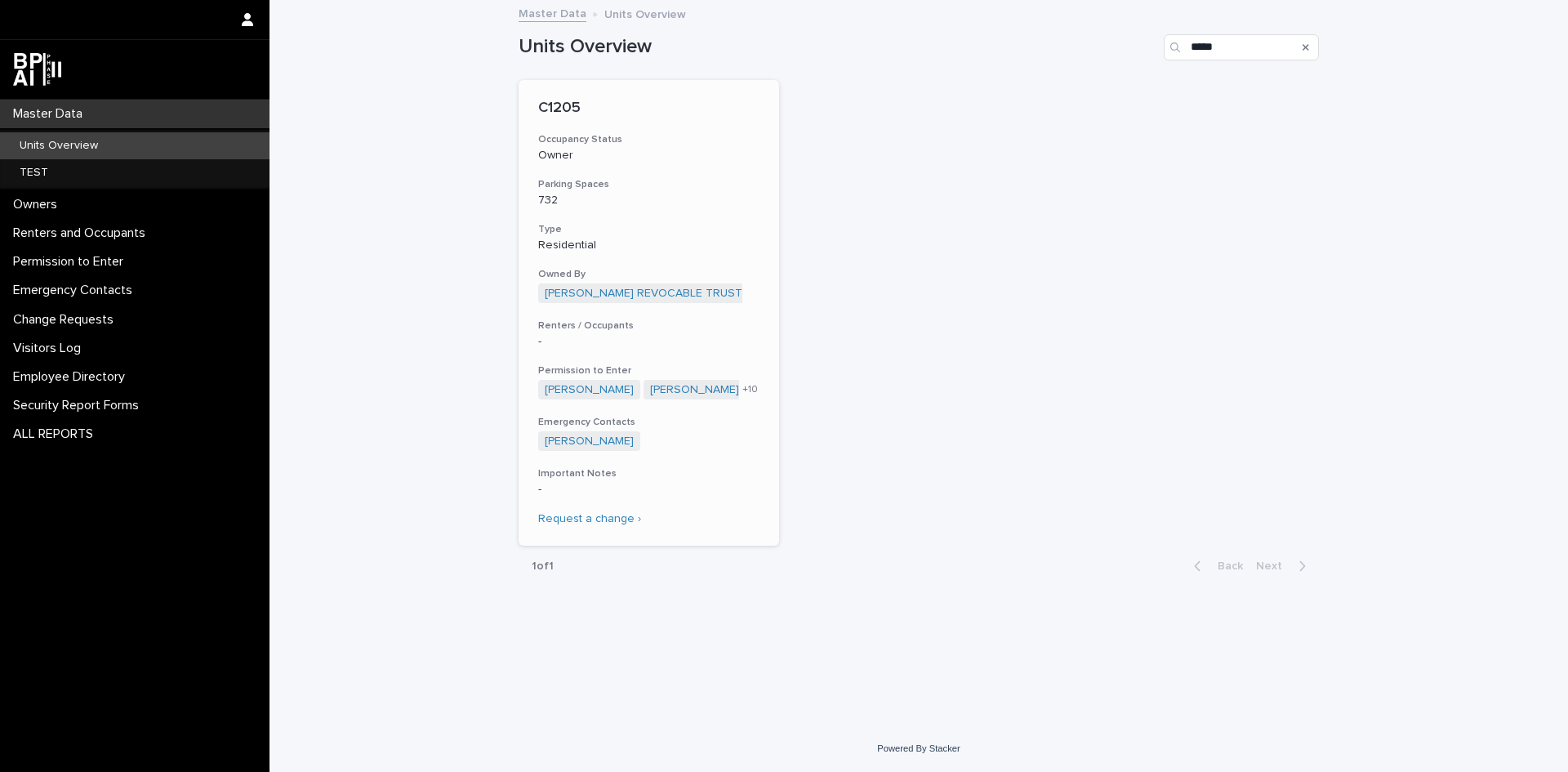
click at [560, 100] on p "C1205" at bounding box center [649, 109] width 221 height 18
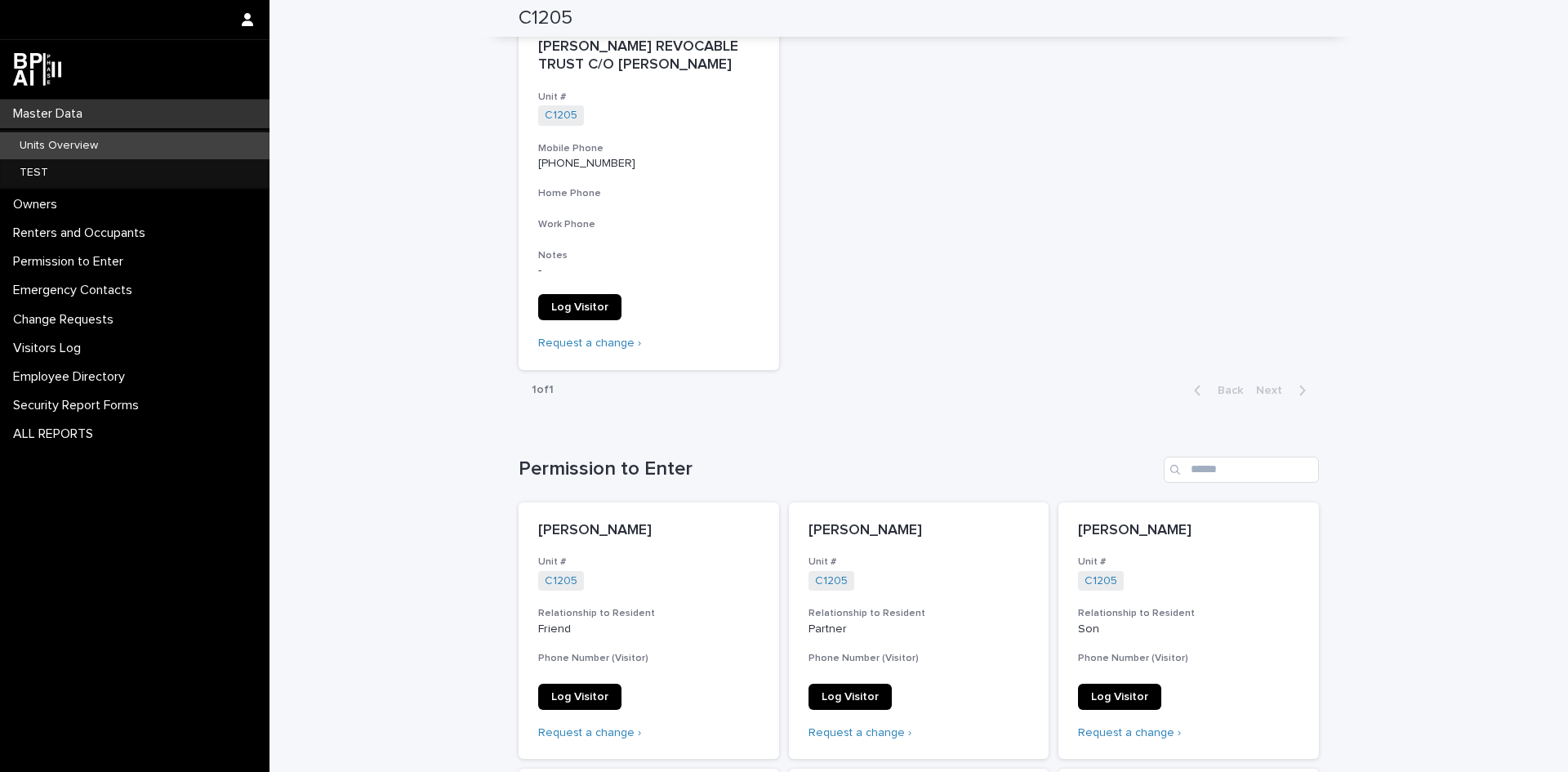
scroll to position [163, 0]
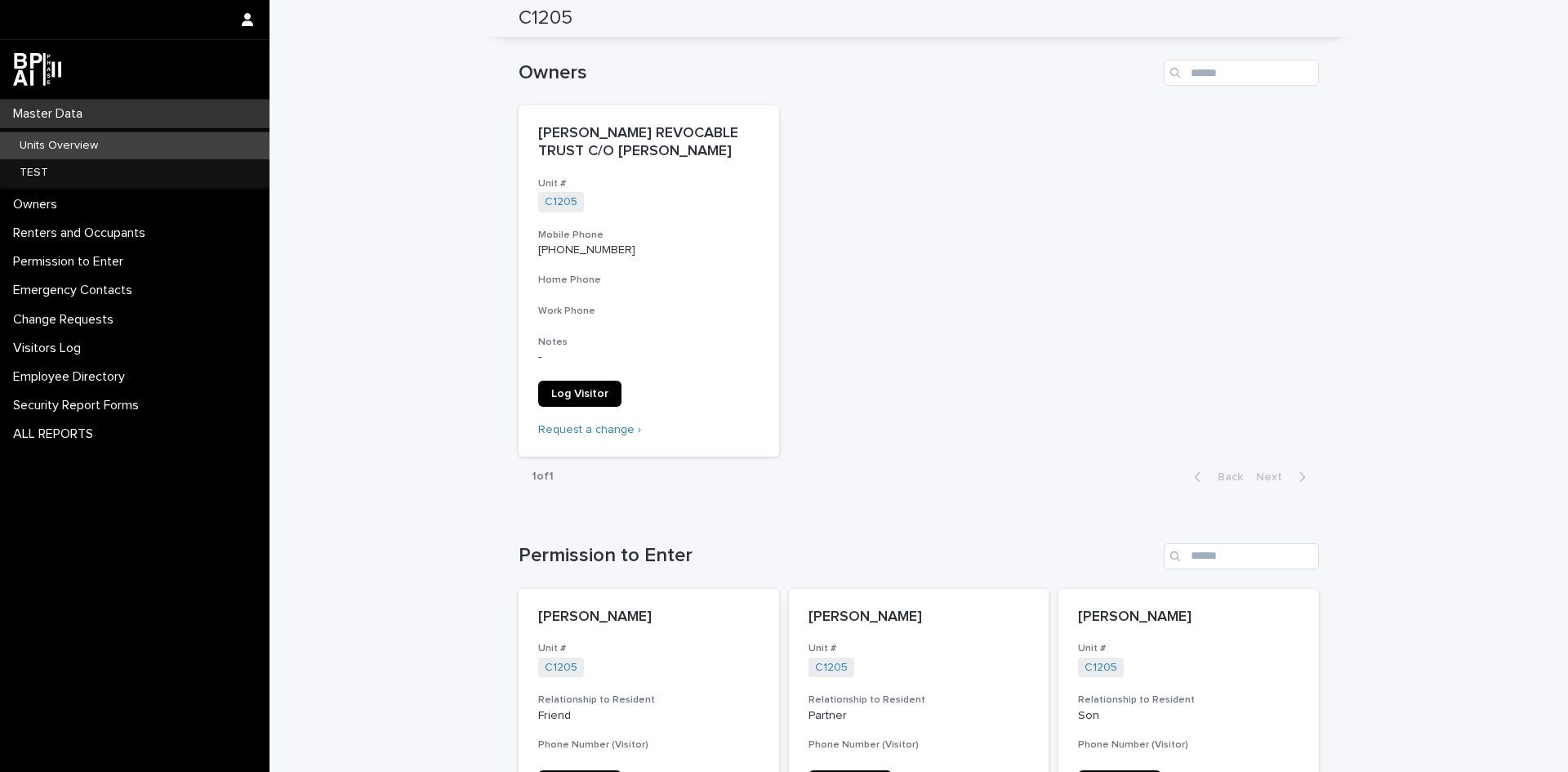
click at [26, 119] on p "Master Data" at bounding box center [50, 114] width 89 height 16
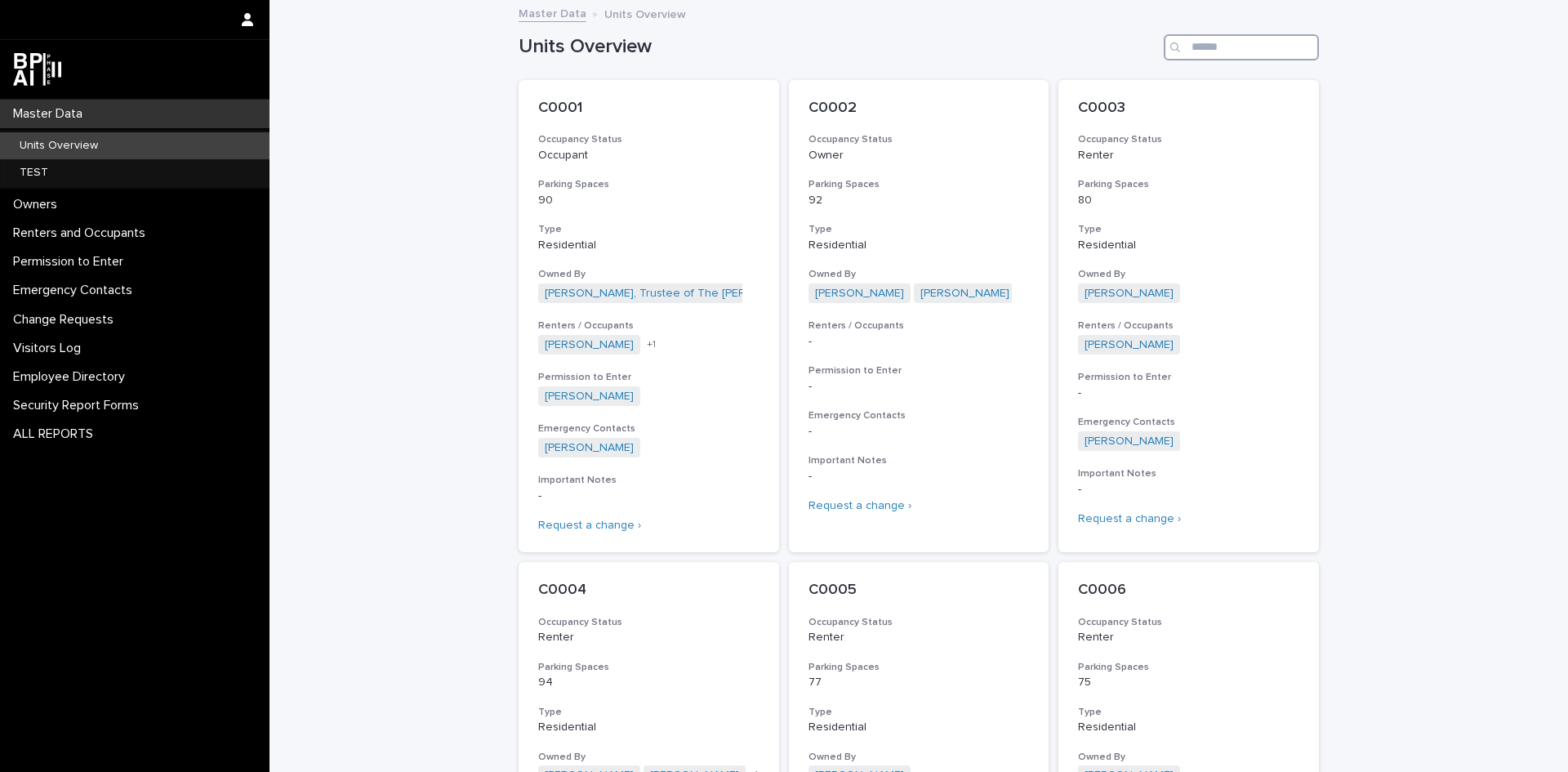
click at [1193, 42] on input "Search" at bounding box center [1241, 48] width 155 height 27
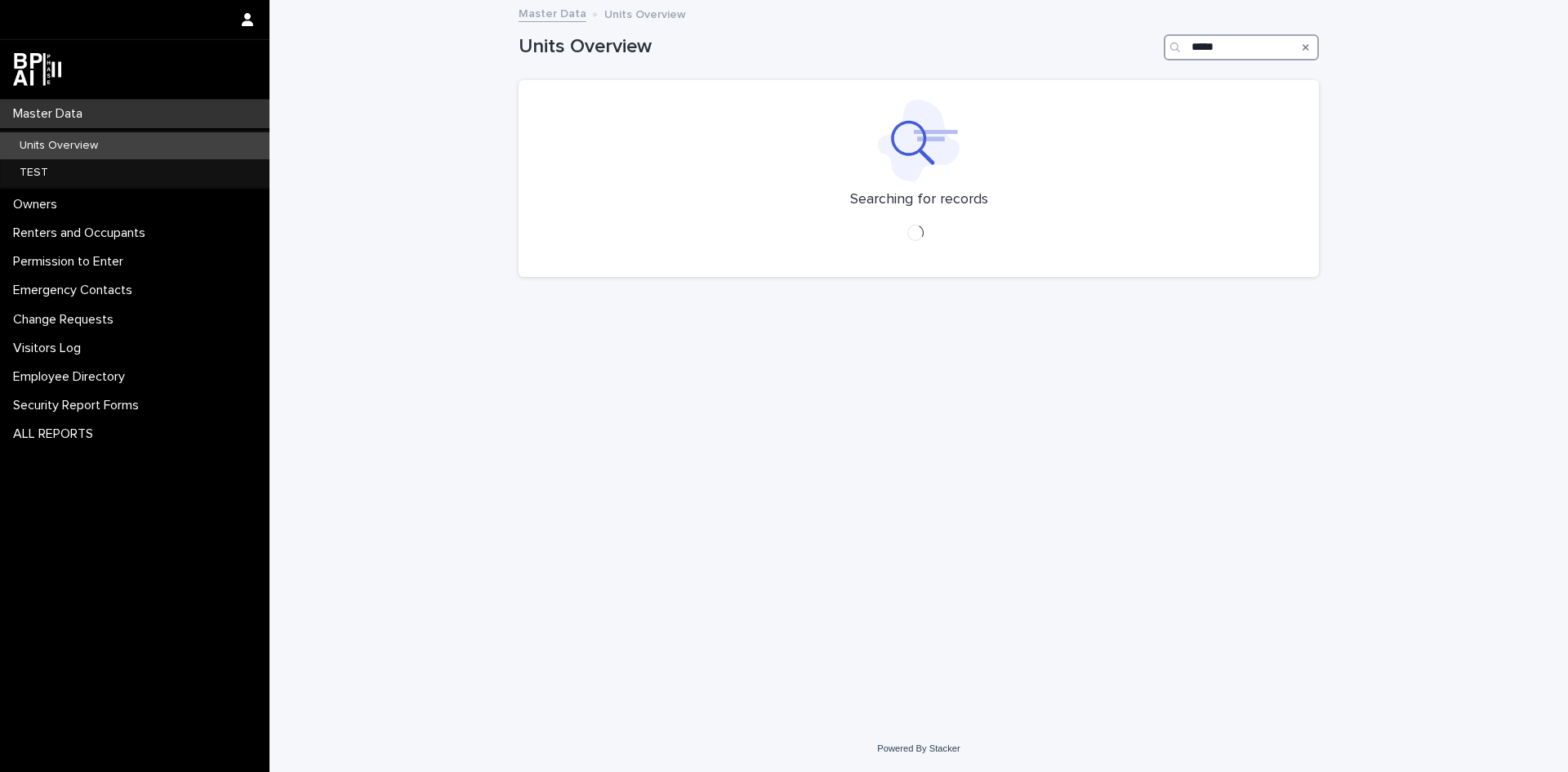
type input "*****"
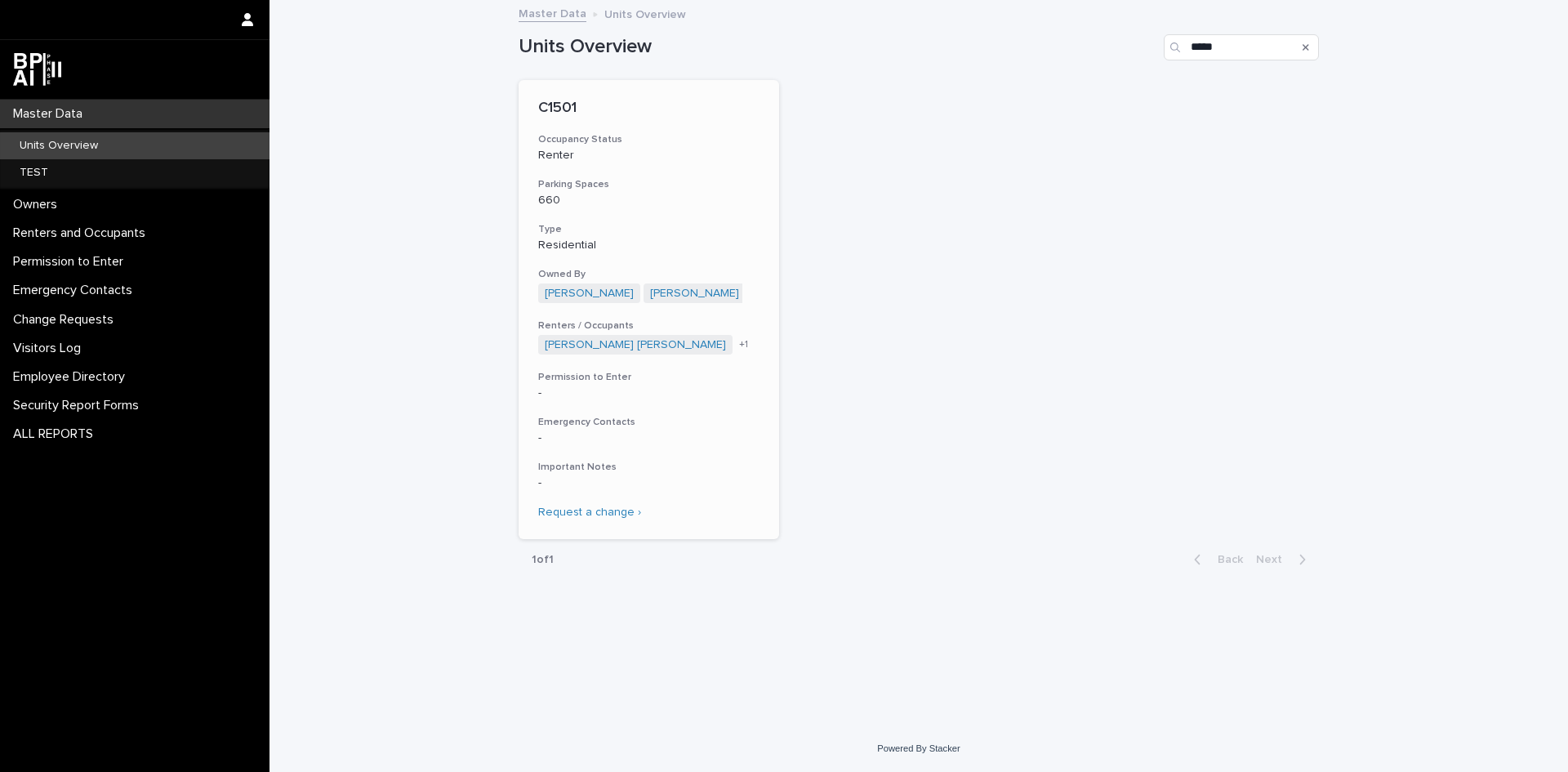
click at [560, 109] on p "C1501" at bounding box center [649, 109] width 221 height 18
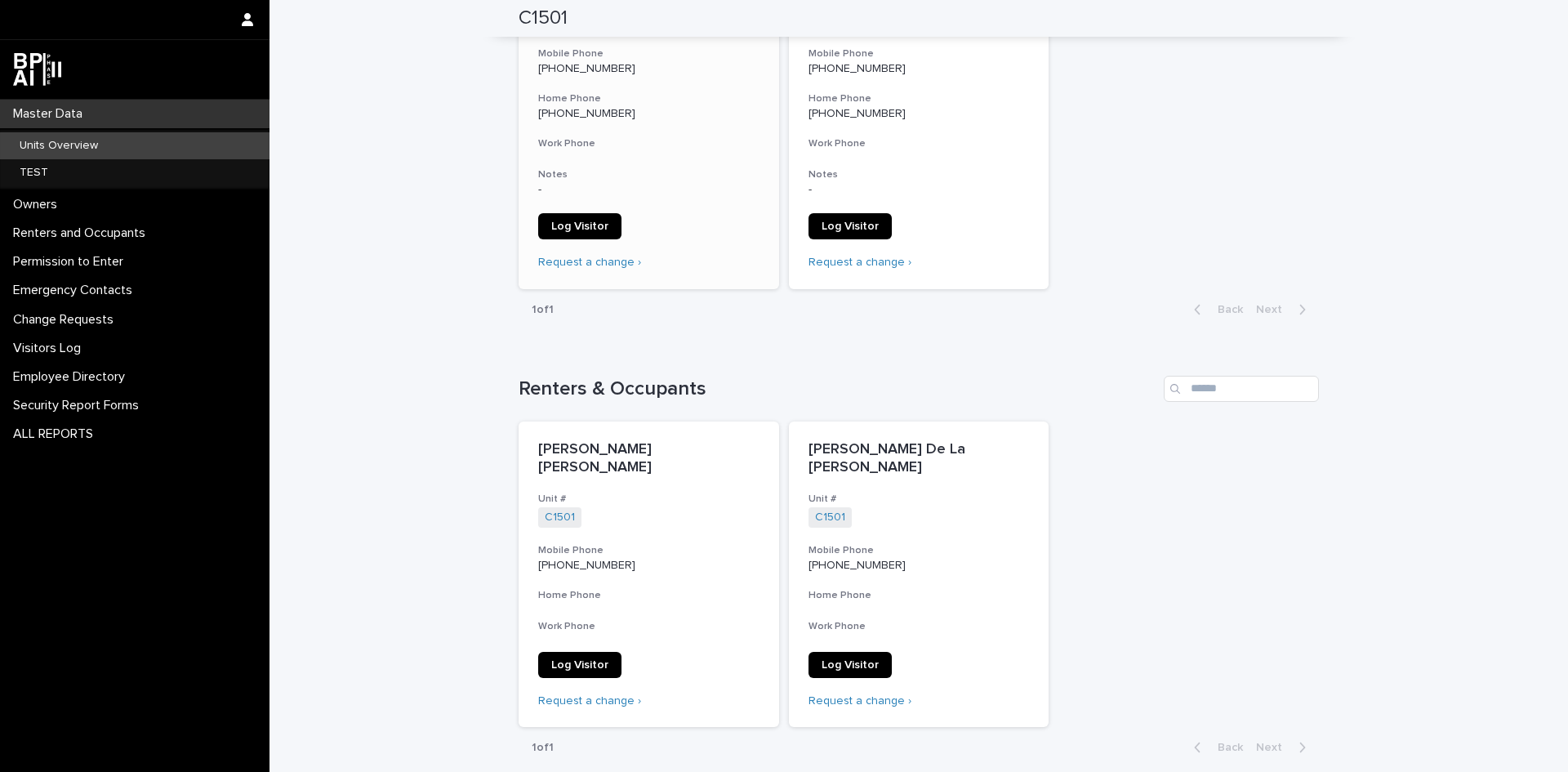
scroll to position [408, 0]
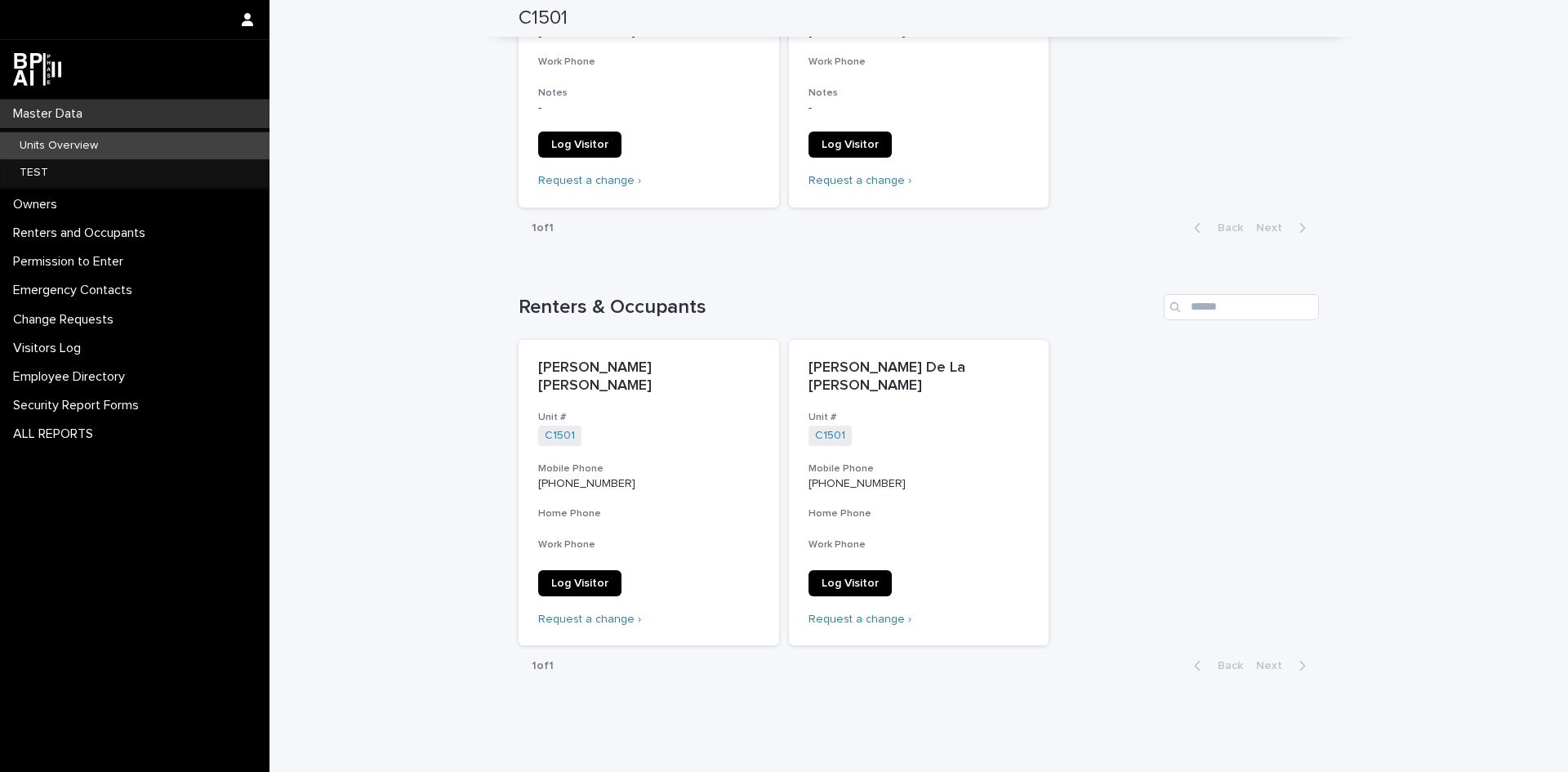
click at [41, 151] on p "Units Overview" at bounding box center [58, 146] width 104 height 14
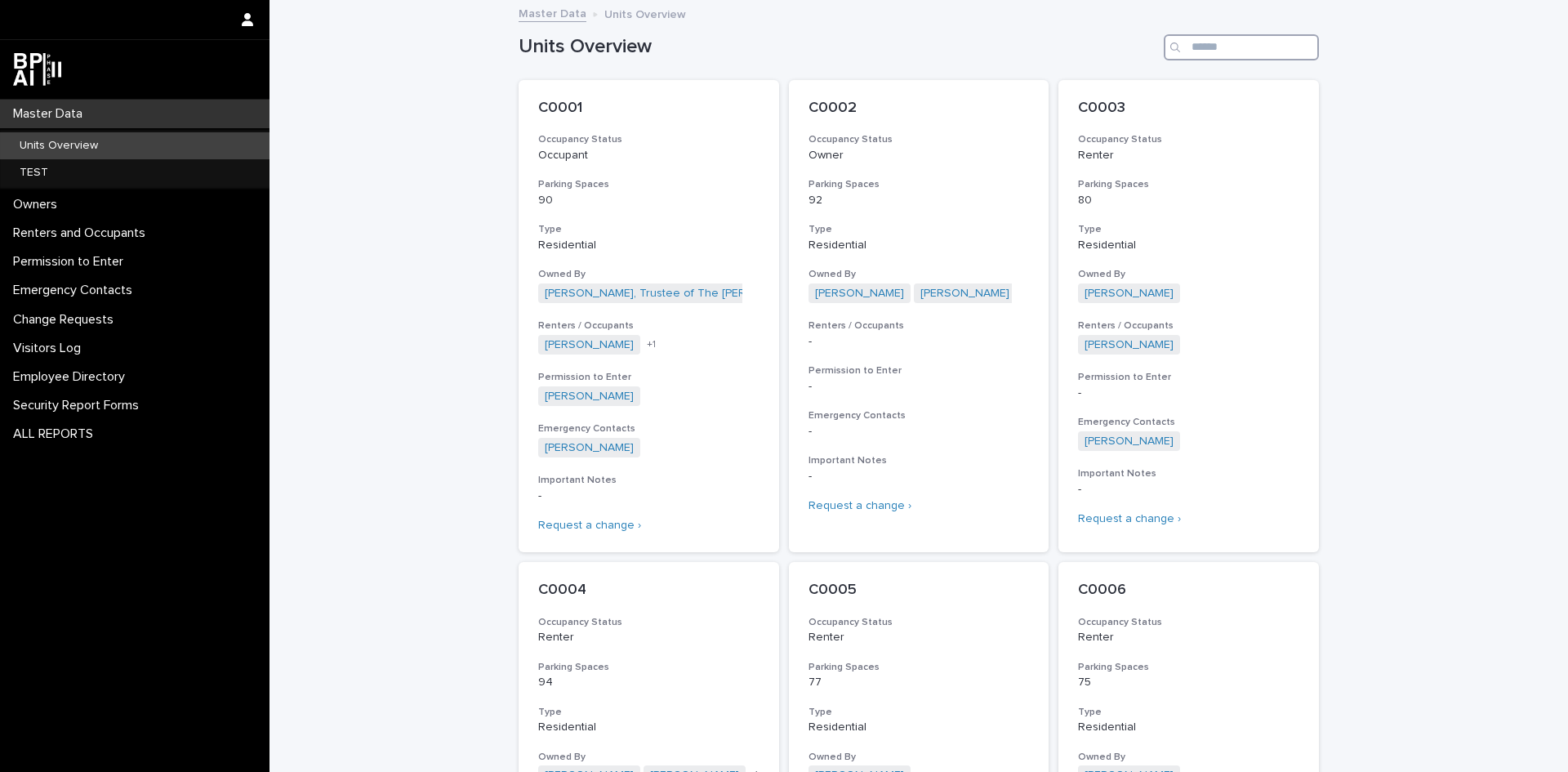
click at [1187, 44] on input "Search" at bounding box center [1241, 48] width 155 height 27
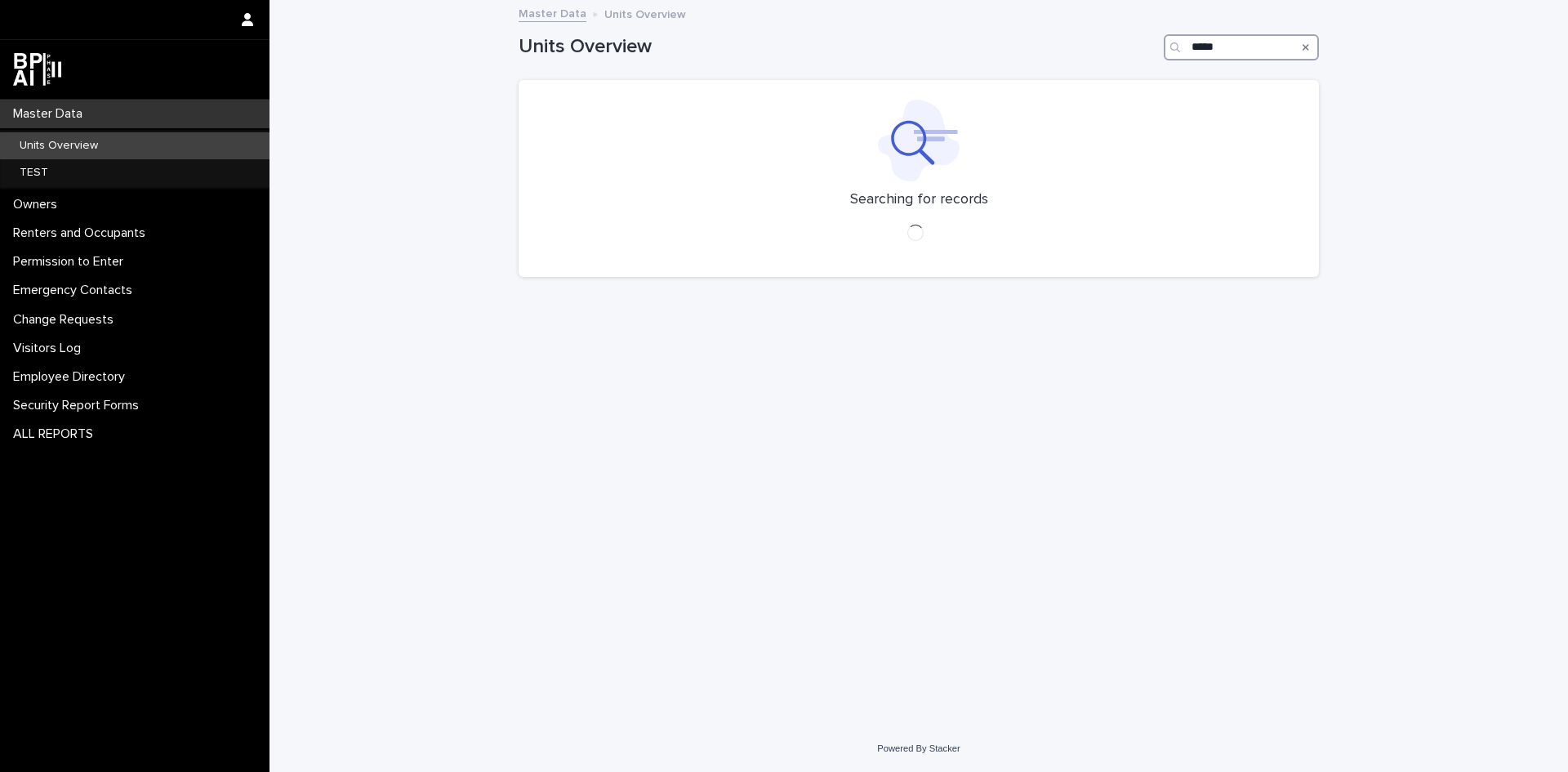
type input "*****"
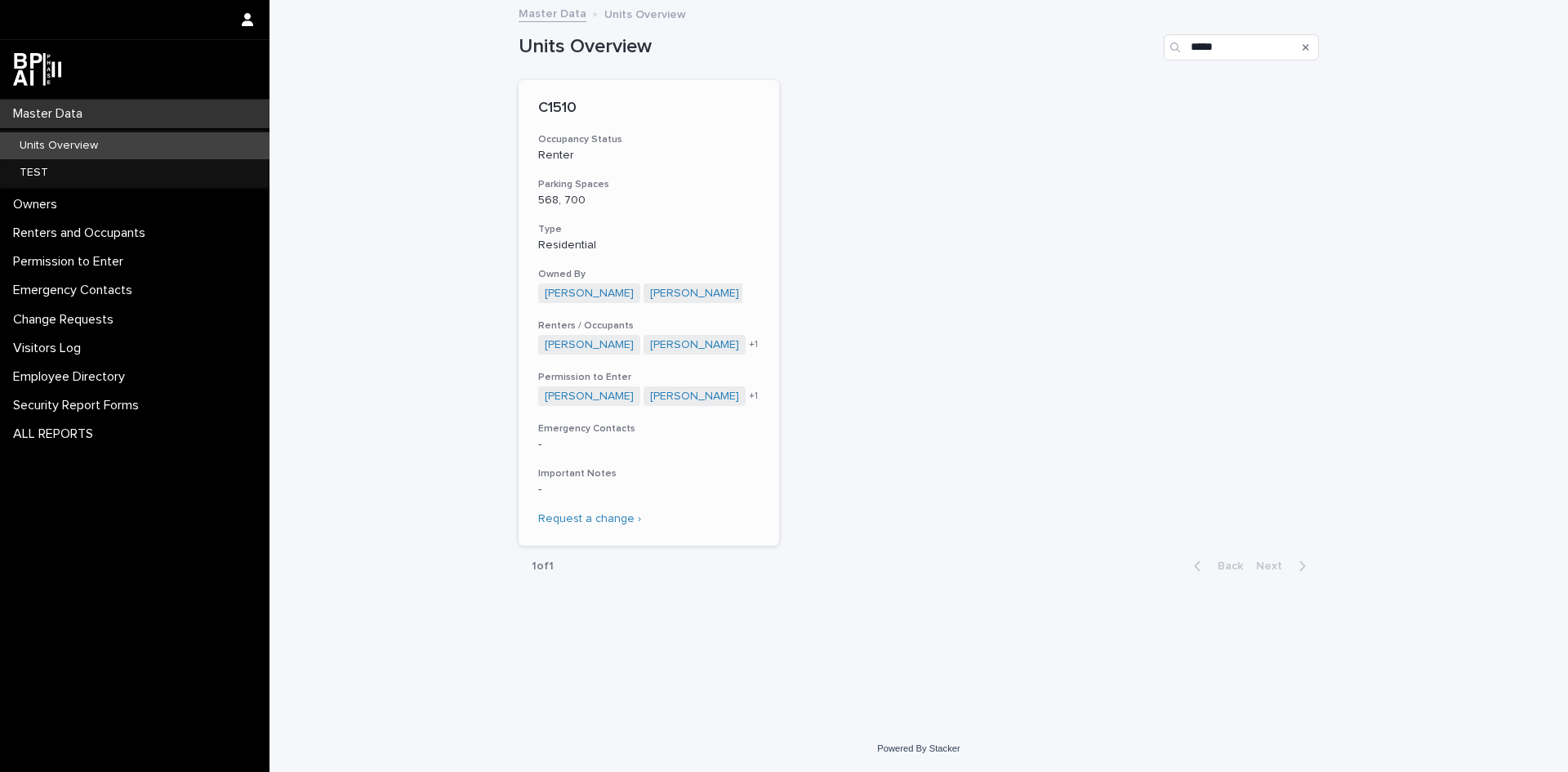
click at [566, 111] on p "C1510" at bounding box center [649, 109] width 221 height 18
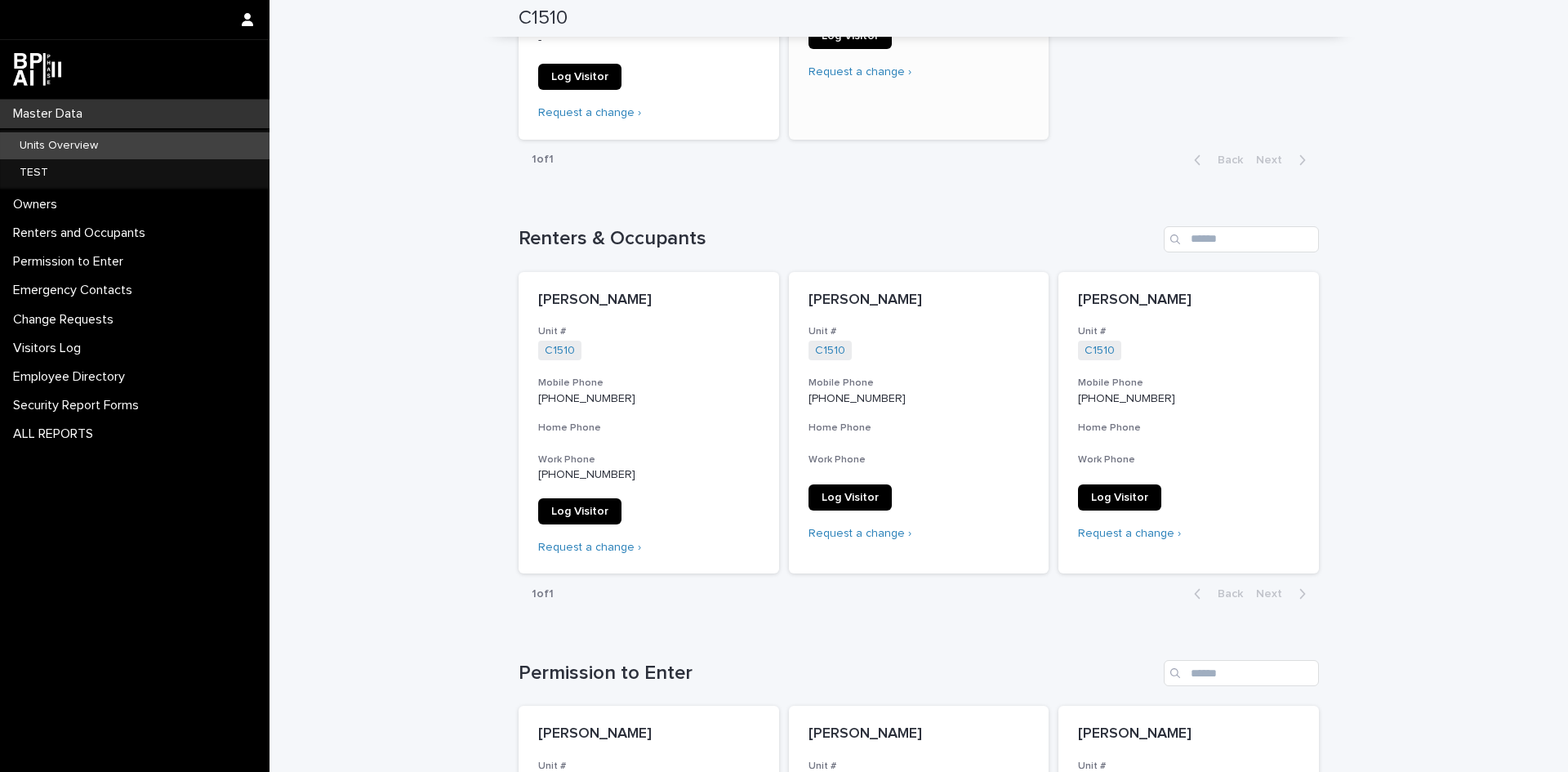
scroll to position [572, 0]
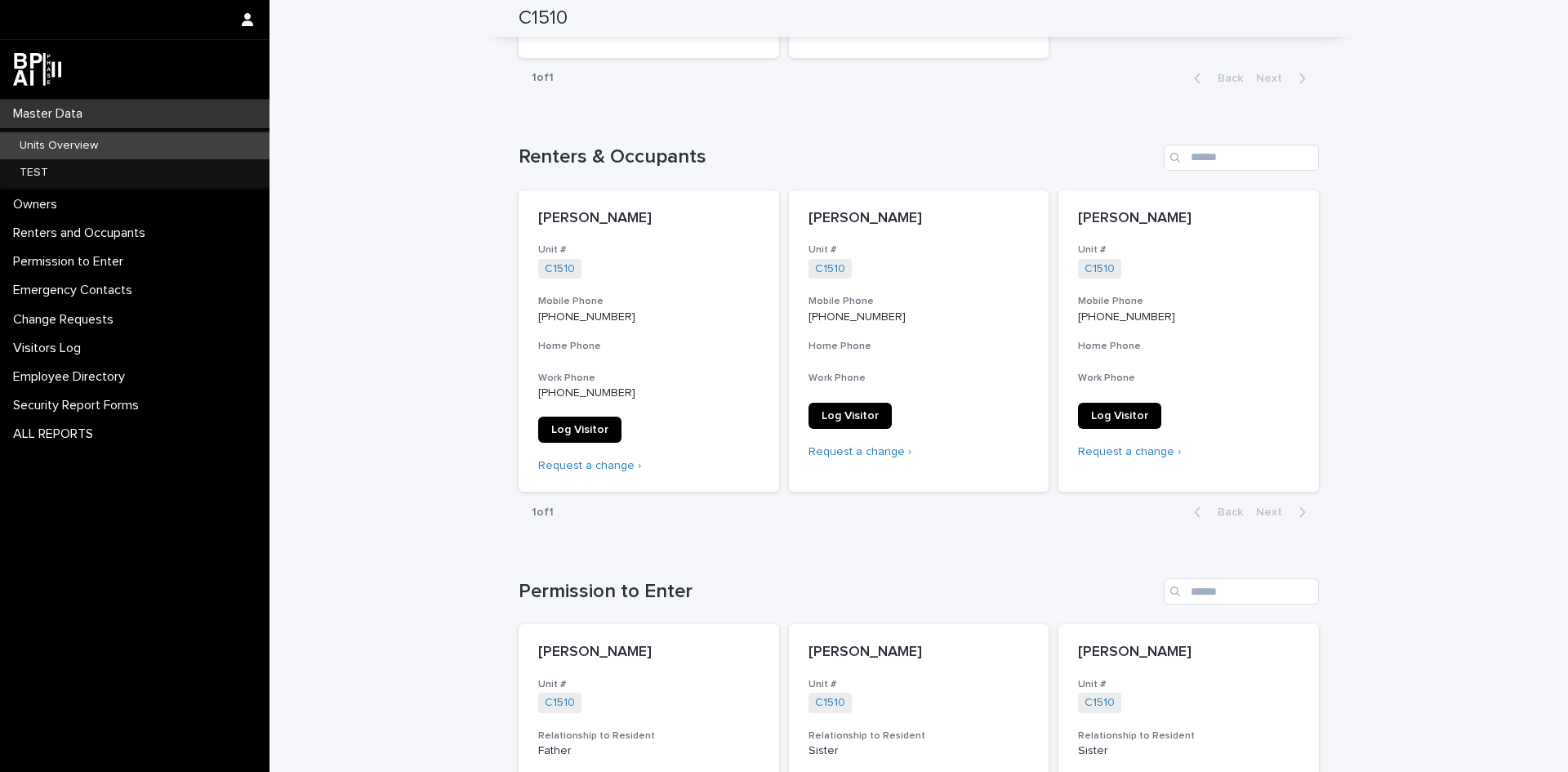
click at [34, 139] on p "Units Overview" at bounding box center [58, 146] width 104 height 14
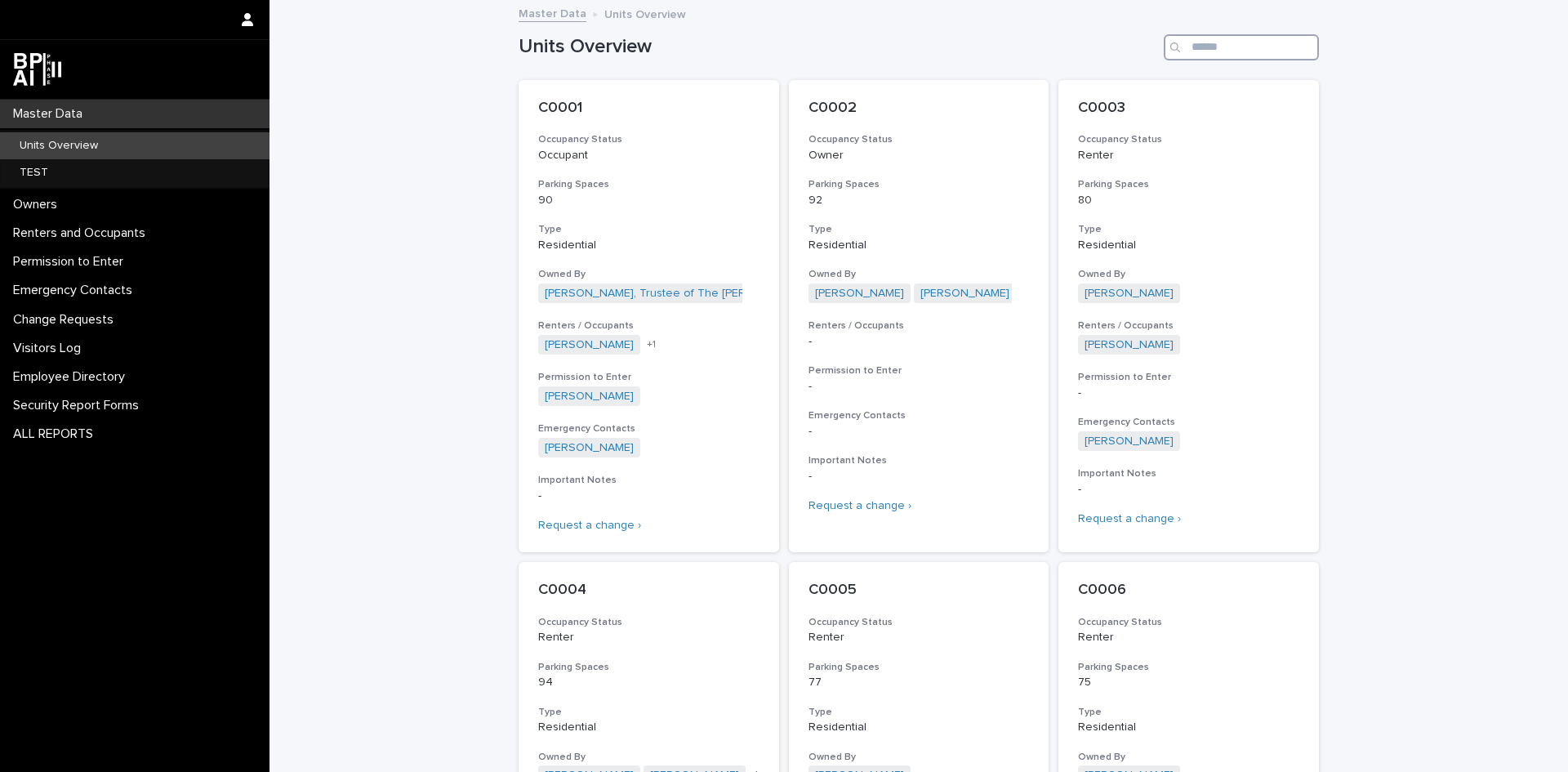
click at [1186, 37] on input "Search" at bounding box center [1241, 48] width 155 height 27
click at [1210, 42] on input "Search" at bounding box center [1241, 48] width 155 height 27
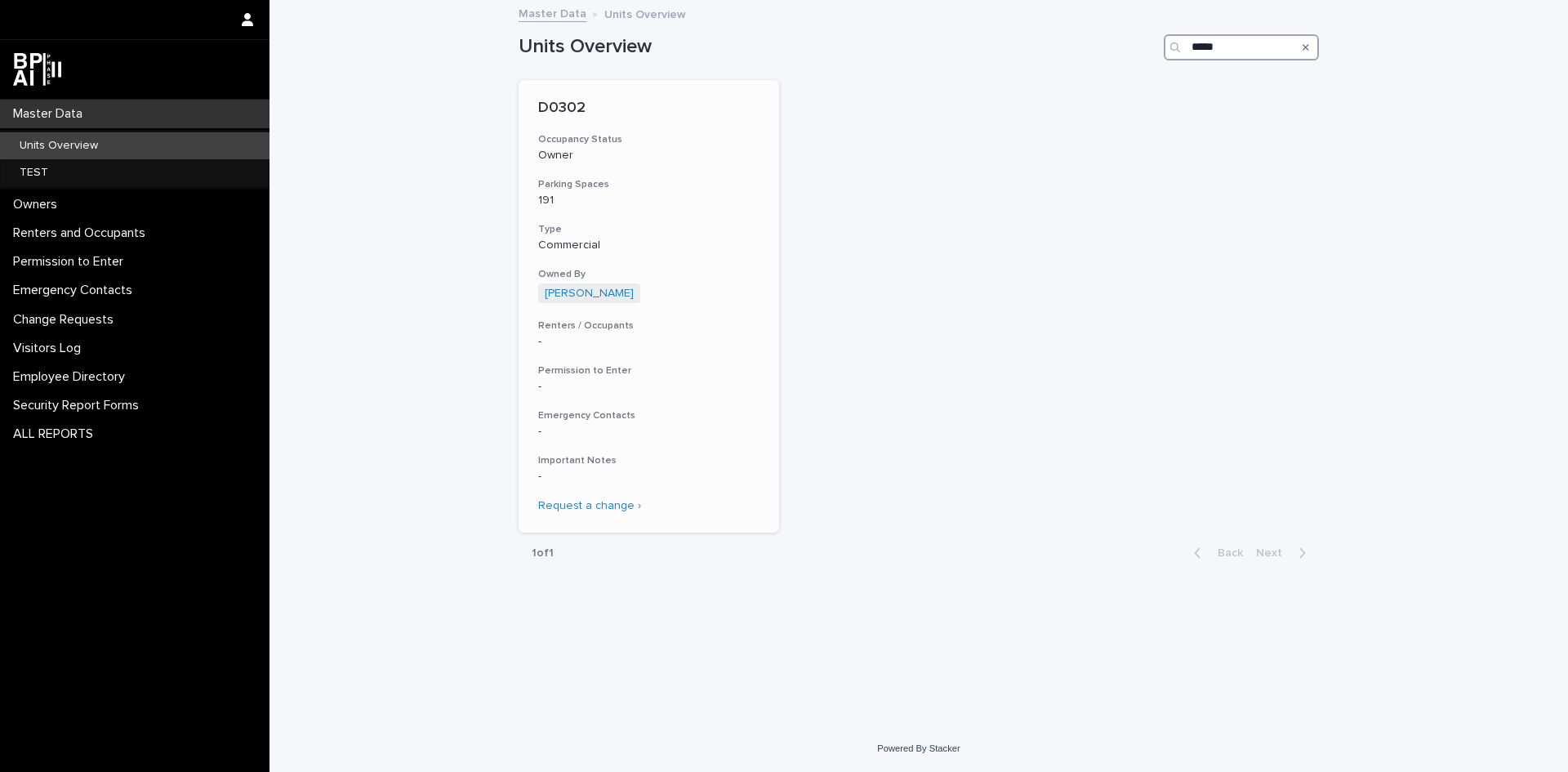
type input "*****"
click at [637, 305] on div "D0302 Occupancy Status Owner Parking Spaces 191 Type Commercial Owned By [PERSO…" at bounding box center [649, 305] width 260 height 452
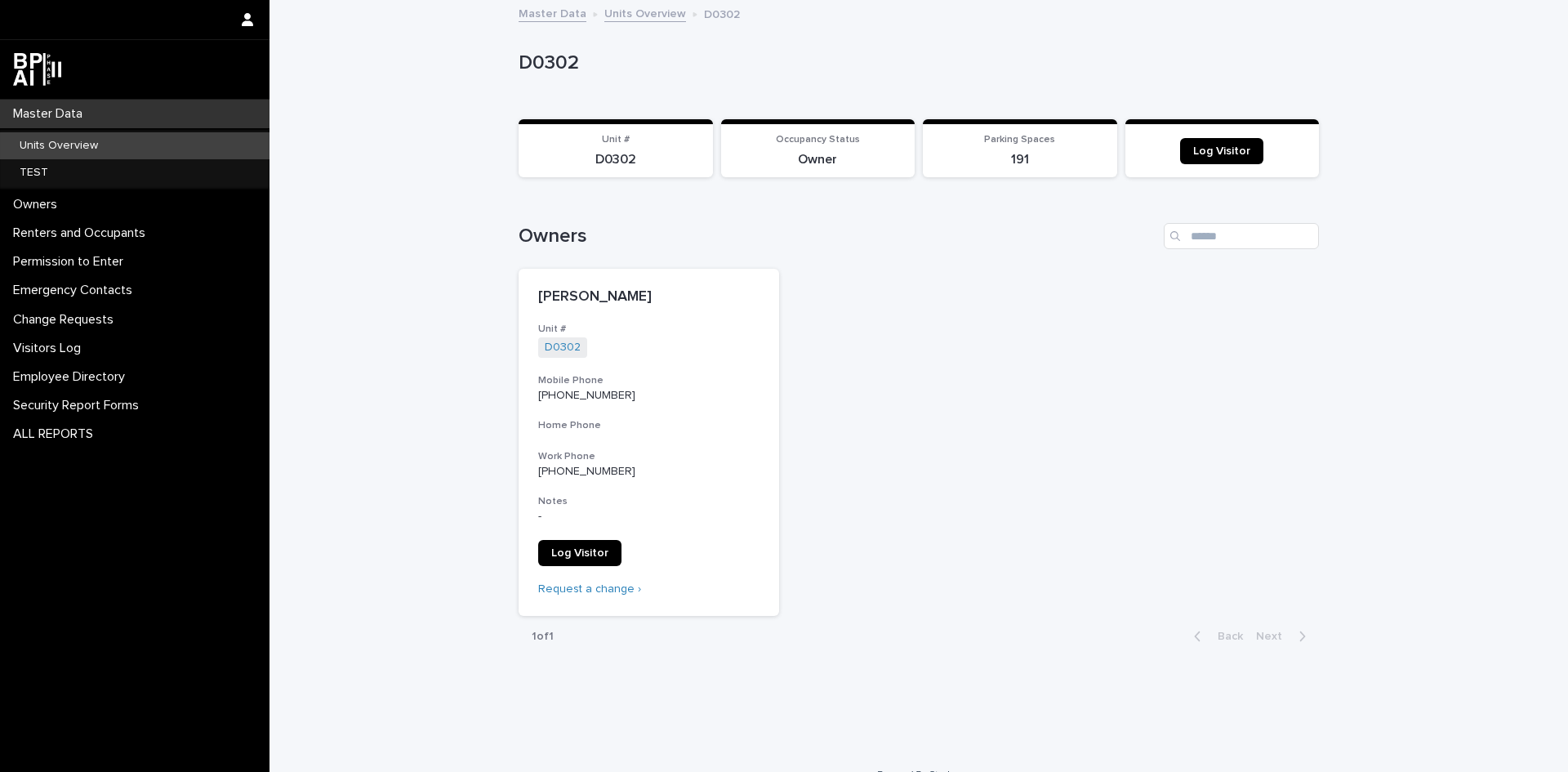
click at [1232, 151] on span "Log Visitor" at bounding box center [1222, 151] width 58 height 12
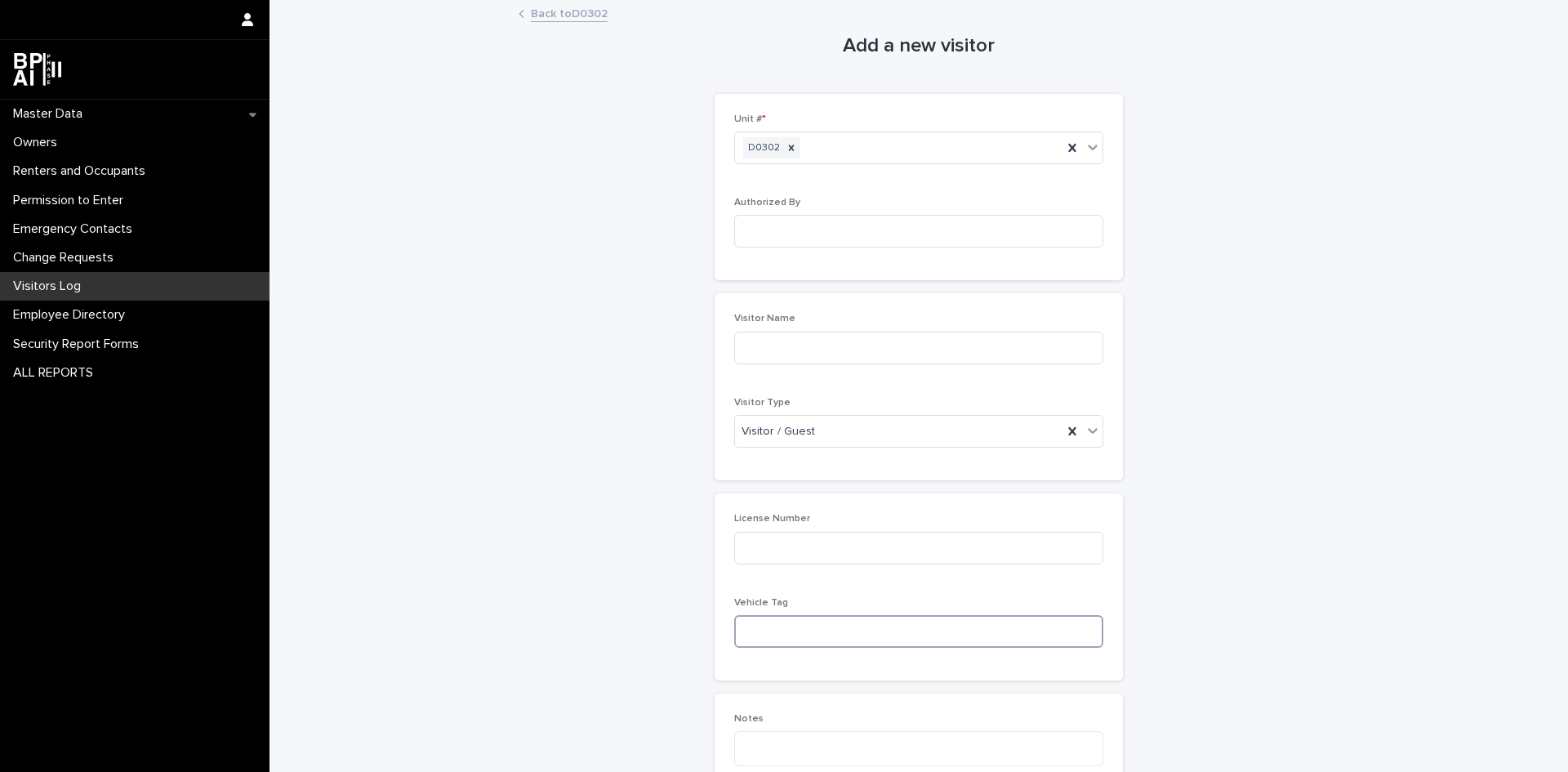
click at [764, 637] on input at bounding box center [918, 631] width 369 height 33
type input "******"
click at [803, 343] on input at bounding box center [918, 348] width 369 height 33
type input "********"
click at [795, 558] on input at bounding box center [918, 548] width 369 height 33
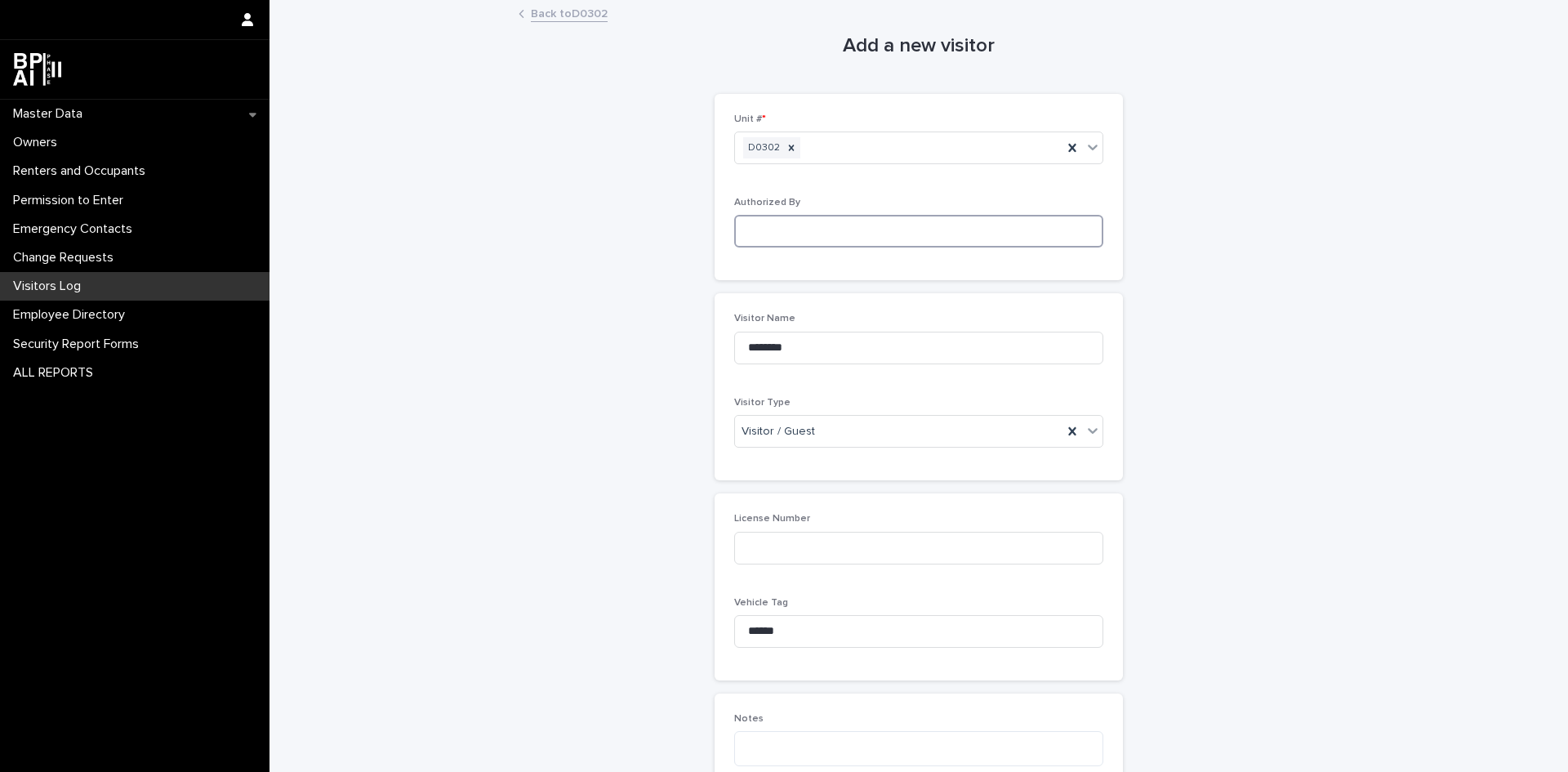
click at [799, 223] on input at bounding box center [918, 231] width 369 height 33
click at [1088, 427] on icon at bounding box center [1093, 430] width 16 height 16
click at [892, 455] on div "Visitor / Guest" at bounding box center [913, 462] width 367 height 28
click at [774, 237] on input at bounding box center [918, 231] width 369 height 33
click at [1465, 437] on div "Loading... Saving… Loading... Saving… Add a new visitor Loading... Saving… Load…" at bounding box center [918, 461] width 1299 height 919
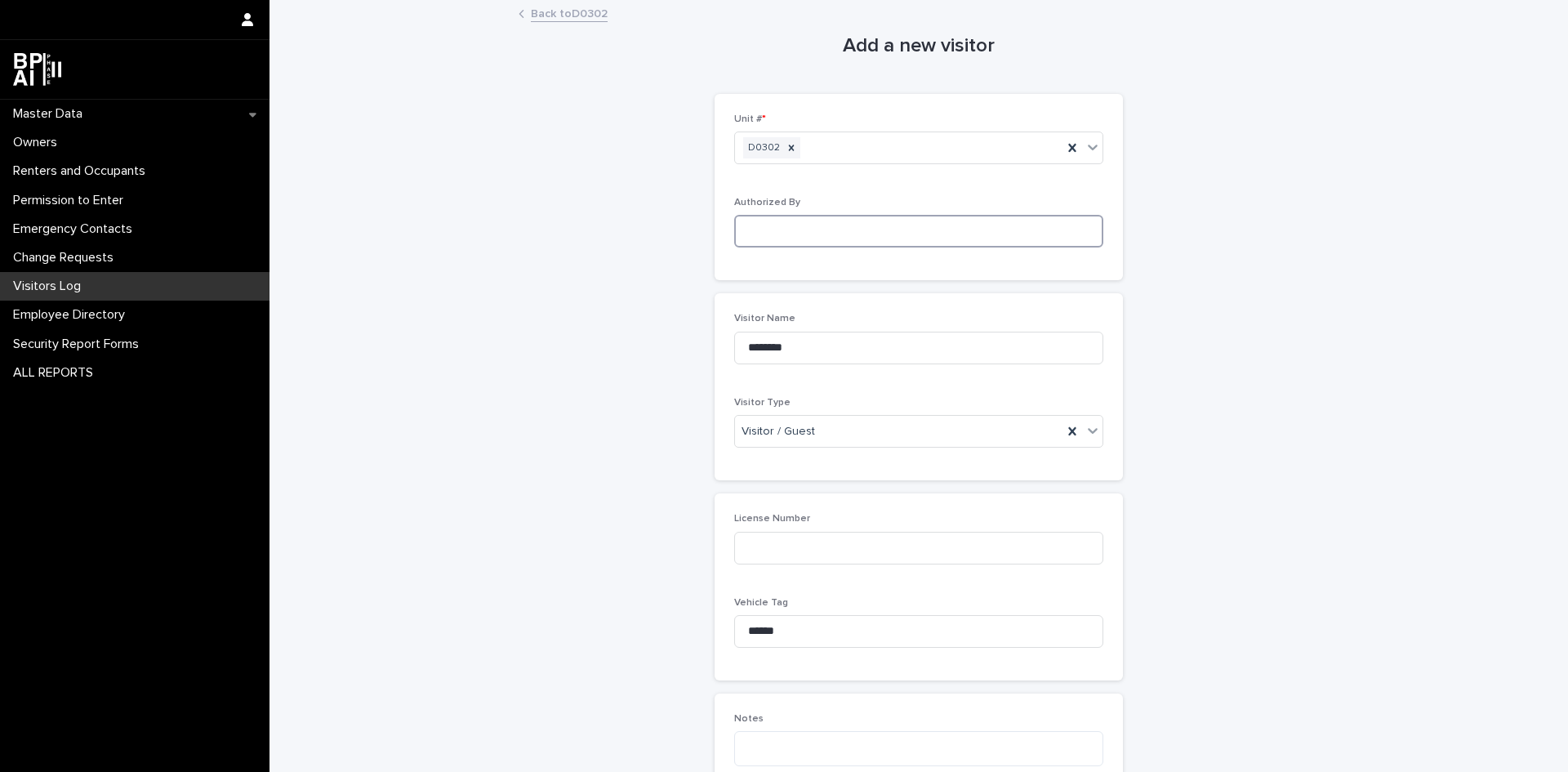
click at [869, 217] on input at bounding box center [918, 231] width 369 height 33
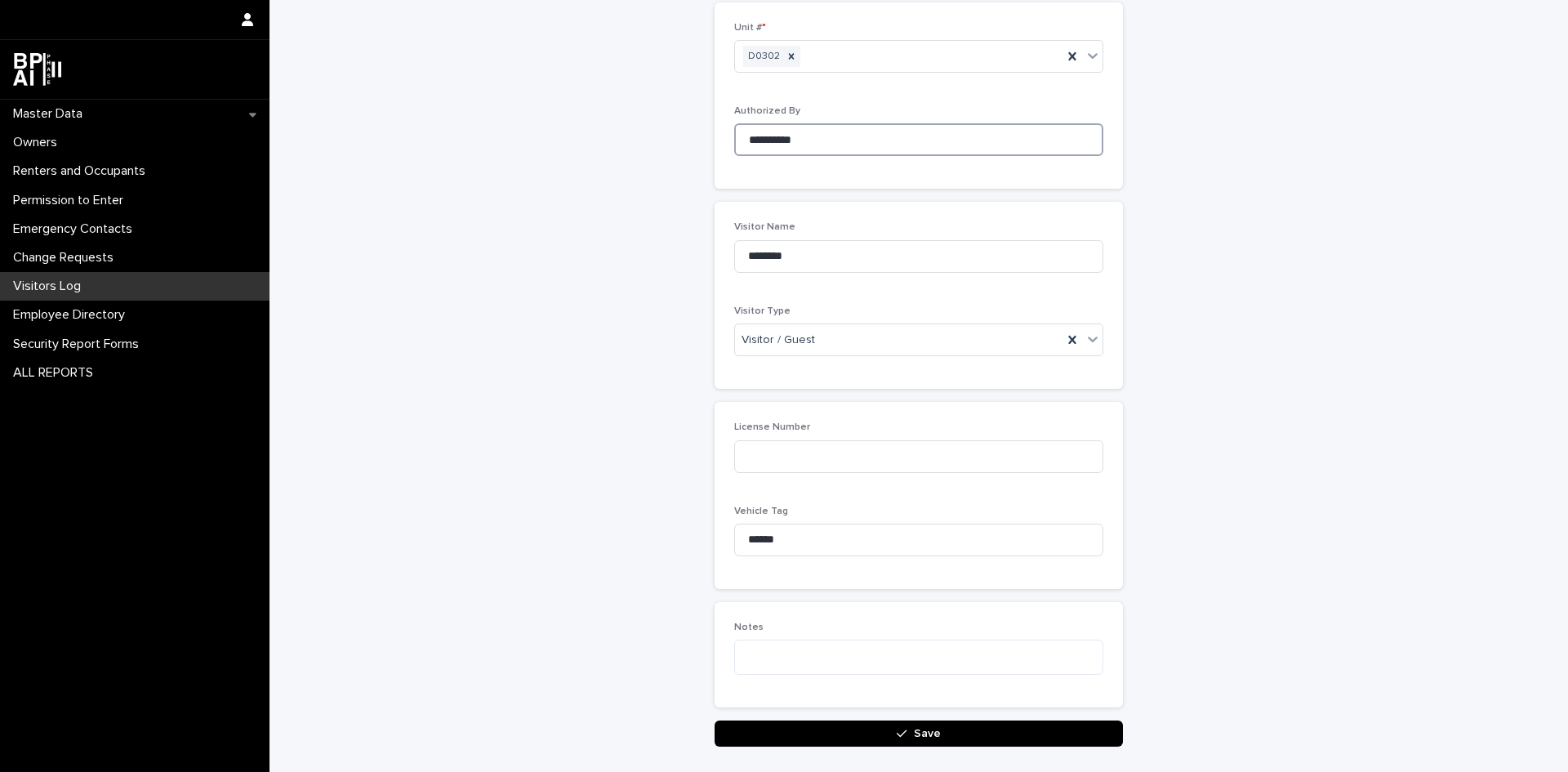
scroll to position [195, 0]
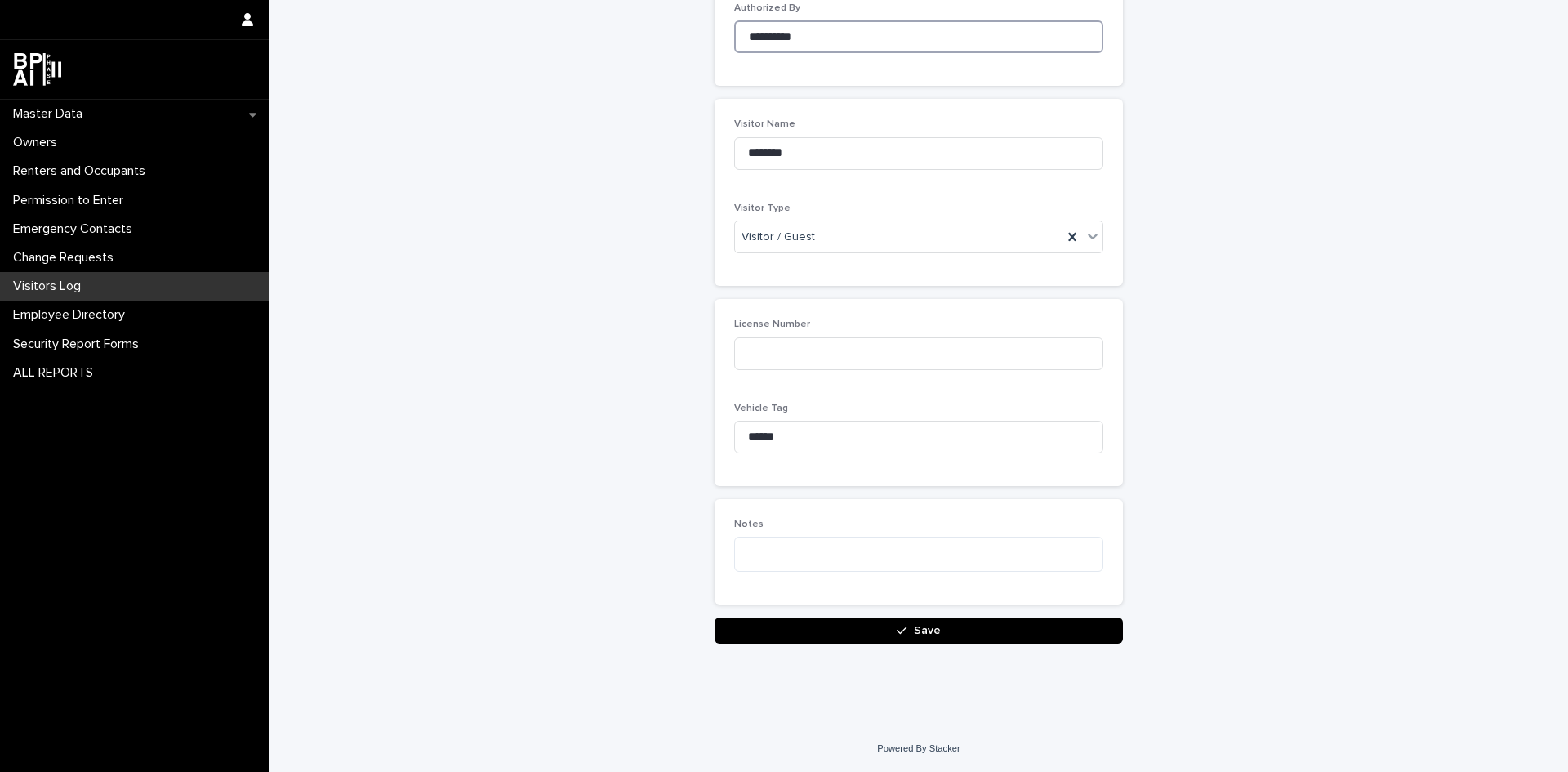
type input "**********"
click at [985, 621] on button "Save" at bounding box center [918, 630] width 408 height 27
